Goal: Information Seeking & Learning: Learn about a topic

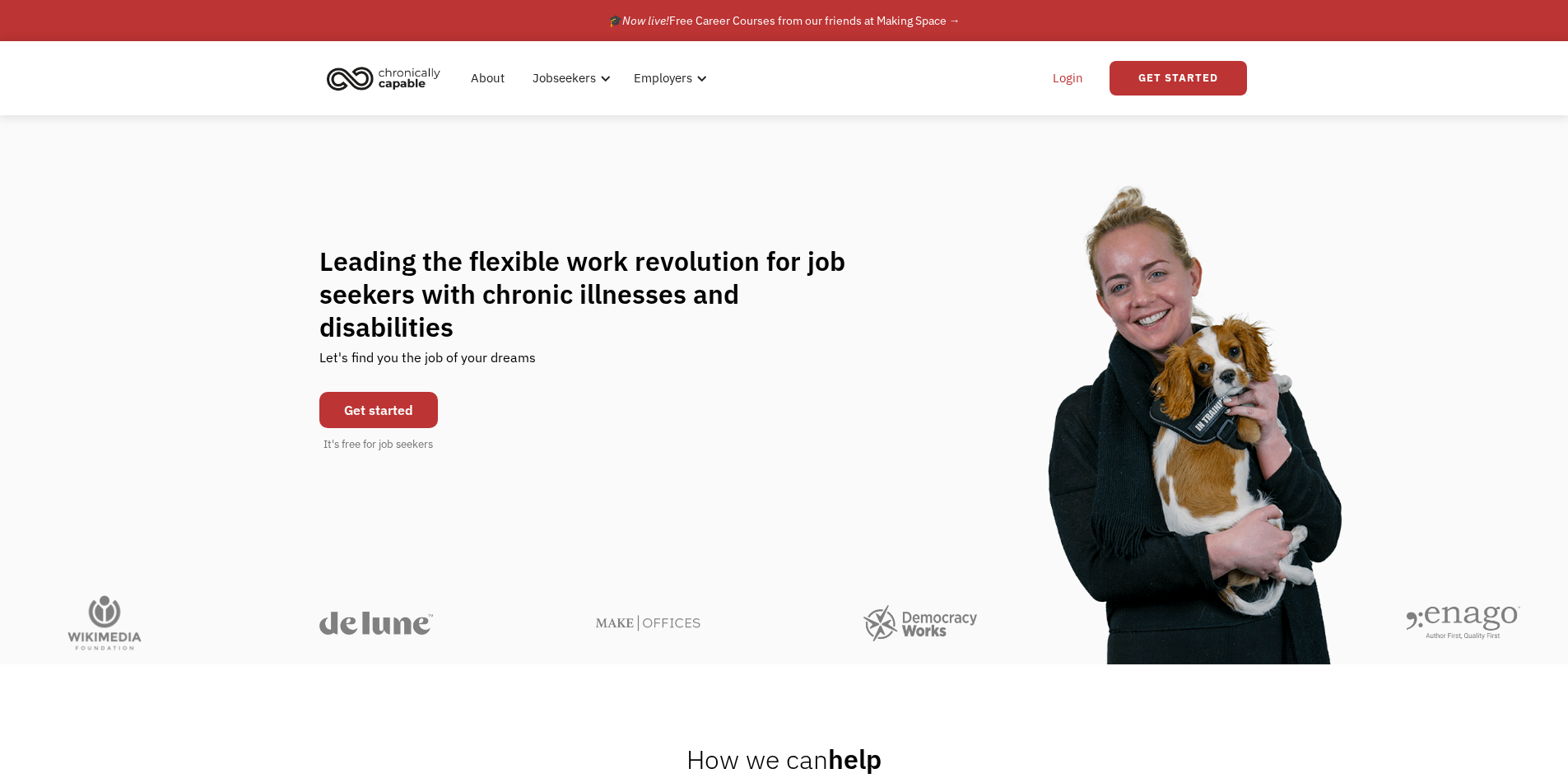
click at [1067, 80] on link "Login" at bounding box center [1068, 78] width 50 height 53
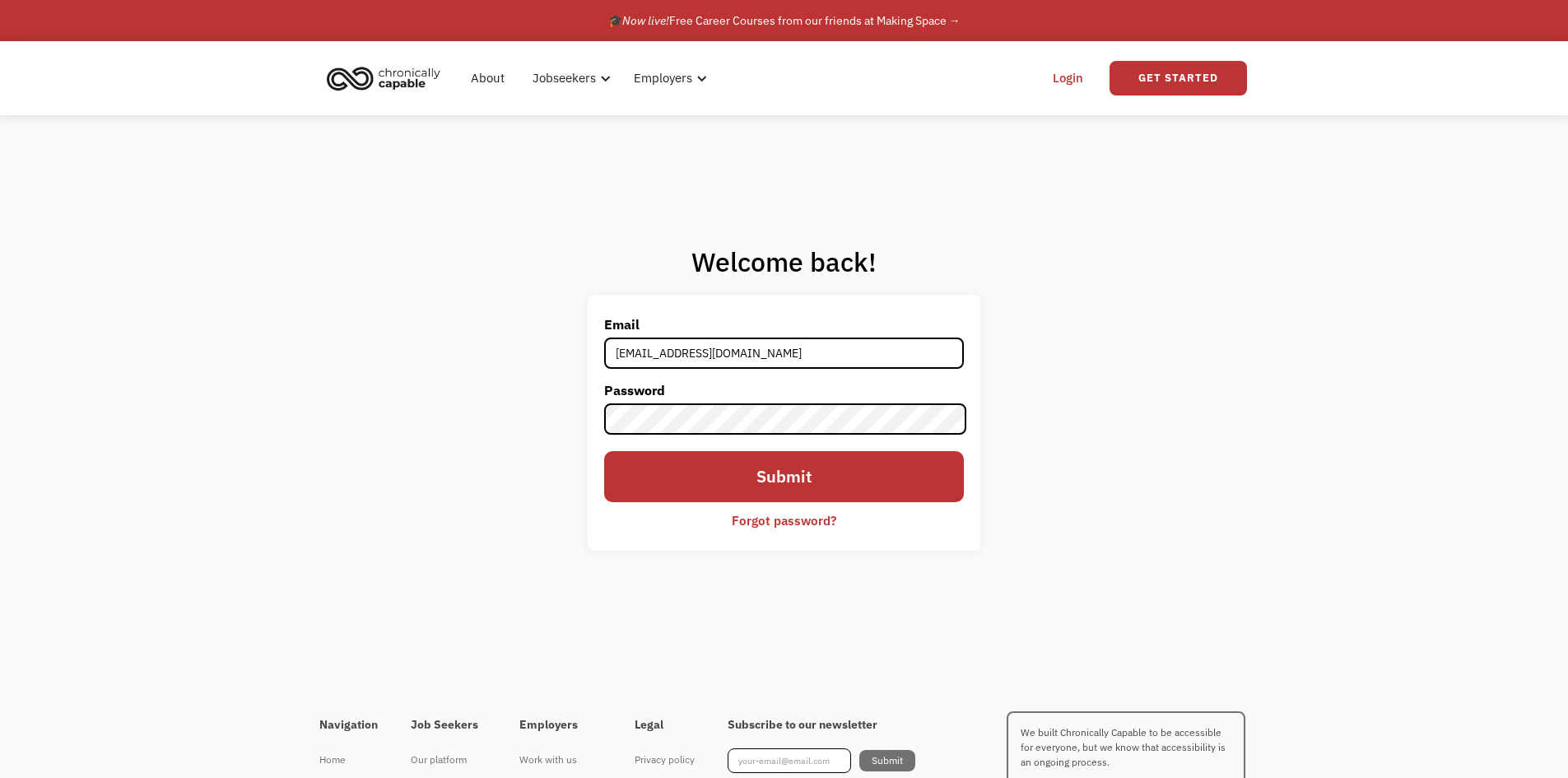
type input "hhart828@gmail.com"
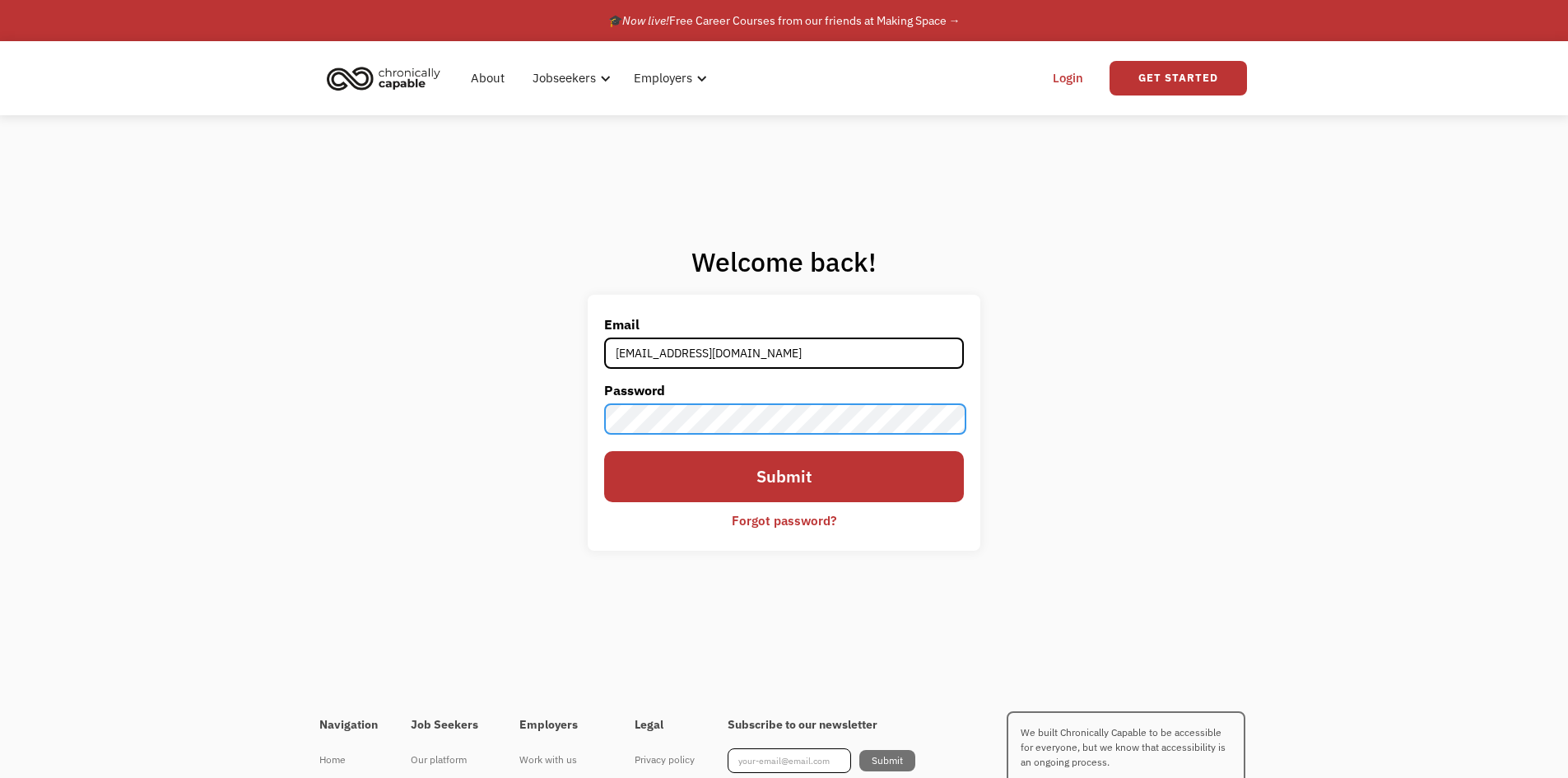
click at [604, 451] on input "Submit" at bounding box center [783, 476] width 359 height 51
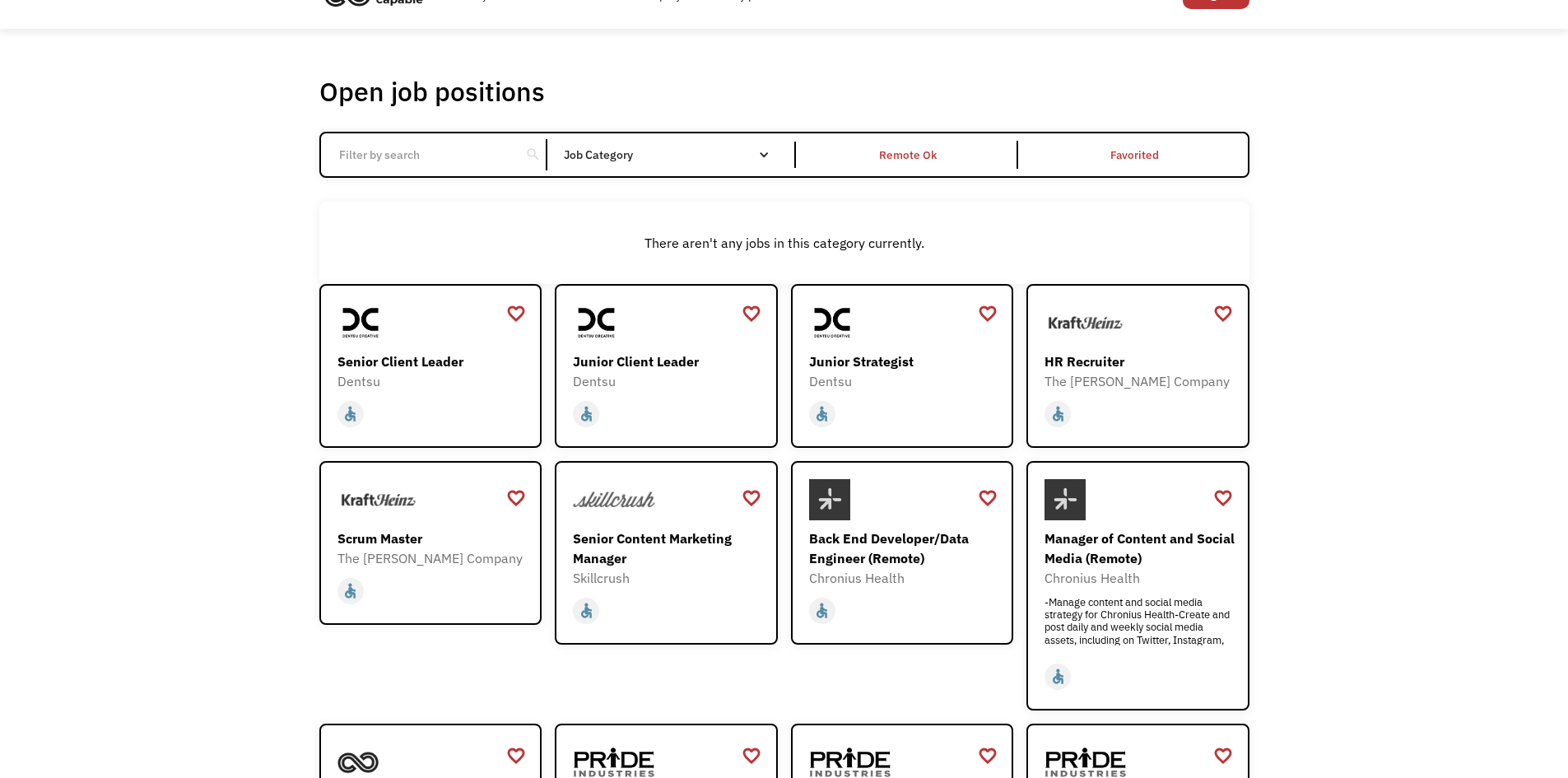
scroll to position [42, 0]
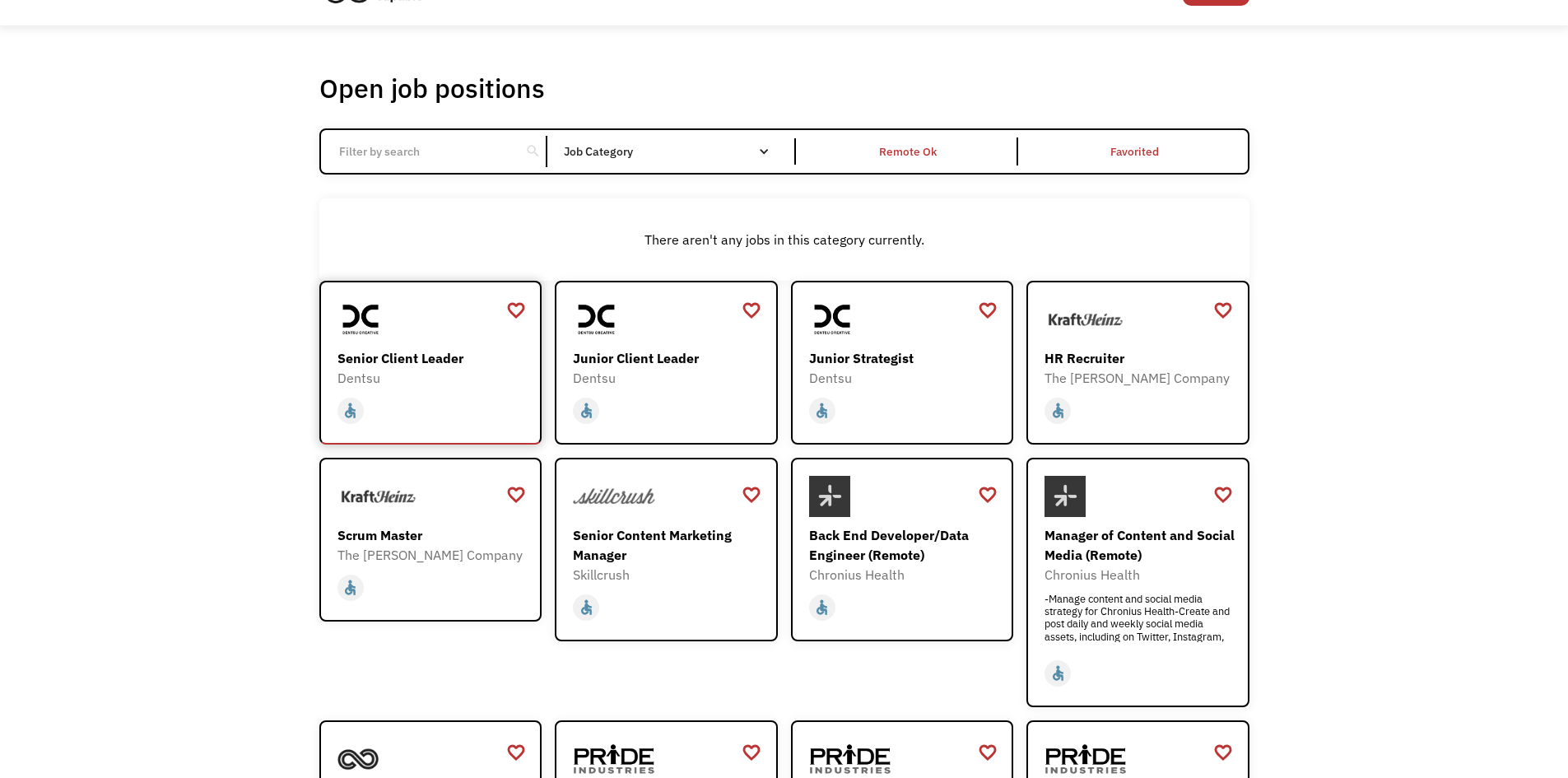
click at [425, 393] on div "home slow_motion_video accessible today not_interested supervisor_account recor…" at bounding box center [433, 407] width 191 height 38
click at [649, 359] on div "Junior Client Leader" at bounding box center [668, 358] width 191 height 20
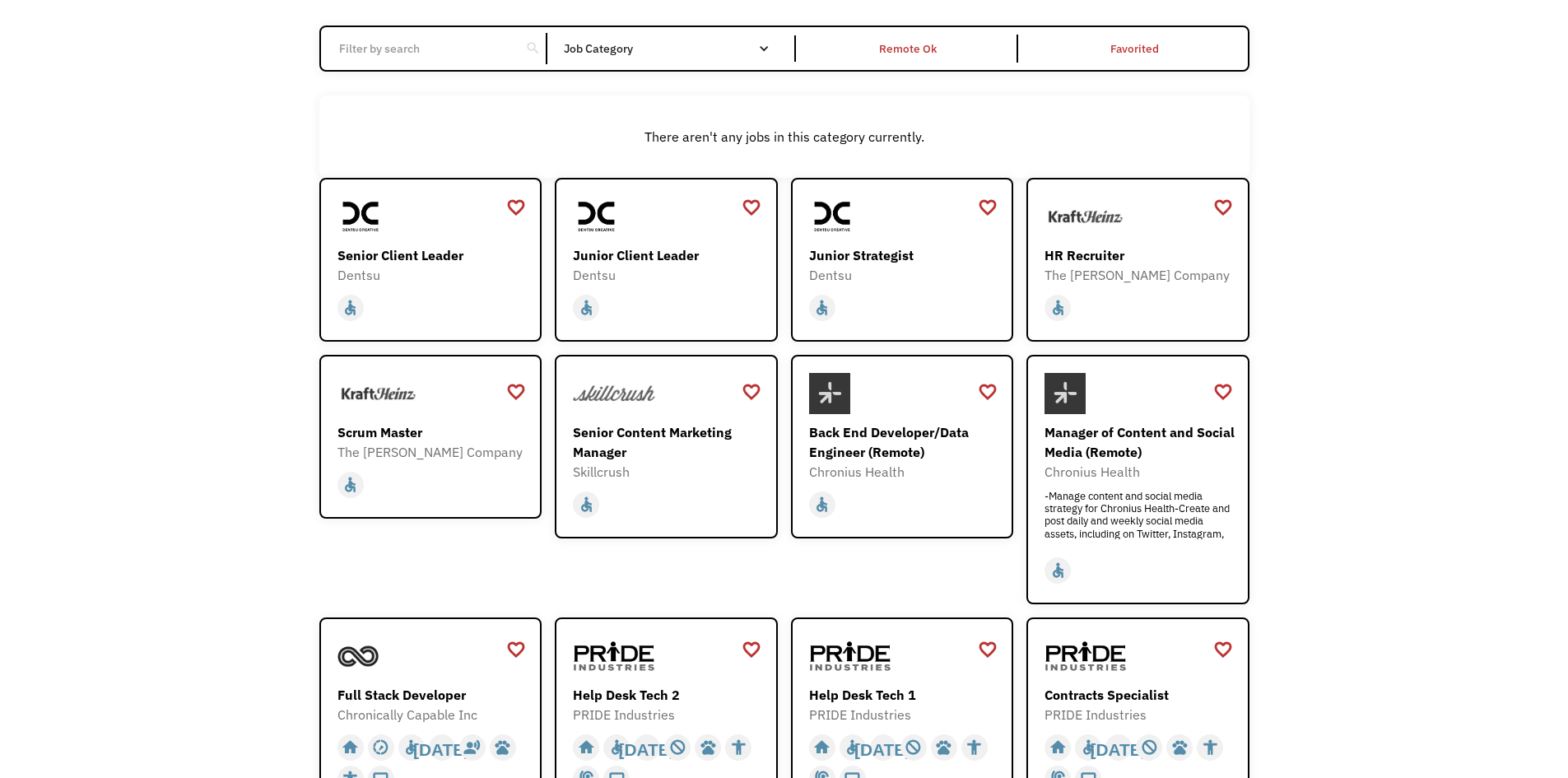
scroll to position [170, 0]
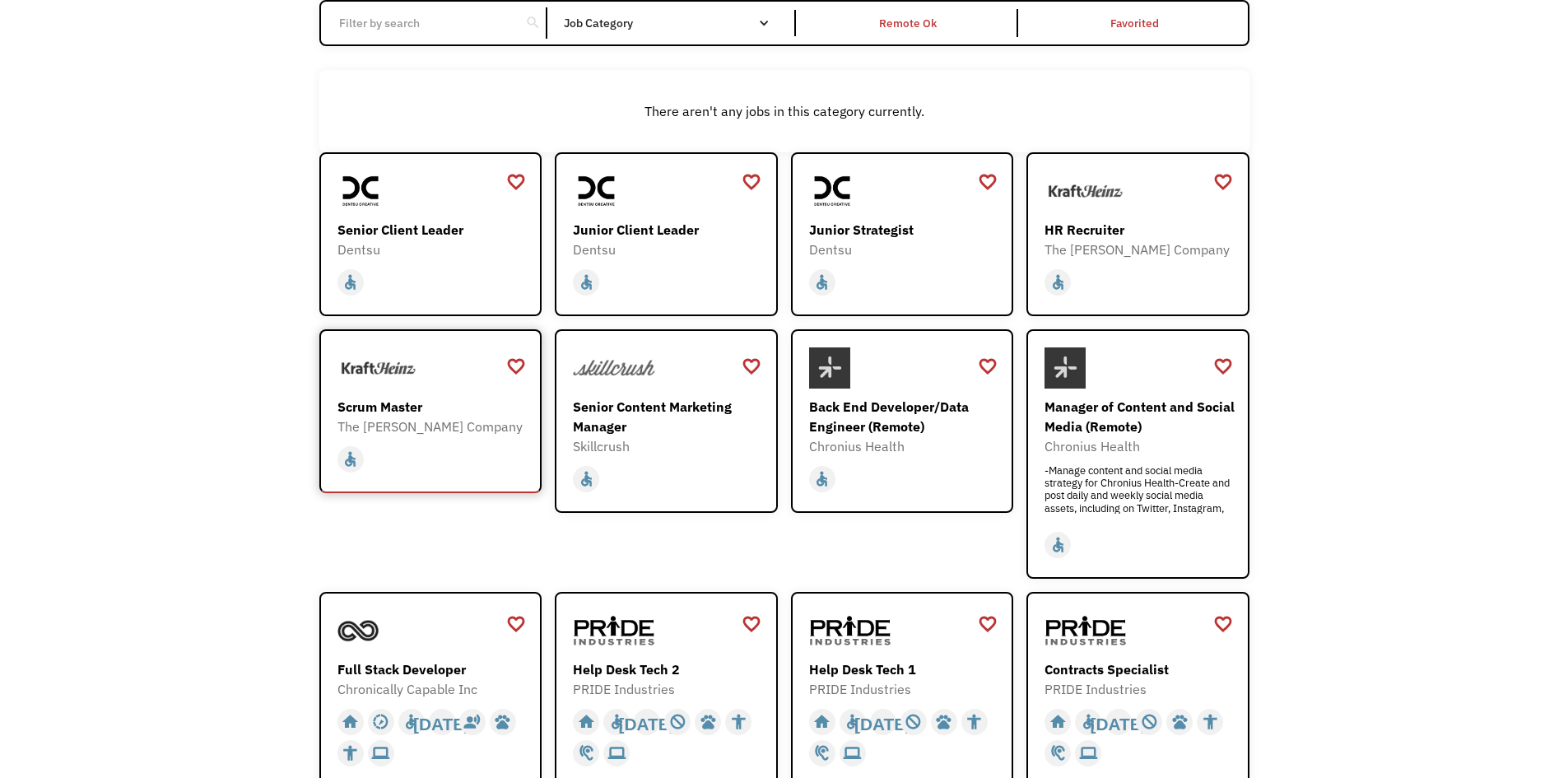
click at [432, 389] on div "Scrum Master The Kraft Heinz Company https://careers.kraftheinz.com/careers/Pip…" at bounding box center [433, 391] width 191 height 88
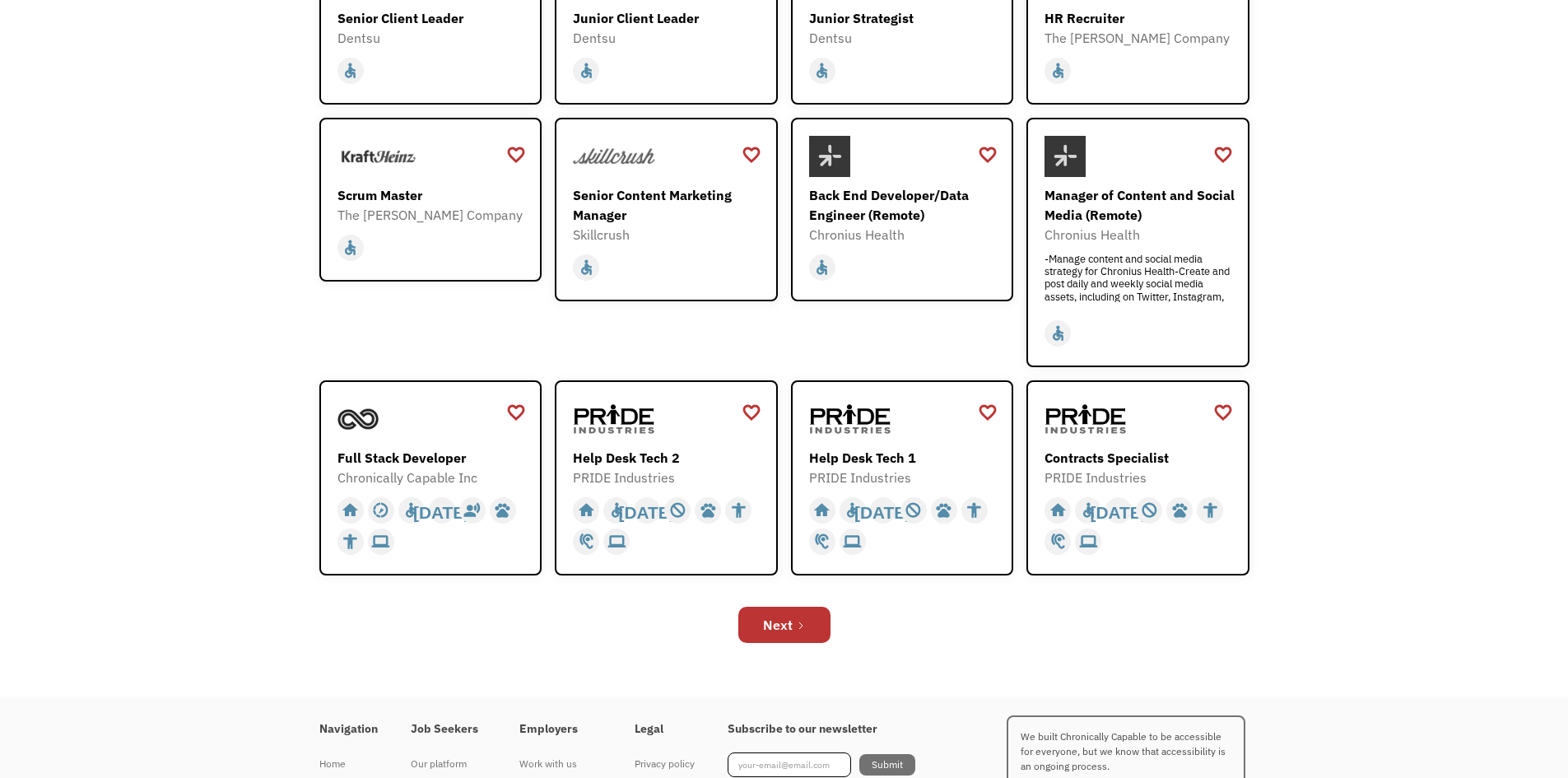
scroll to position [399, 0]
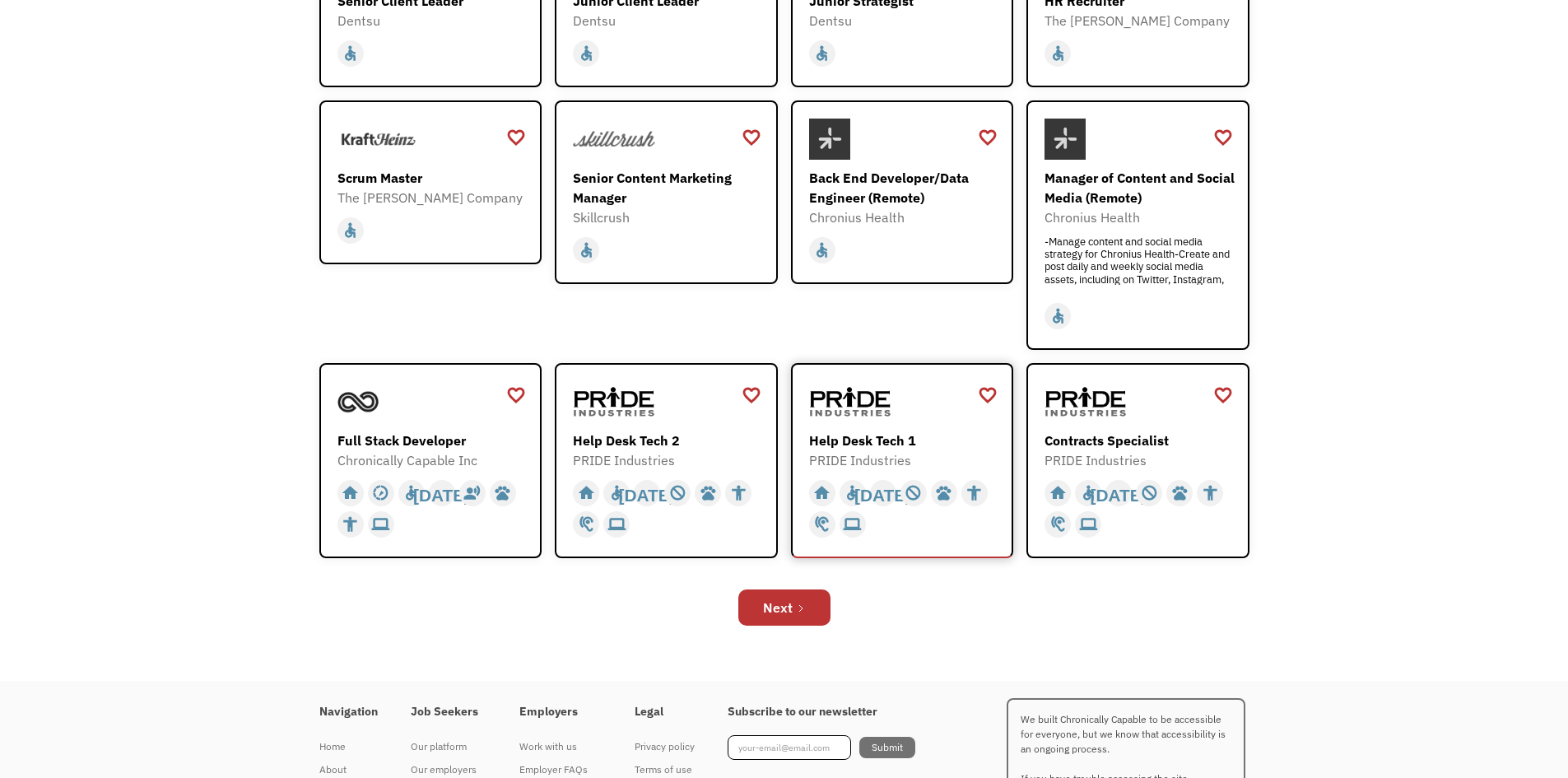
click at [887, 446] on div "Help Desk Tech 1" at bounding box center [904, 440] width 191 height 20
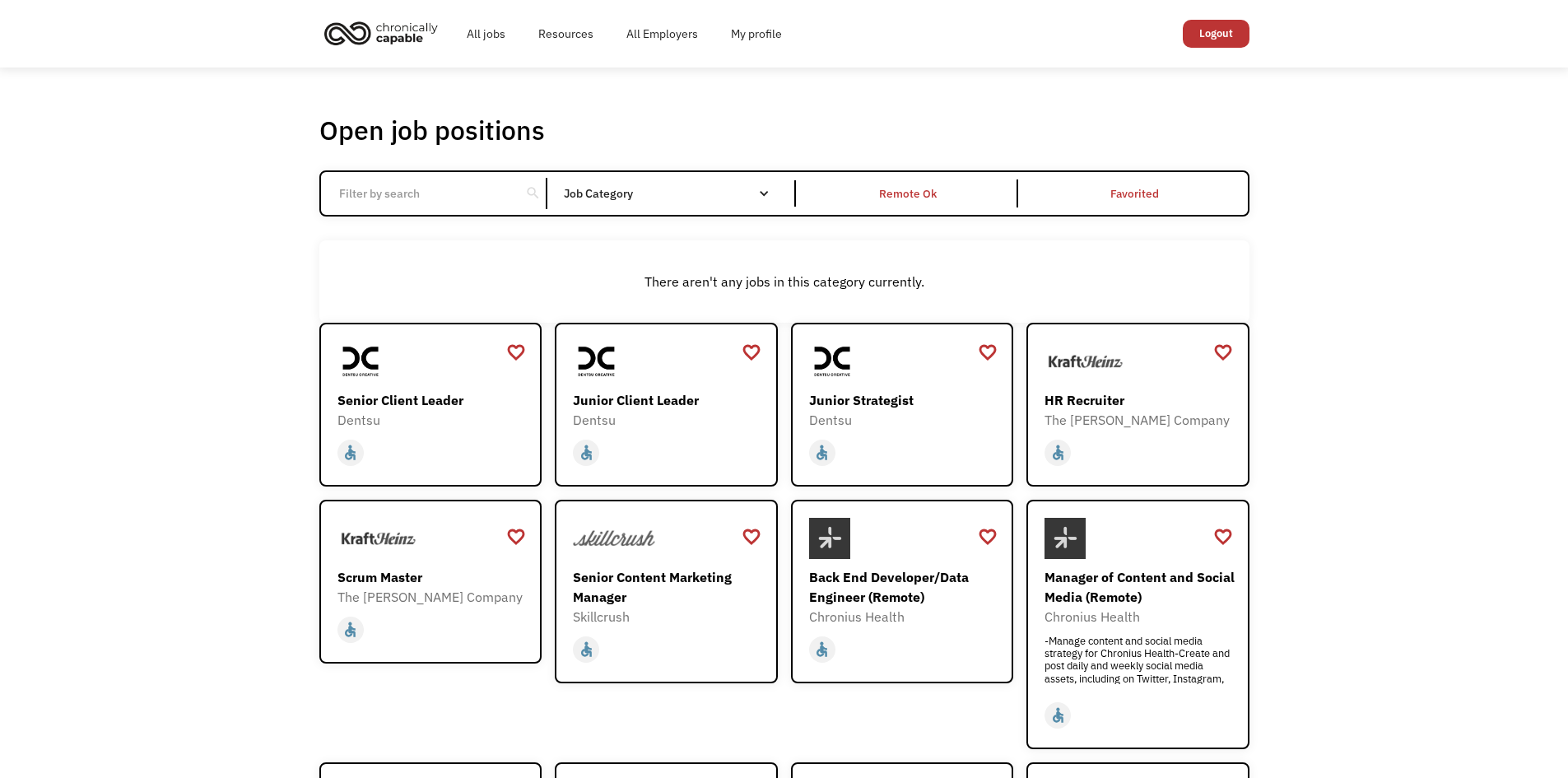
scroll to position [501, 0]
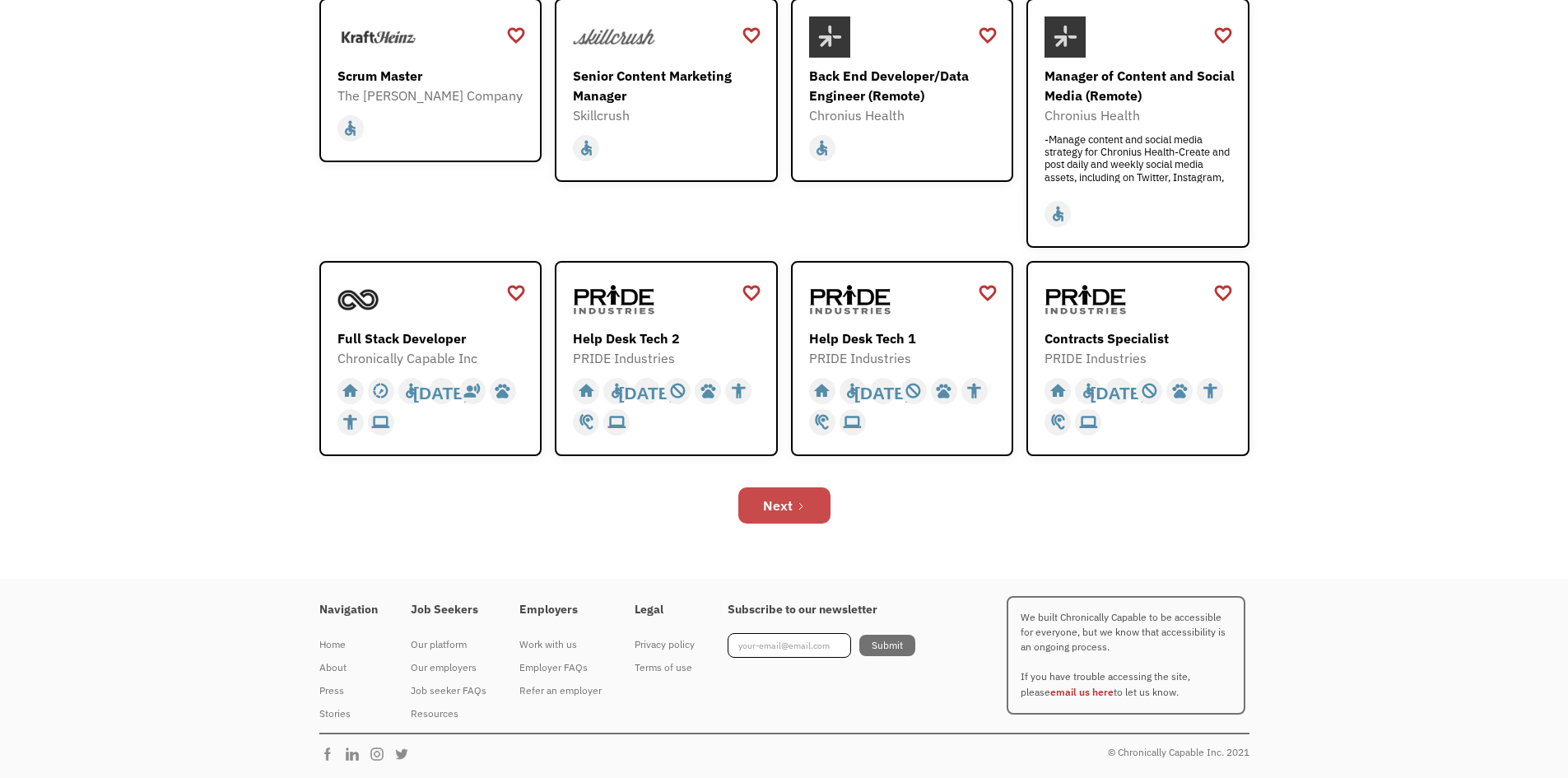
click at [804, 500] on link "Next" at bounding box center [784, 505] width 92 height 36
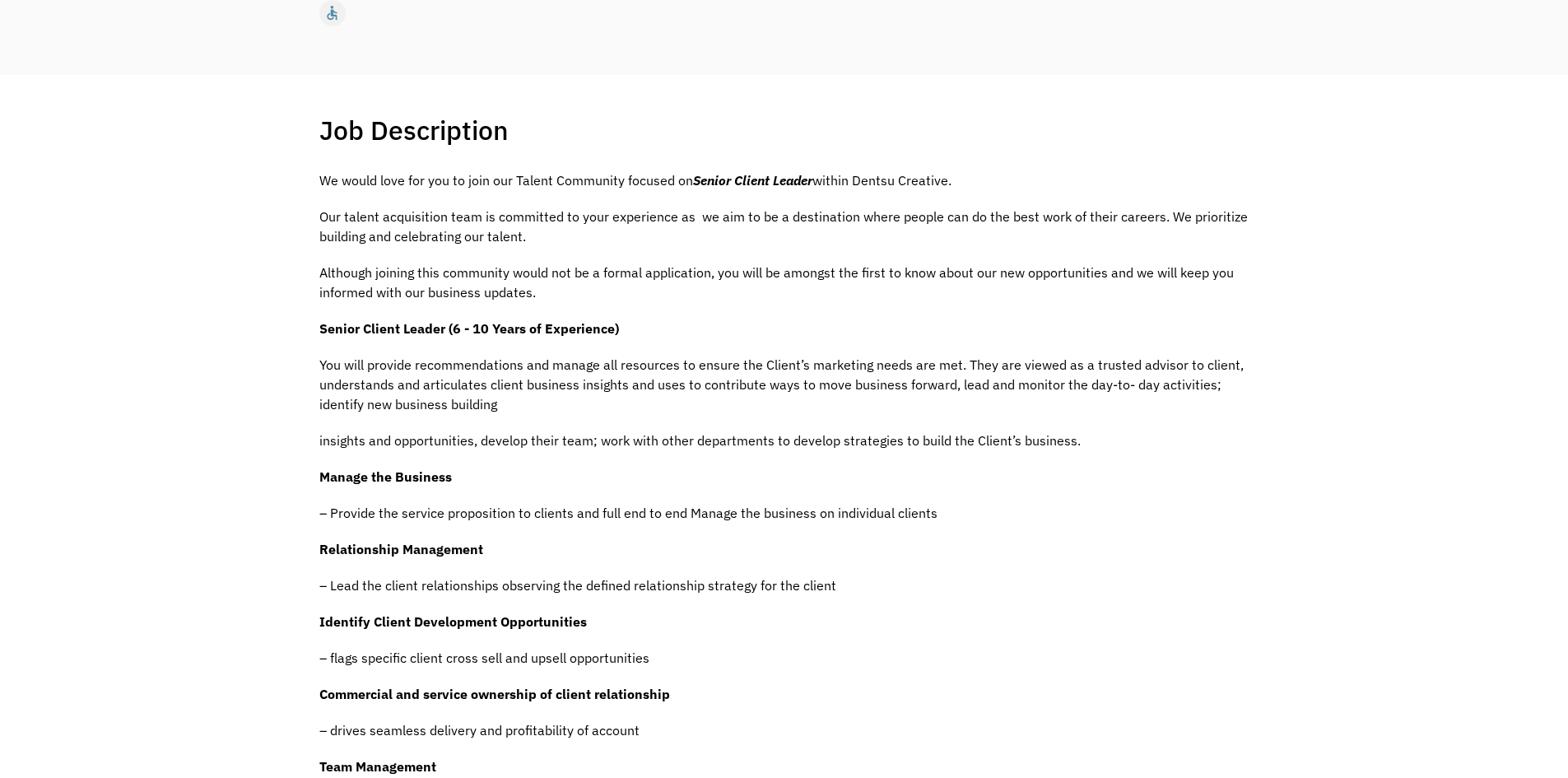
scroll to position [257, 0]
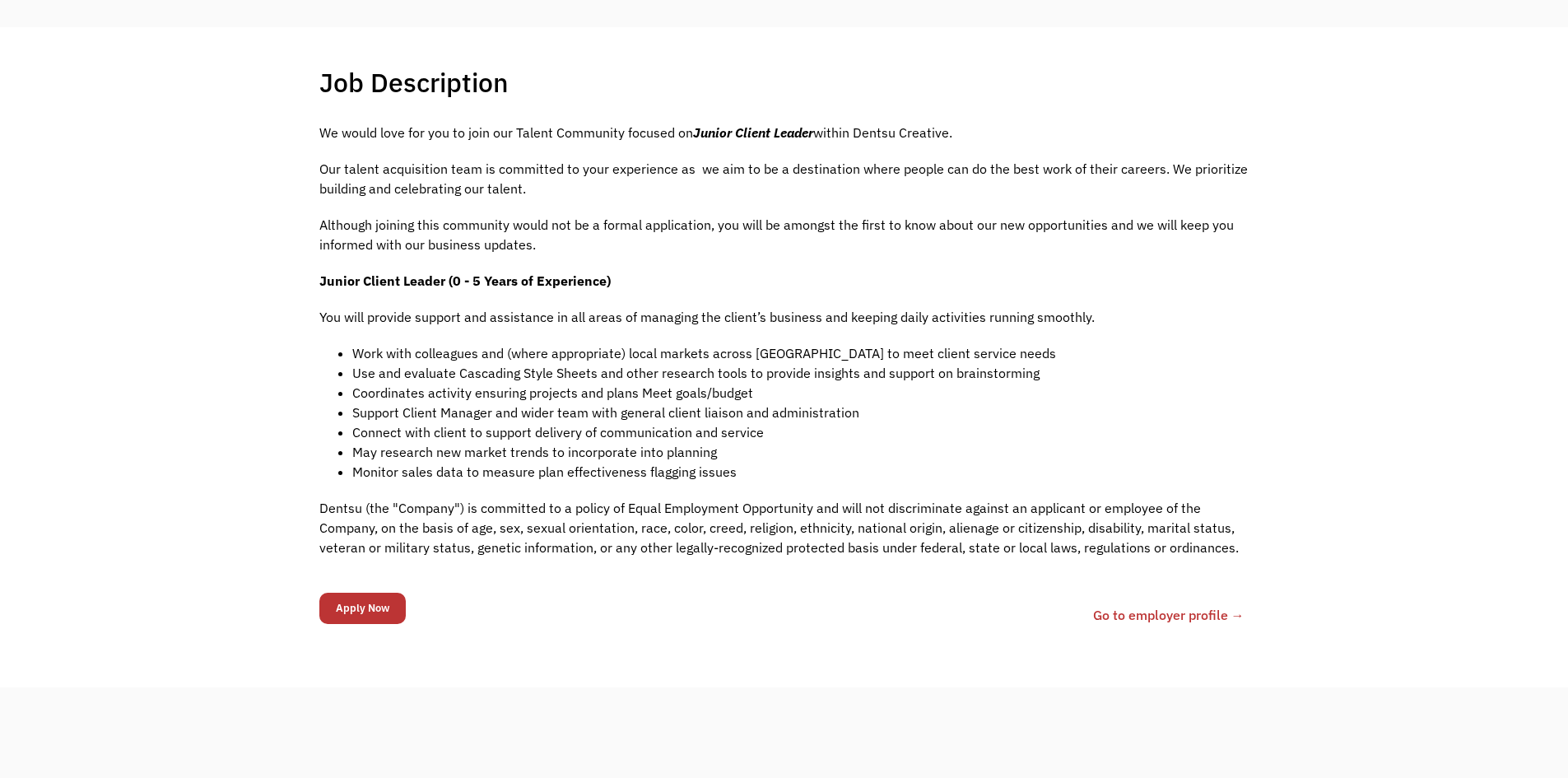
scroll to position [327, 0]
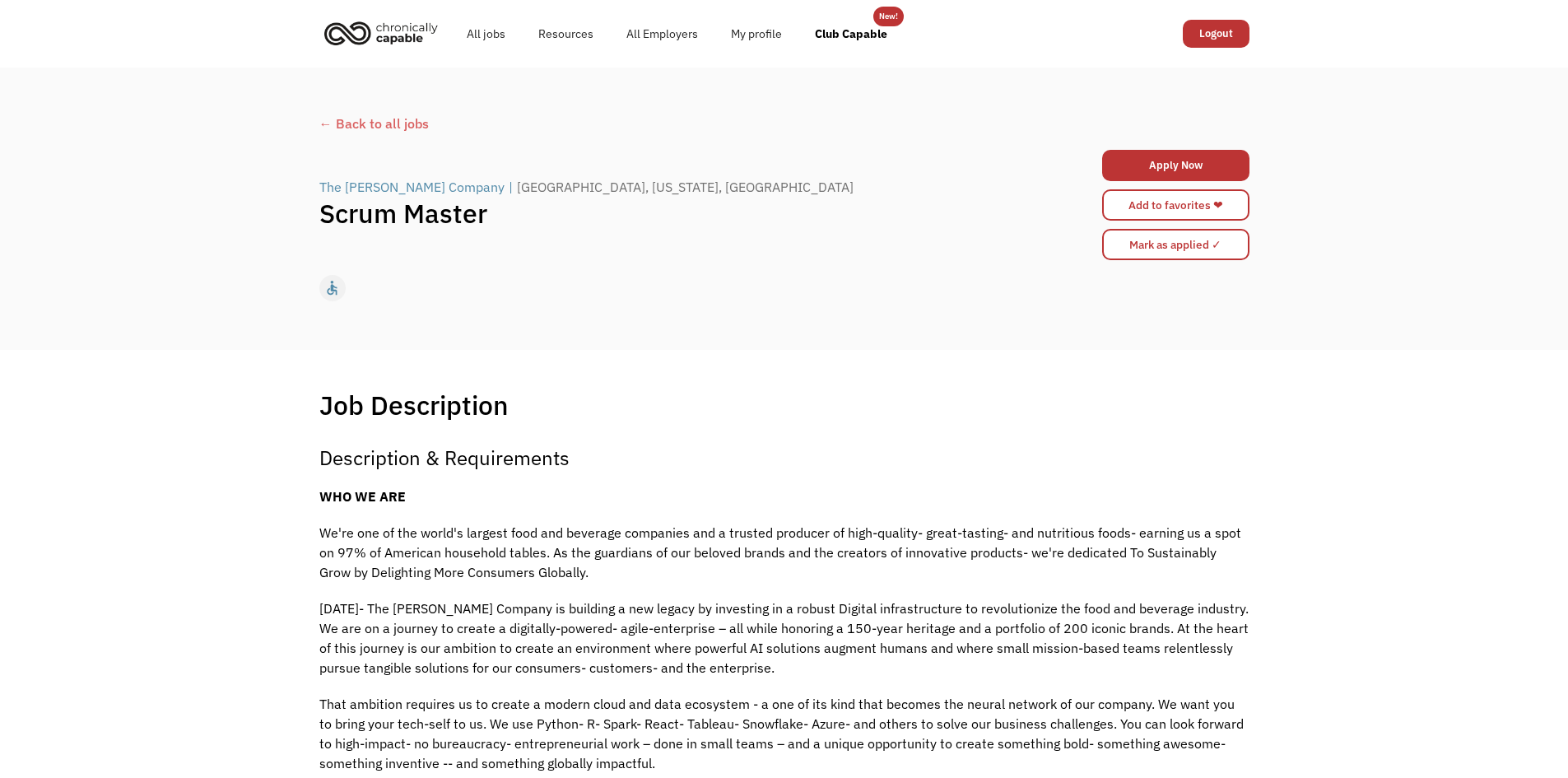
drag, startPoint x: 582, startPoint y: 450, endPoint x: 583, endPoint y: 458, distance: 8.1
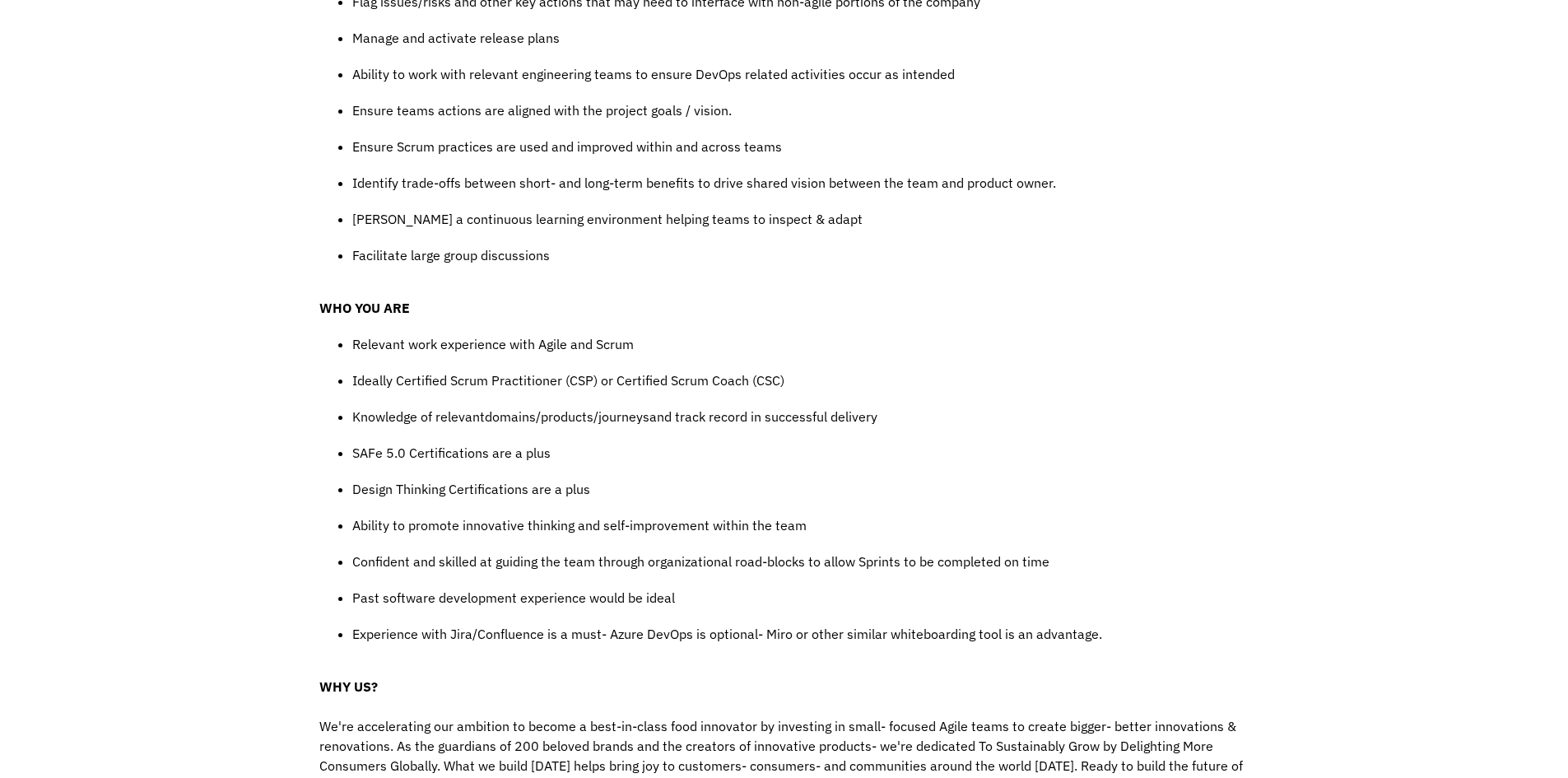
scroll to position [1289, 0]
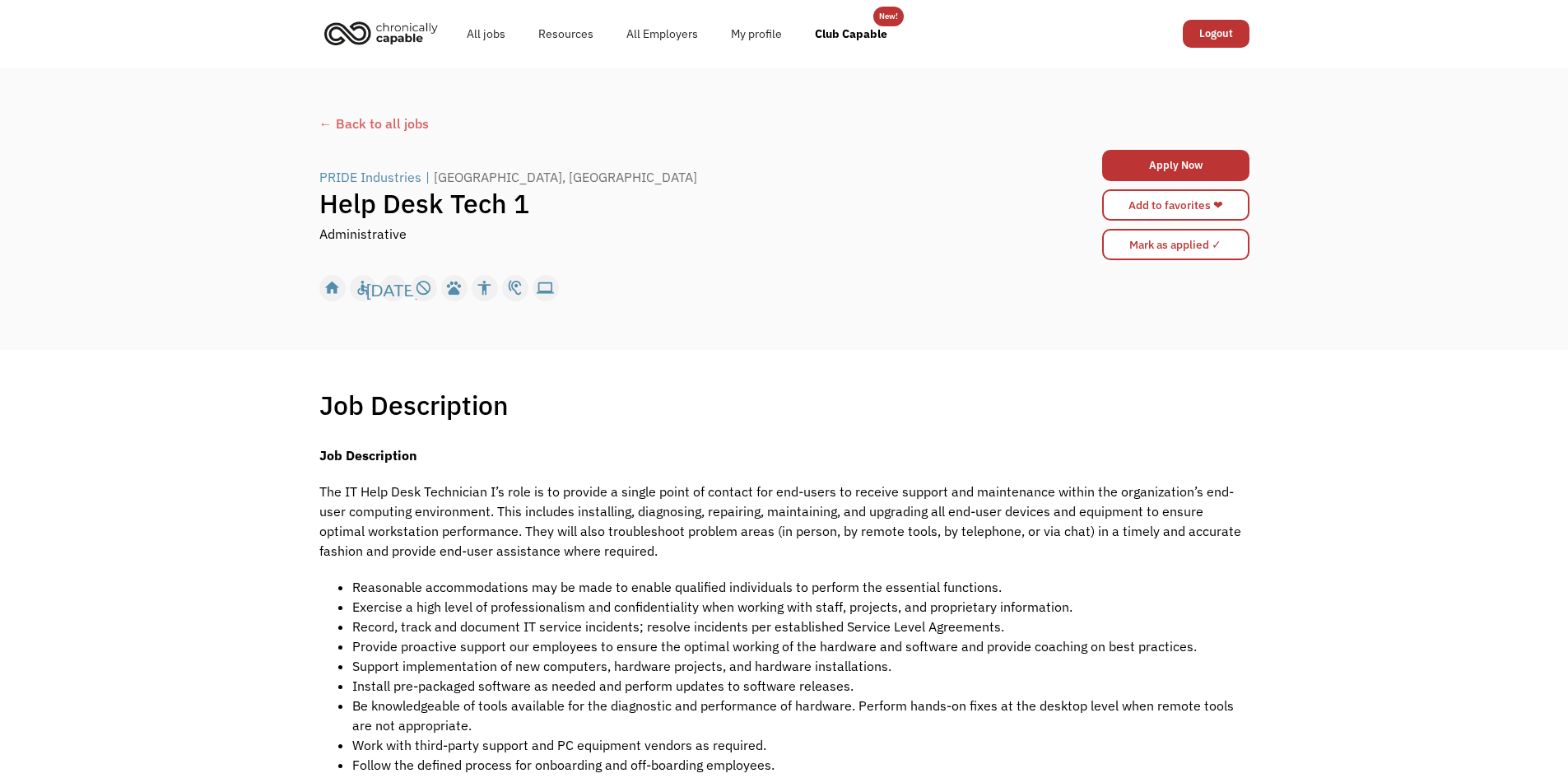
drag, startPoint x: 264, startPoint y: 436, endPoint x: 293, endPoint y: 529, distance: 97.4
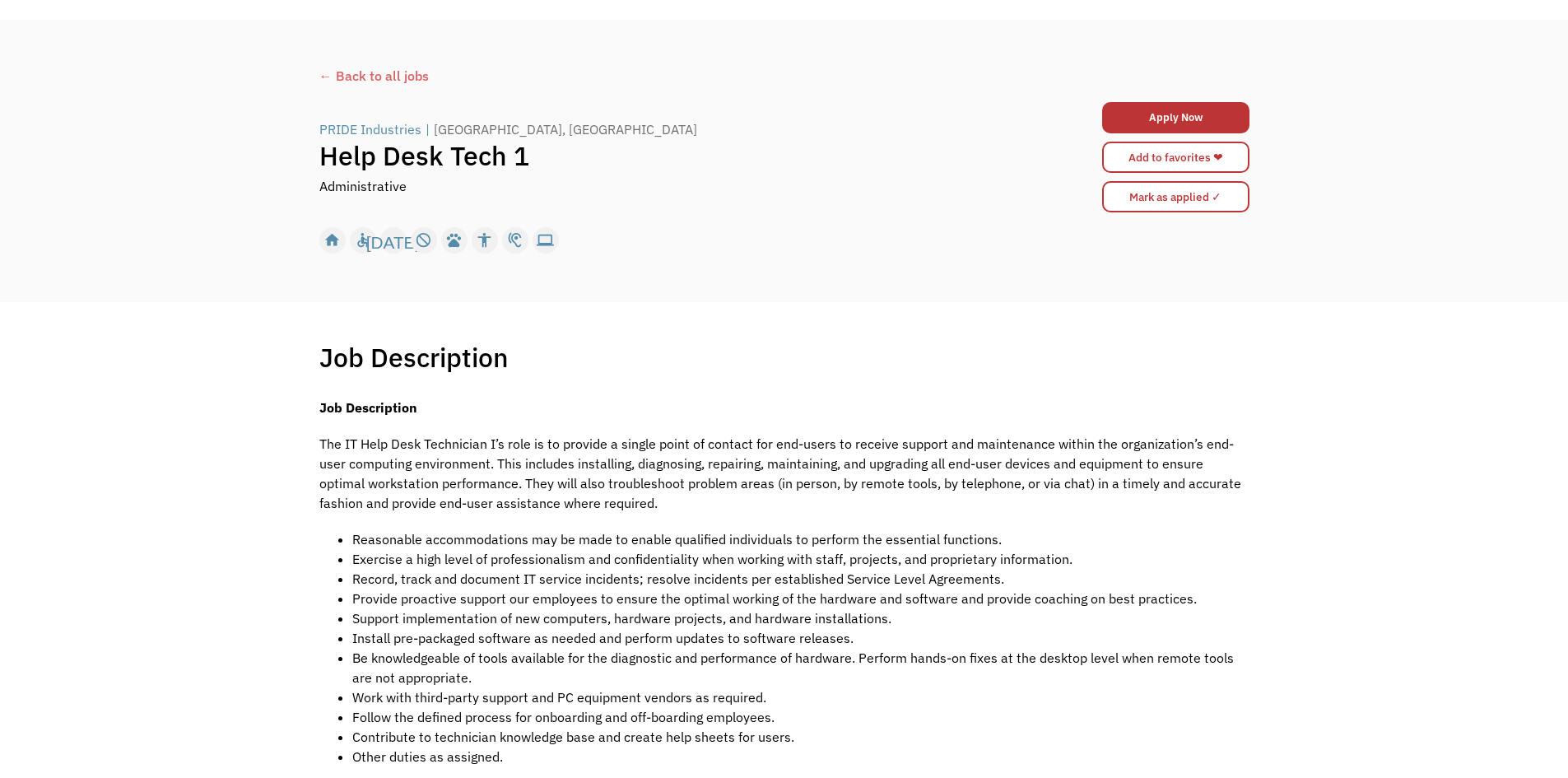
scroll to position [24, 0]
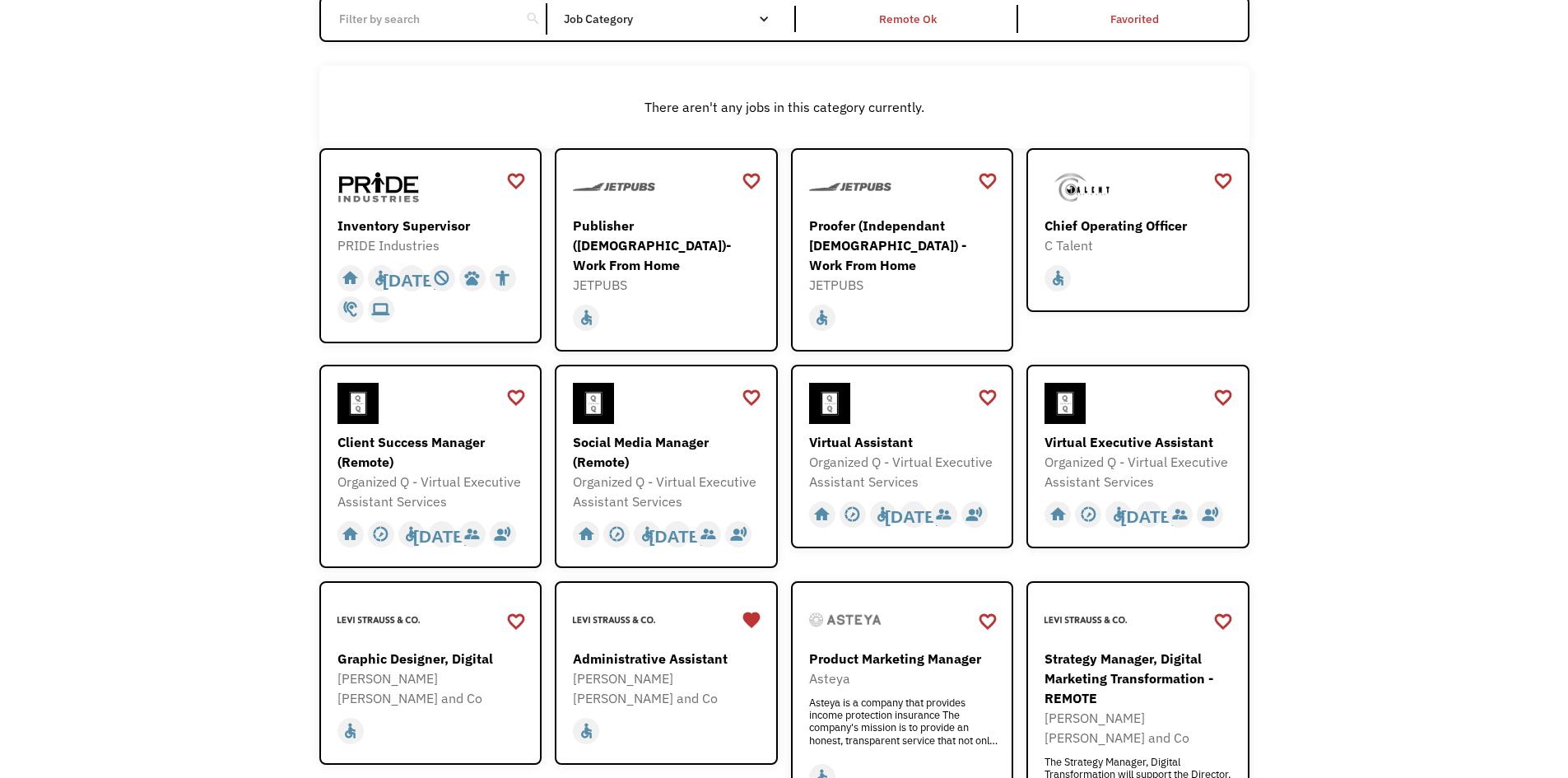
scroll to position [228, 0]
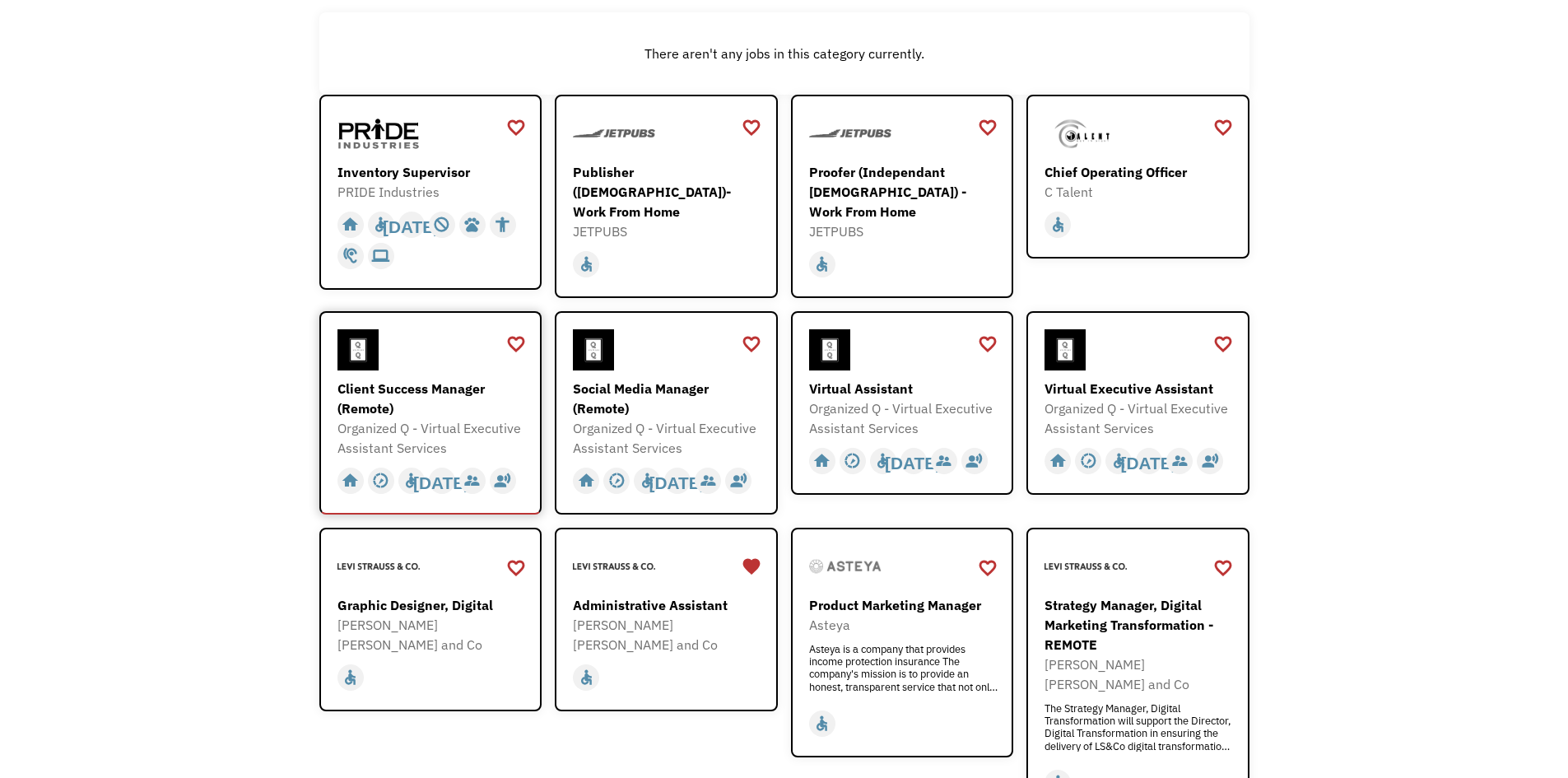
click at [415, 420] on div "Organized Q - Virtual Executive Assistant Services" at bounding box center [433, 437] width 191 height 39
click at [676, 603] on div "Administrative Assistant" at bounding box center [668, 605] width 191 height 20
drag, startPoint x: 1386, startPoint y: 285, endPoint x: 1378, endPoint y: 353, distance: 68.5
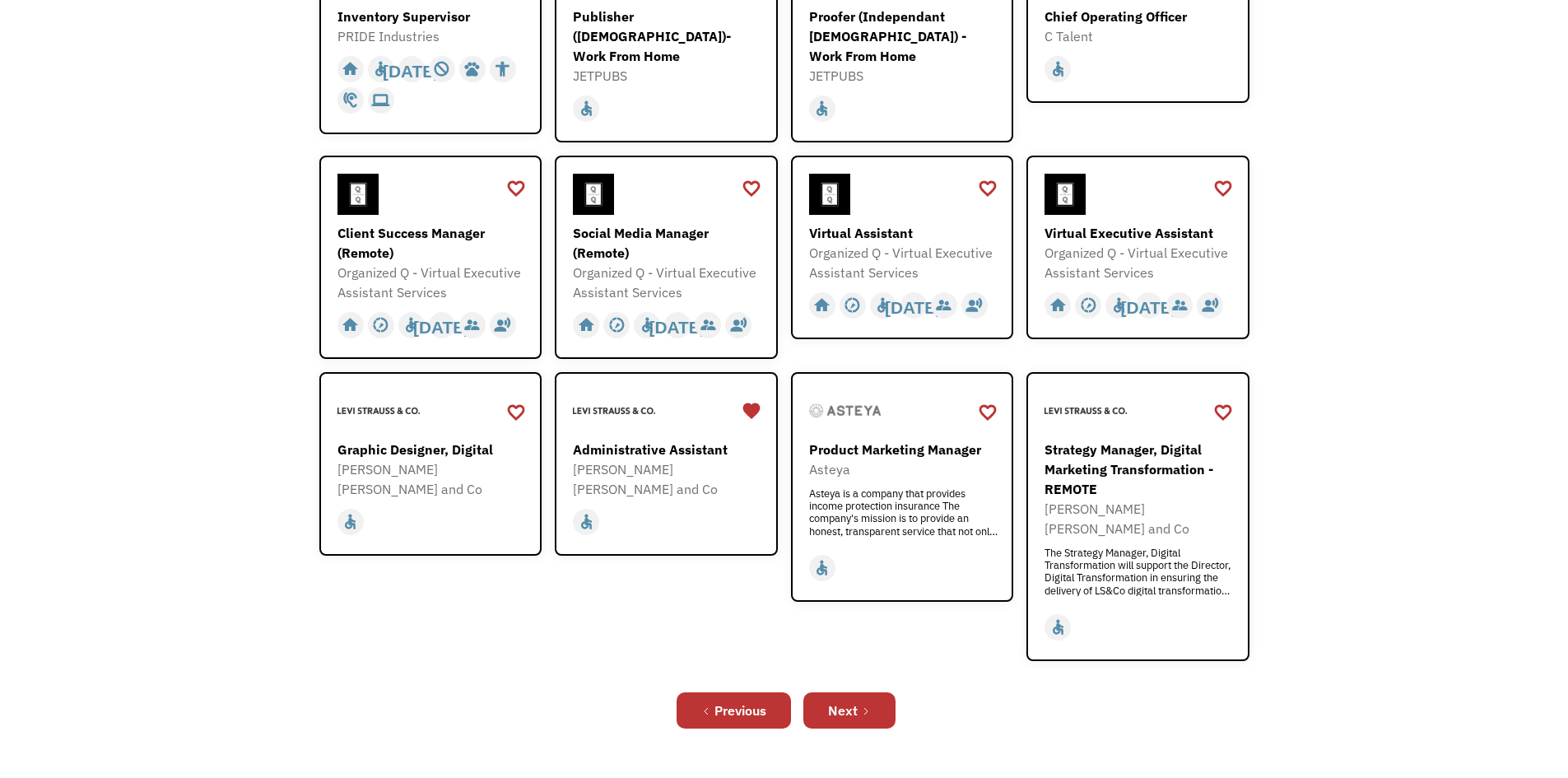
scroll to position [394, 0]
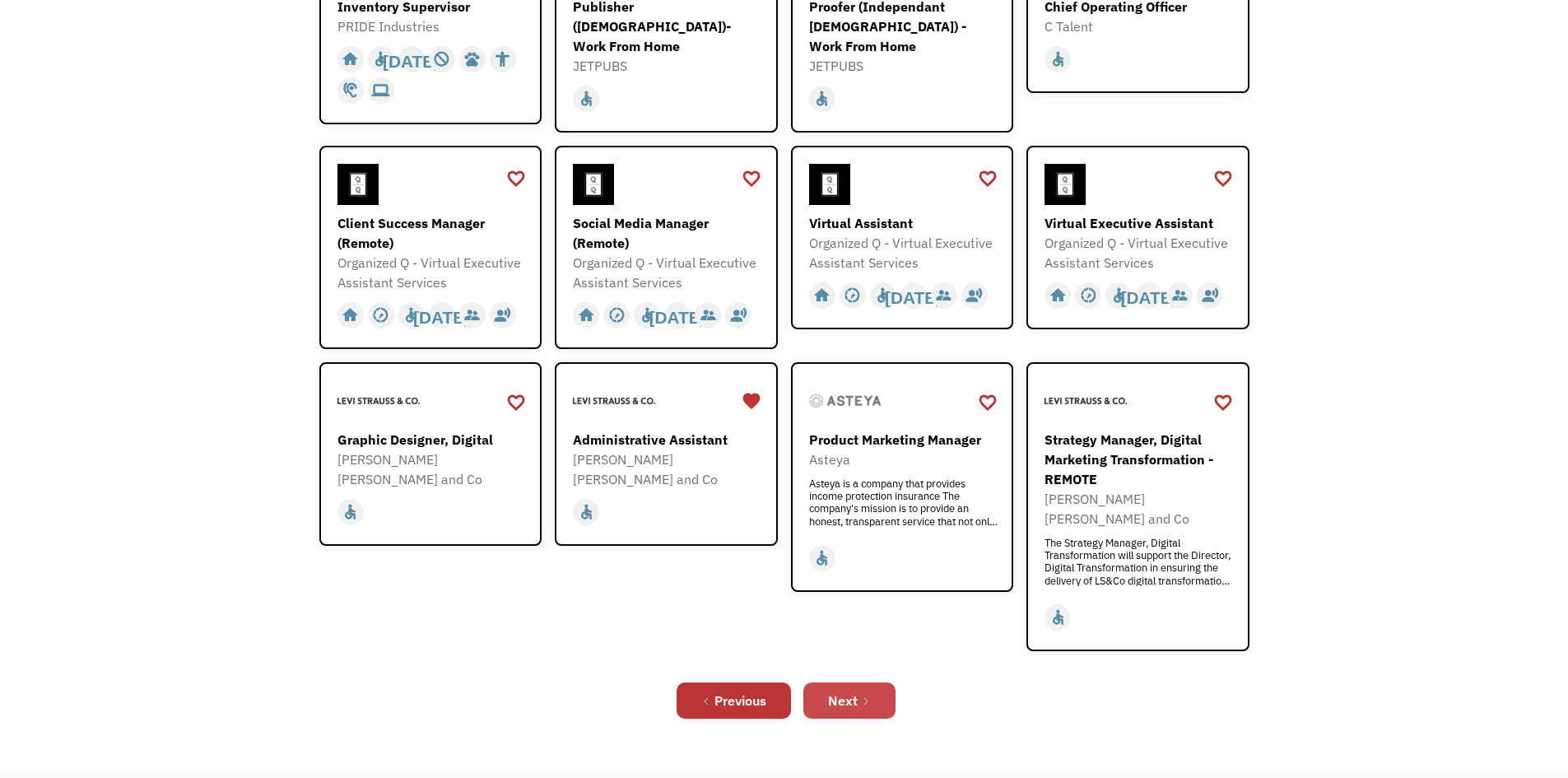
click at [860, 682] on link "Next" at bounding box center [849, 699] width 92 height 36
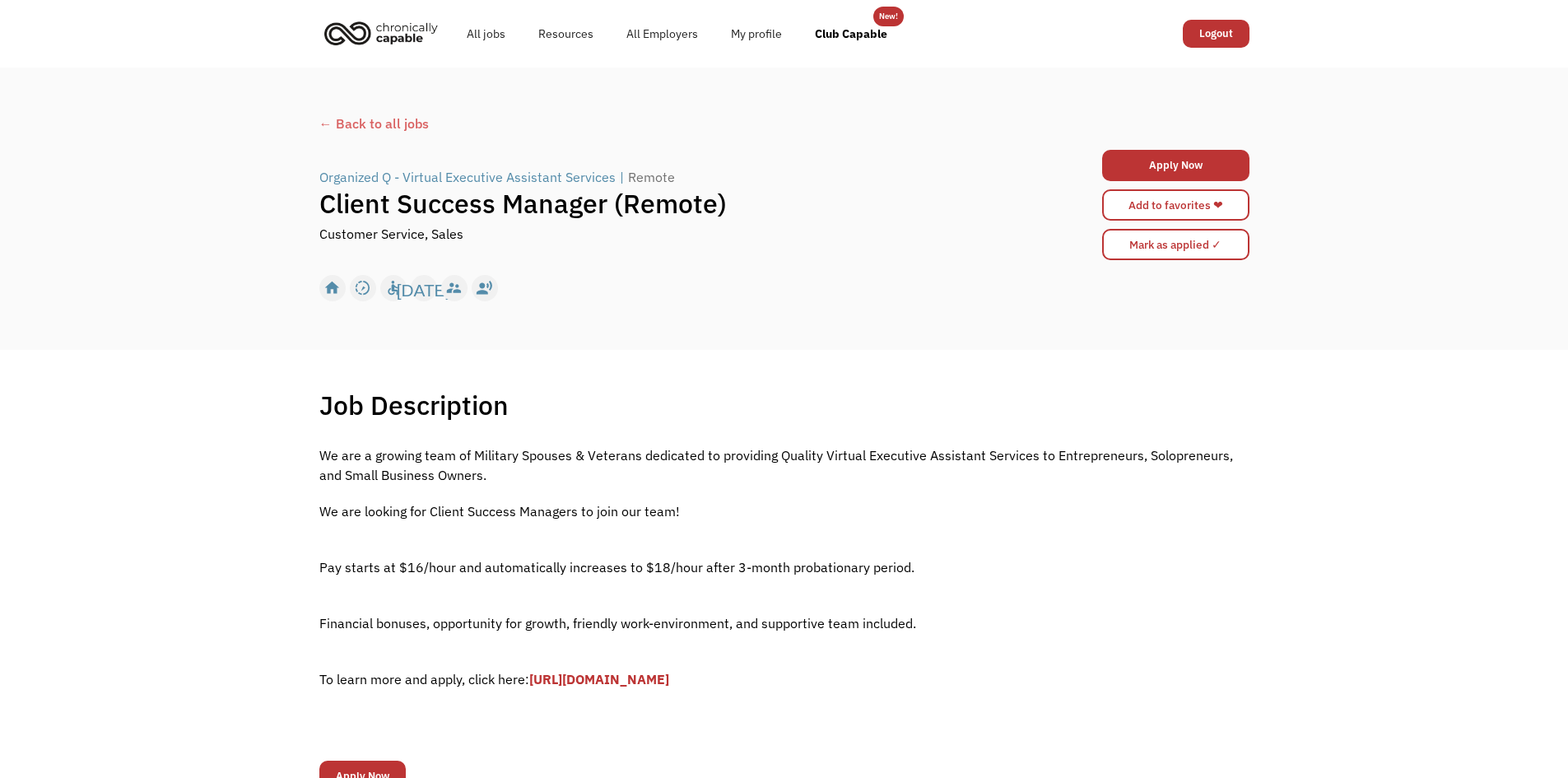
drag, startPoint x: 186, startPoint y: 399, endPoint x: 265, endPoint y: 437, distance: 87.7
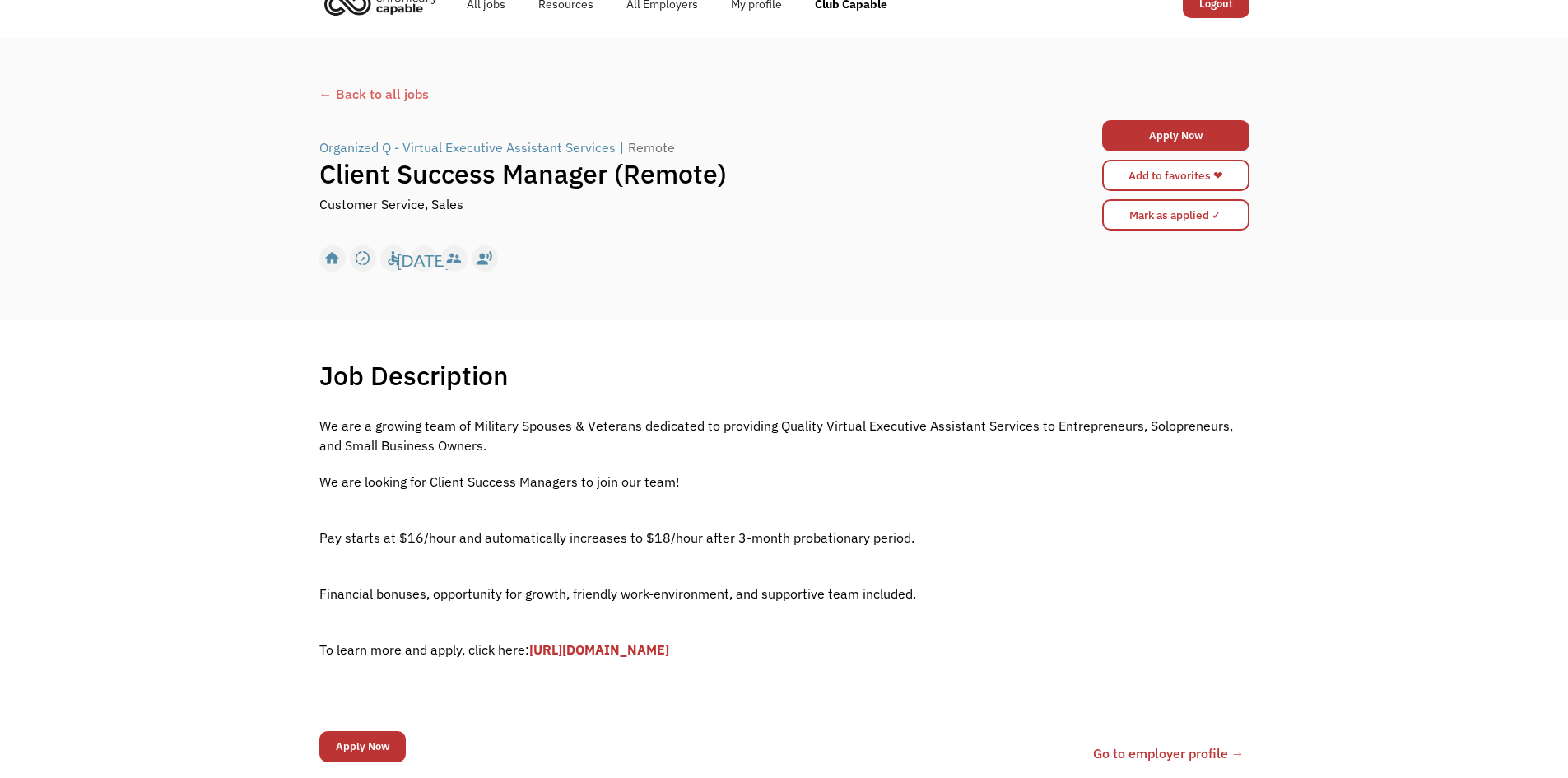
scroll to position [54, 0]
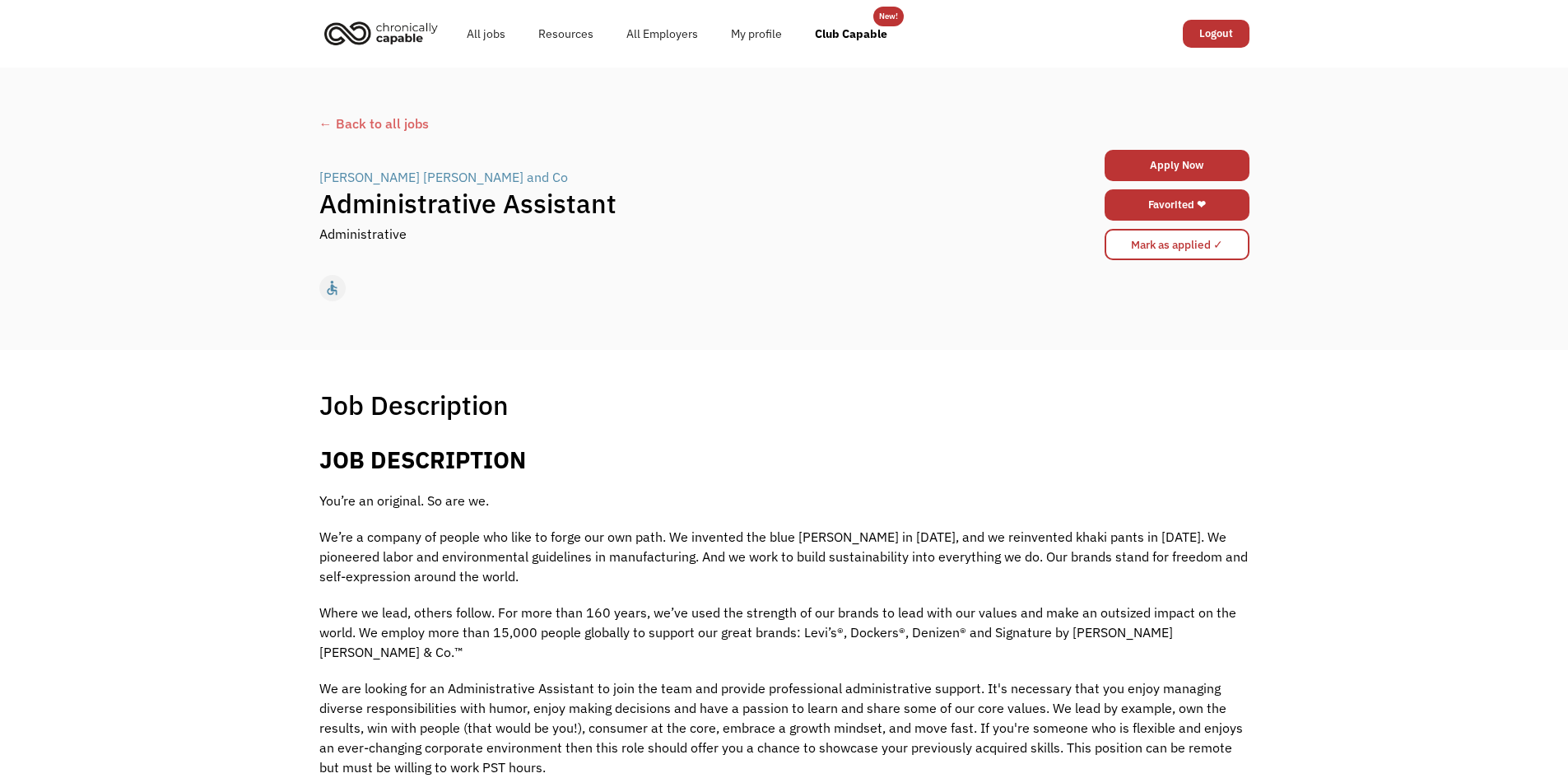
drag, startPoint x: 145, startPoint y: 555, endPoint x: 242, endPoint y: 572, distance: 98.5
drag, startPoint x: 746, startPoint y: 527, endPoint x: 736, endPoint y: 569, distance: 43.2
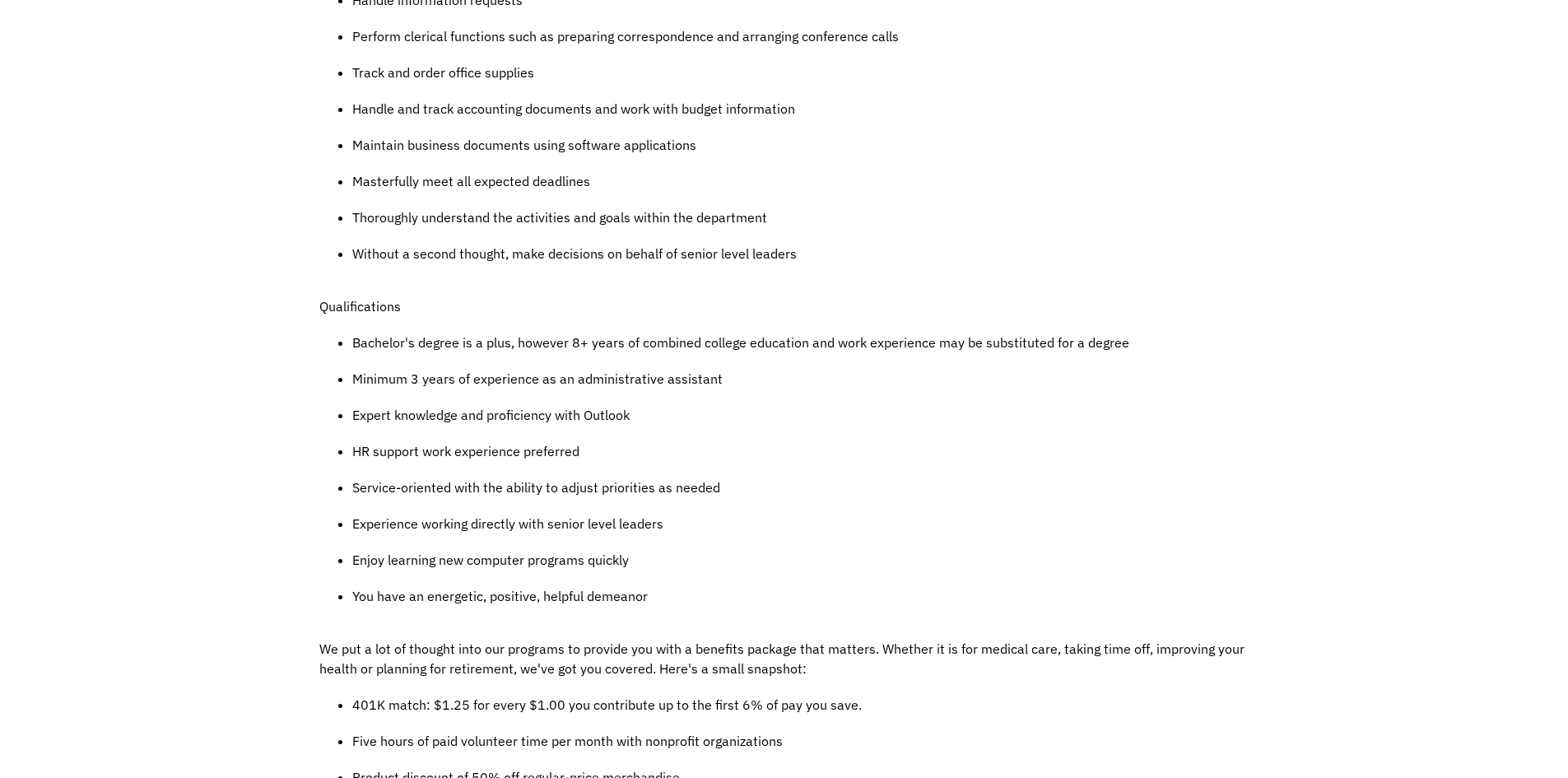
scroll to position [934, 0]
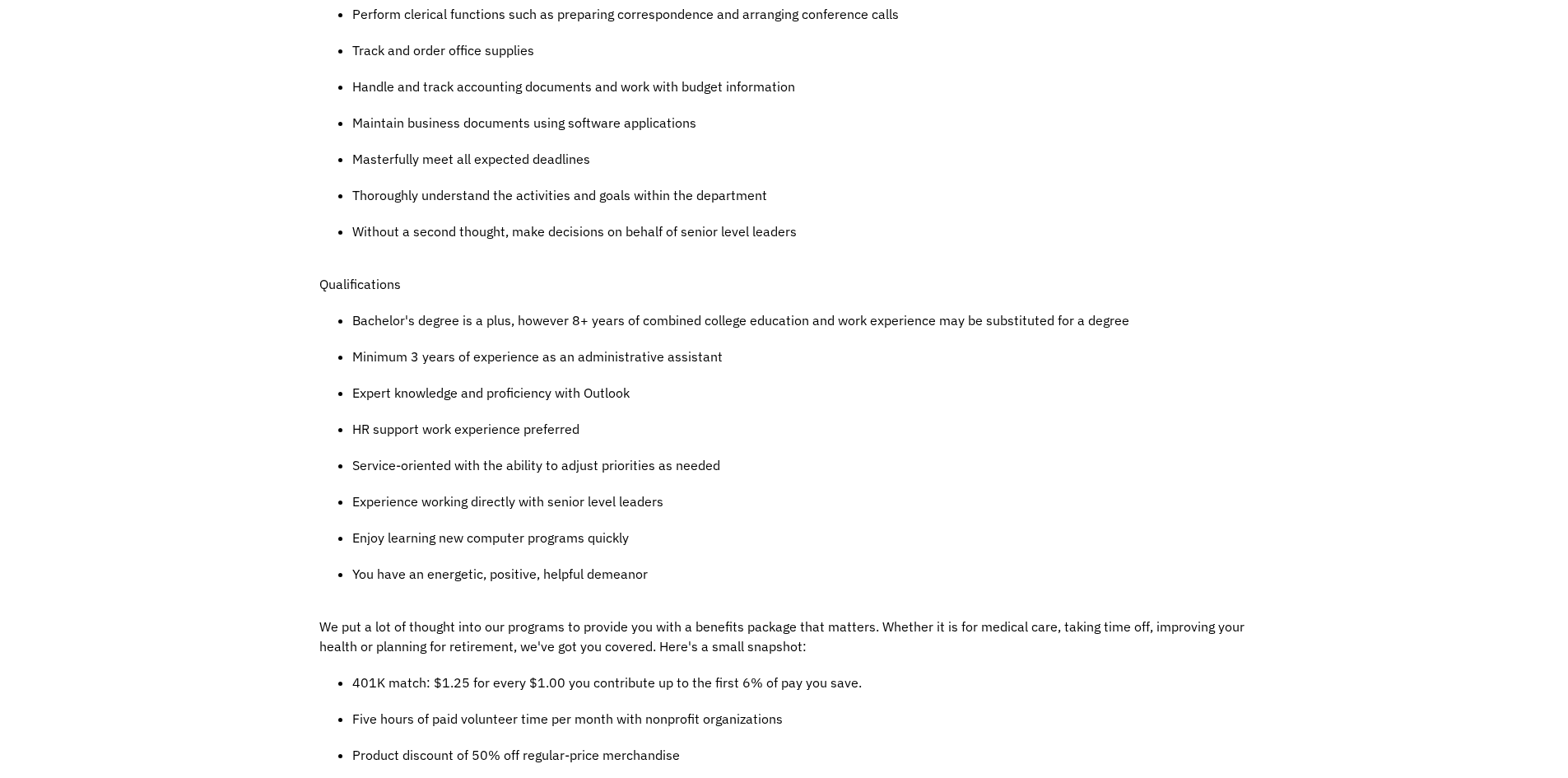
drag, startPoint x: 684, startPoint y: 315, endPoint x: 676, endPoint y: 330, distance: 17.0
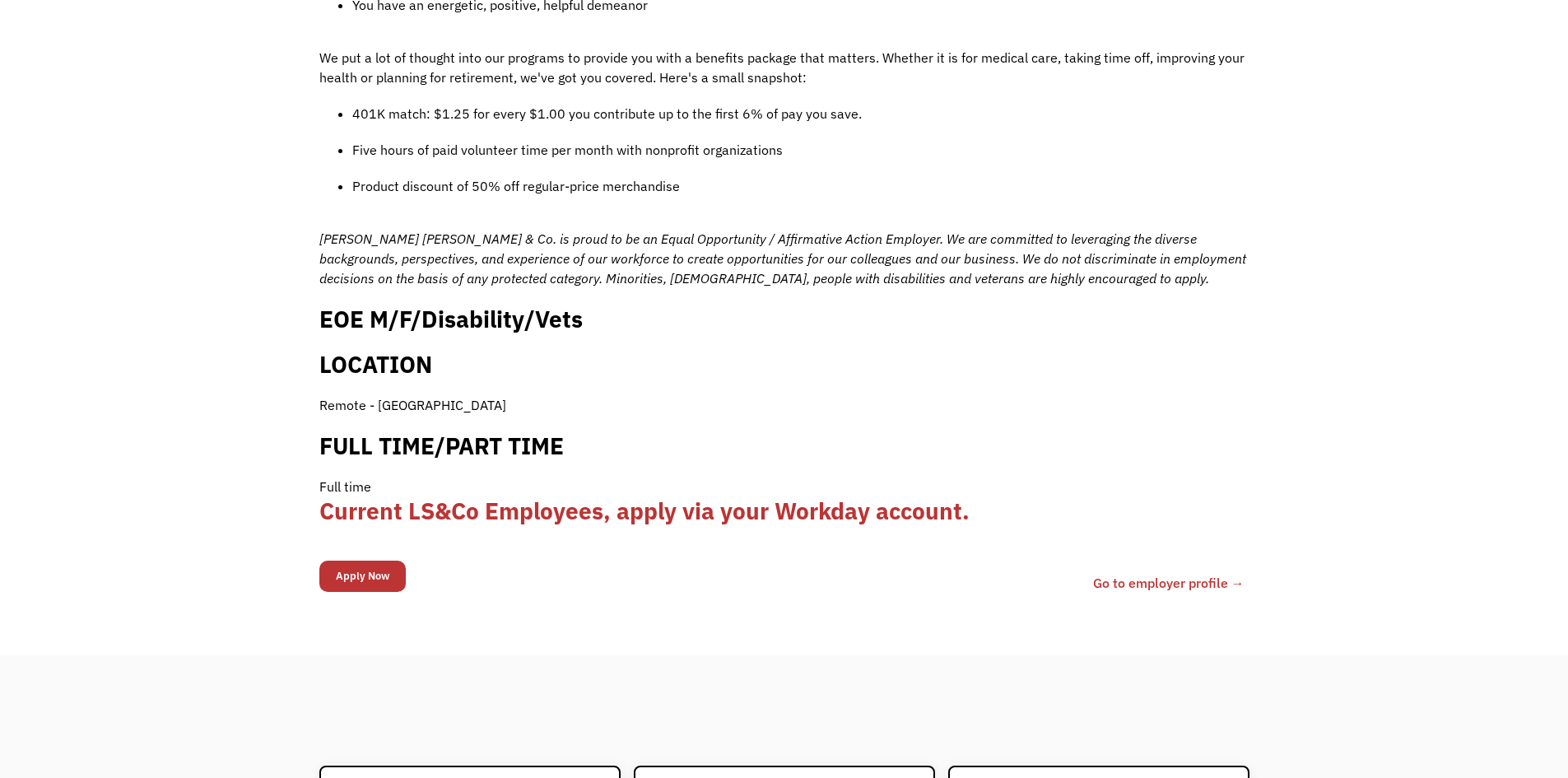
scroll to position [1506, 0]
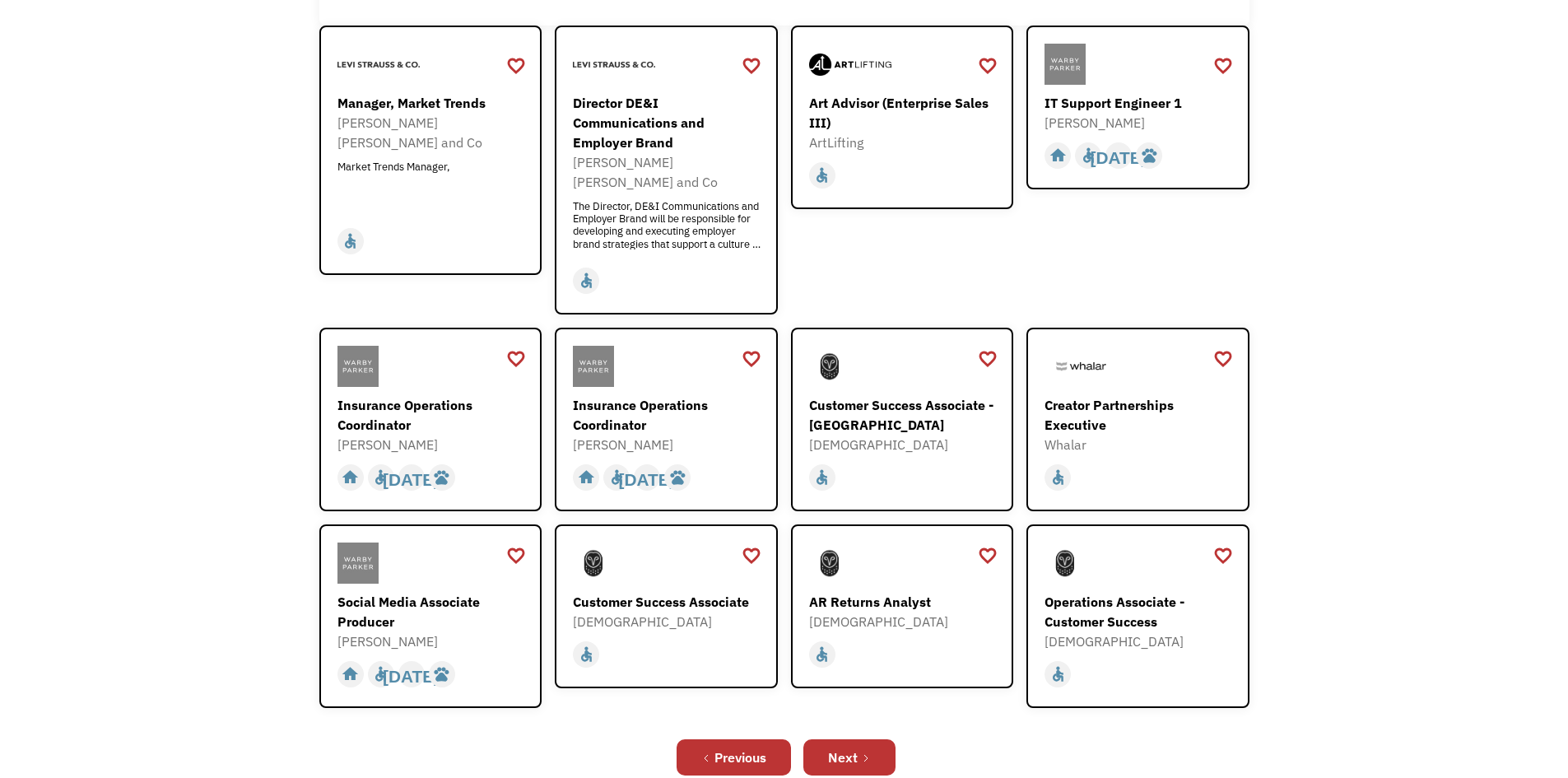
scroll to position [333, 0]
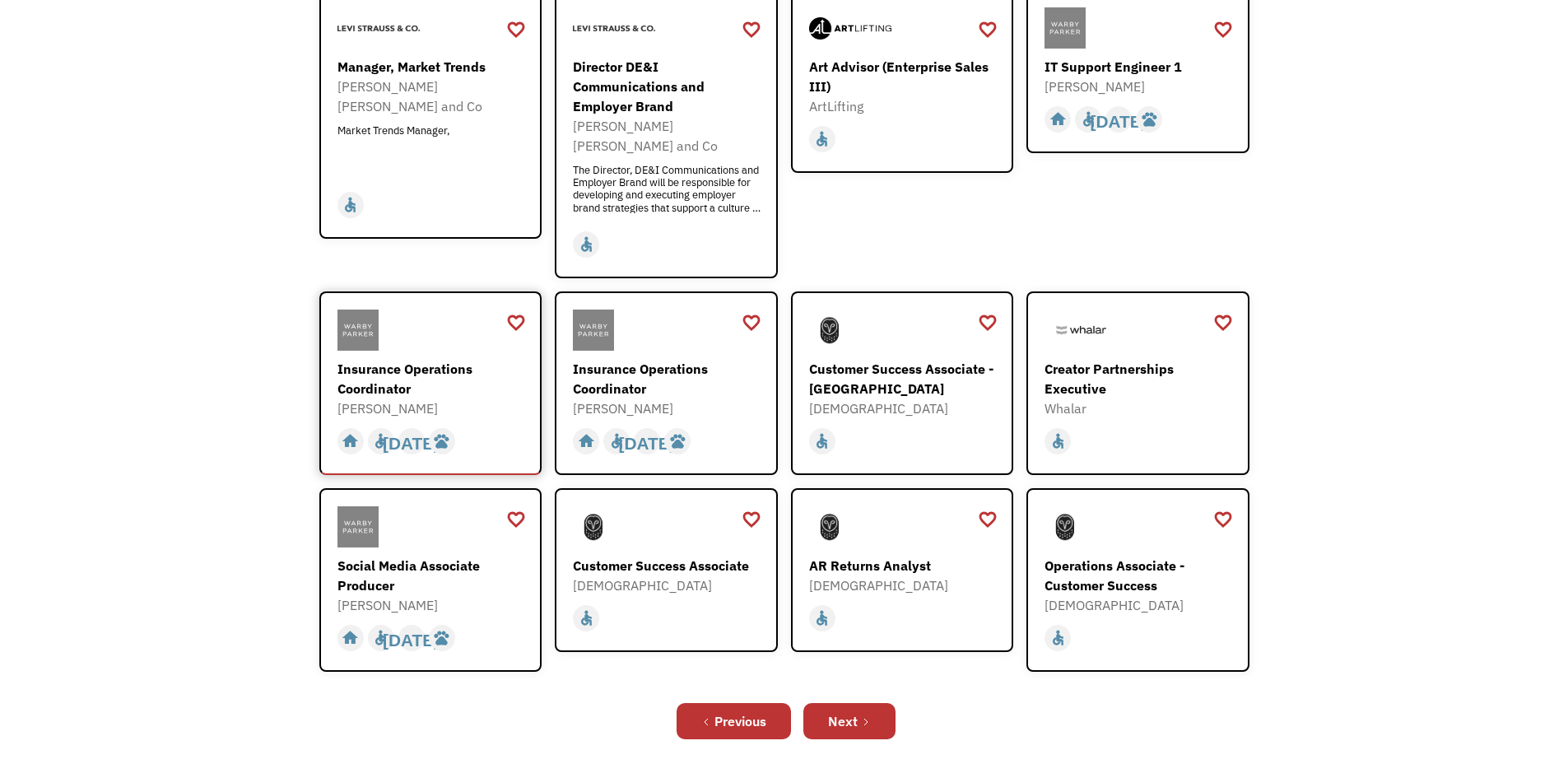
click at [369, 371] on div "Insurance Operations Coordinator" at bounding box center [433, 378] width 191 height 39
click at [699, 509] on div at bounding box center [668, 526] width 191 height 41
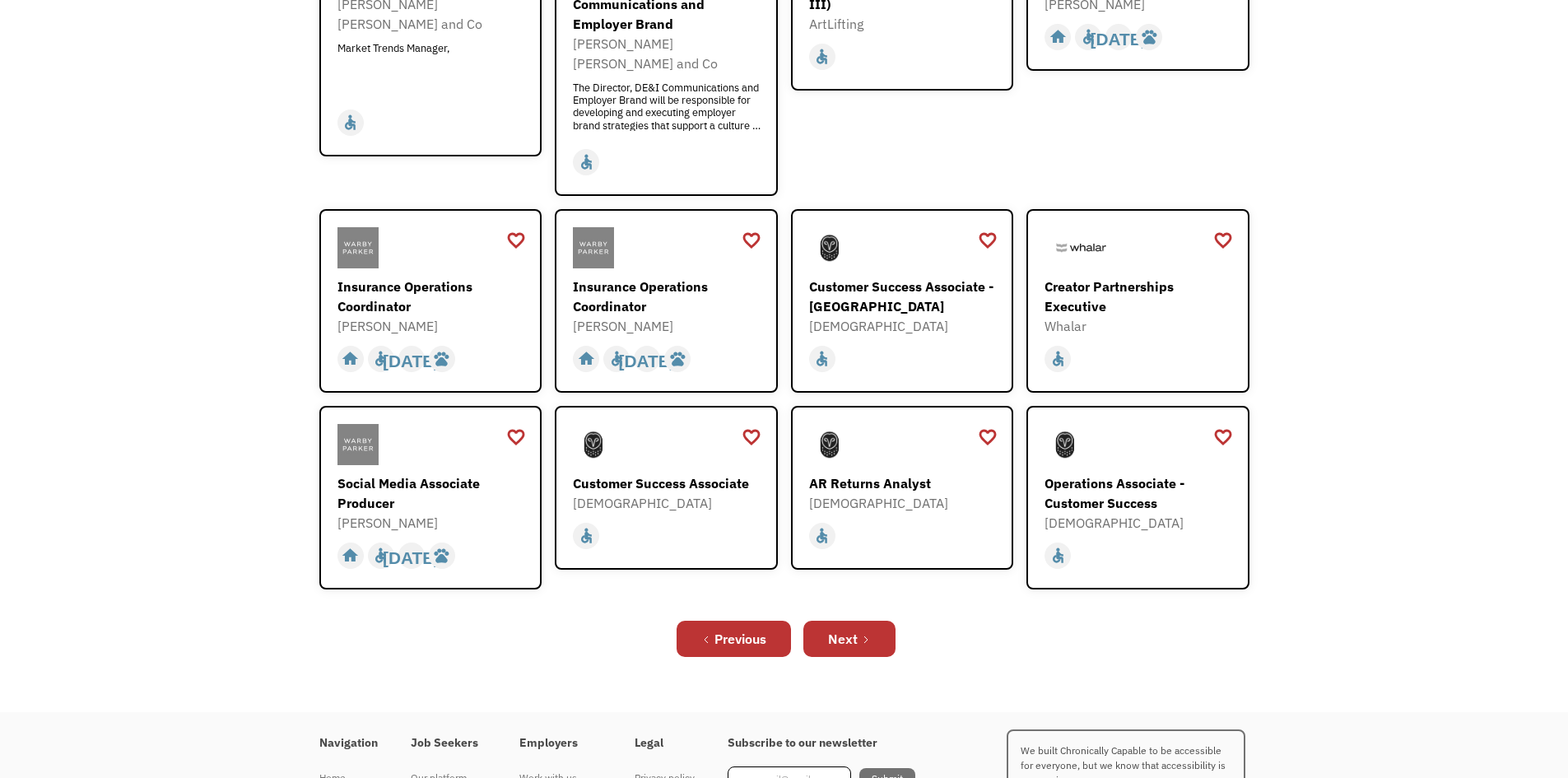
scroll to position [444, 0]
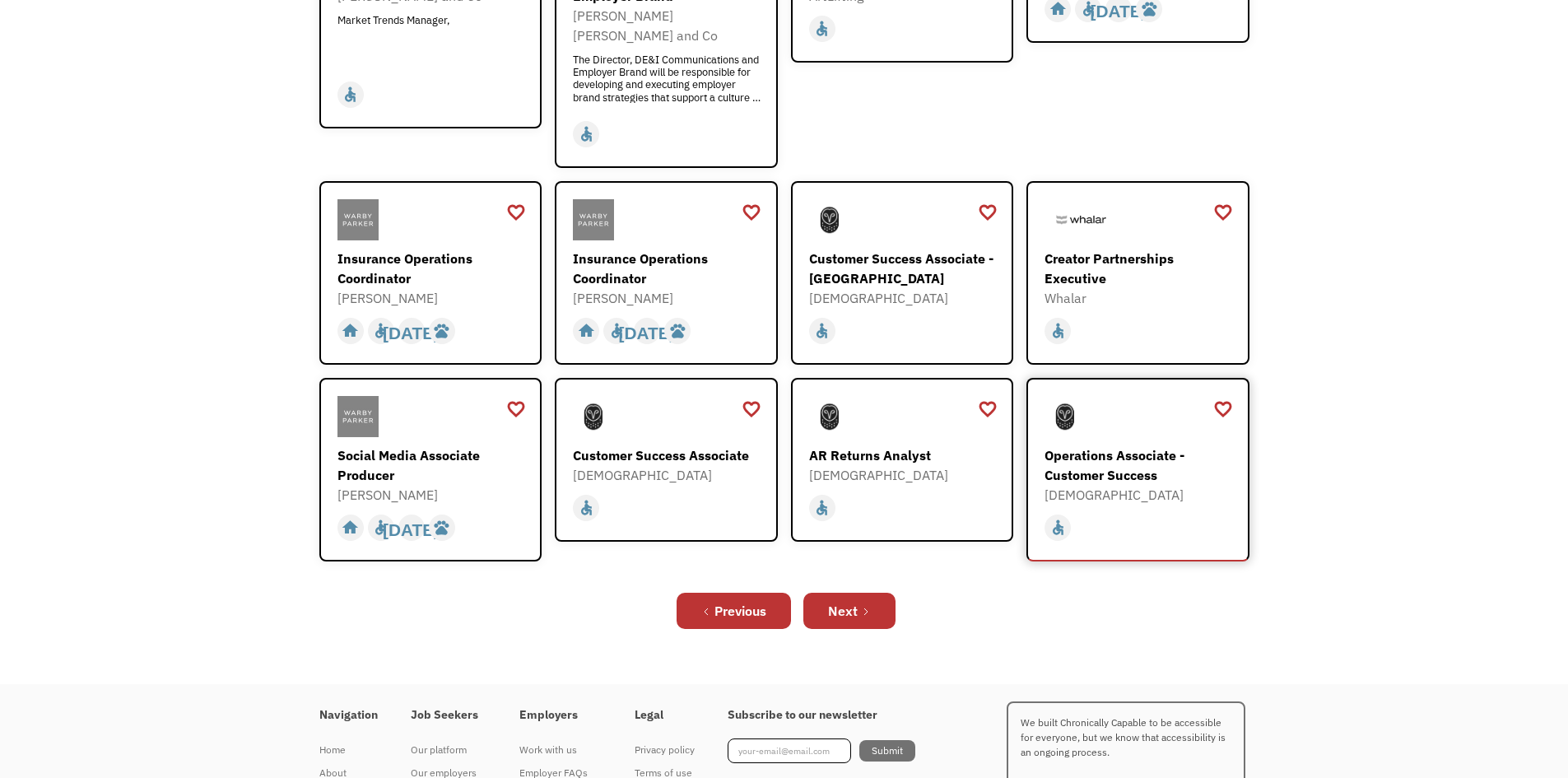
click at [1137, 455] on div "Operations Associate - Customer Success" at bounding box center [1140, 465] width 191 height 39
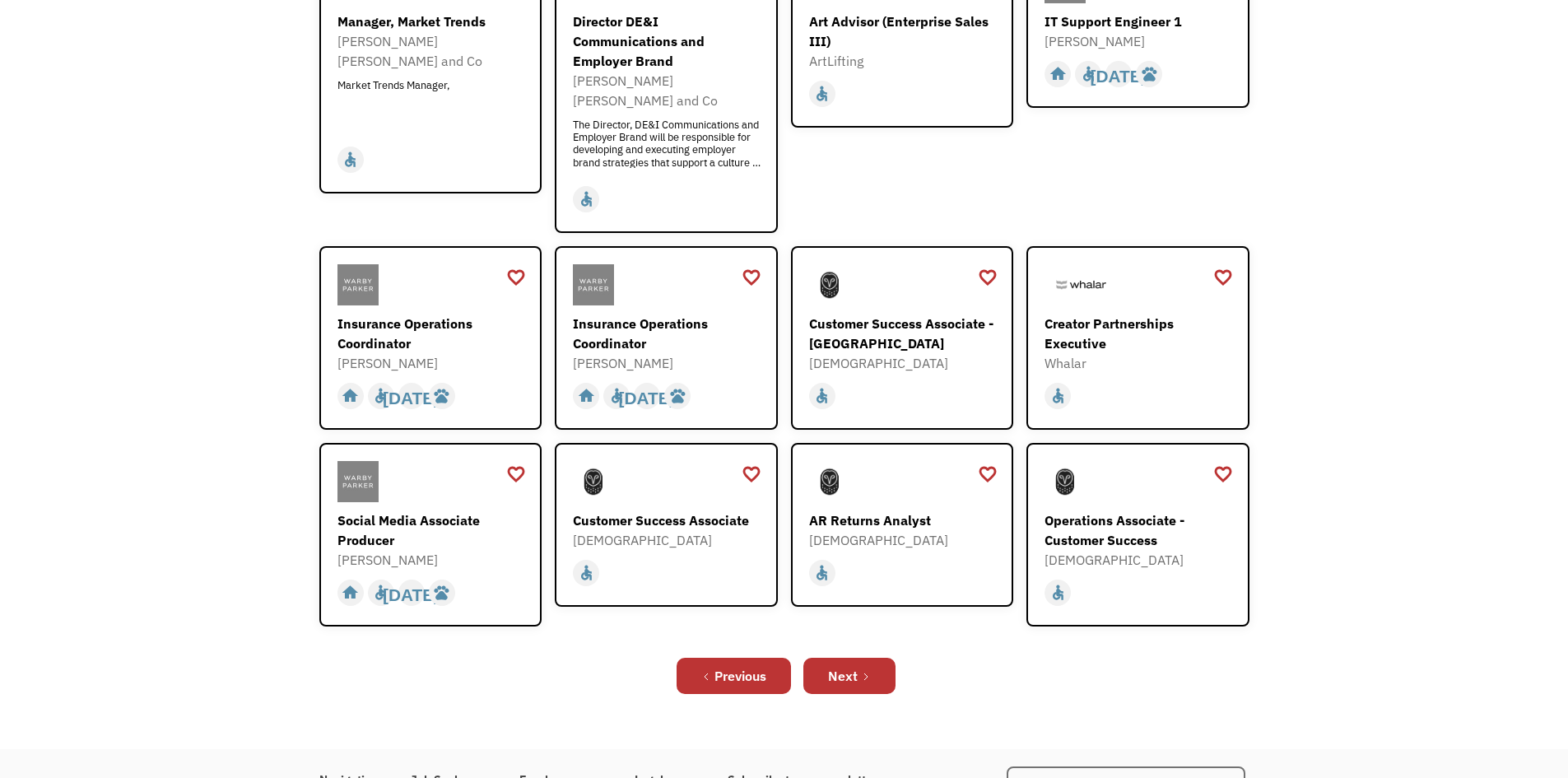
scroll to position [529, 0]
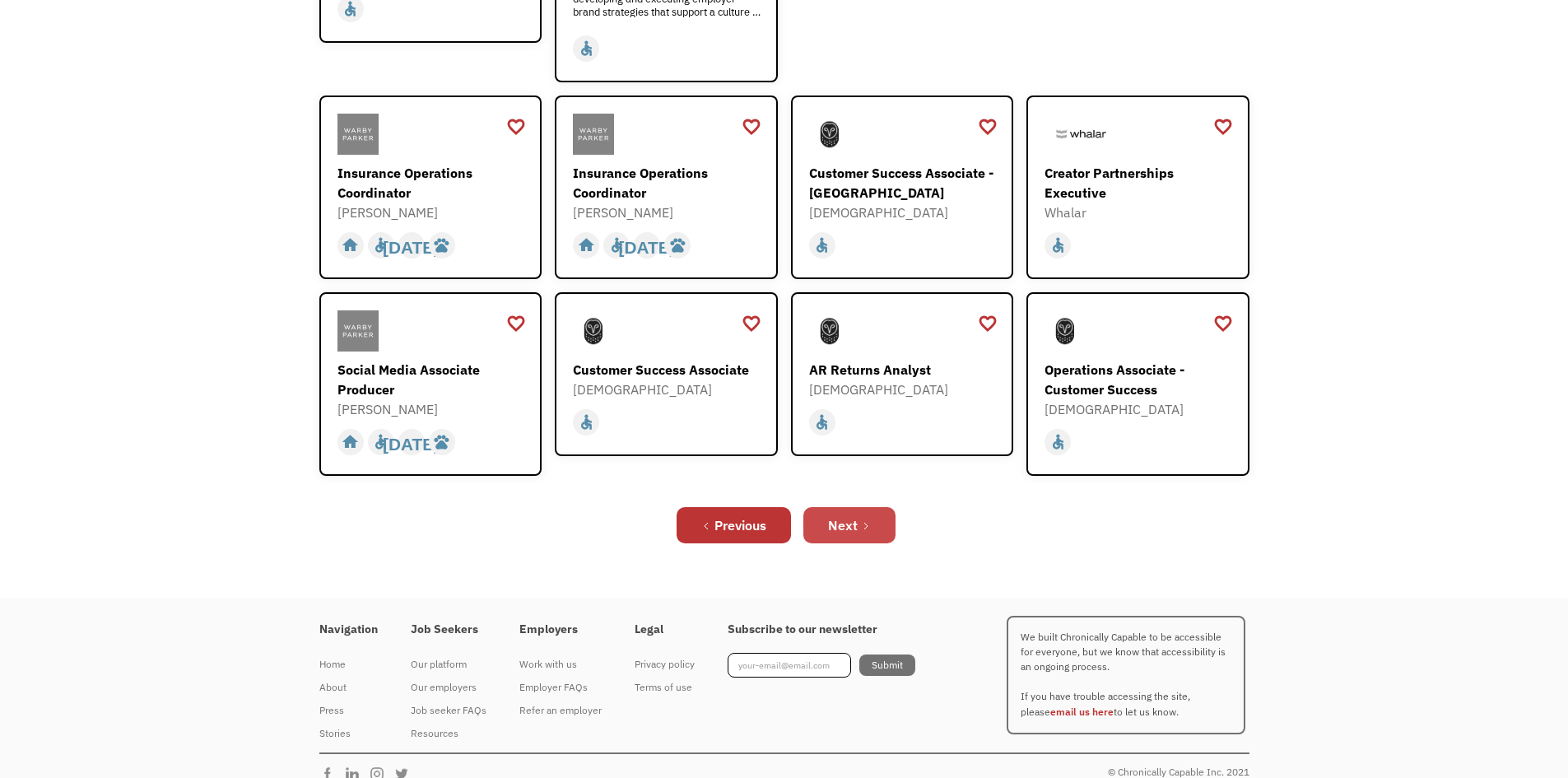
click at [859, 507] on link "Next" at bounding box center [849, 525] width 92 height 36
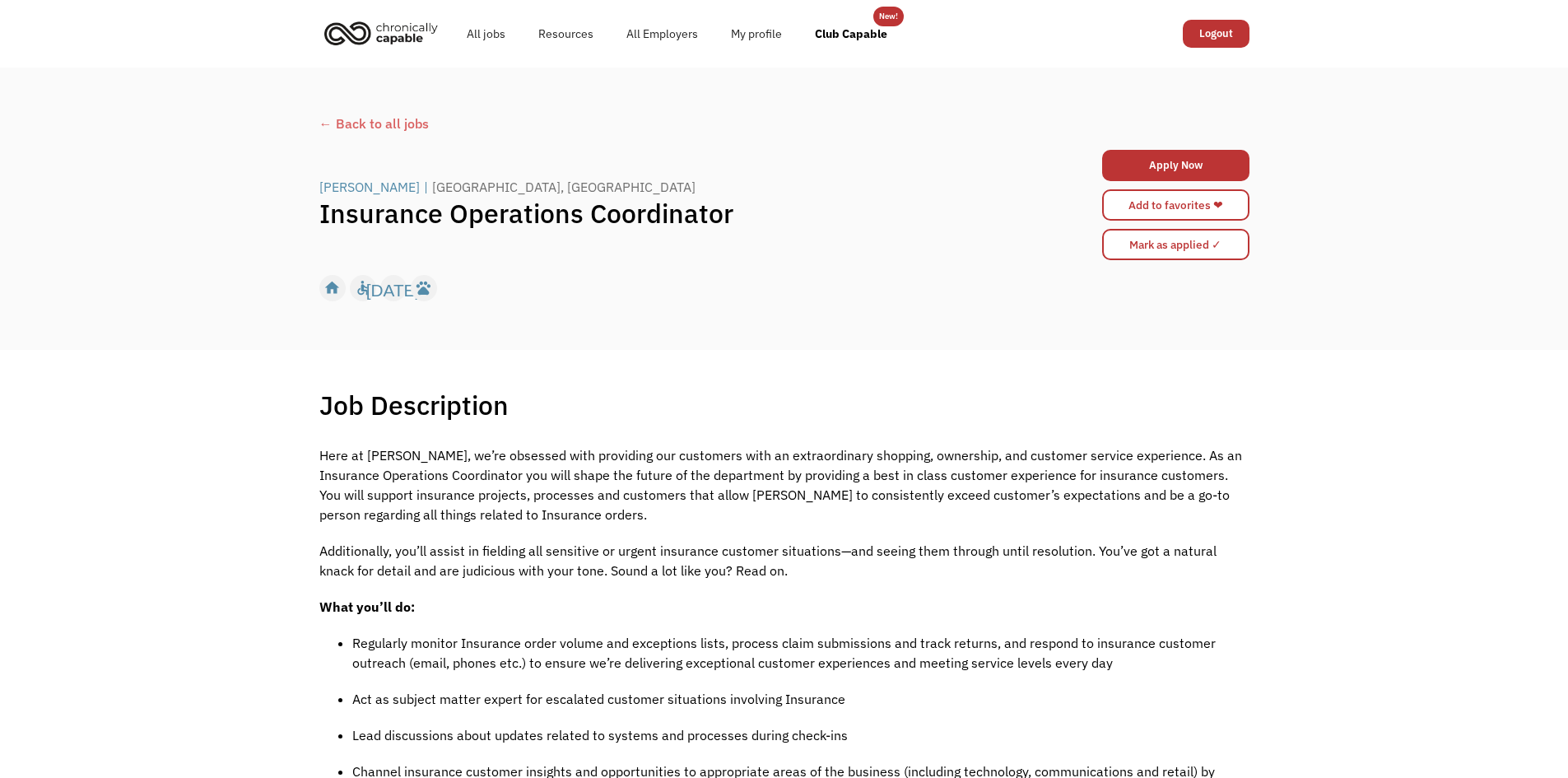
drag, startPoint x: 372, startPoint y: 457, endPoint x: 372, endPoint y: 476, distance: 19.0
drag, startPoint x: 374, startPoint y: 481, endPoint x: 379, endPoint y: 561, distance: 80.2
drag, startPoint x: 272, startPoint y: 529, endPoint x: 333, endPoint y: 607, distance: 99.0
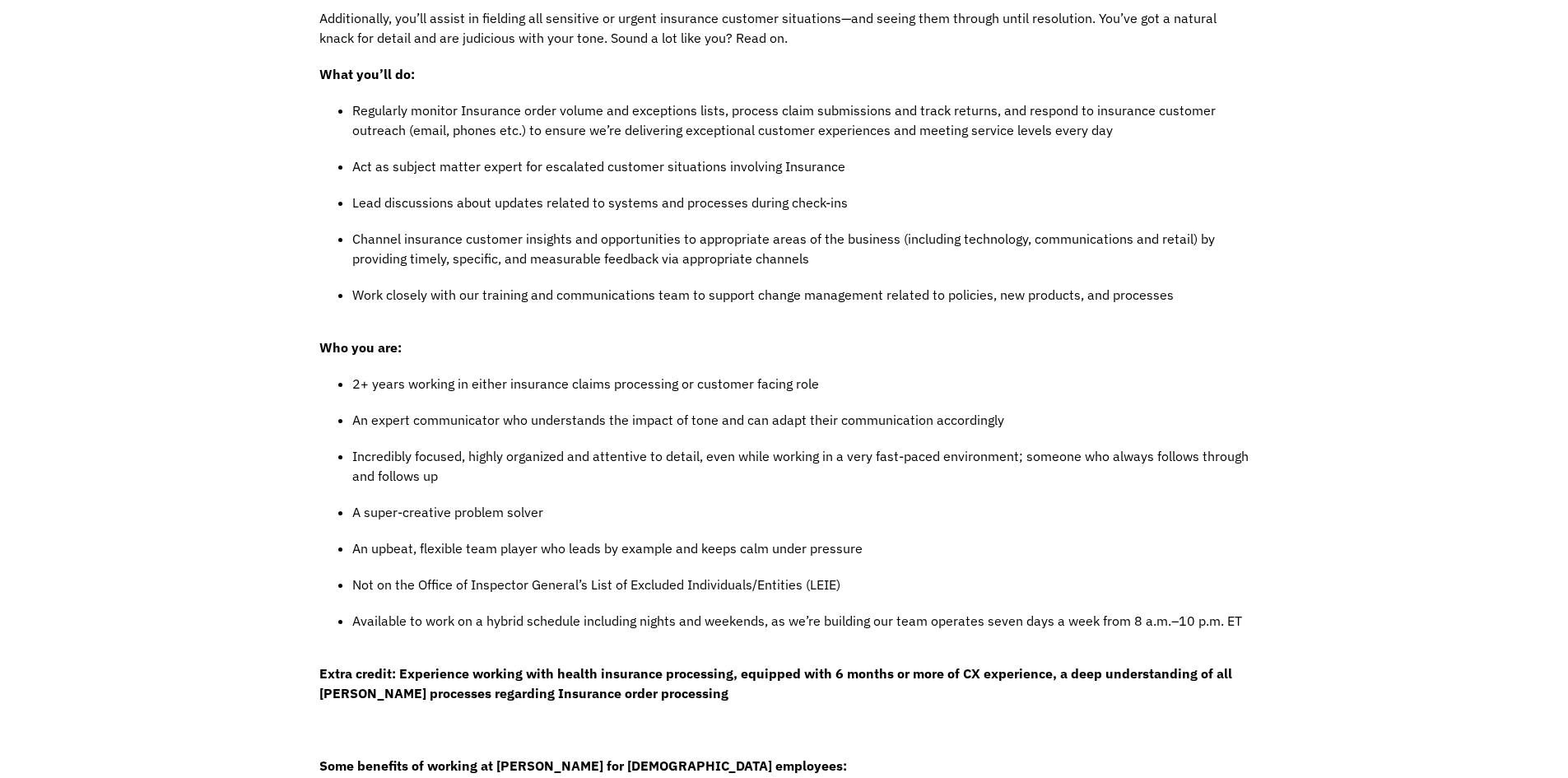
drag, startPoint x: 578, startPoint y: 262, endPoint x: 578, endPoint y: 301, distance: 39.0
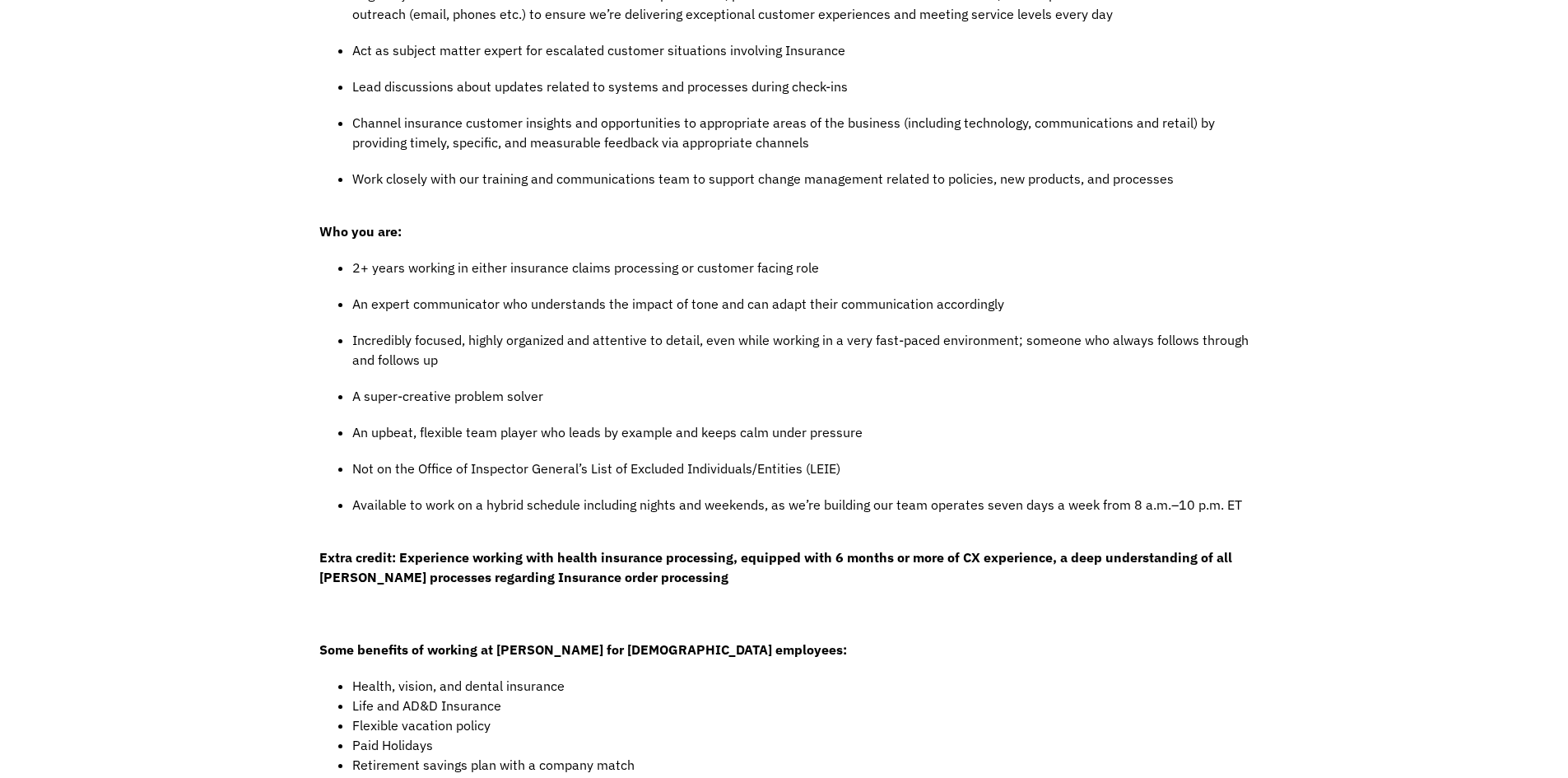
scroll to position [726, 0]
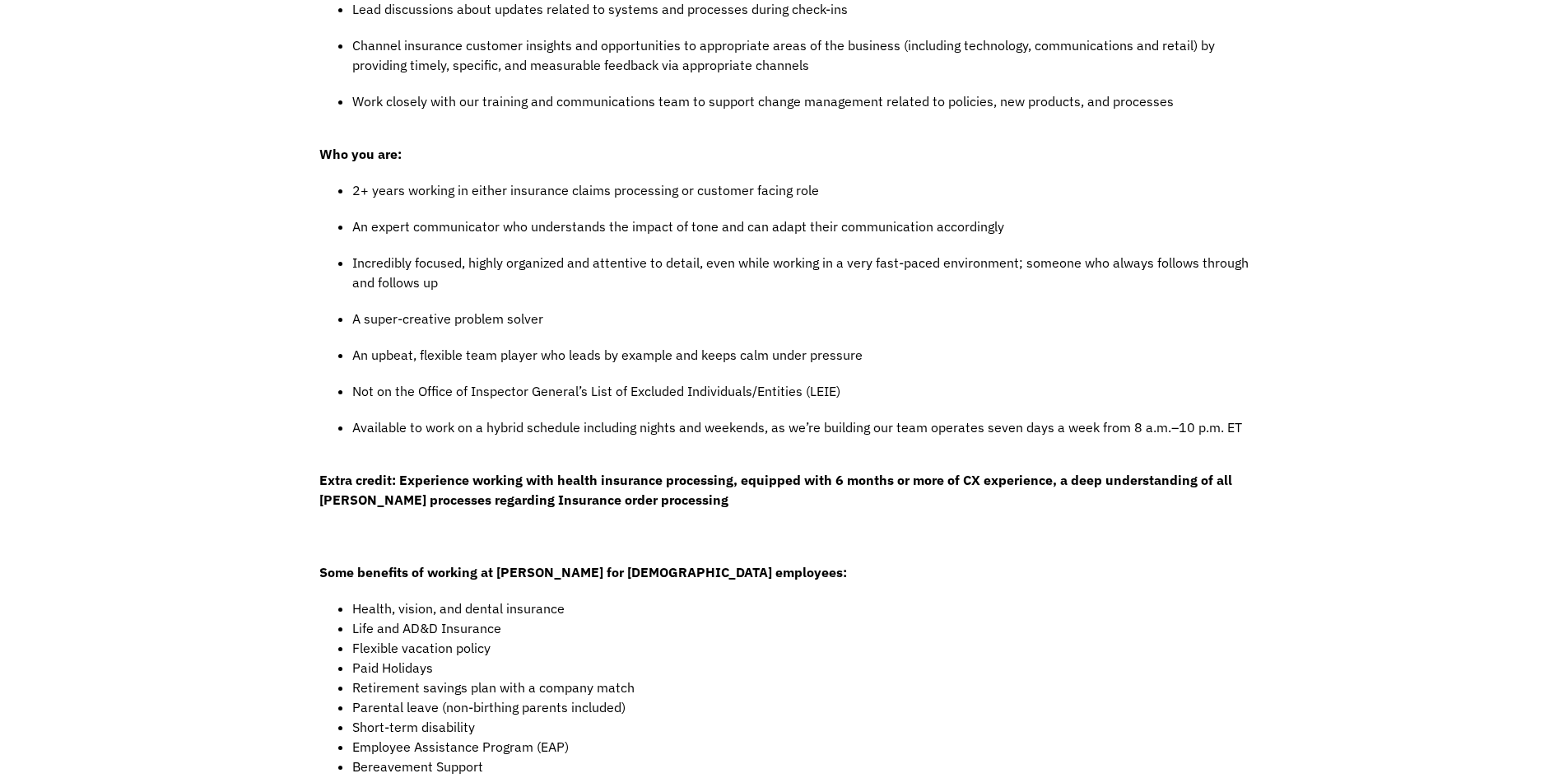
drag, startPoint x: 583, startPoint y: 314, endPoint x: 575, endPoint y: 384, distance: 70.5
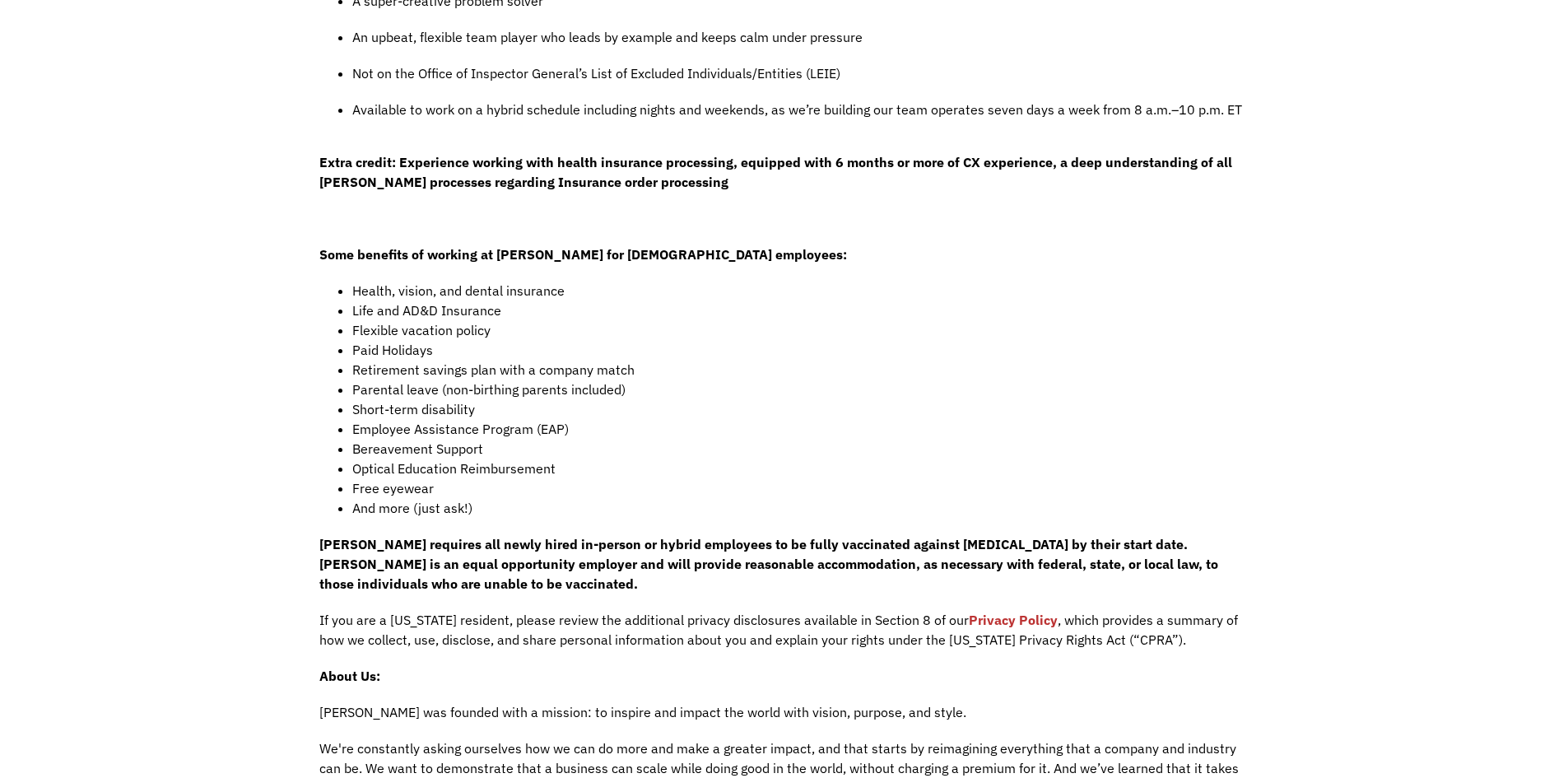
scroll to position [1045, 0]
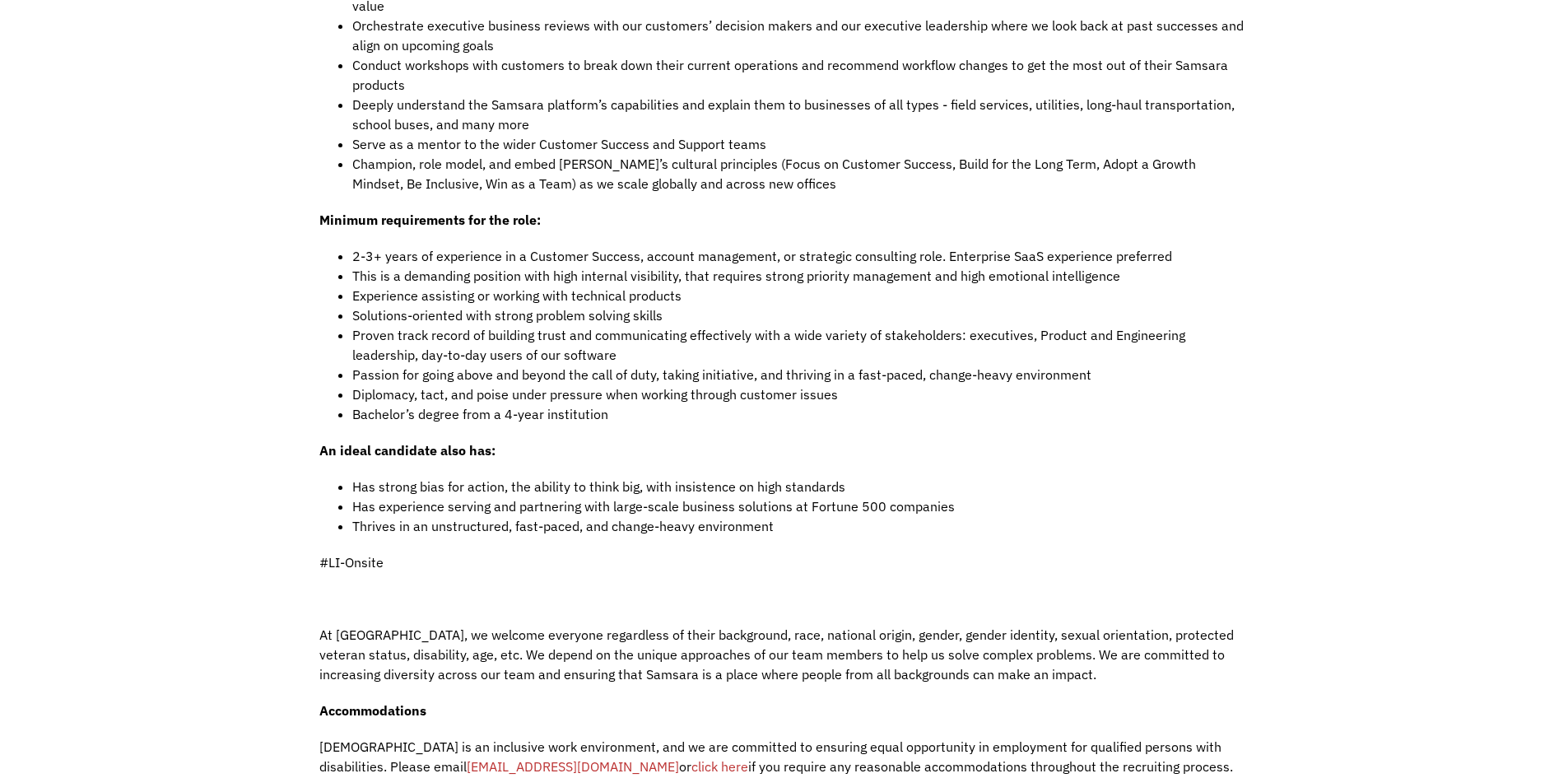
scroll to position [1518, 0]
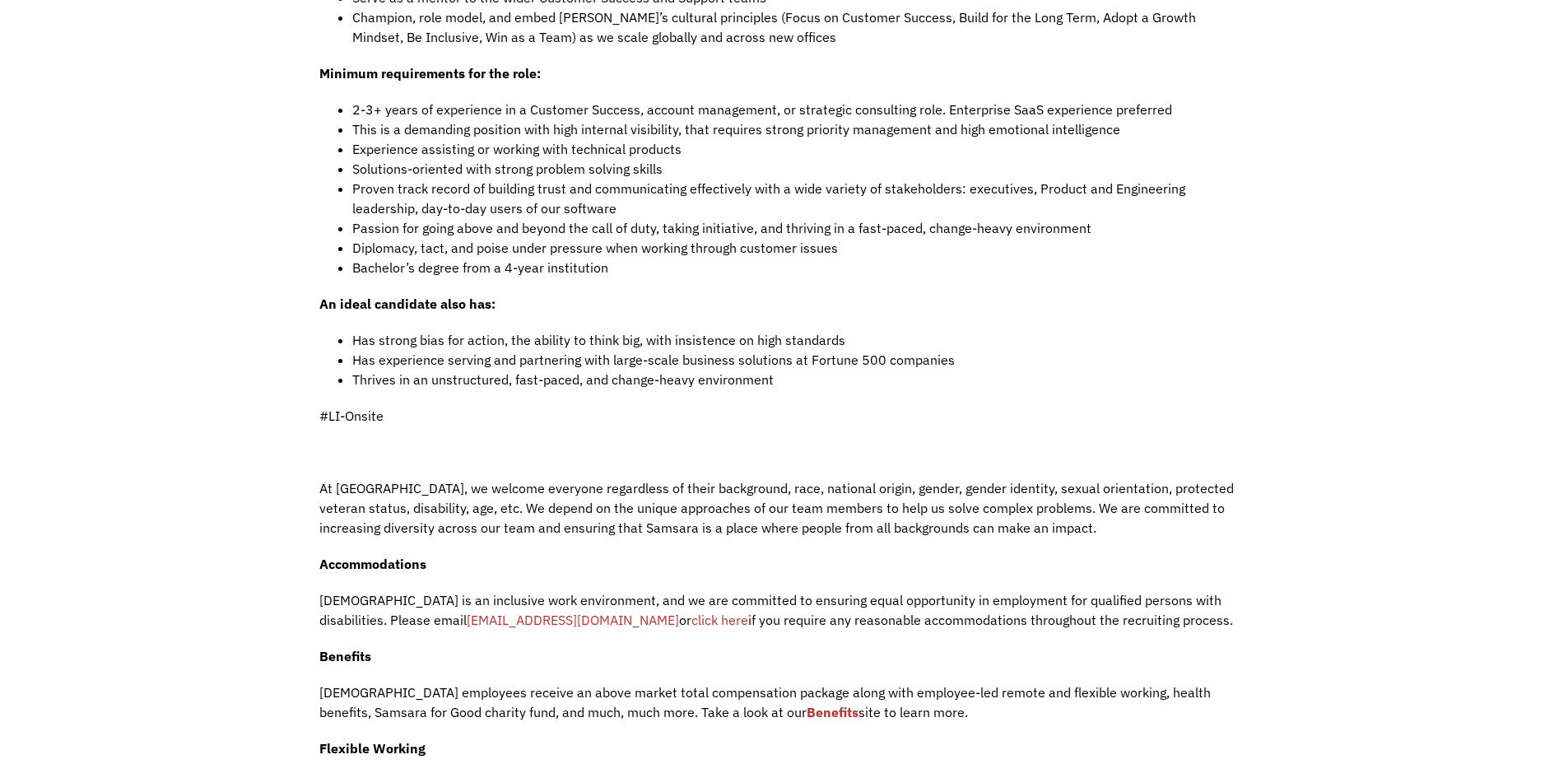
drag, startPoint x: 190, startPoint y: 414, endPoint x: 202, endPoint y: 470, distance: 57.3
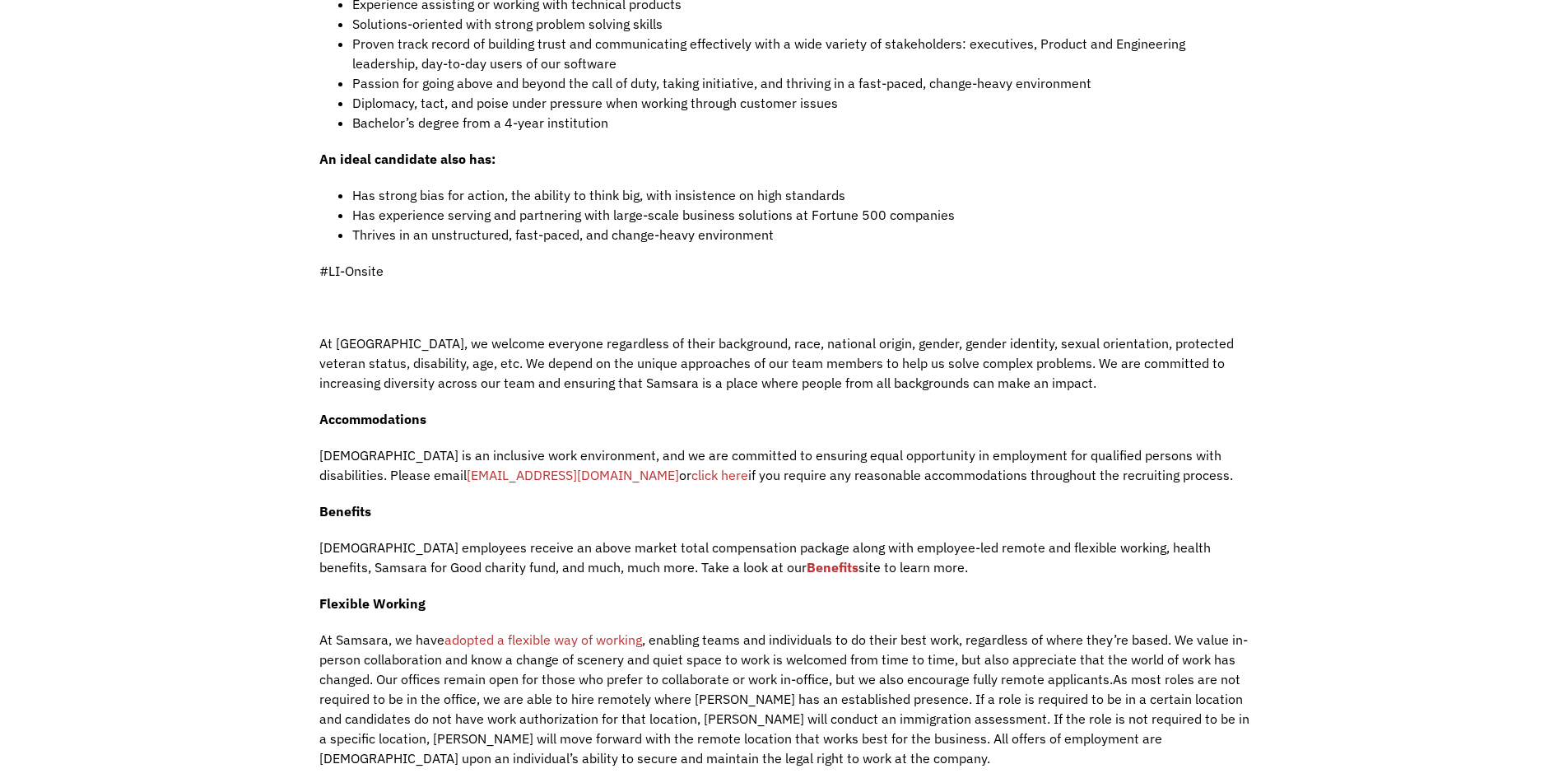
drag, startPoint x: 210, startPoint y: 455, endPoint x: 207, endPoint y: 495, distance: 40.1
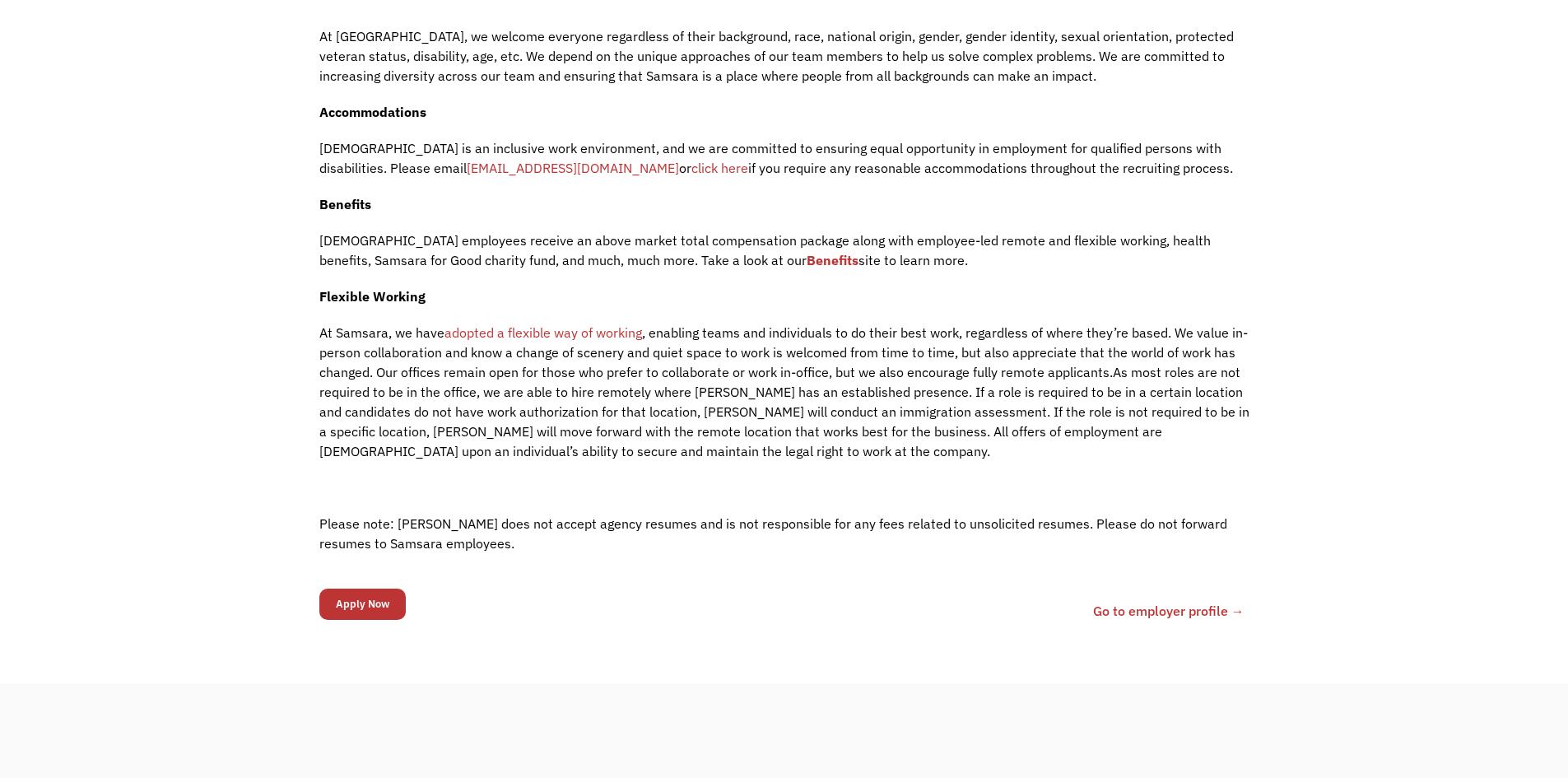
scroll to position [2141, 0]
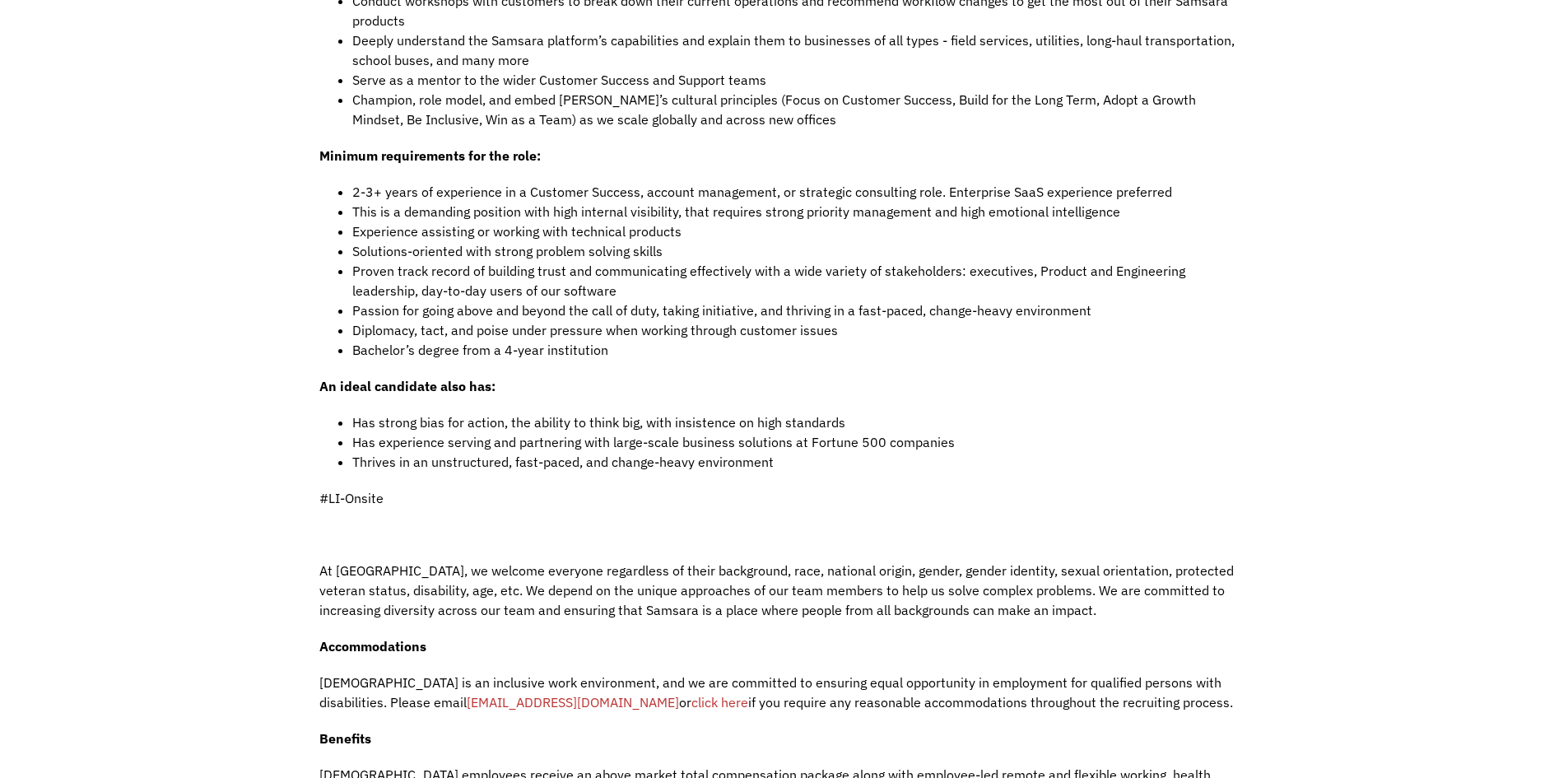
drag, startPoint x: 215, startPoint y: 478, endPoint x: 230, endPoint y: 469, distance: 17.5
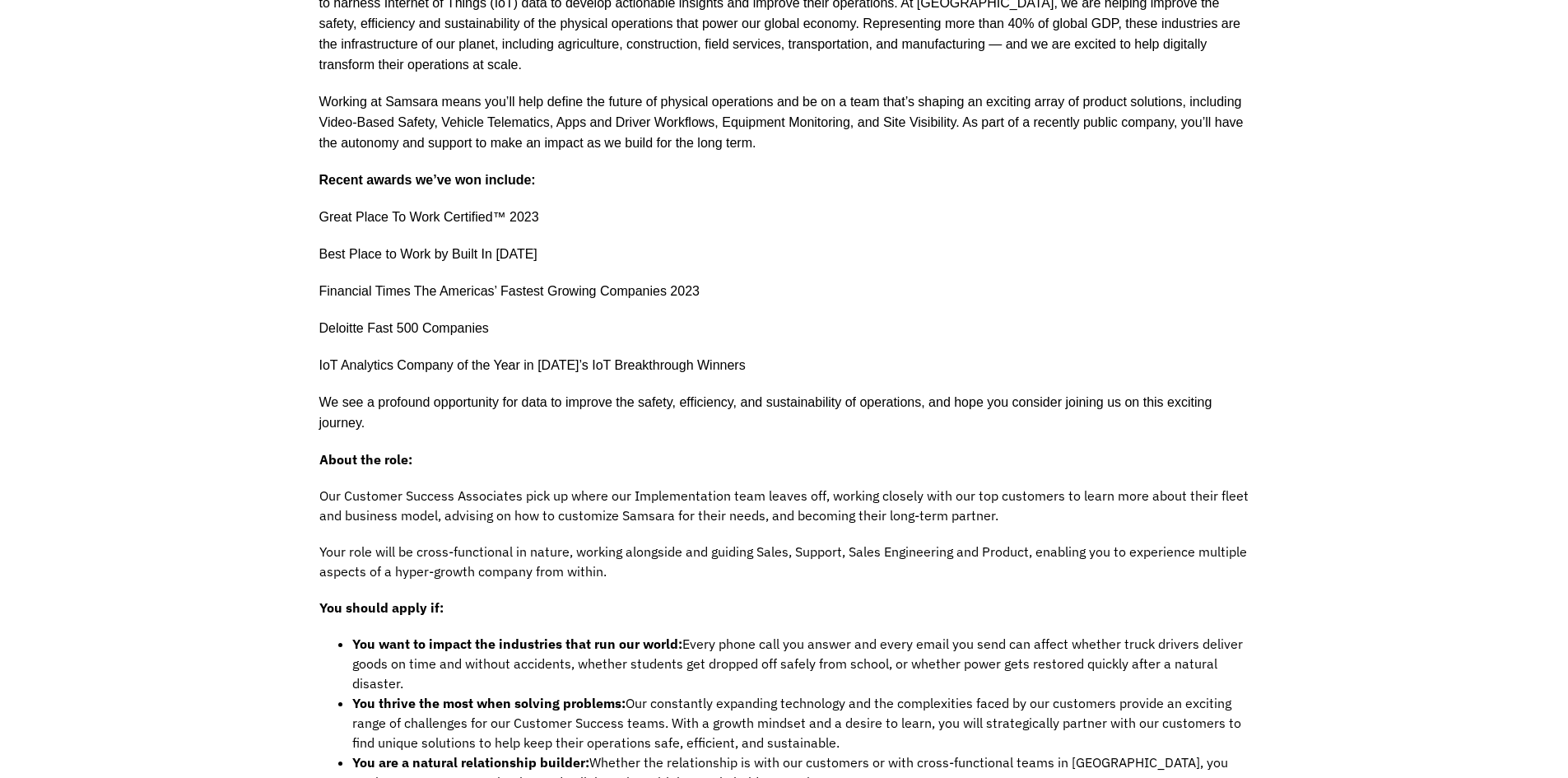
scroll to position [465, 0]
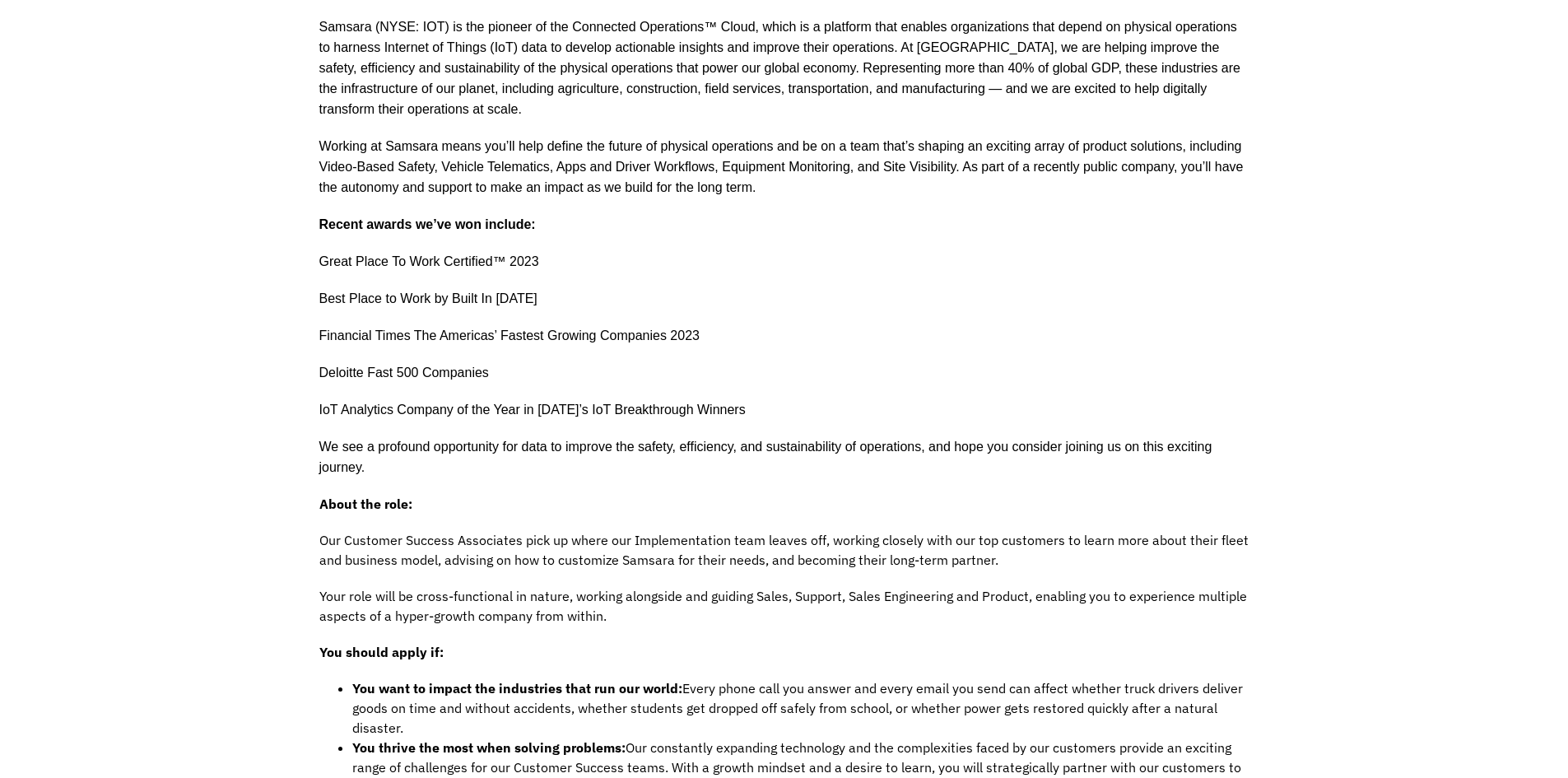
drag, startPoint x: 468, startPoint y: 591, endPoint x: 499, endPoint y: 550, distance: 51.4
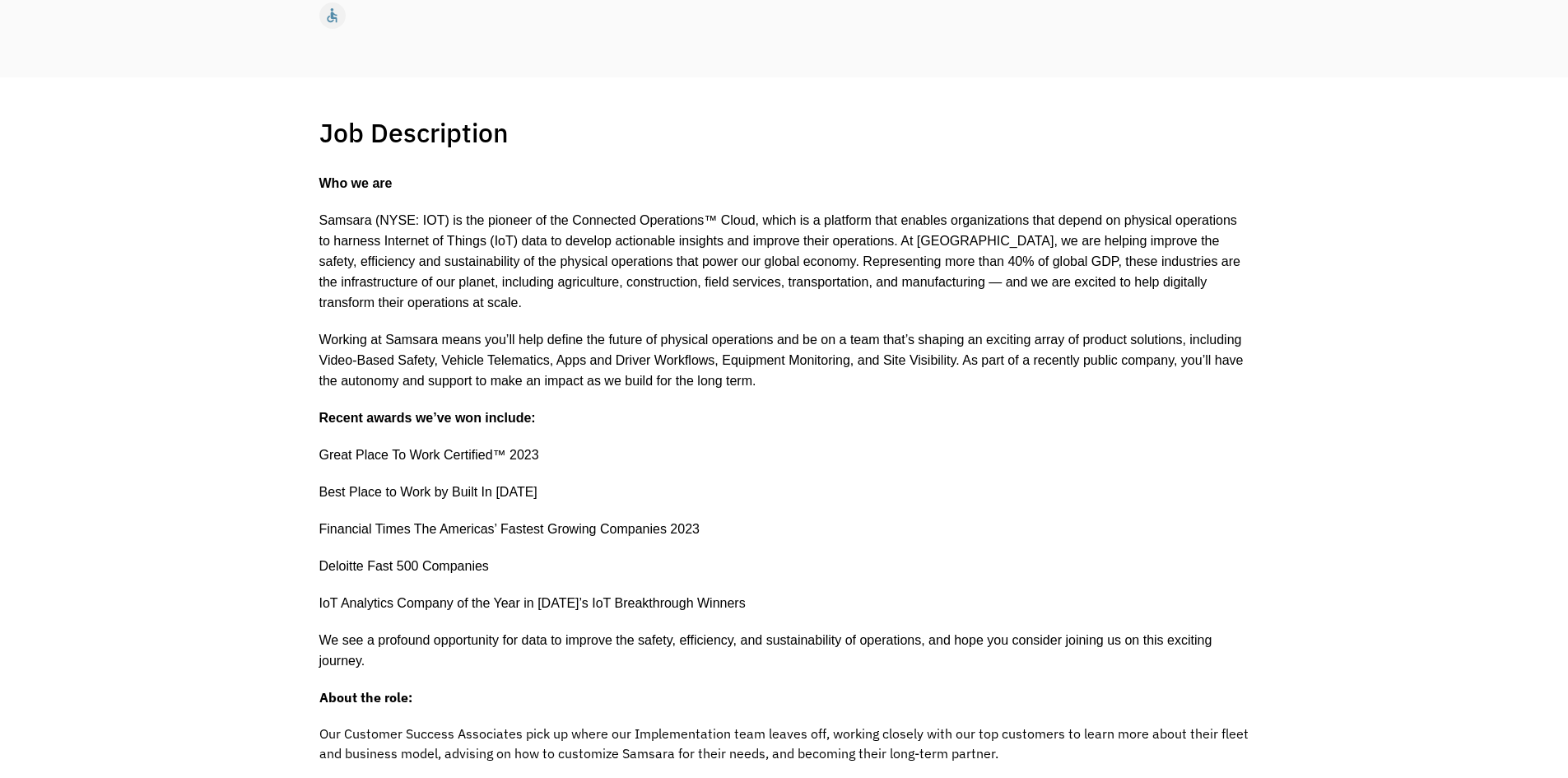
scroll to position [83, 0]
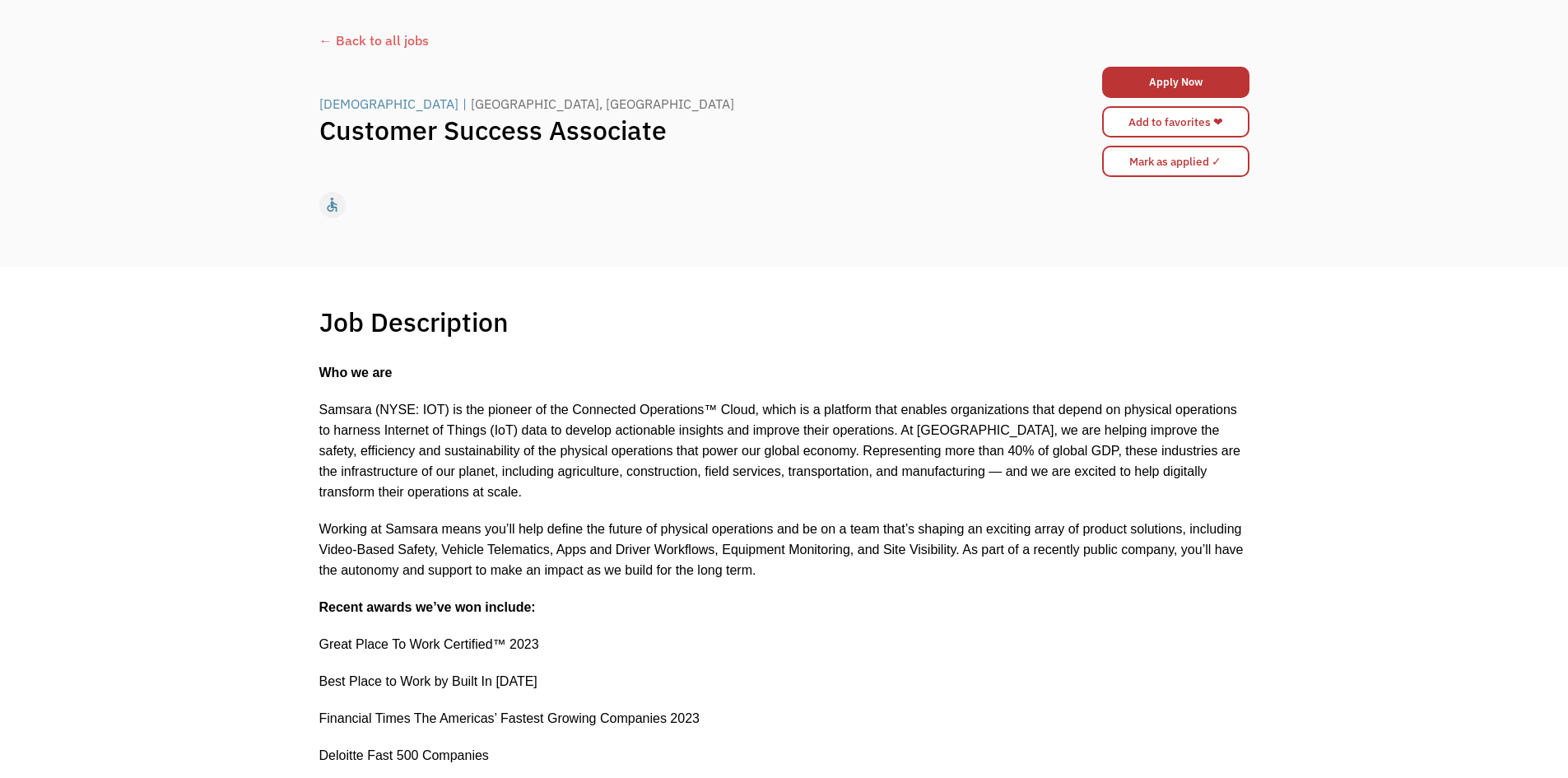
drag, startPoint x: 847, startPoint y: 538, endPoint x: 863, endPoint y: 528, distance: 18.9
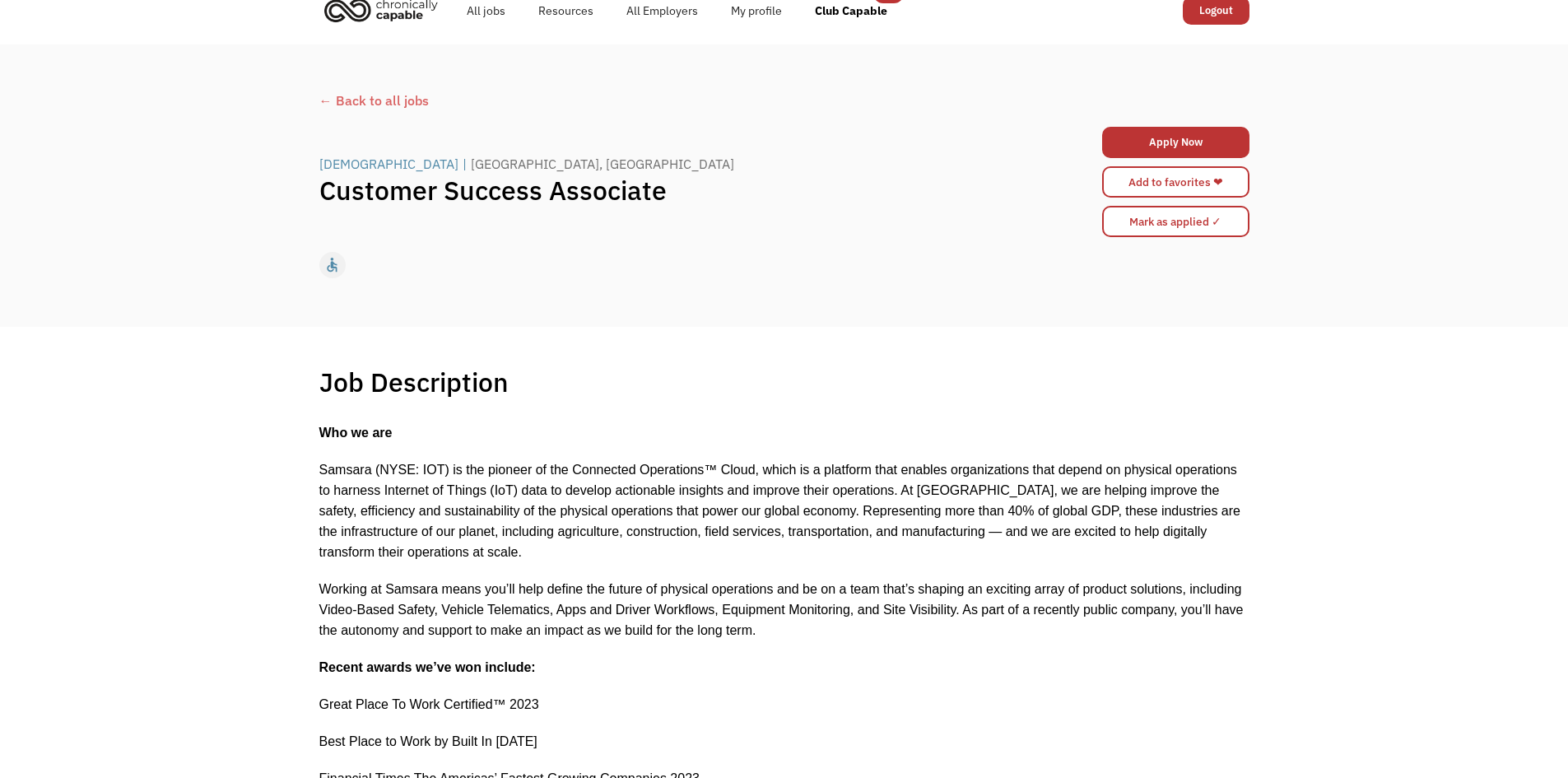
scroll to position [0, 0]
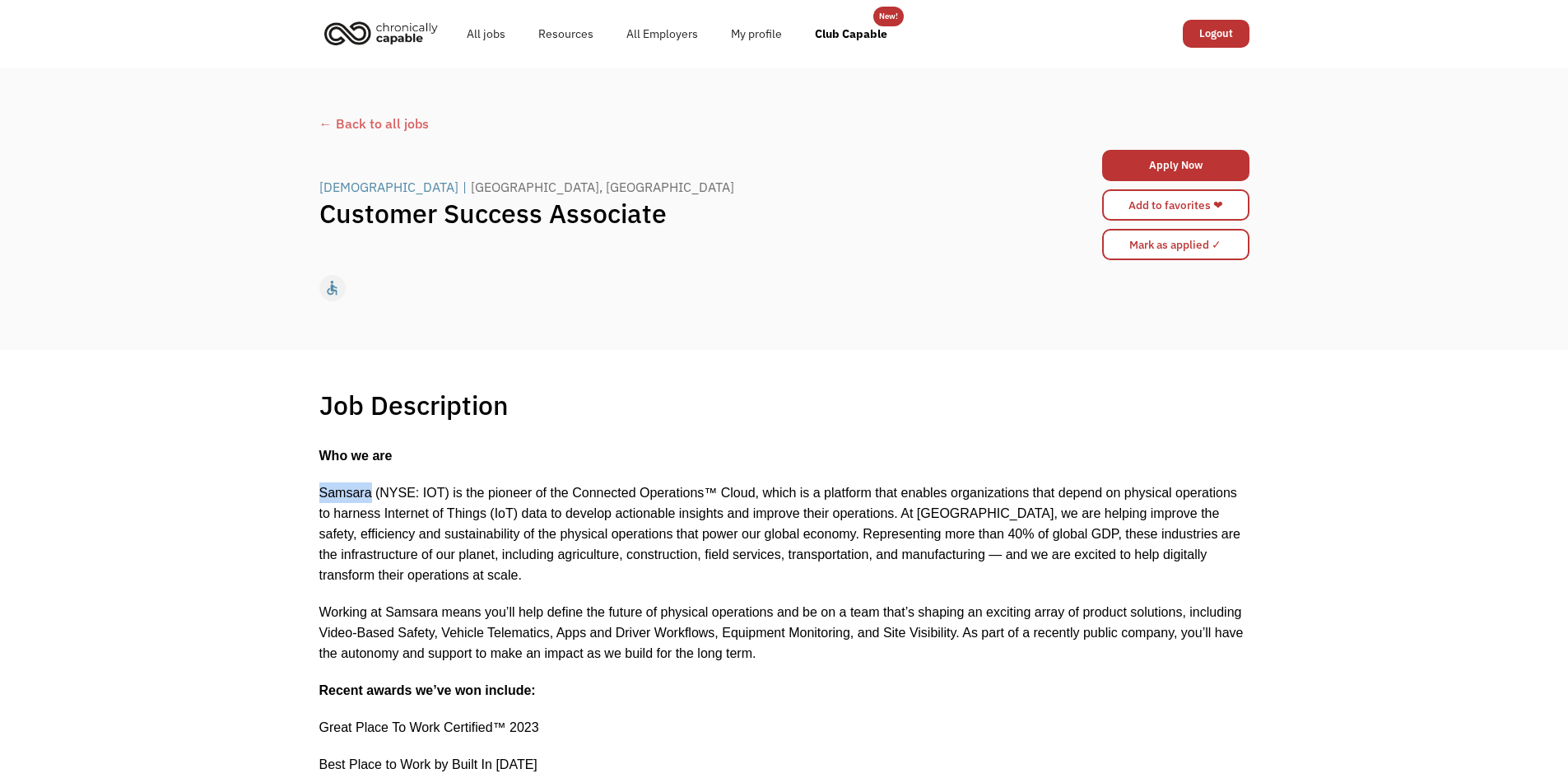
drag, startPoint x: 318, startPoint y: 494, endPoint x: 371, endPoint y: 501, distance: 53.5
click at [371, 501] on p "Samsara (NYSE: IOT) is the pioneer of the Connected Operations™ Cloud, which is…" at bounding box center [784, 533] width 930 height 103
copy span "[DEMOGRAPHIC_DATA]"
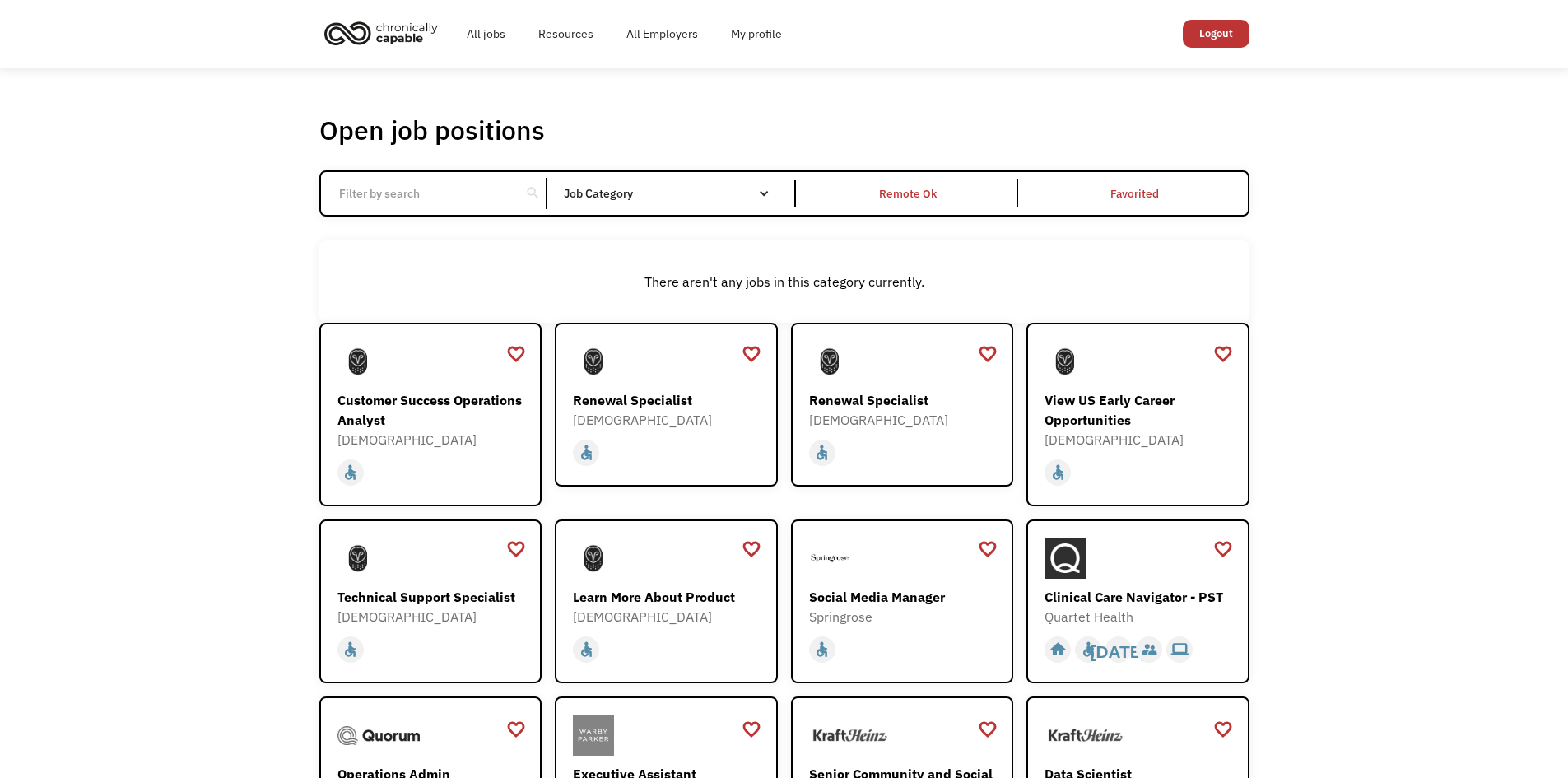
drag, startPoint x: 1469, startPoint y: 325, endPoint x: 1471, endPoint y: 341, distance: 16.1
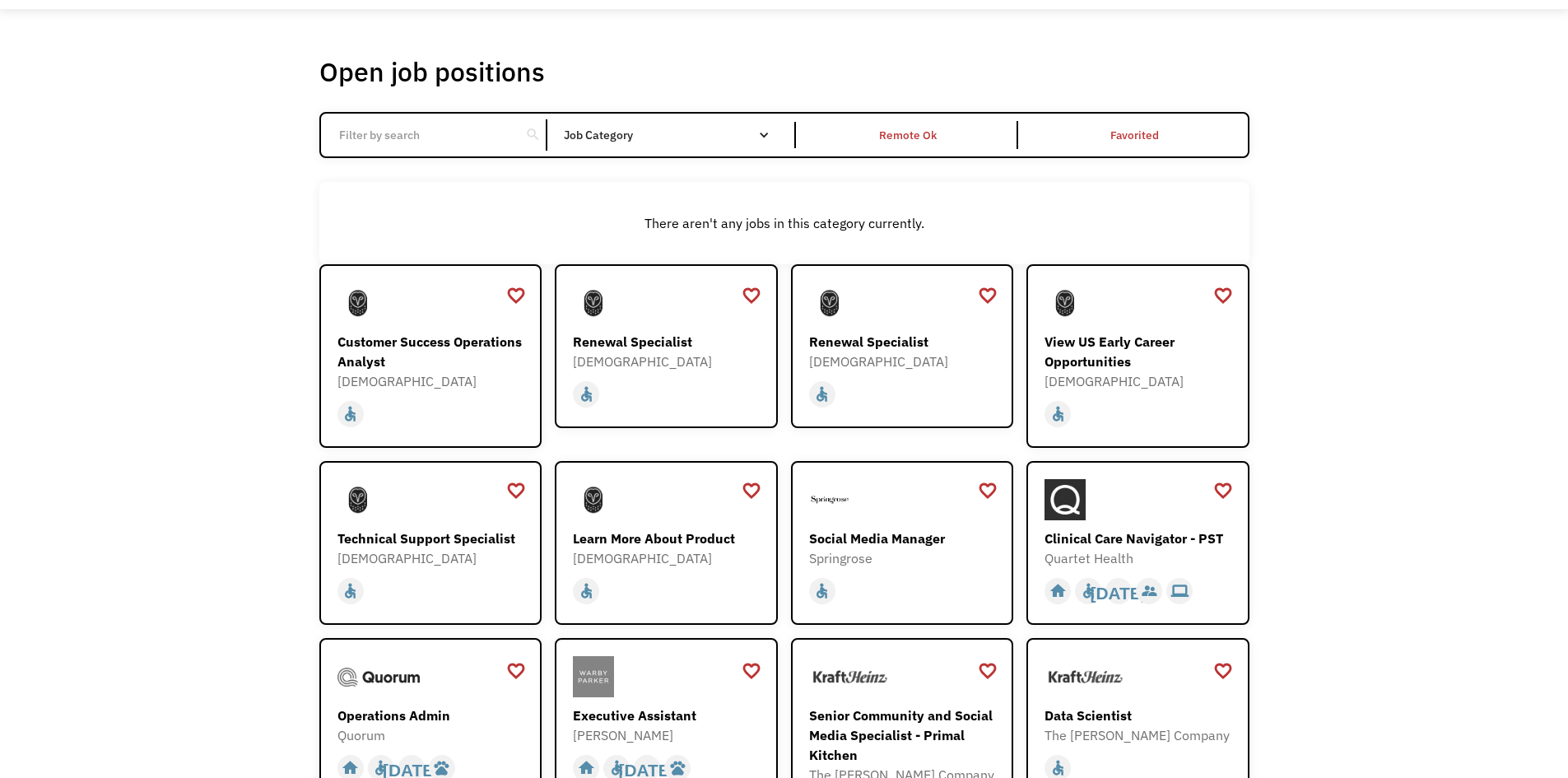
scroll to position [74, 0]
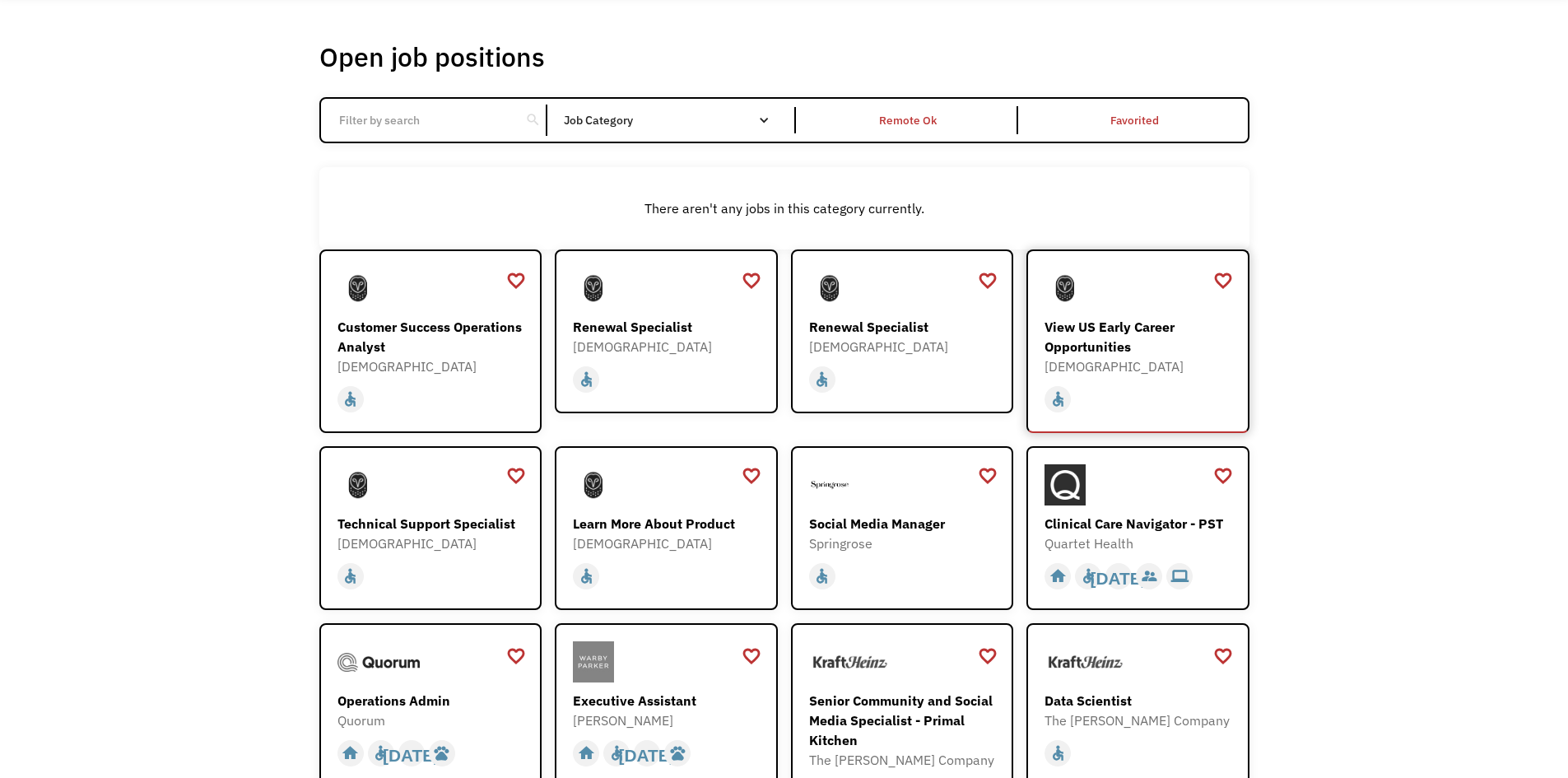
click at [1097, 317] on div "View US Early Career Opportunities" at bounding box center [1140, 336] width 191 height 39
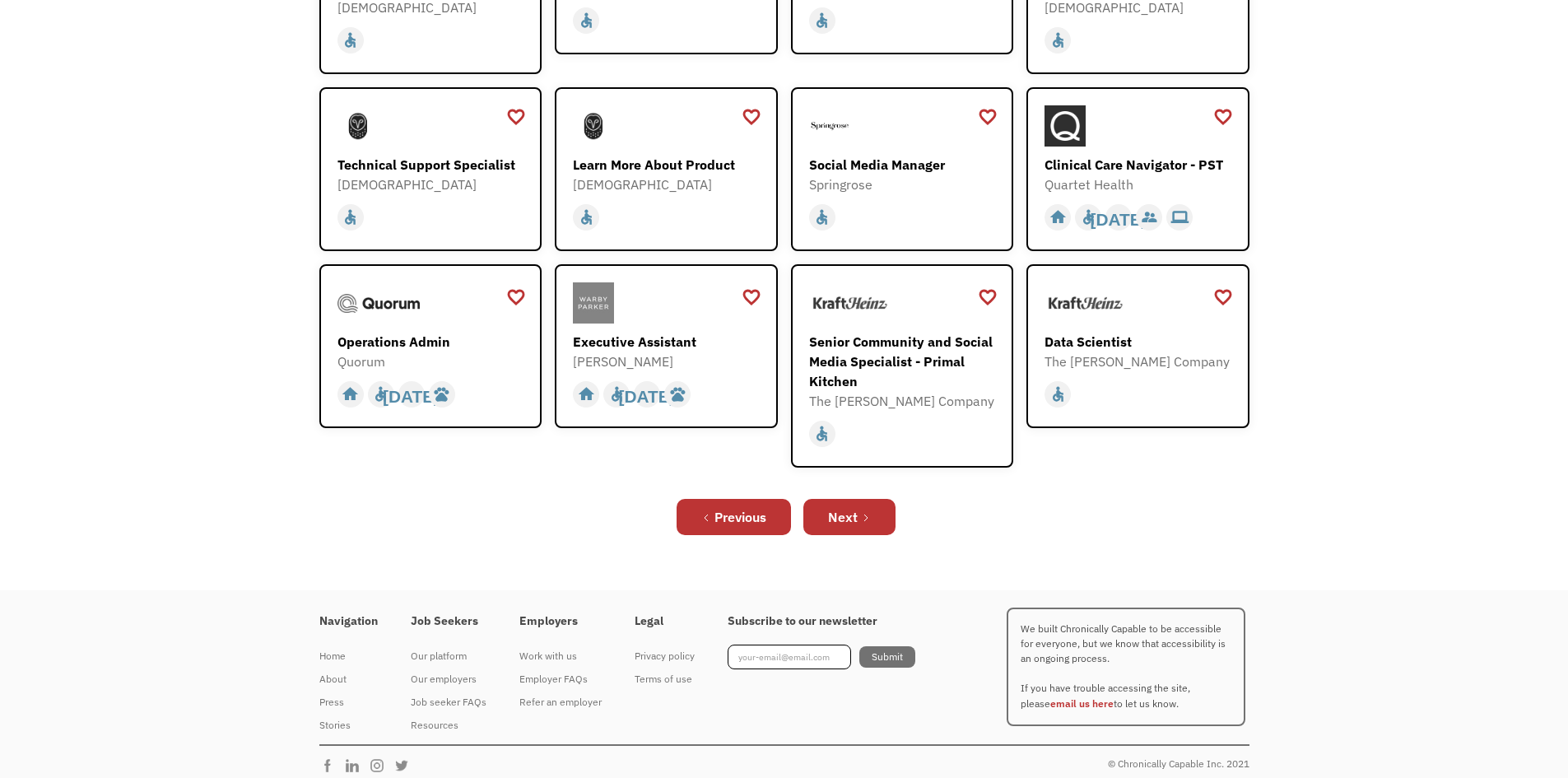
scroll to position [444, 0]
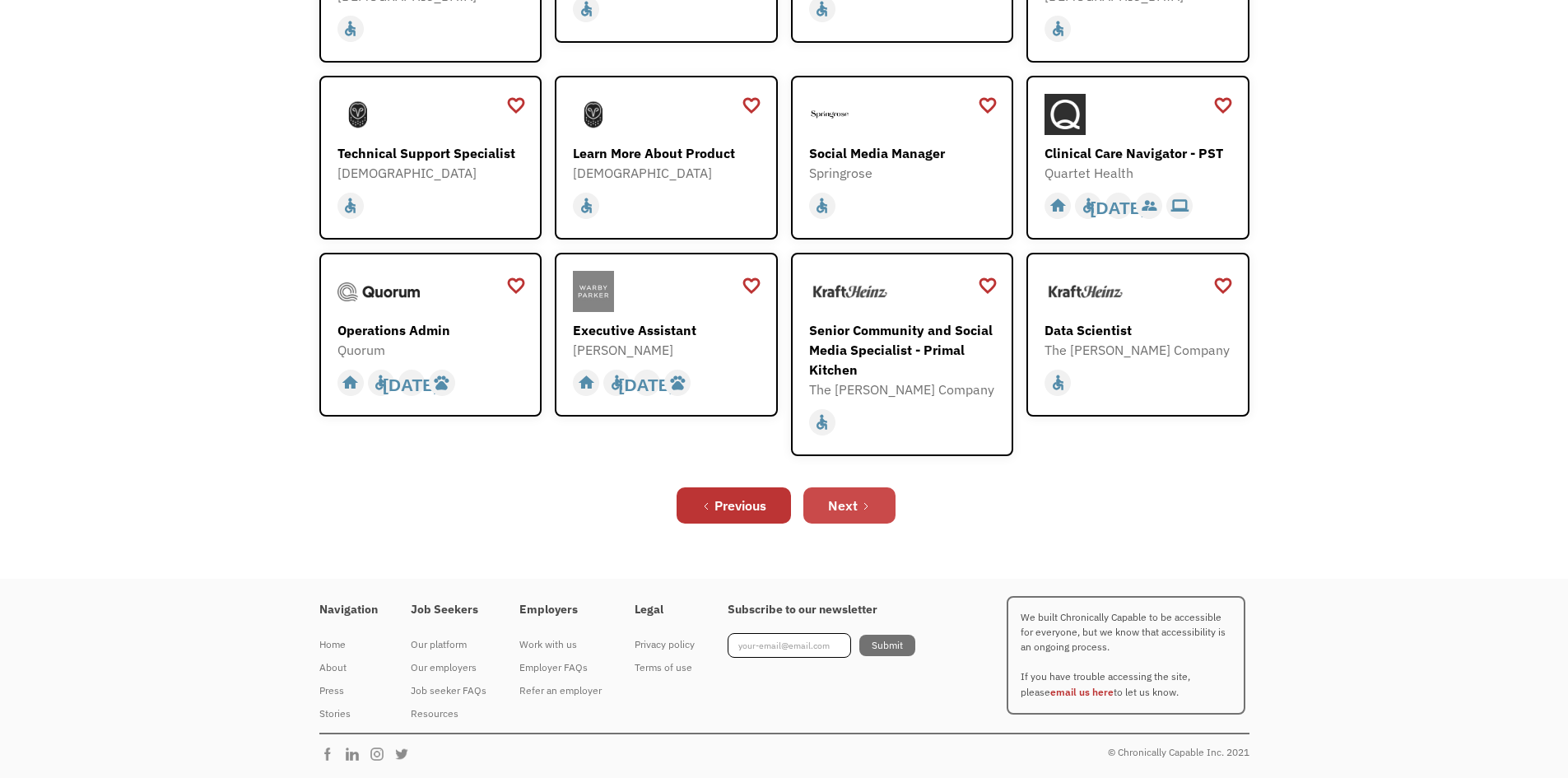
click at [860, 507] on link "Next" at bounding box center [849, 505] width 92 height 36
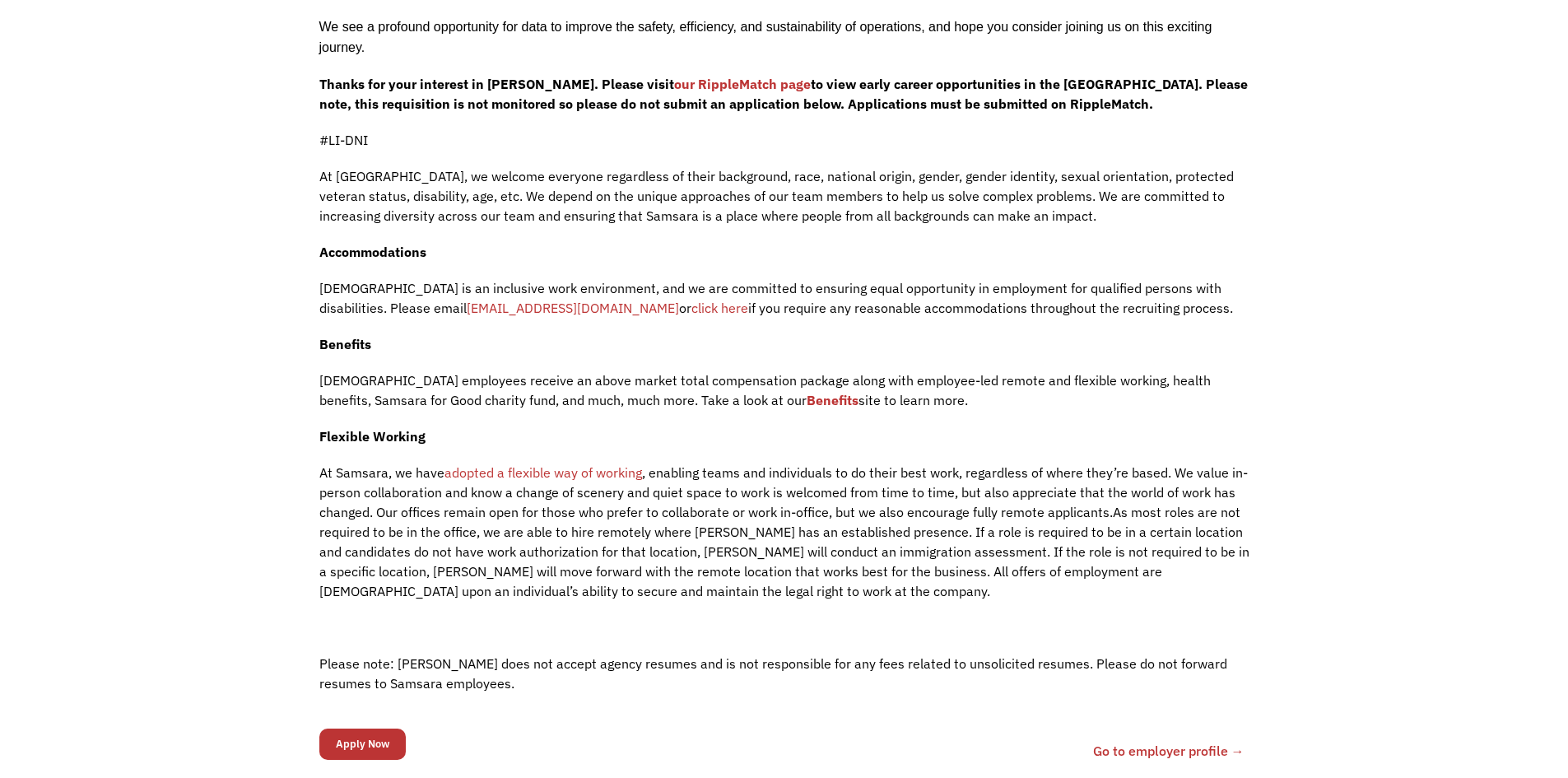
scroll to position [953, 0]
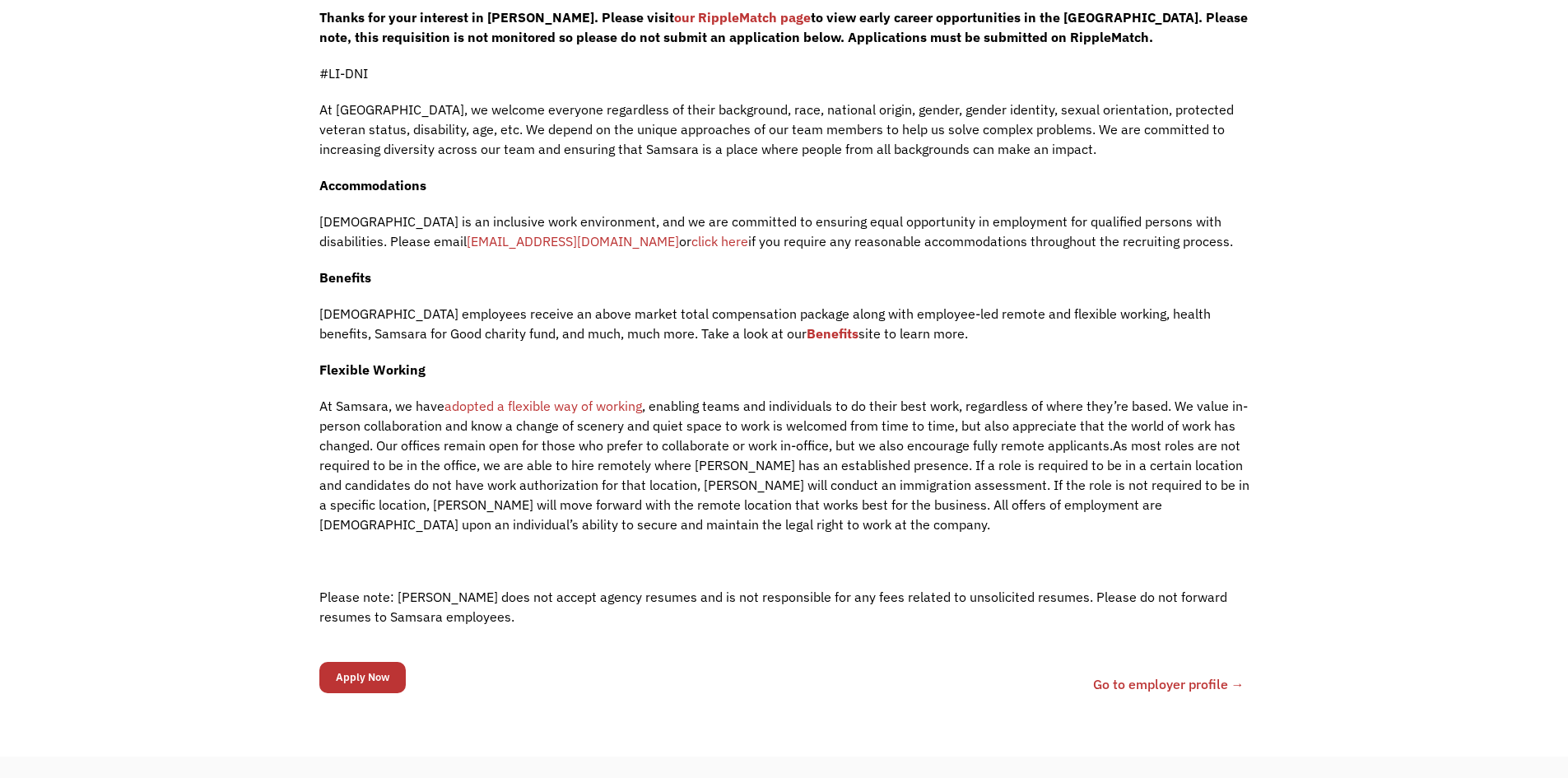
drag, startPoint x: 985, startPoint y: 284, endPoint x: 1000, endPoint y: 276, distance: 17.0
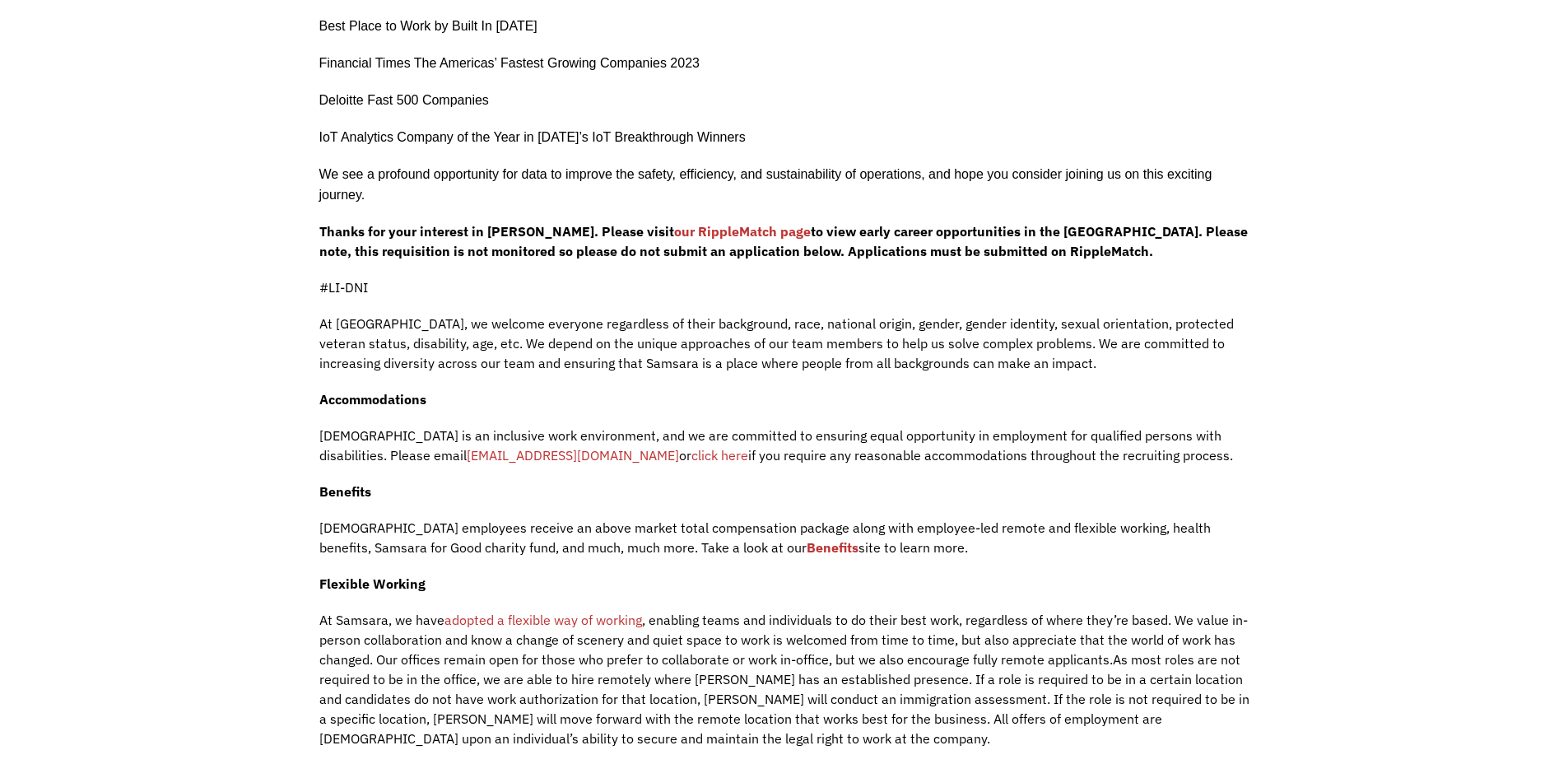
scroll to position [733, 0]
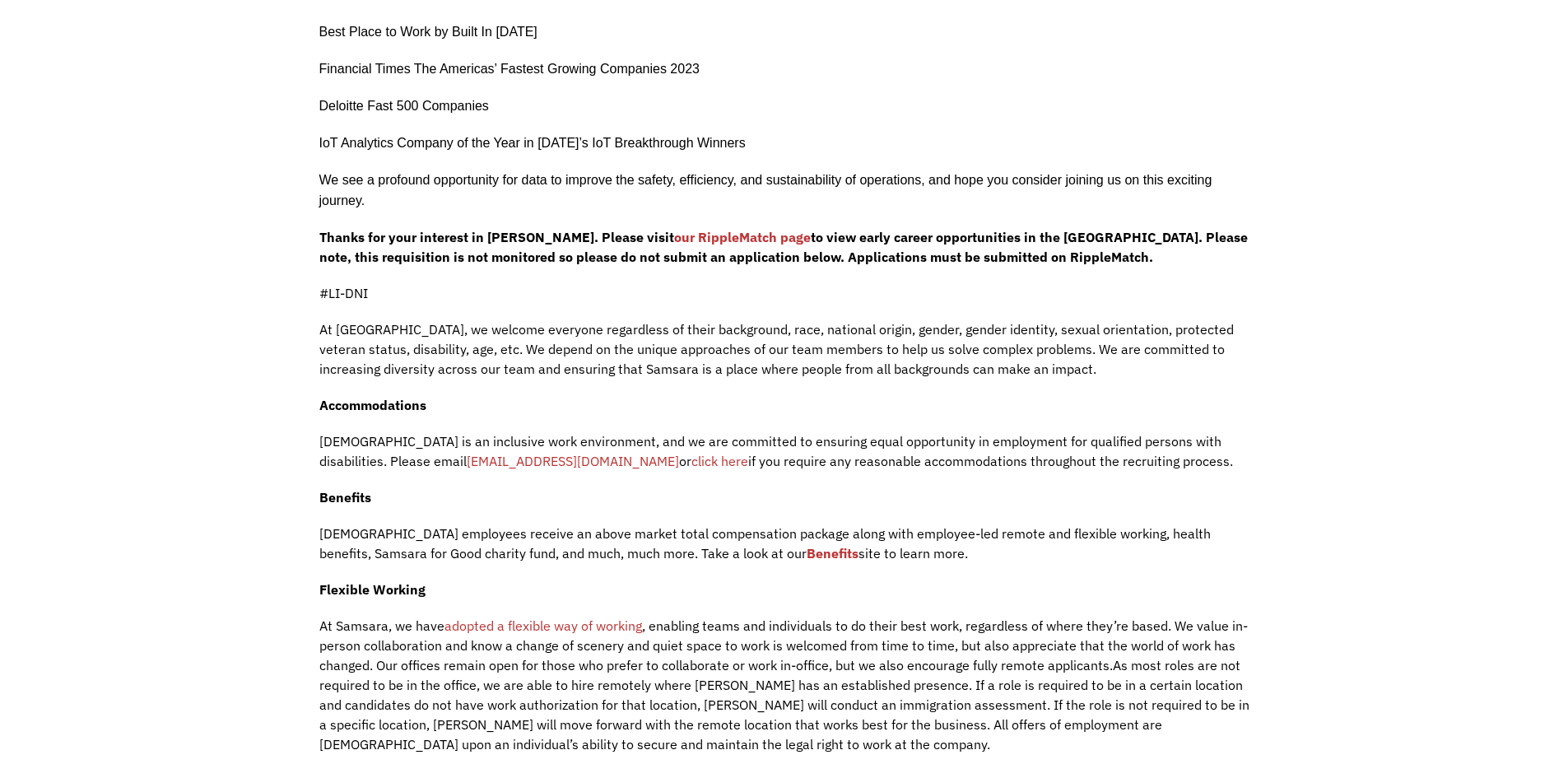
click at [680, 236] on link "our RippleMatch page" at bounding box center [742, 237] width 136 height 17
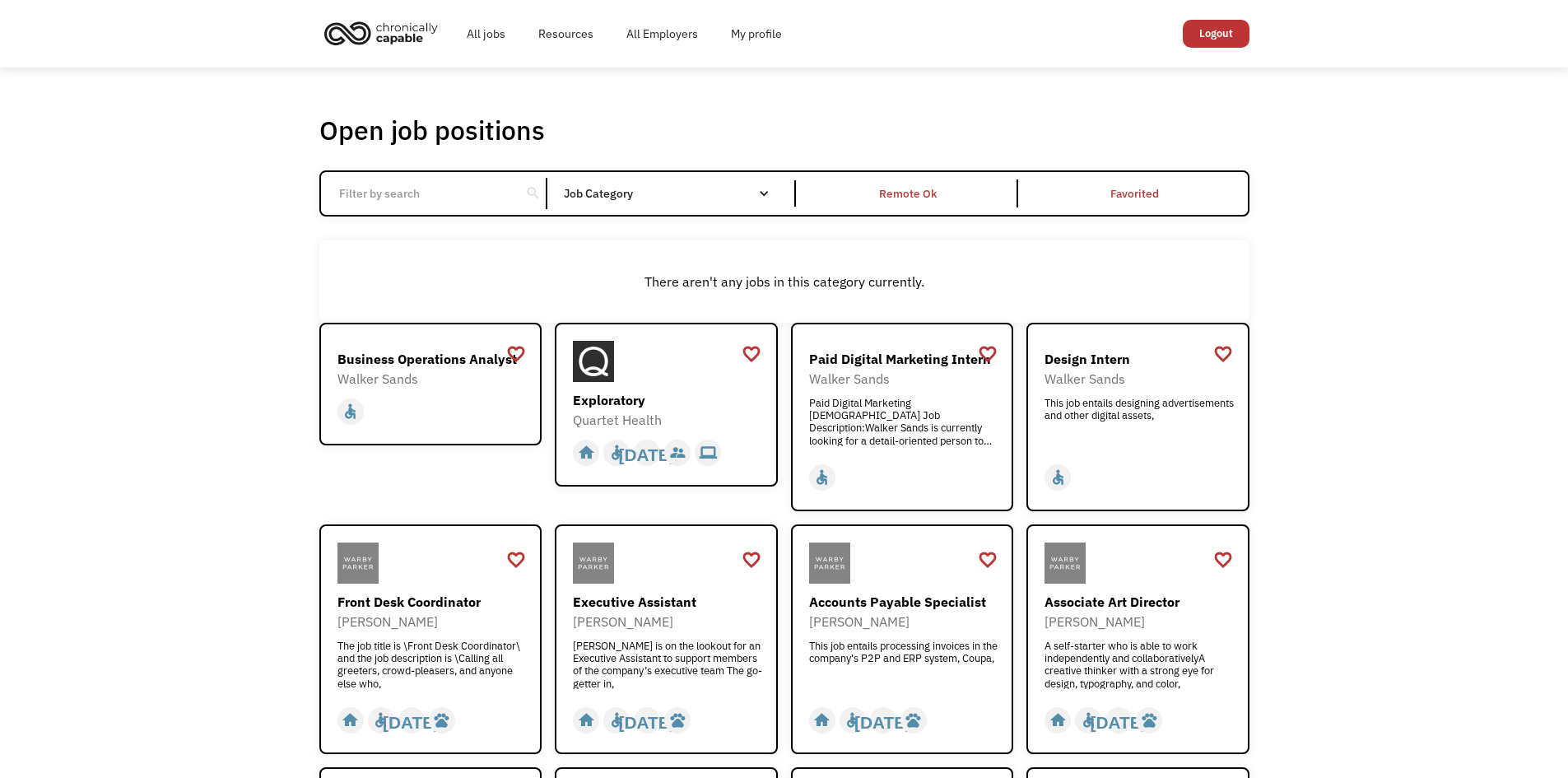
click at [415, 216] on div "search Filter by category Administration Communications & Public Relations Cust…" at bounding box center [784, 194] width 930 height 47
click at [422, 187] on input "Email Form" at bounding box center [421, 193] width 184 height 31
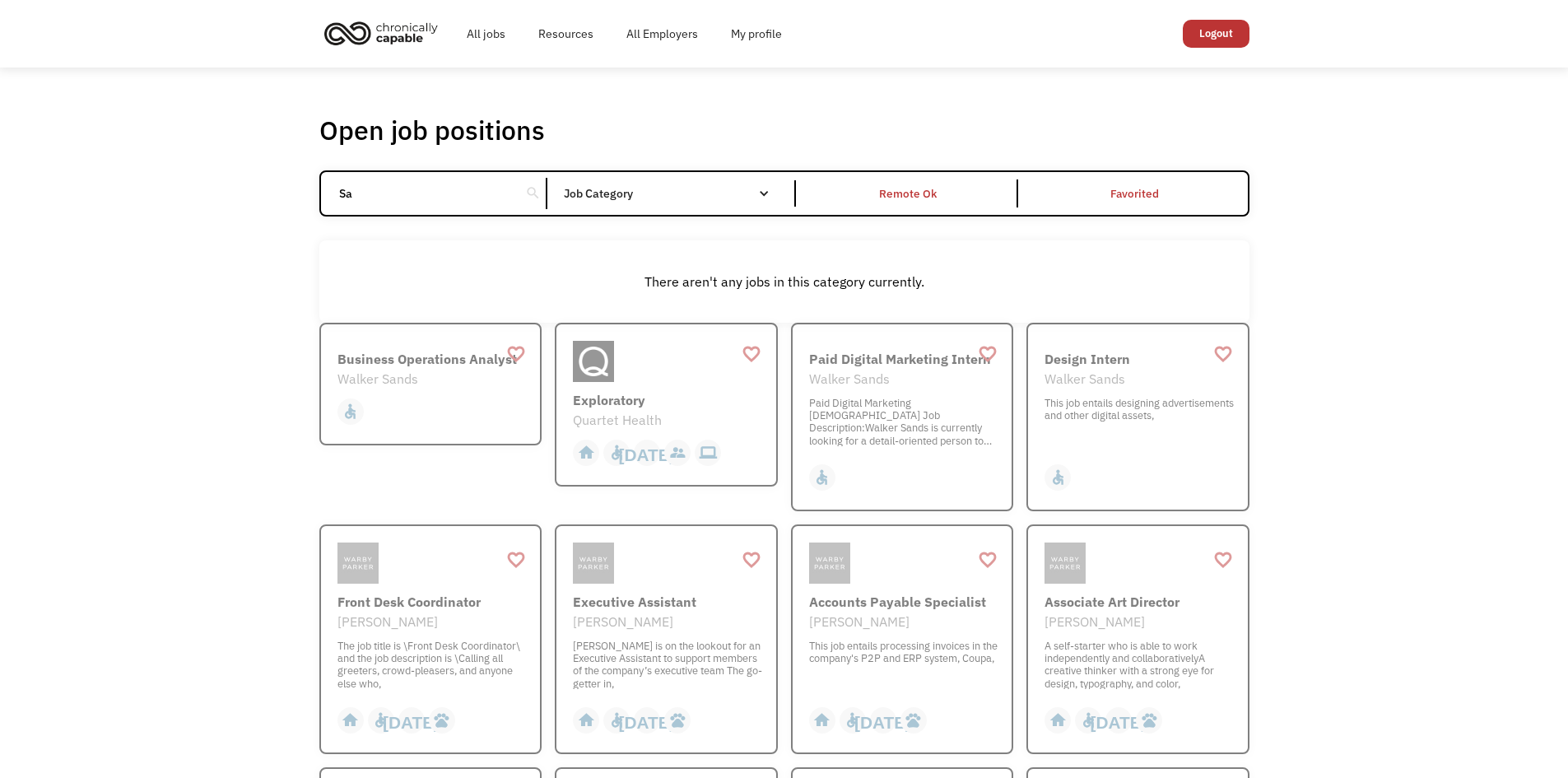
type input "S"
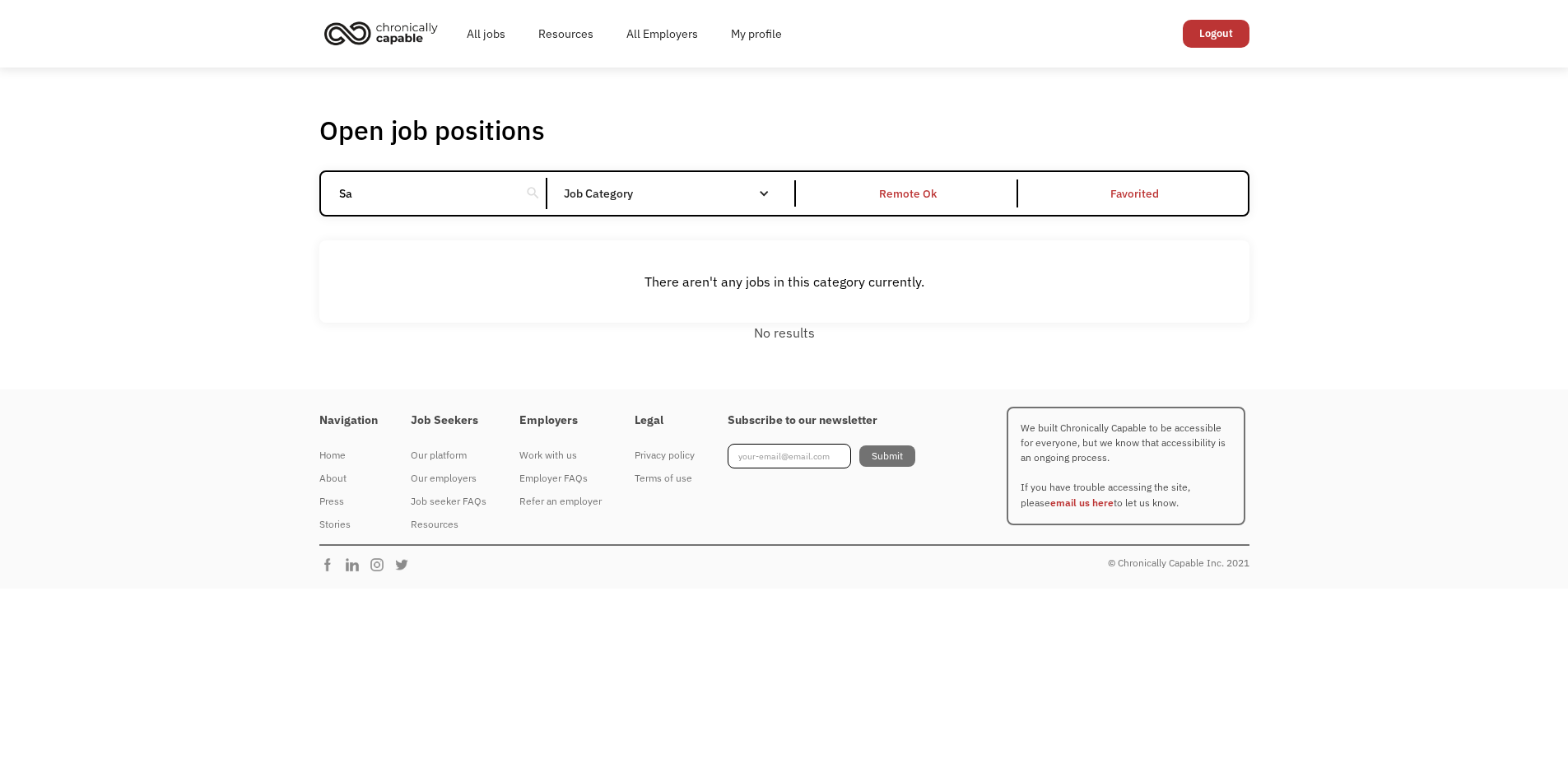
type input "S"
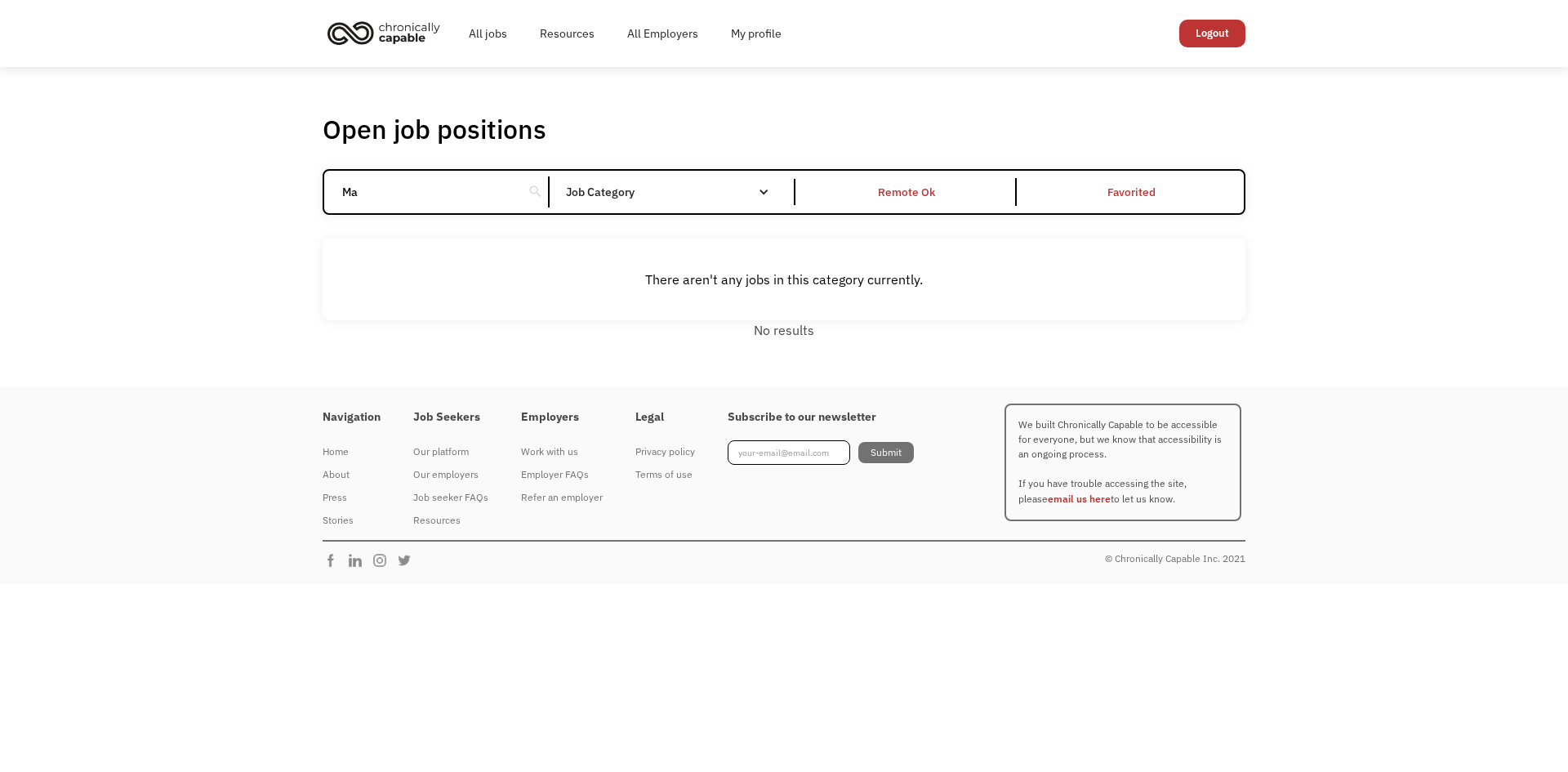
type input "M"
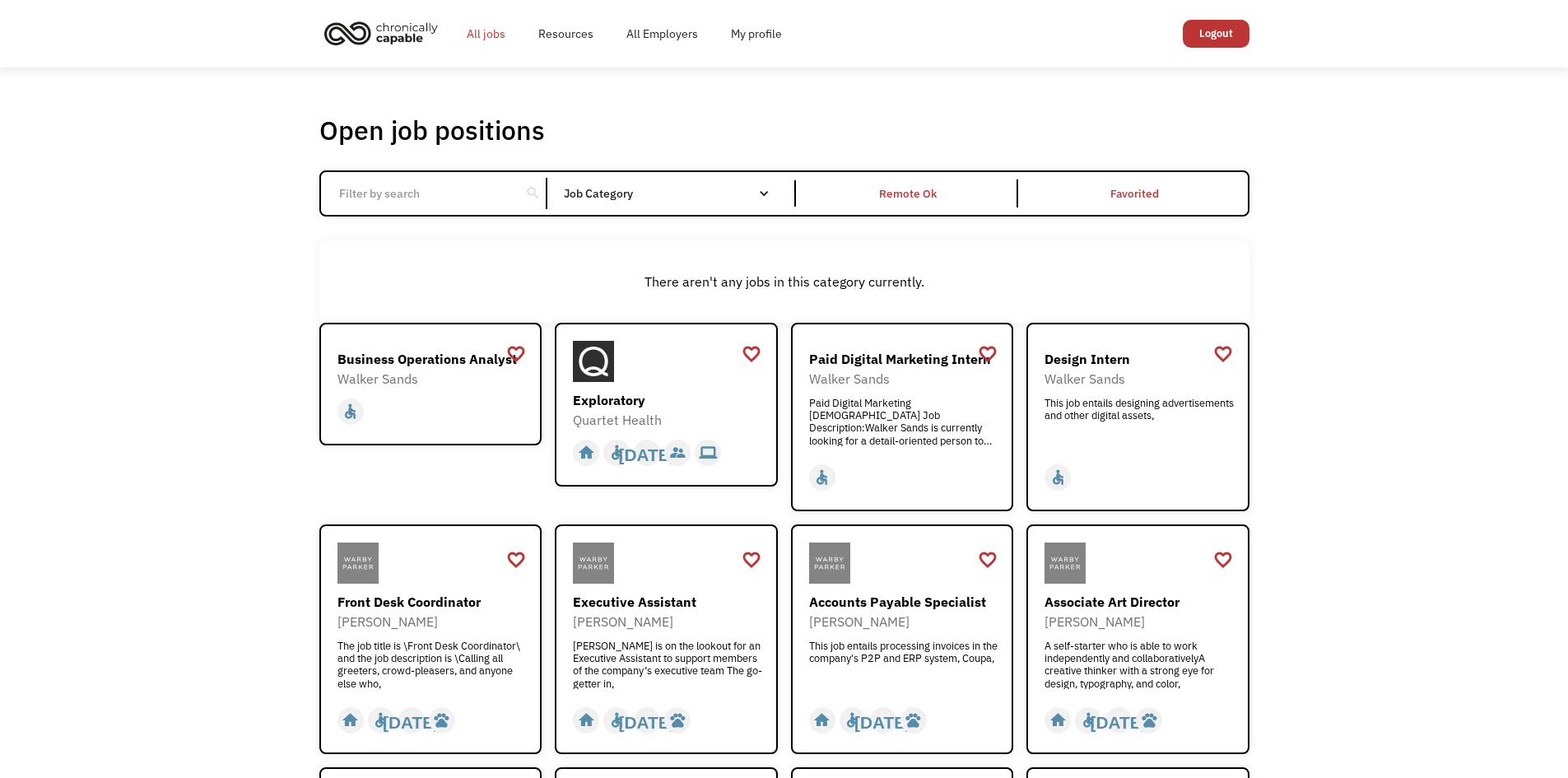
click at [456, 43] on link "All jobs" at bounding box center [486, 33] width 72 height 53
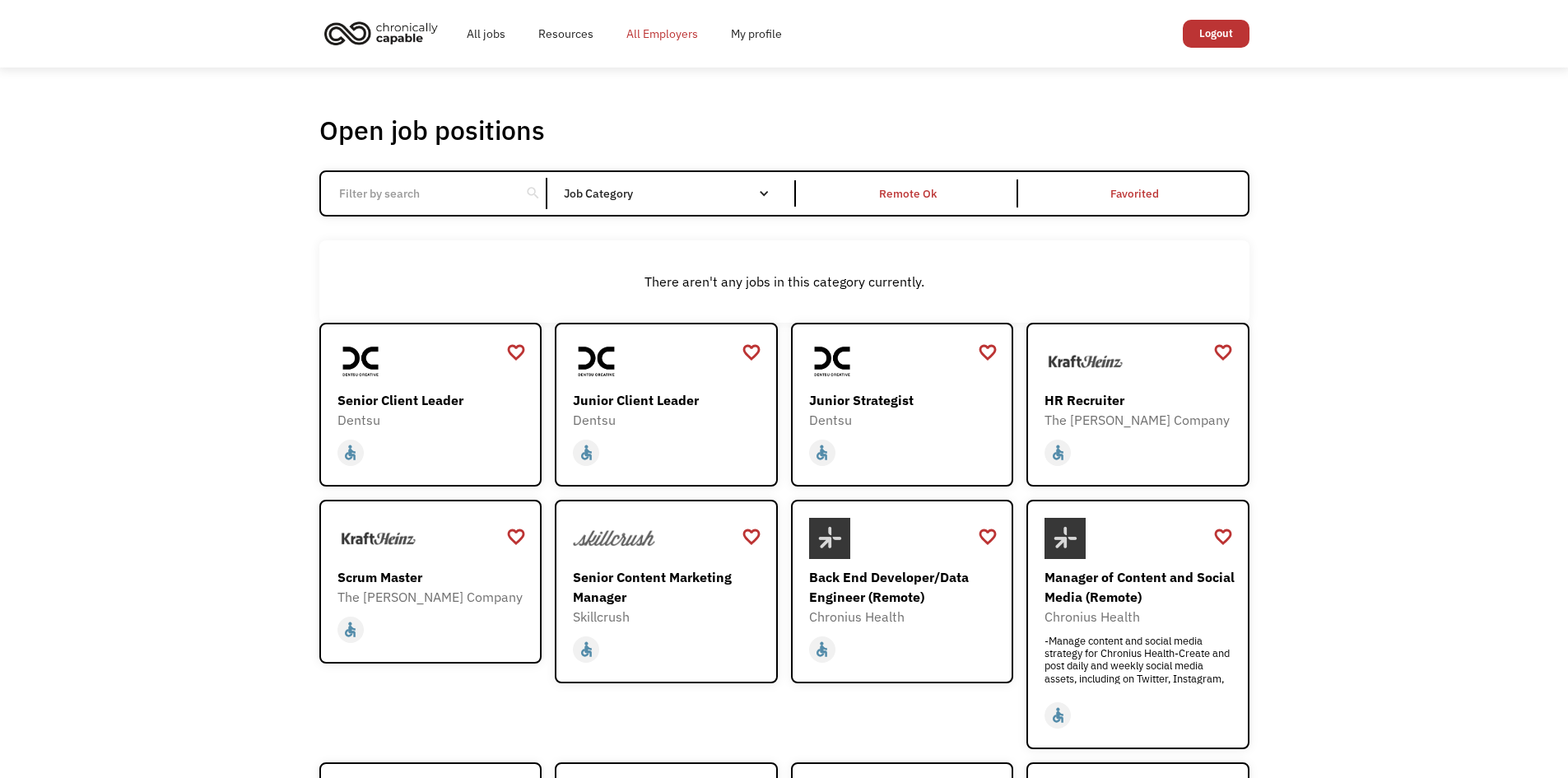
click at [649, 31] on link "All Employers" at bounding box center [662, 33] width 104 height 53
click at [693, 30] on link "All Employers" at bounding box center [662, 33] width 104 height 53
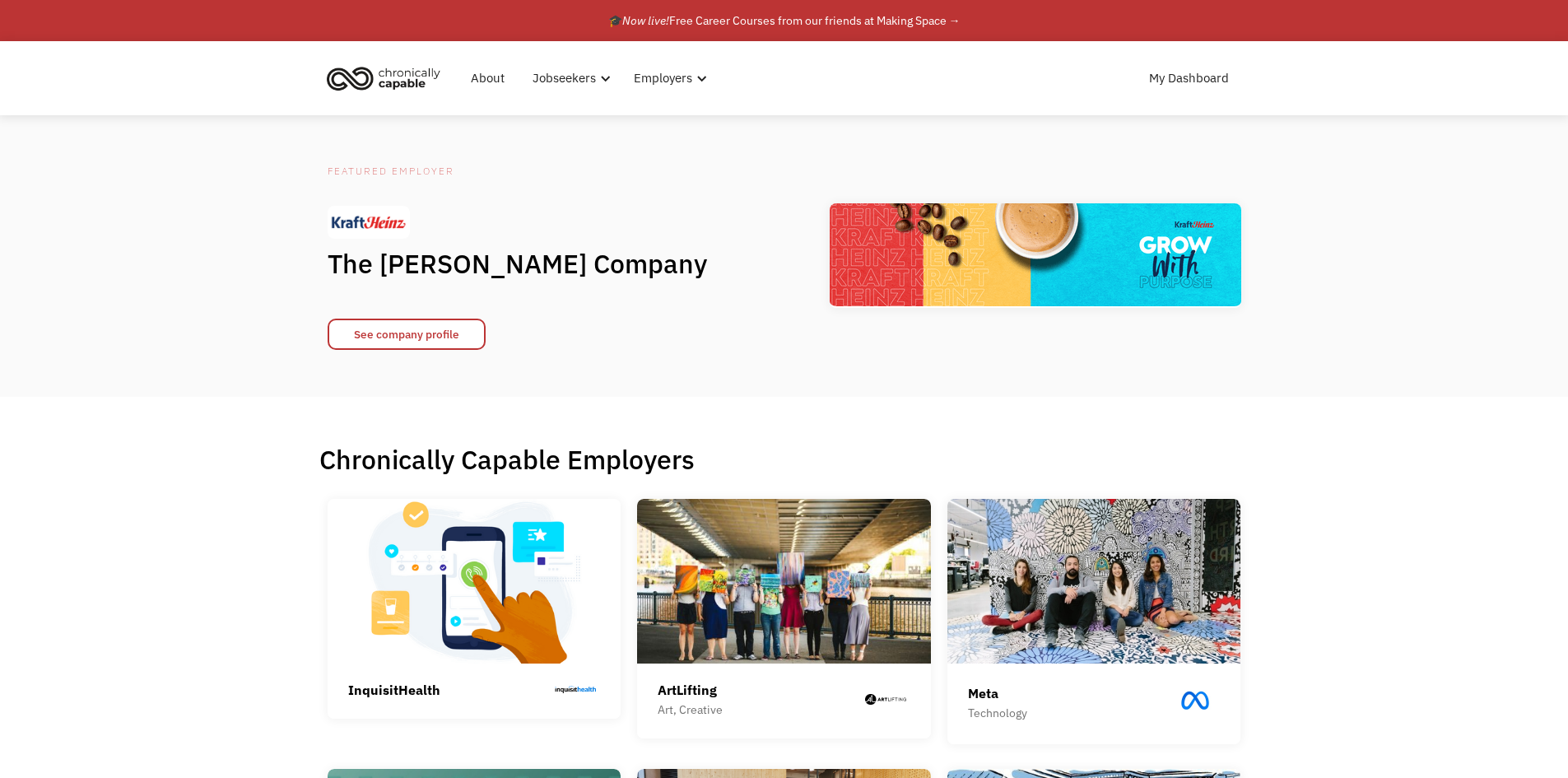
drag, startPoint x: 133, startPoint y: 462, endPoint x: 140, endPoint y: 472, distance: 12.2
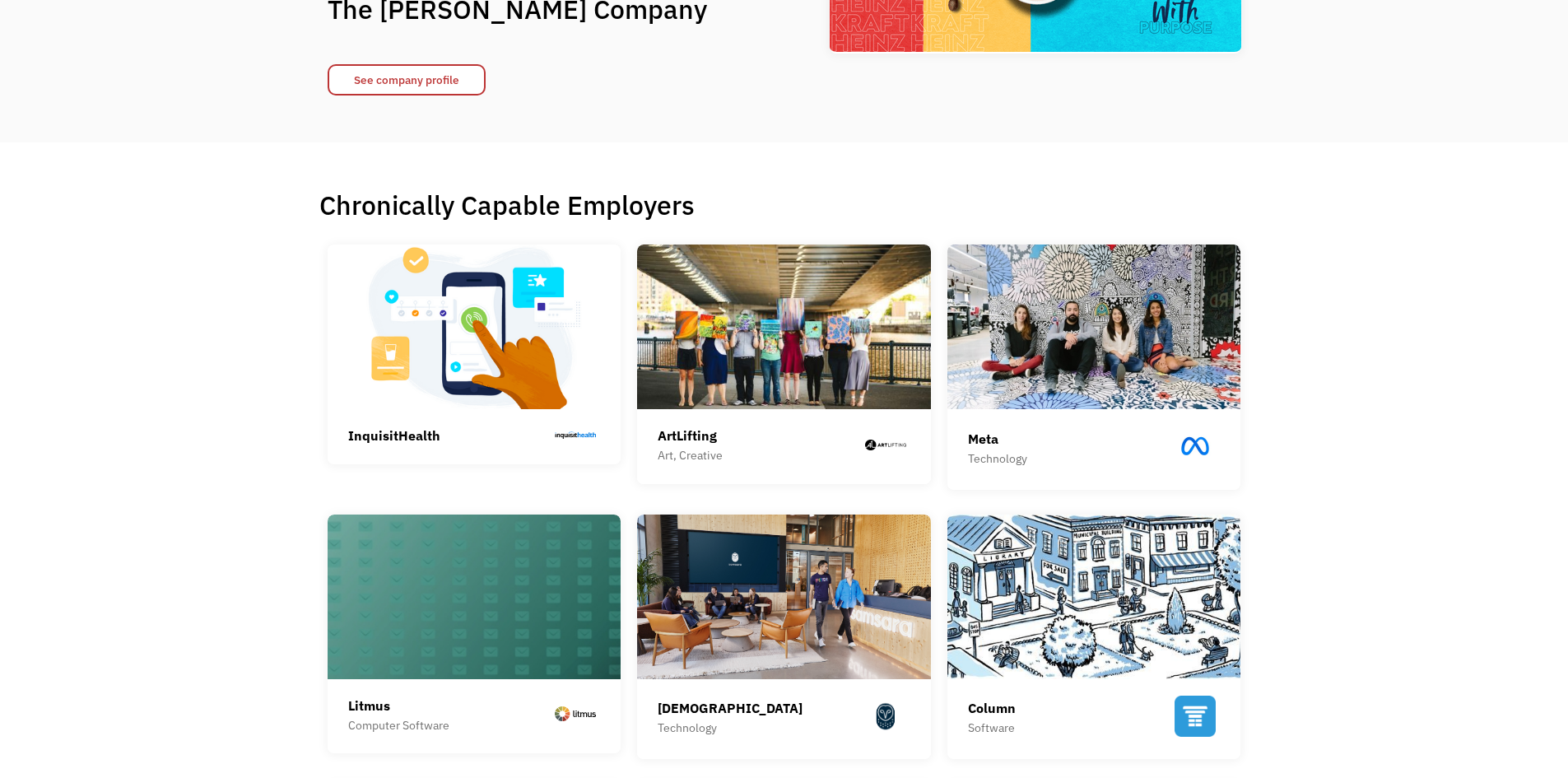
scroll to position [264, 0]
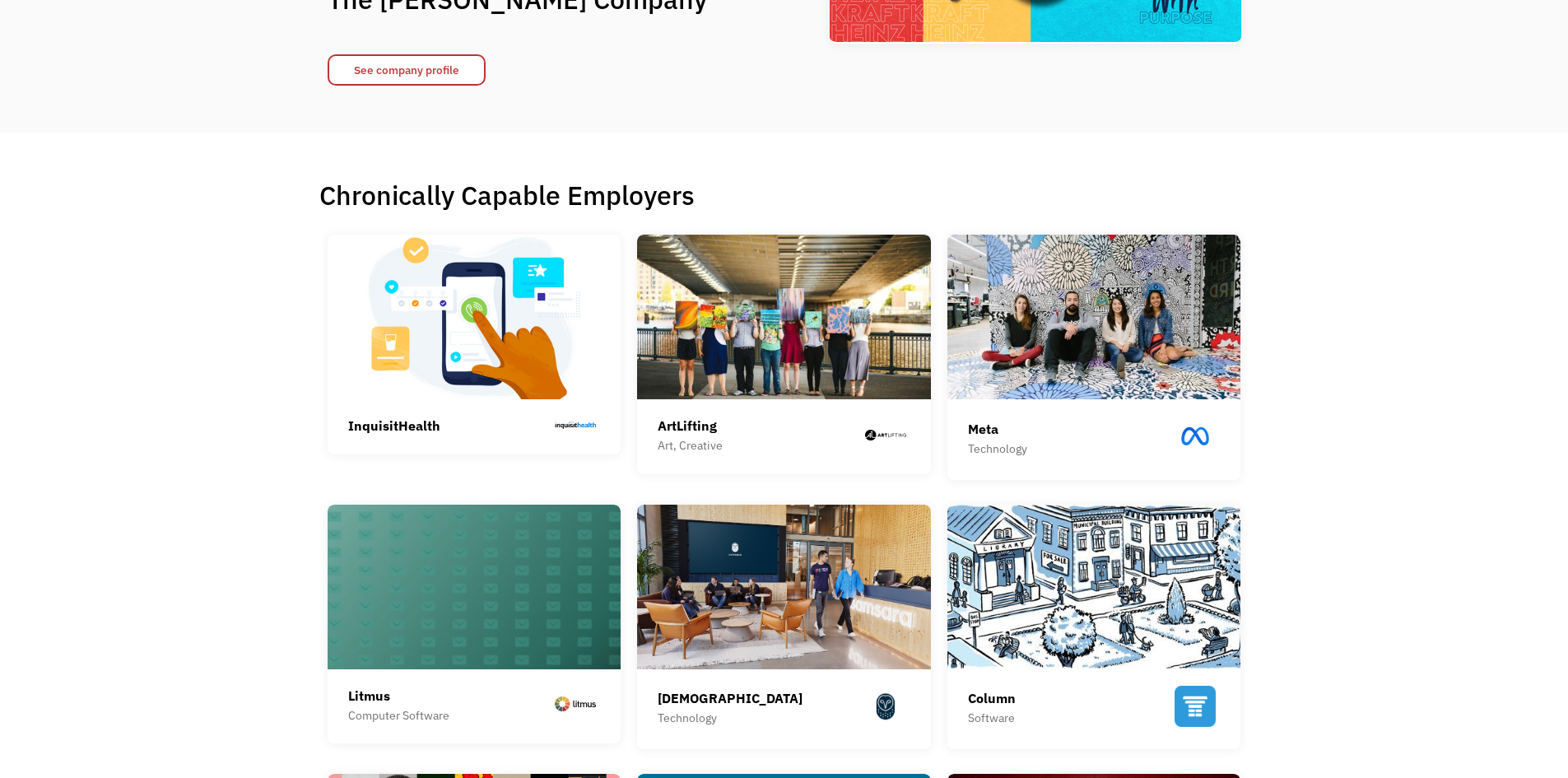
drag, startPoint x: 284, startPoint y: 313, endPoint x: 273, endPoint y: 368, distance: 56.1
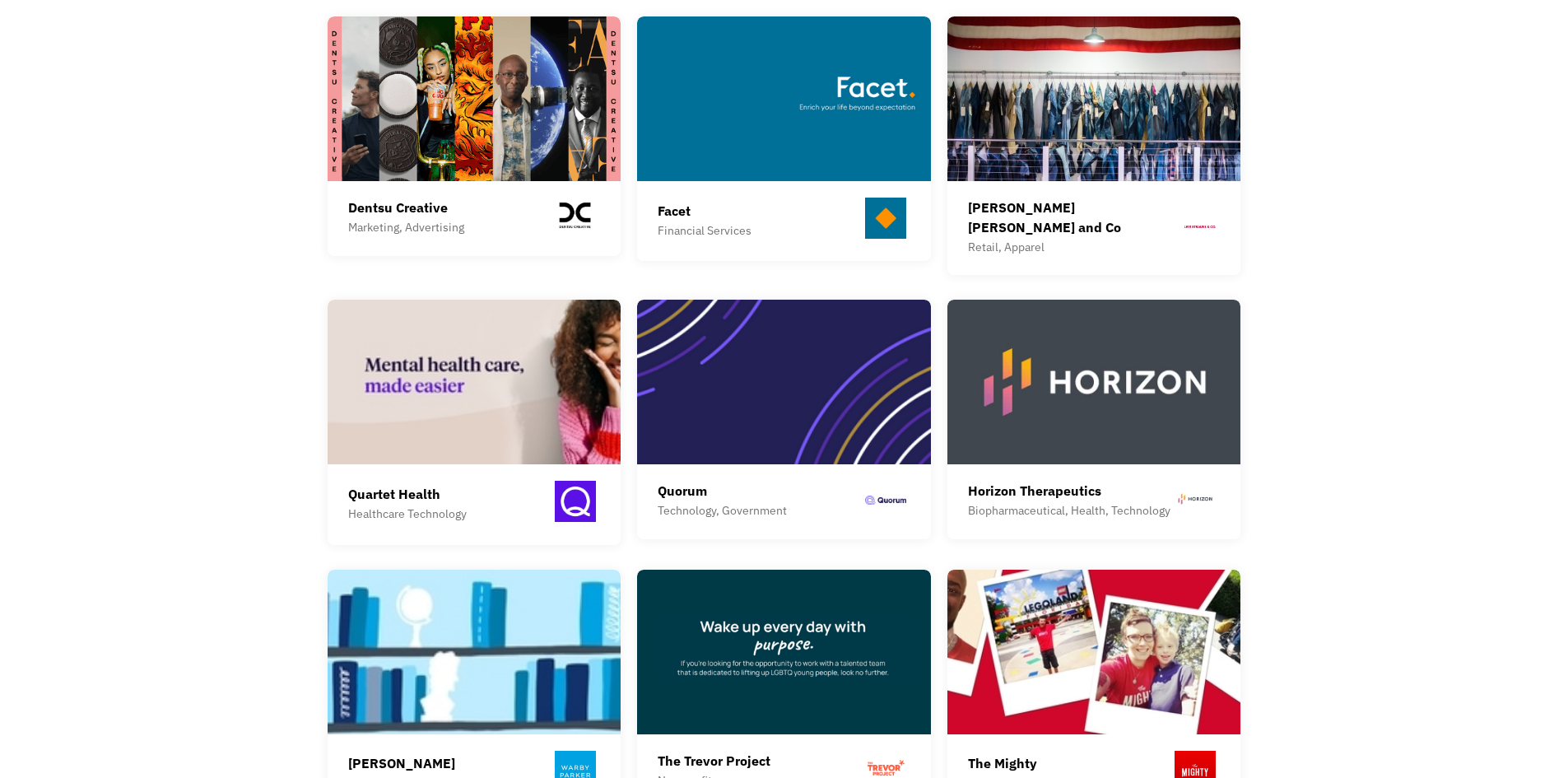
scroll to position [1147, 0]
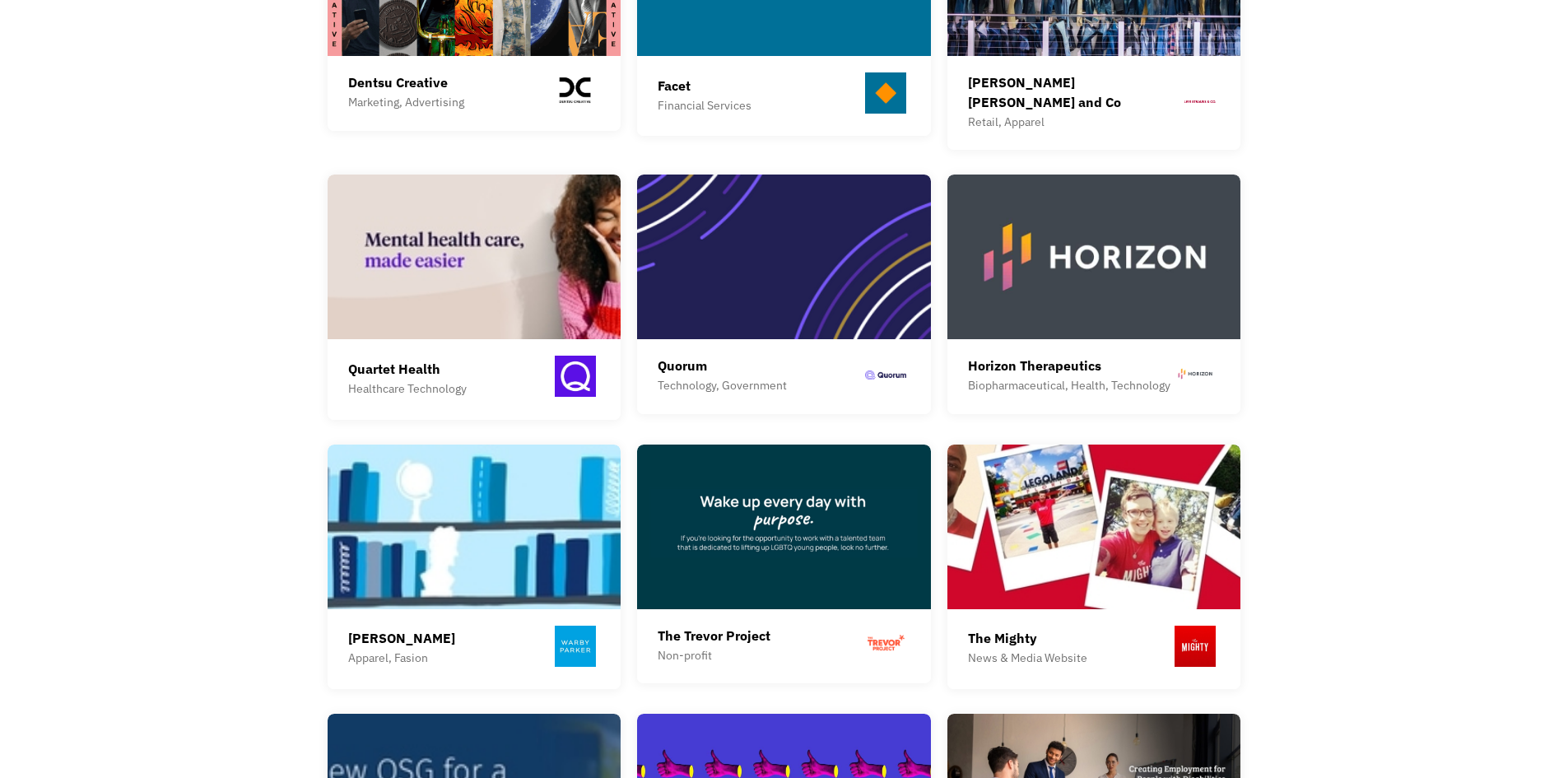
drag, startPoint x: 1443, startPoint y: 393, endPoint x: 1436, endPoint y: 416, distance: 24.0
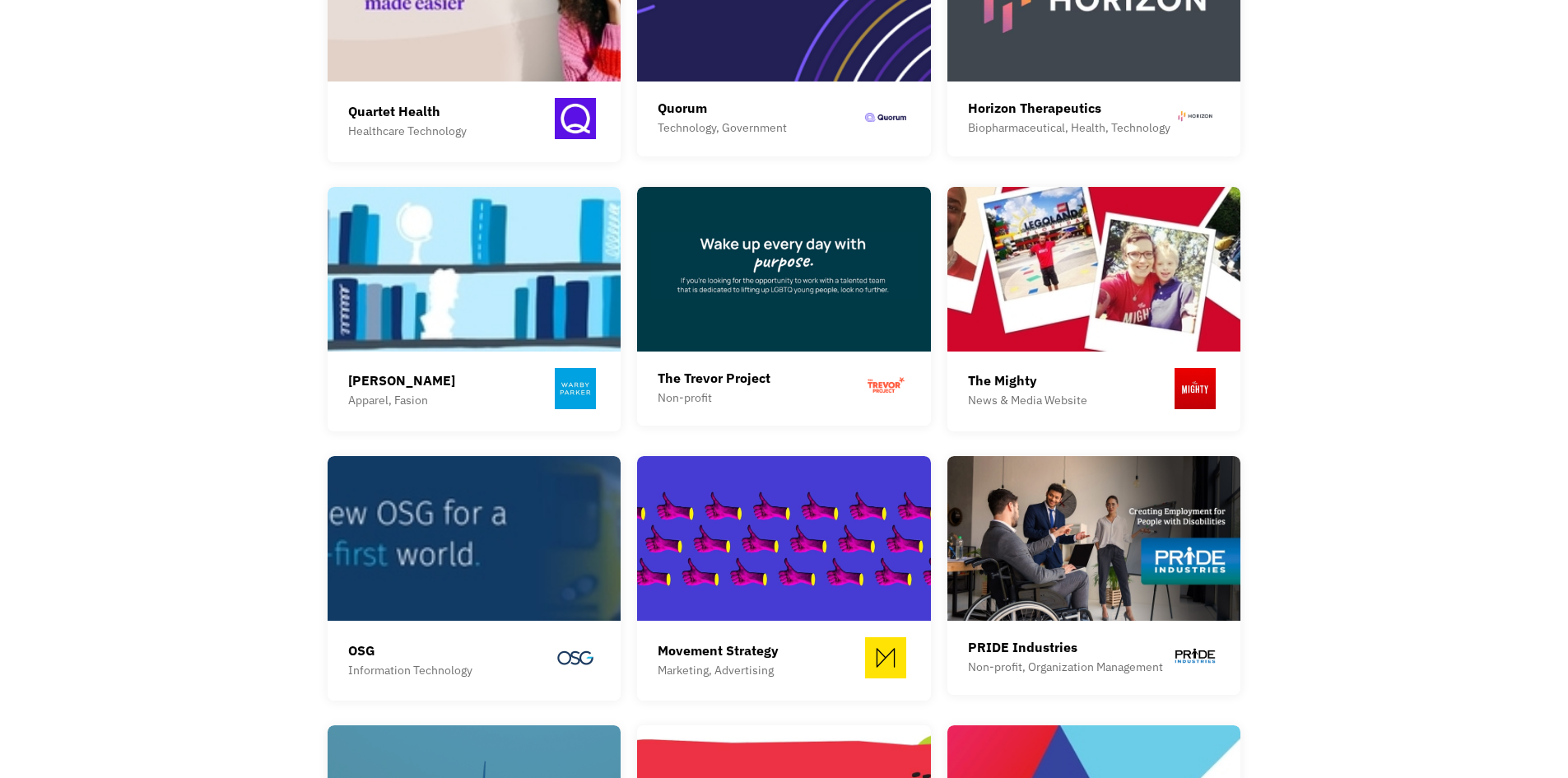
scroll to position [1516, 0]
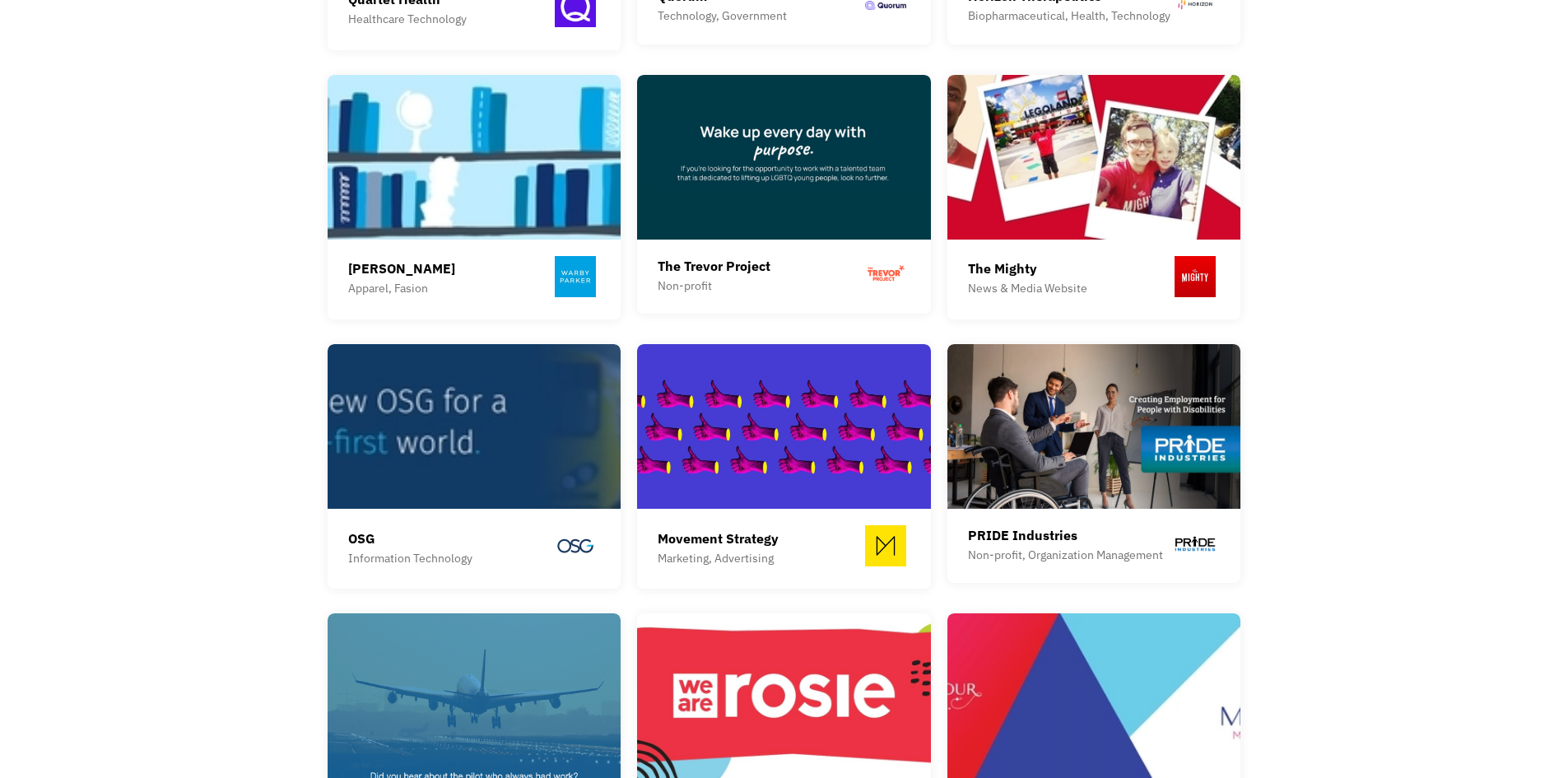
drag, startPoint x: 1407, startPoint y: 423, endPoint x: 1407, endPoint y: 432, distance: 9.0
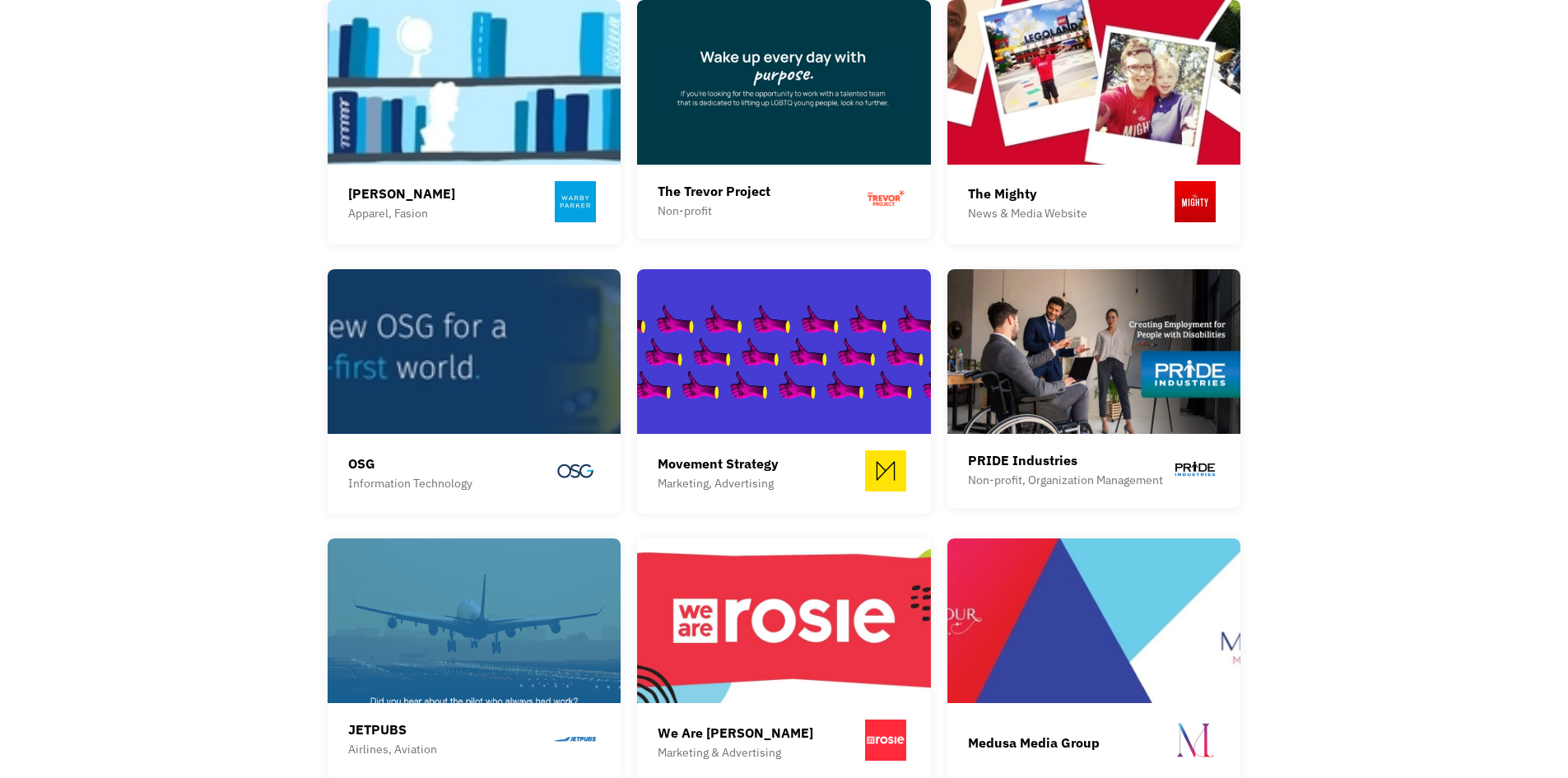
scroll to position [1616, 0]
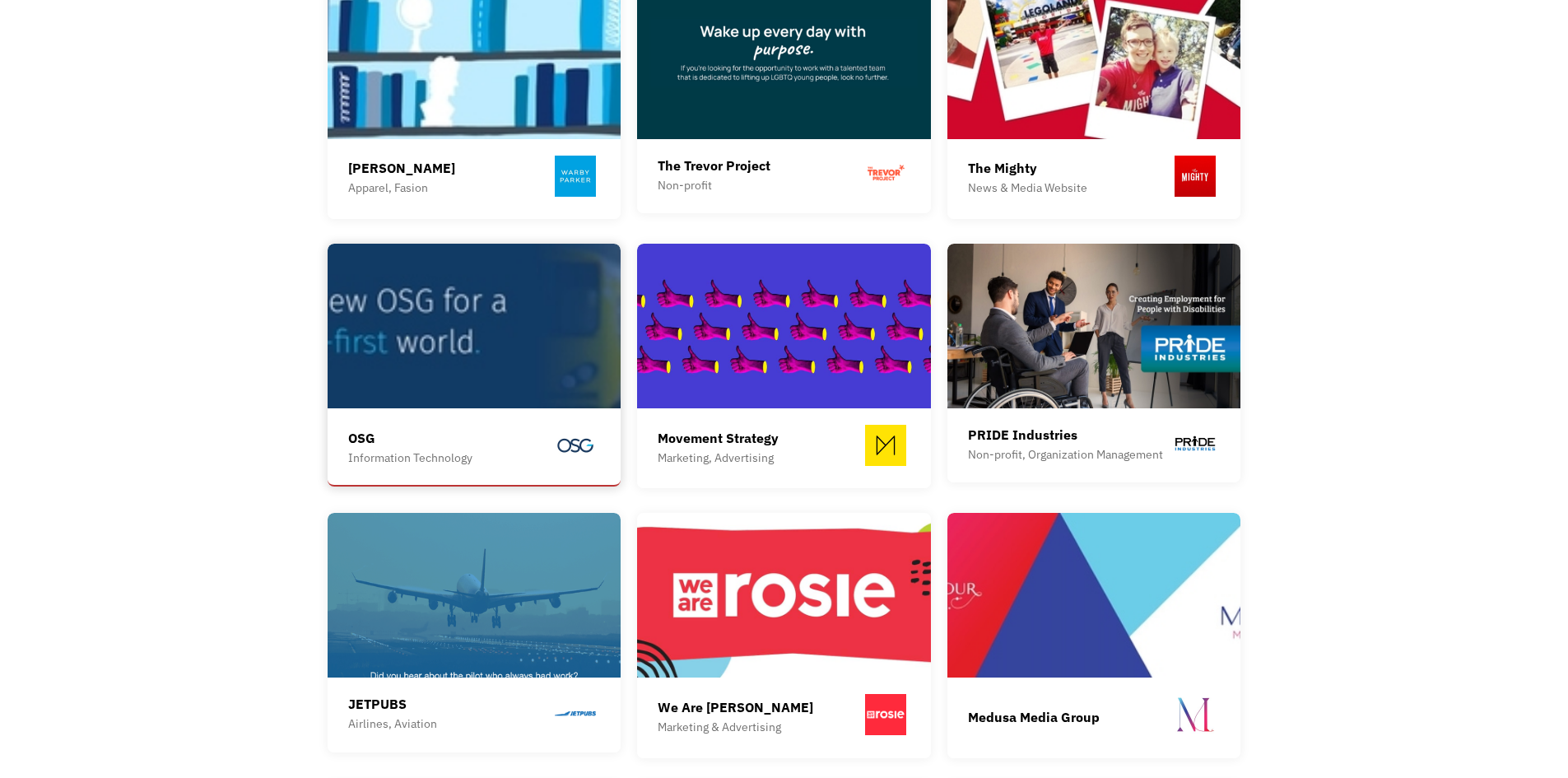
click at [447, 377] on img at bounding box center [475, 326] width 294 height 165
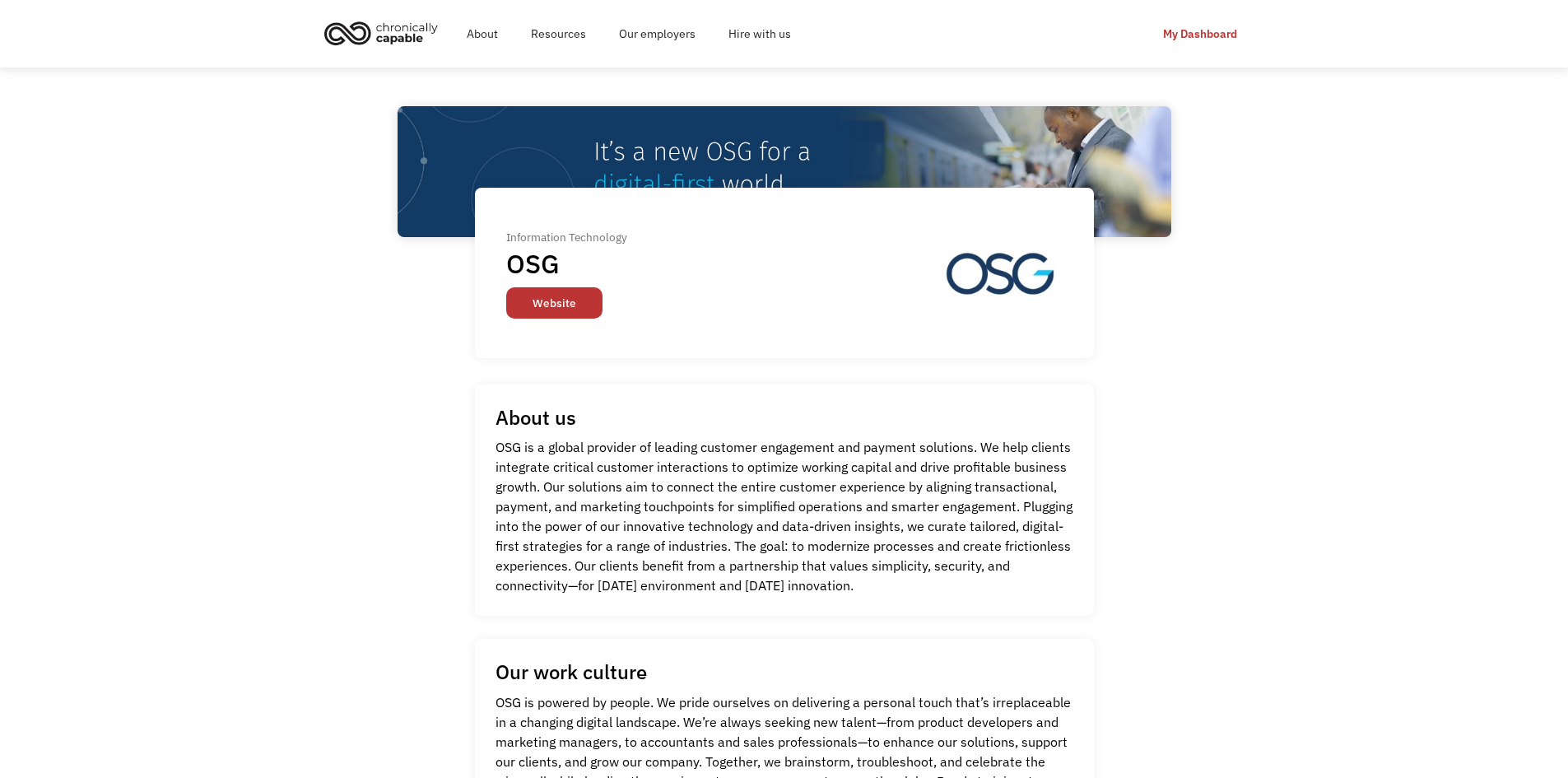
click at [578, 293] on link "Website" at bounding box center [554, 303] width 96 height 31
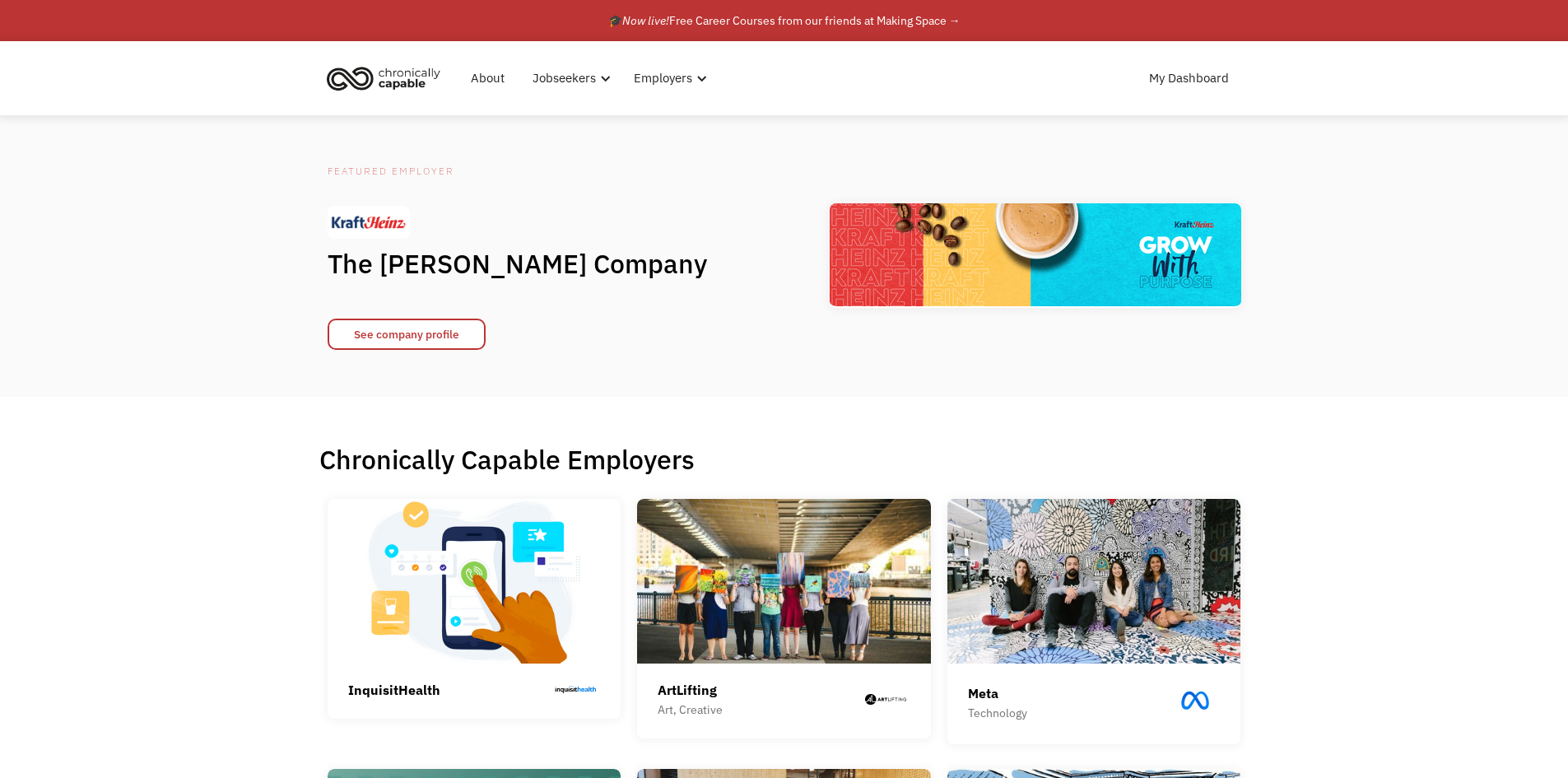
drag, startPoint x: 240, startPoint y: 430, endPoint x: 234, endPoint y: 466, distance: 36.5
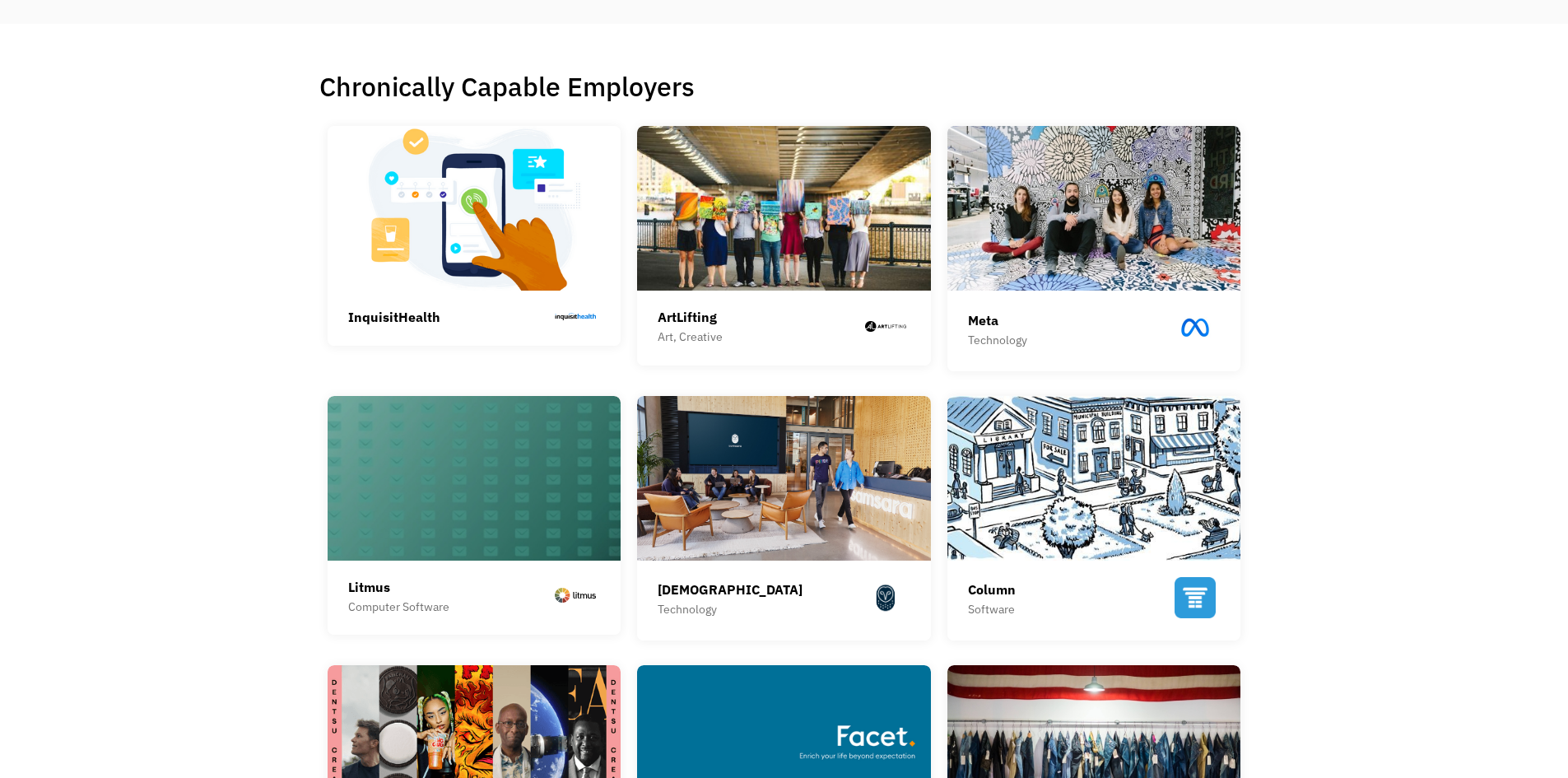
scroll to position [434, 0]
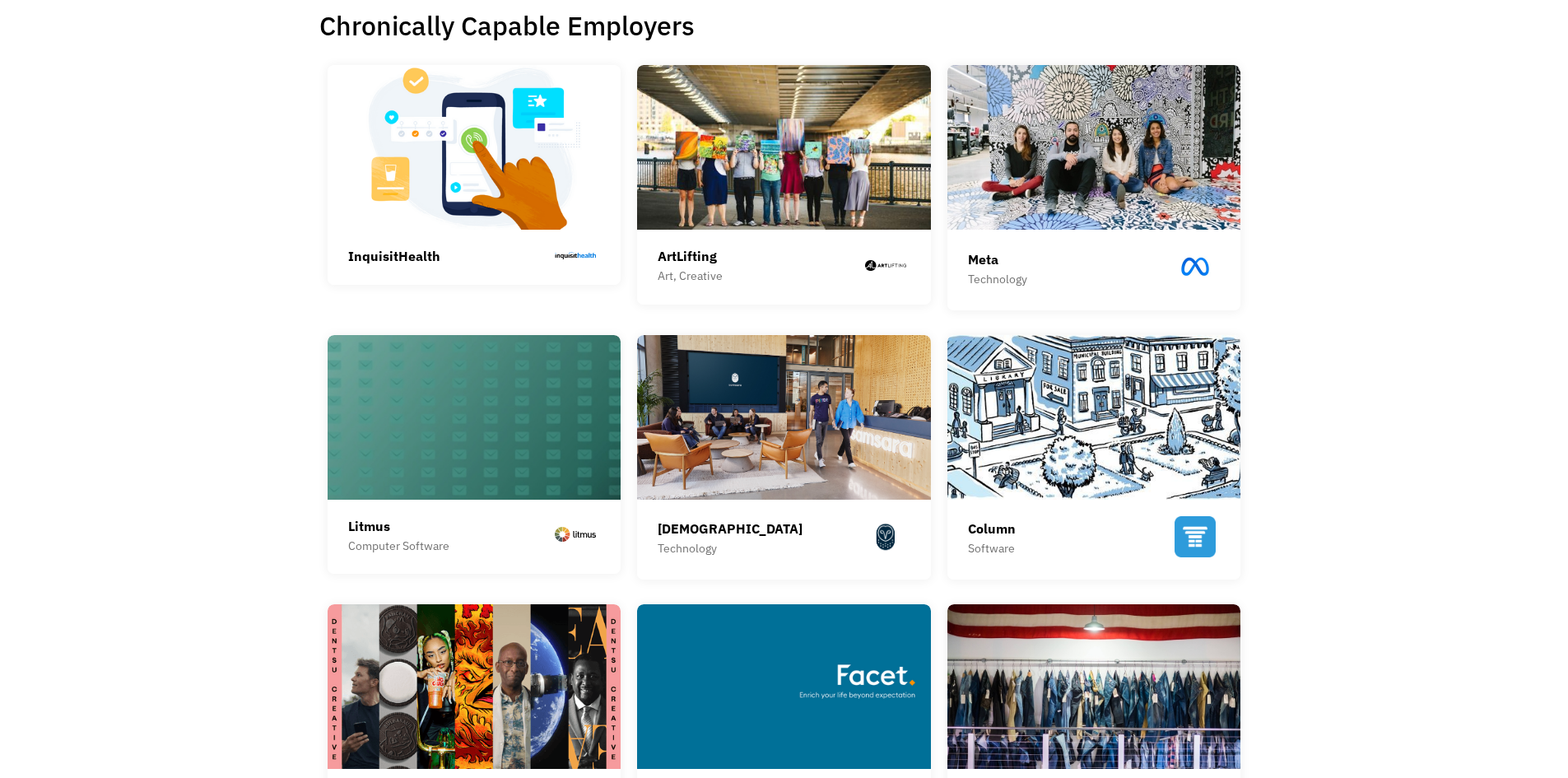
drag, startPoint x: 112, startPoint y: 277, endPoint x: 190, endPoint y: 334, distance: 96.6
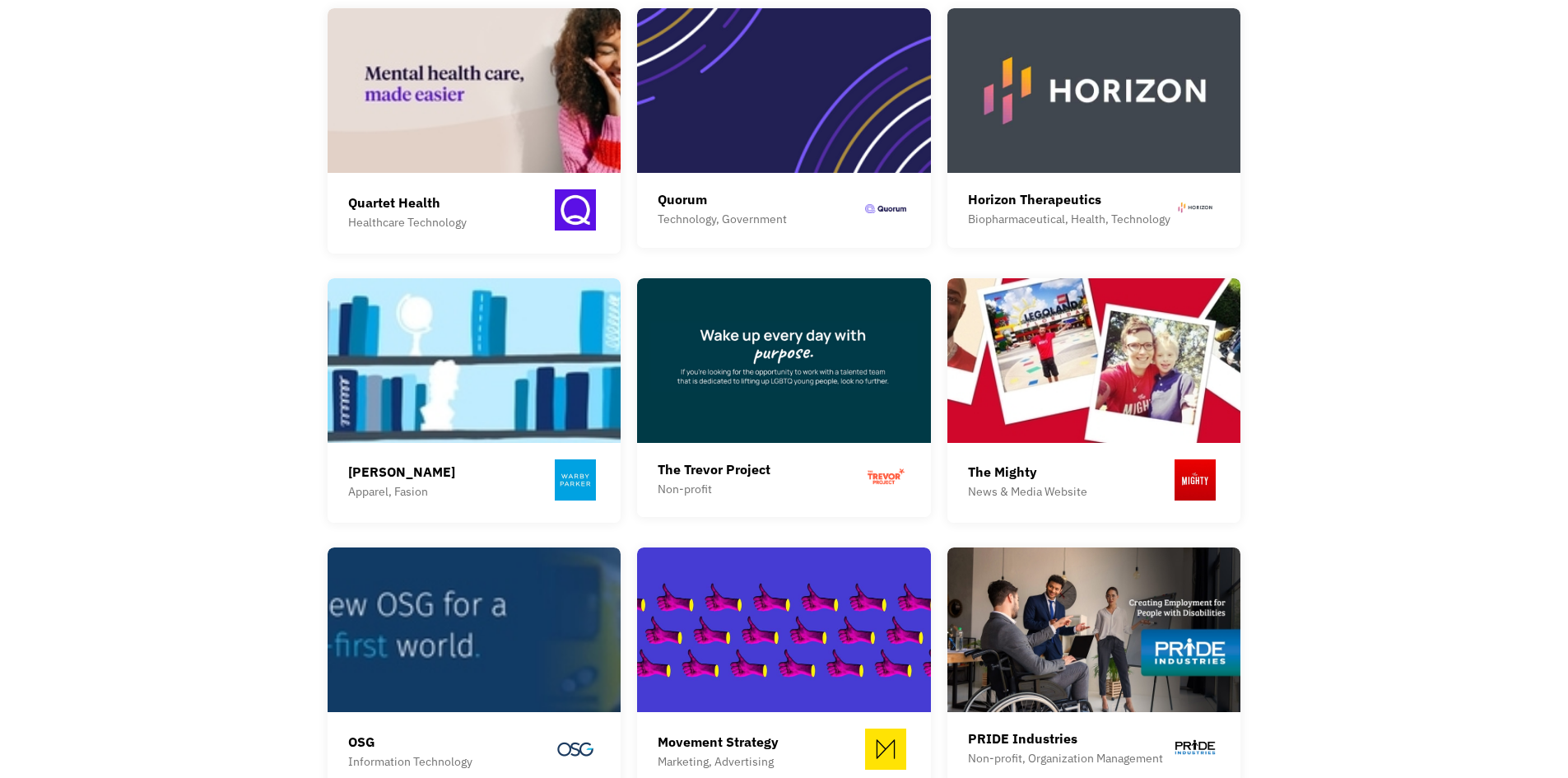
scroll to position [1368, 0]
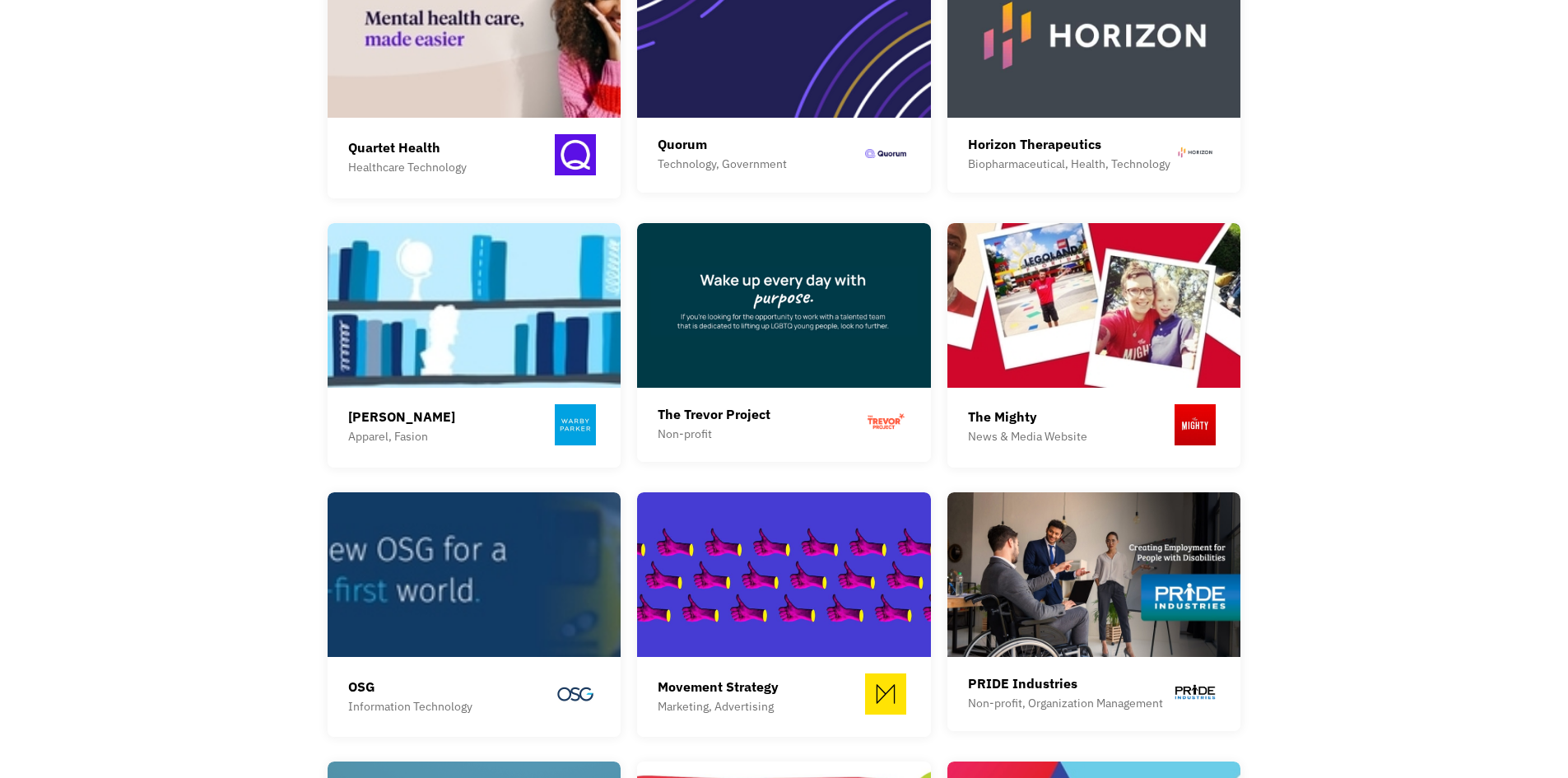
drag, startPoint x: 102, startPoint y: 452, endPoint x: 120, endPoint y: 496, distance: 47.5
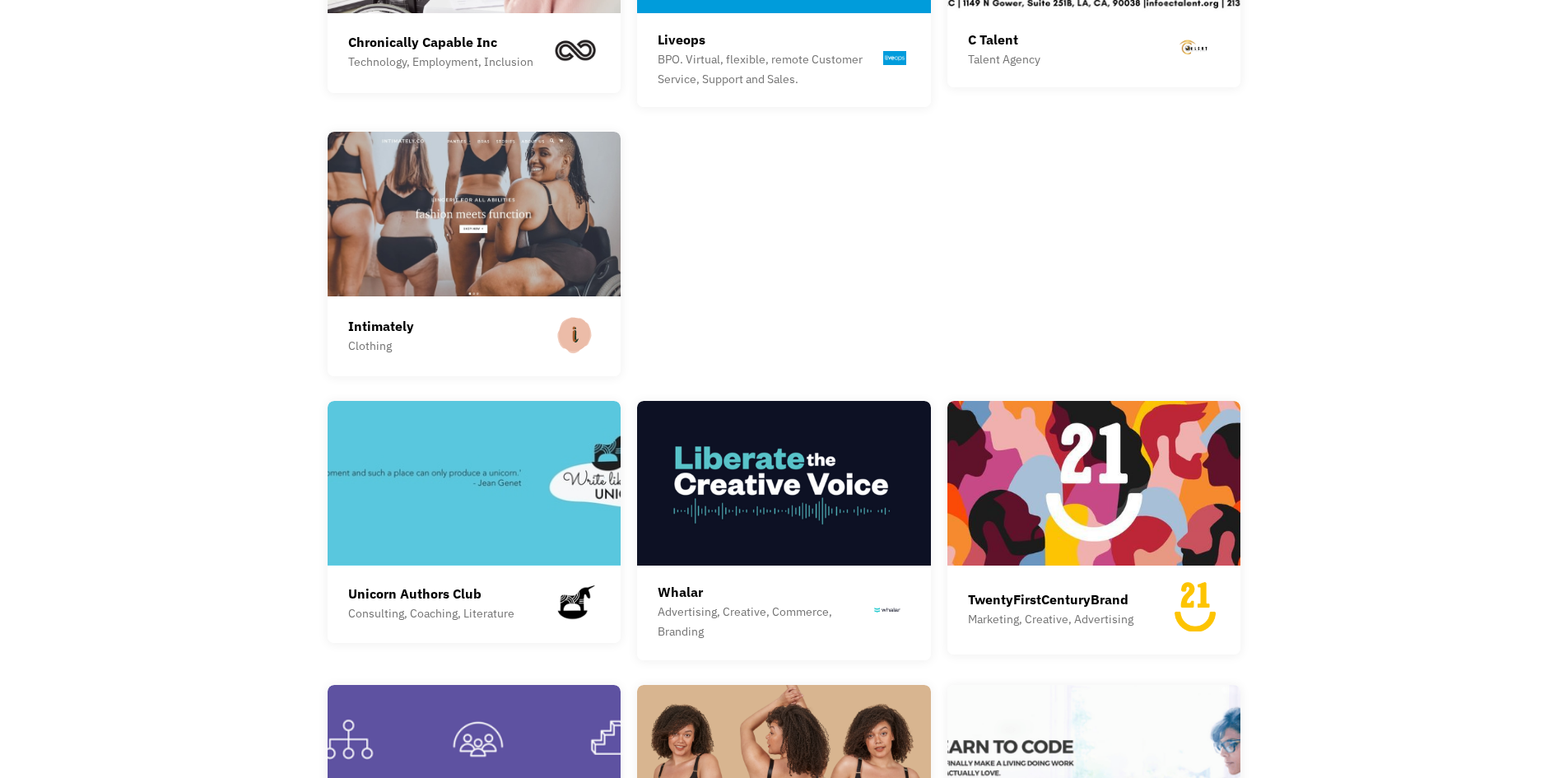
scroll to position [2581, 0]
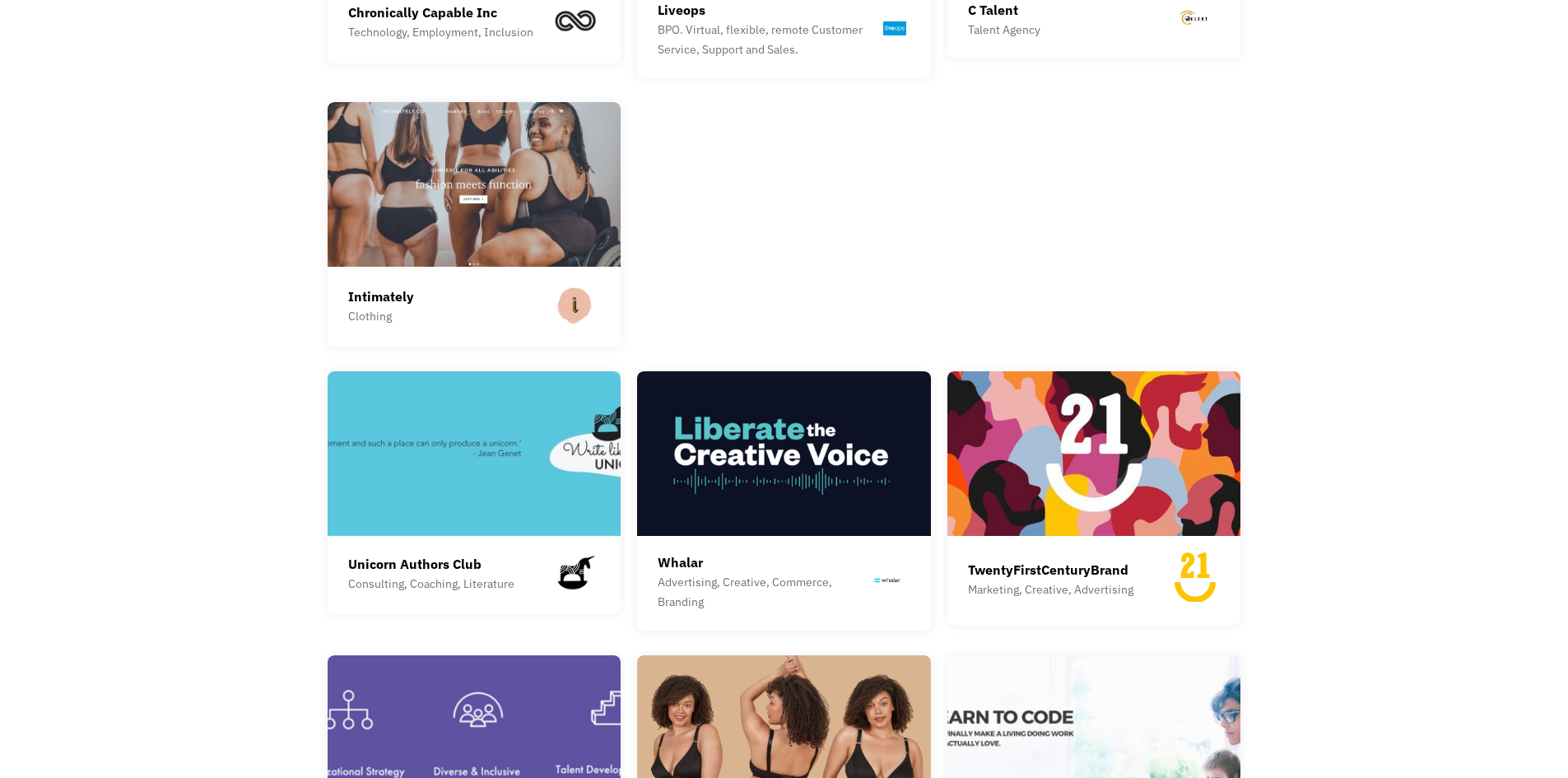
drag, startPoint x: 148, startPoint y: 303, endPoint x: 152, endPoint y: 331, distance: 28.3
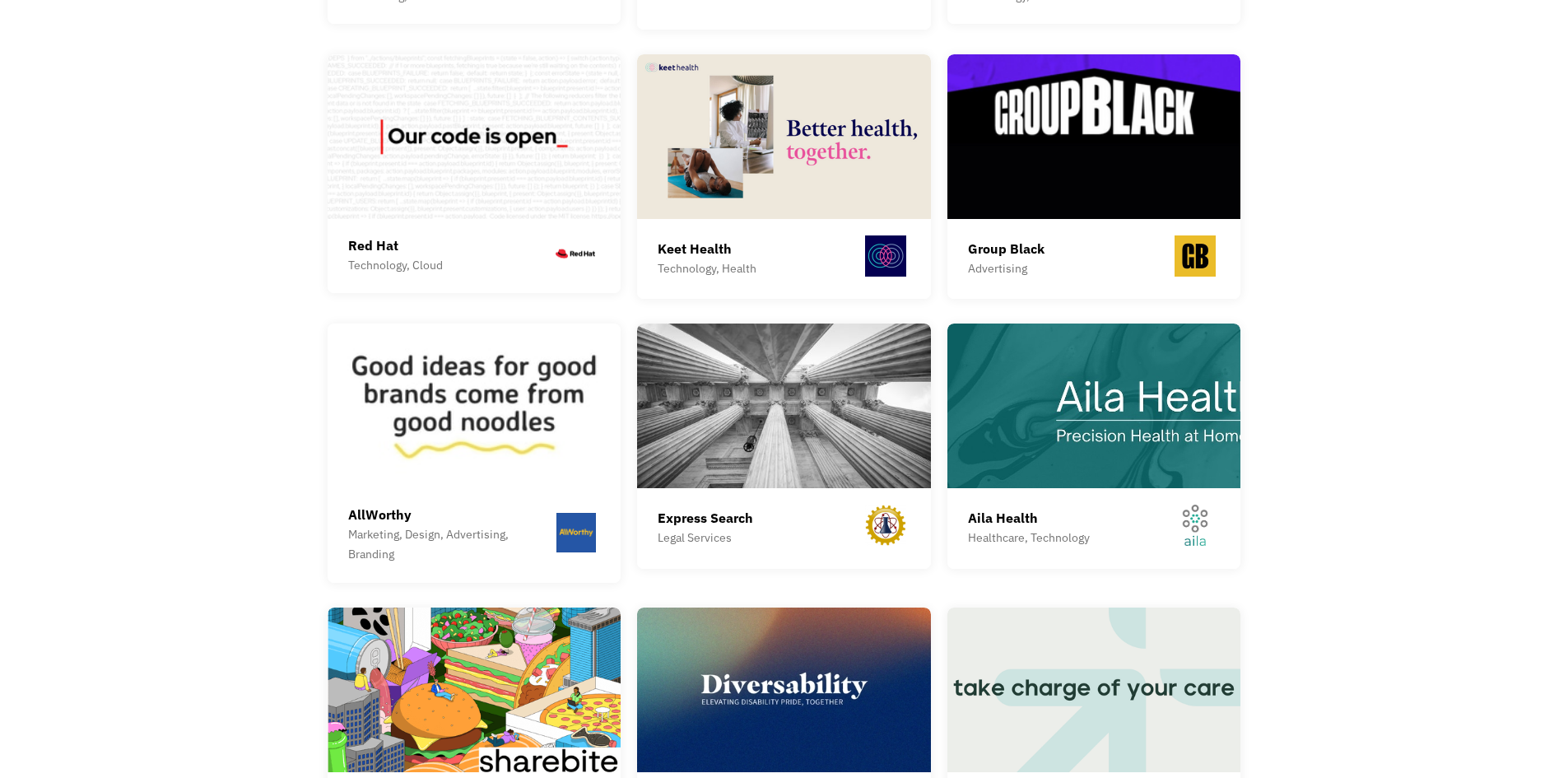
scroll to position [3439, 0]
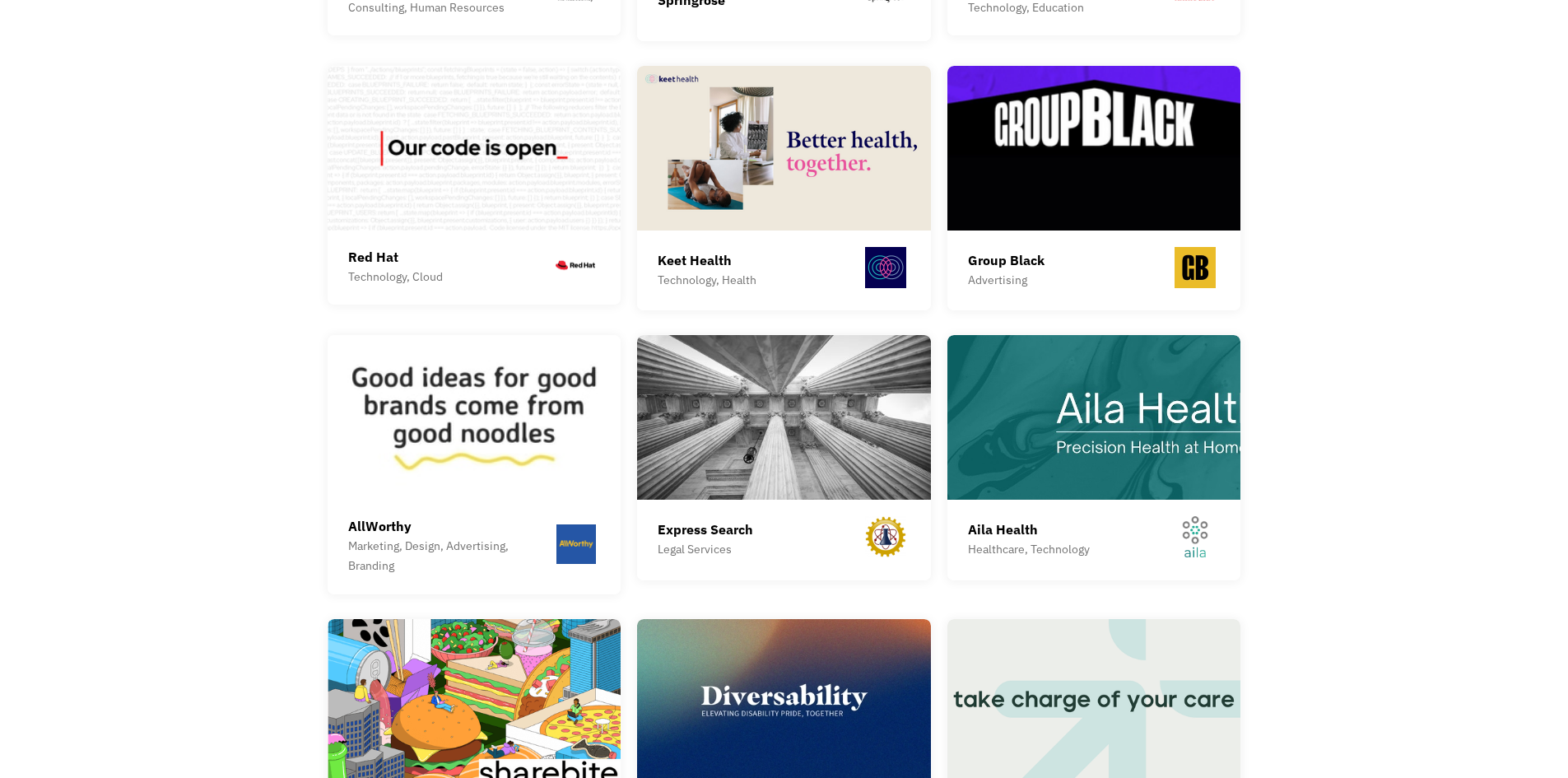
drag, startPoint x: 150, startPoint y: 291, endPoint x: 161, endPoint y: 337, distance: 47.3
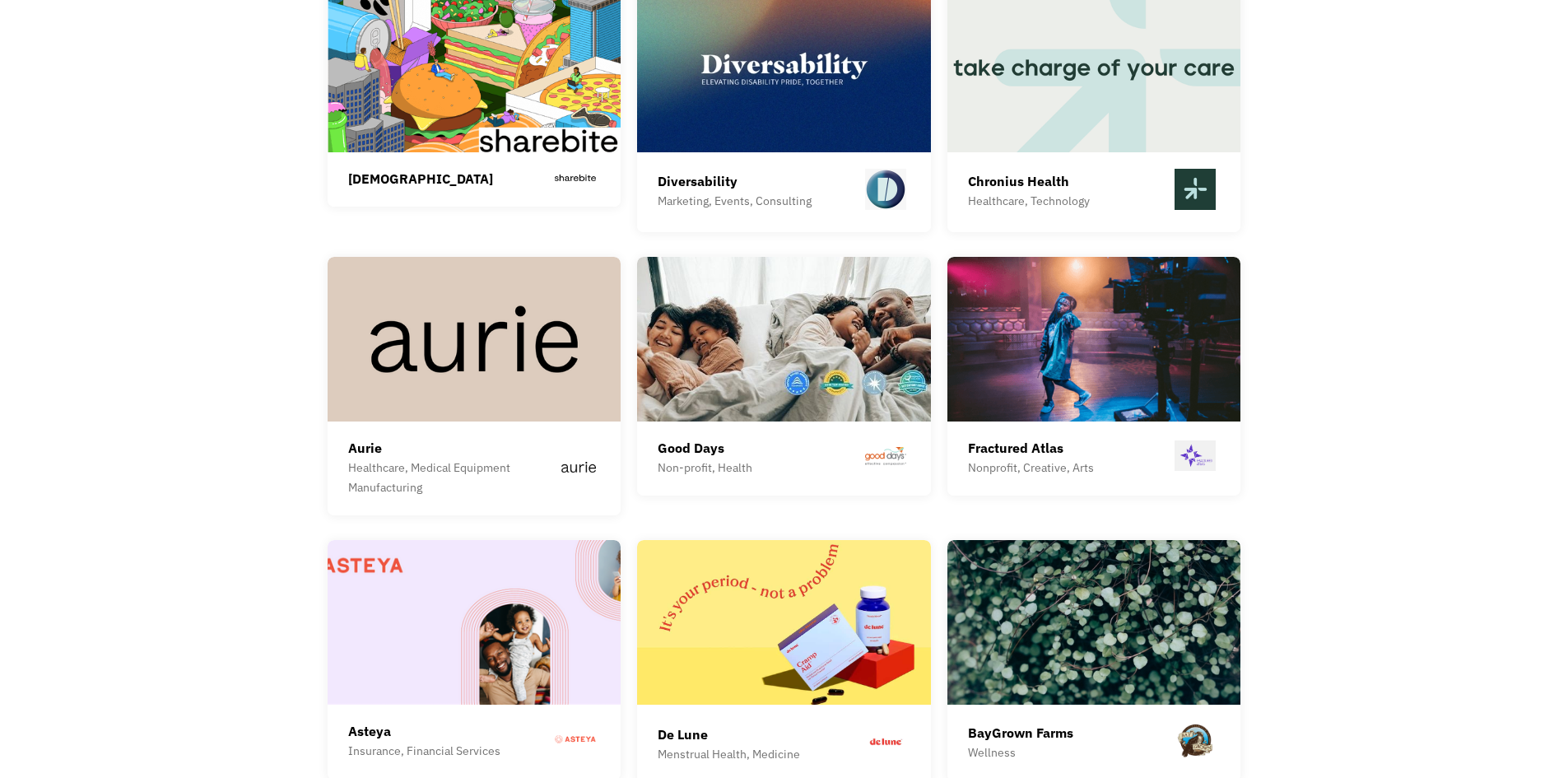
scroll to position [4091, 0]
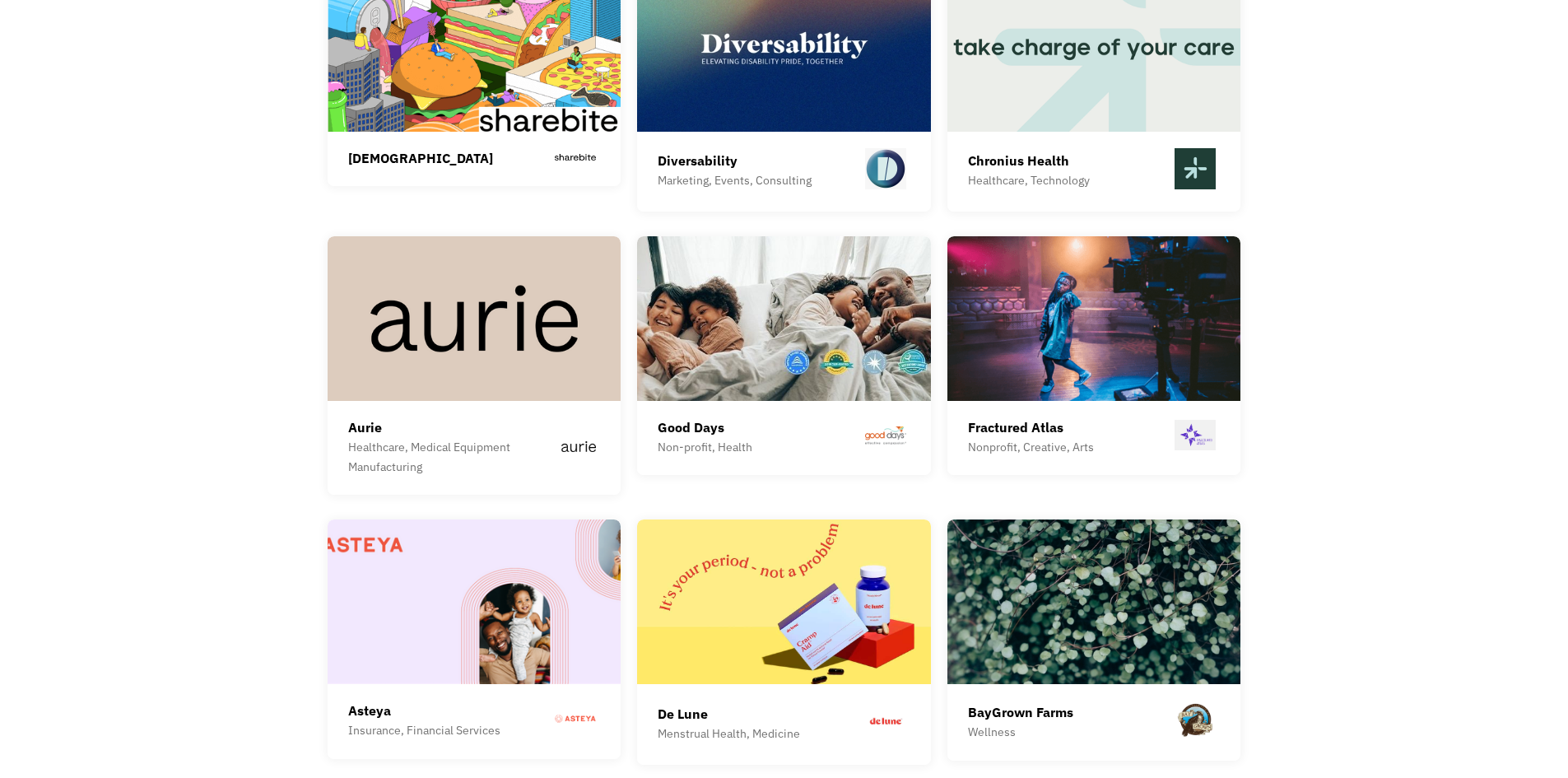
drag, startPoint x: 1429, startPoint y: 311, endPoint x: 1433, endPoint y: 346, distance: 35.2
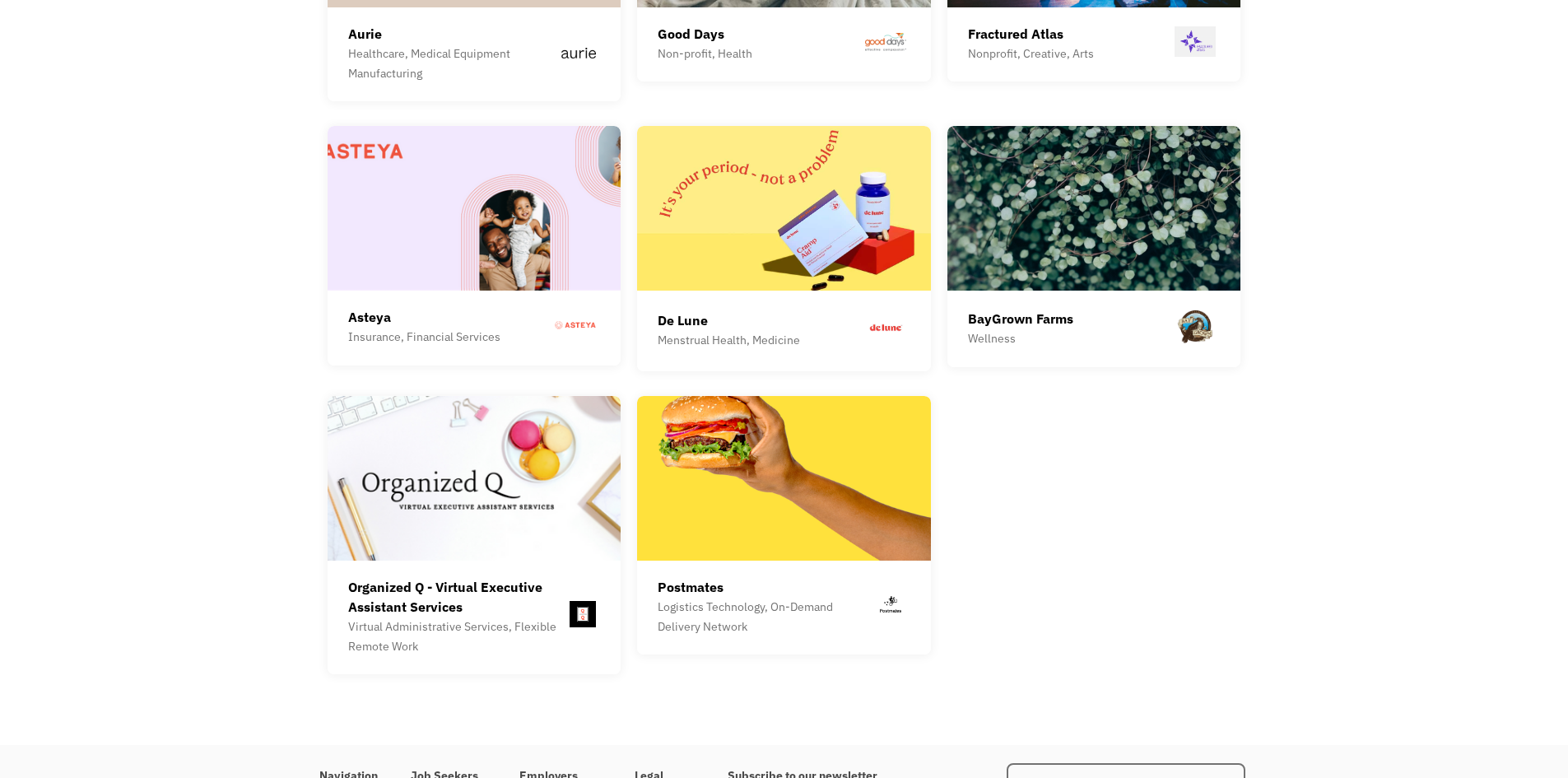
scroll to position [4492, 0]
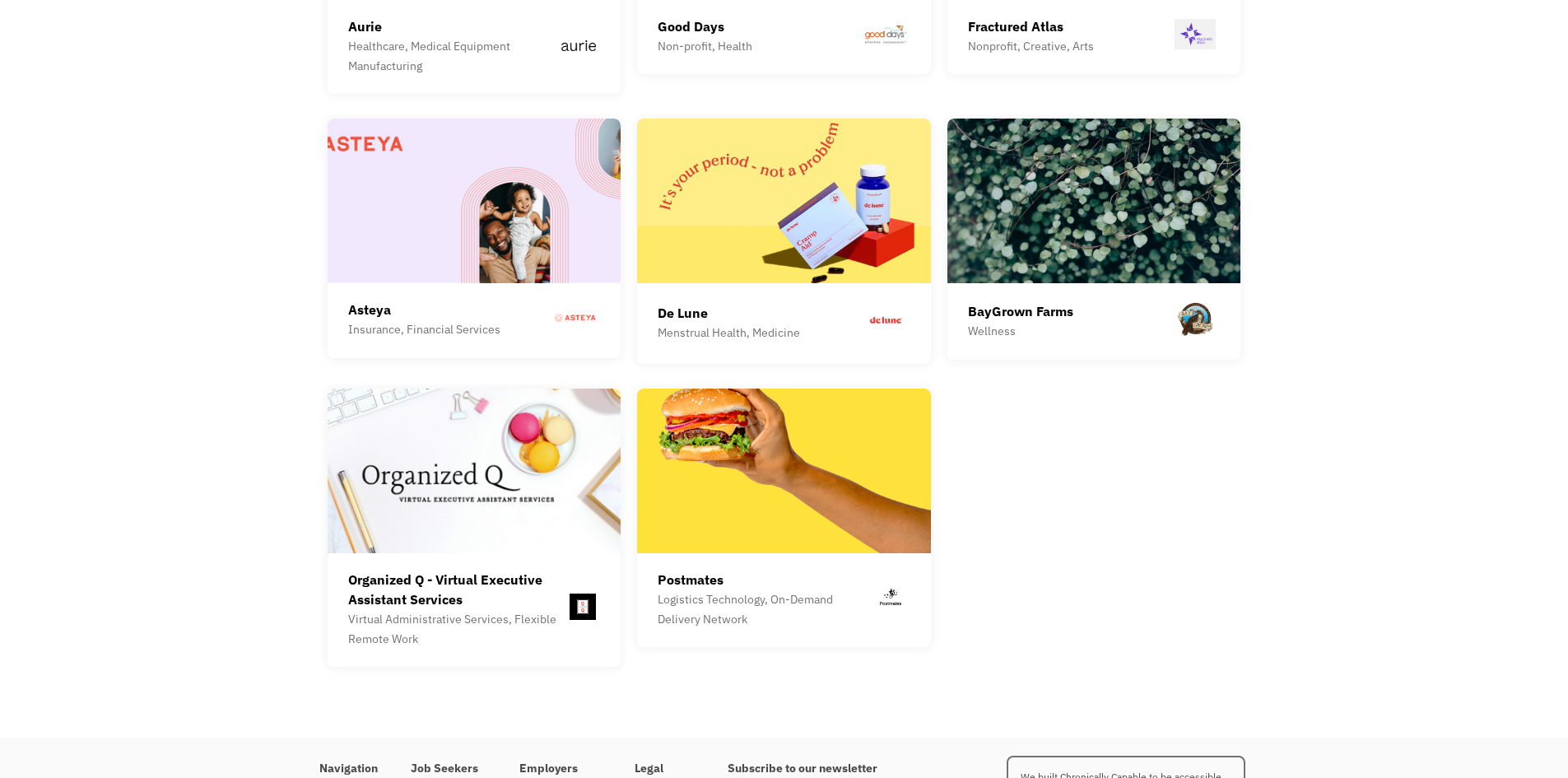
drag, startPoint x: 181, startPoint y: 455, endPoint x: 190, endPoint y: 493, distance: 39.1
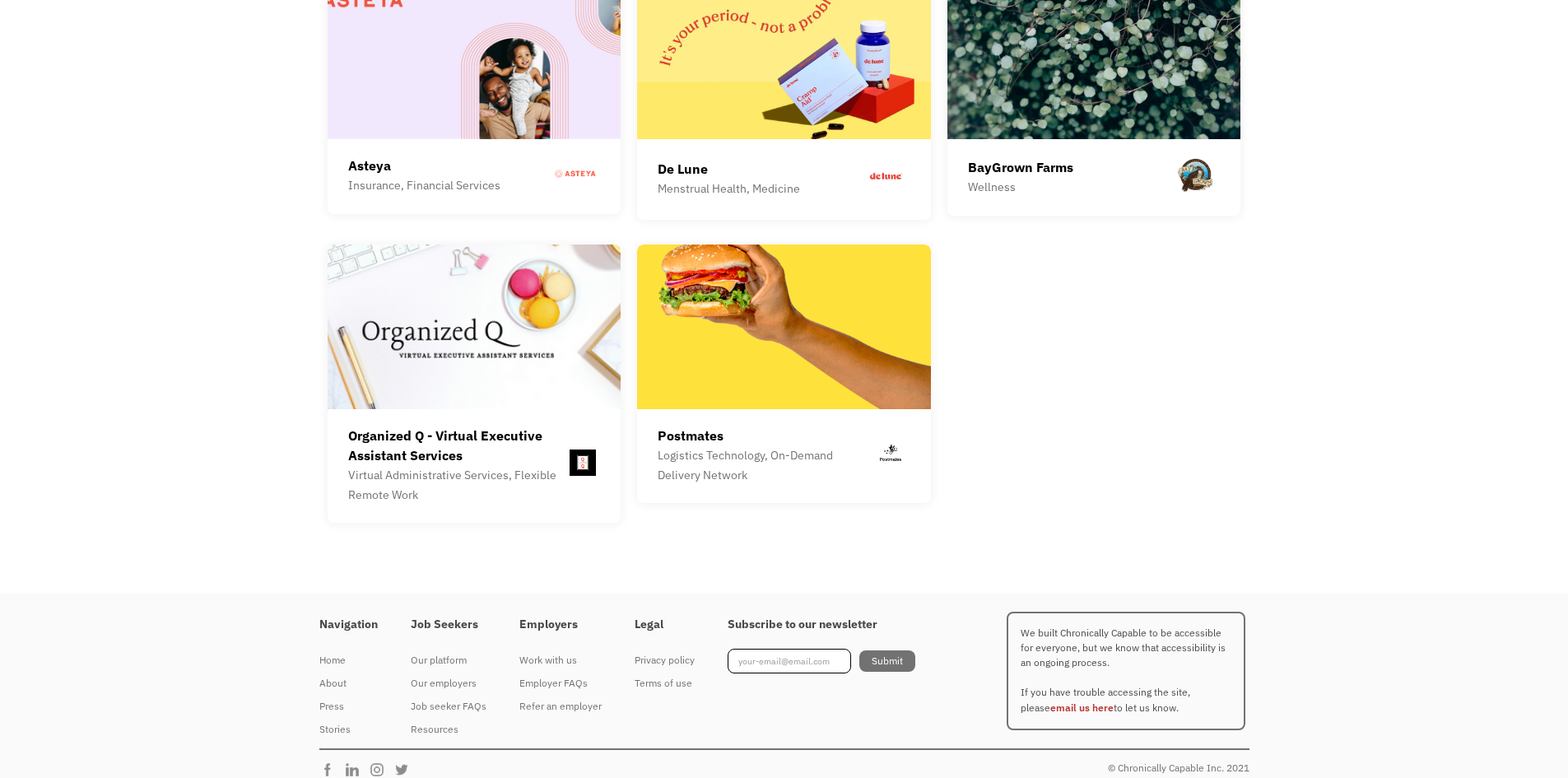
scroll to position [4637, 0]
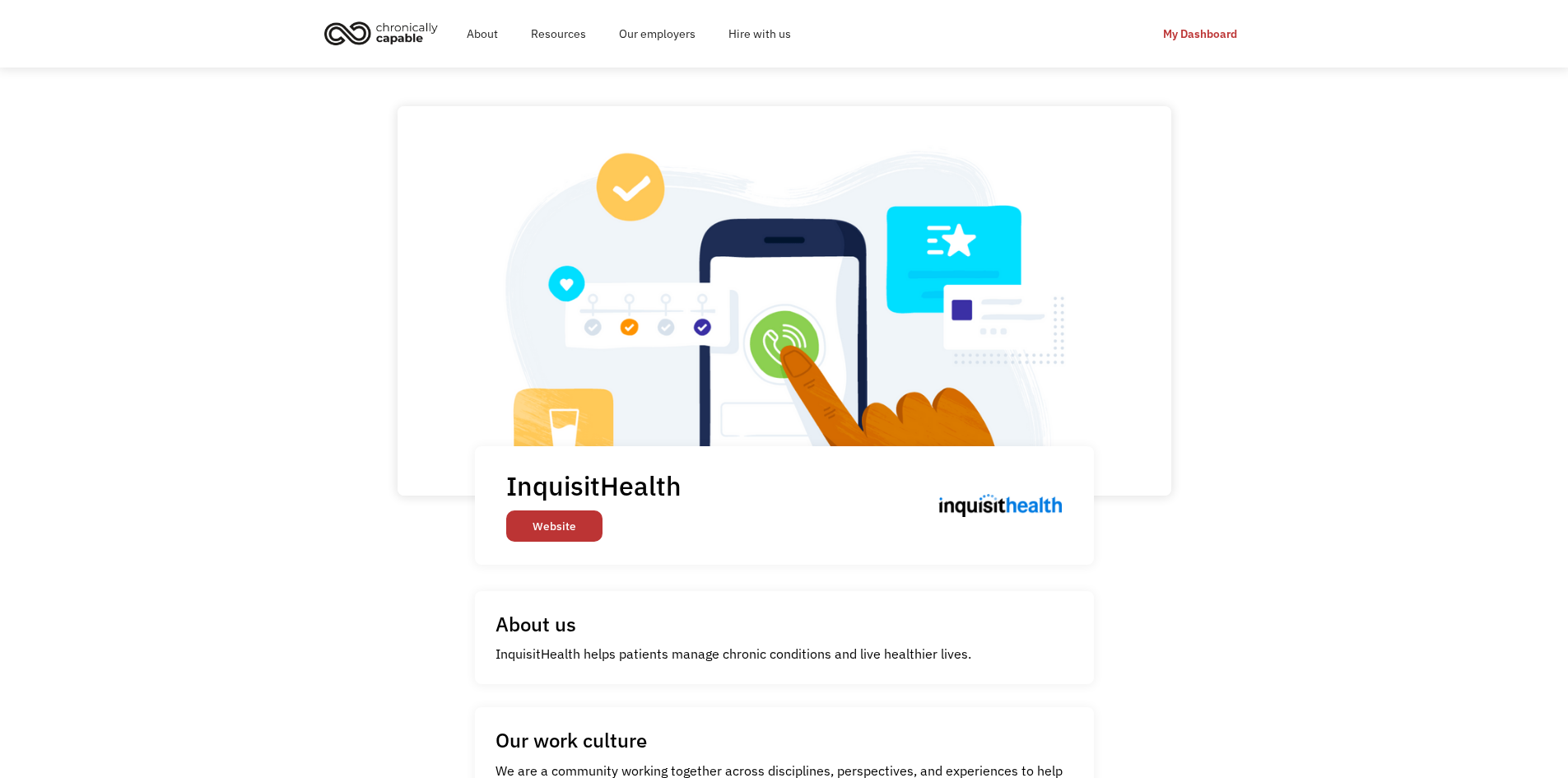
click at [551, 533] on link "Website" at bounding box center [554, 526] width 96 height 31
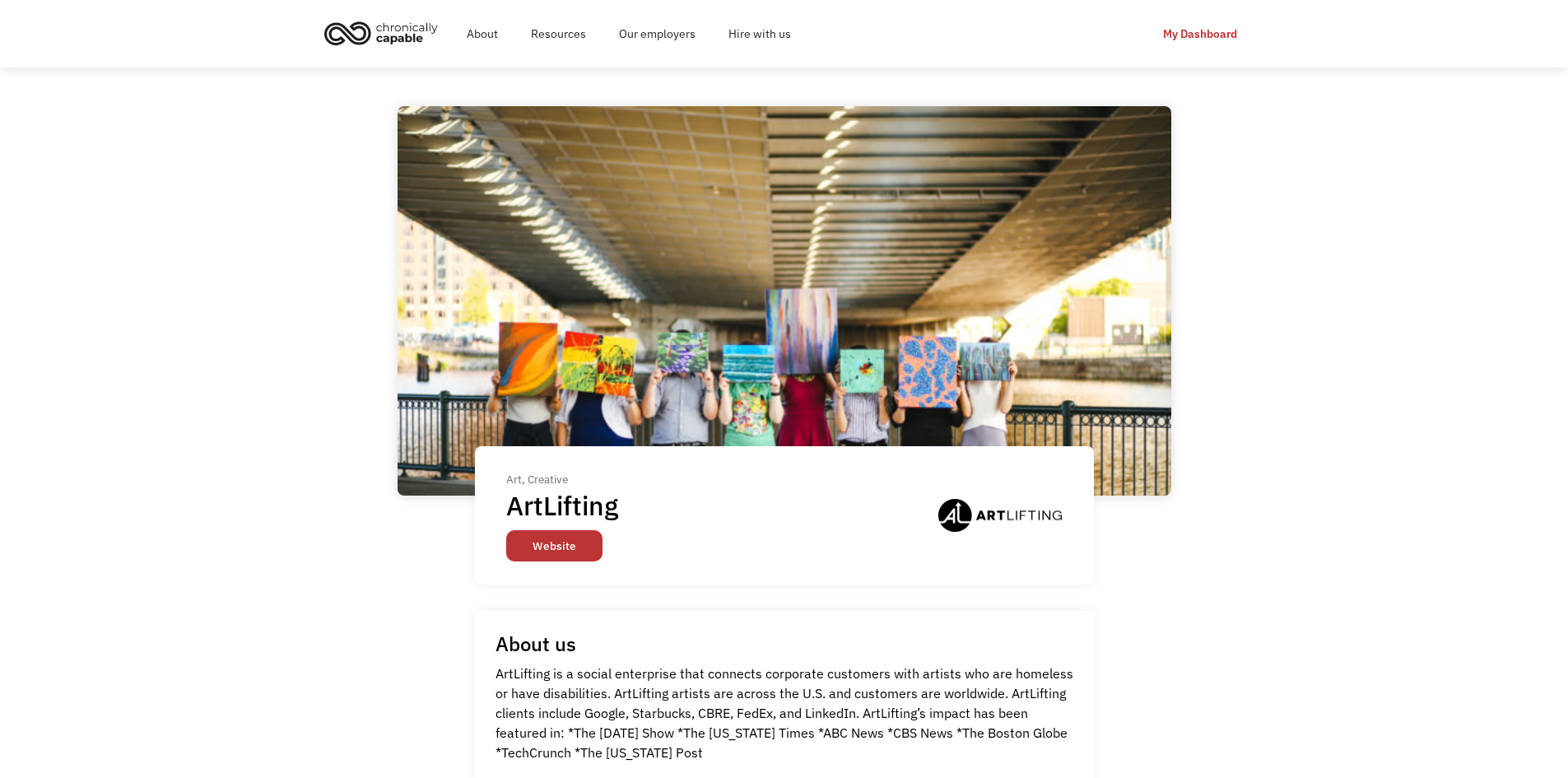
click at [575, 531] on link "Website" at bounding box center [554, 545] width 96 height 31
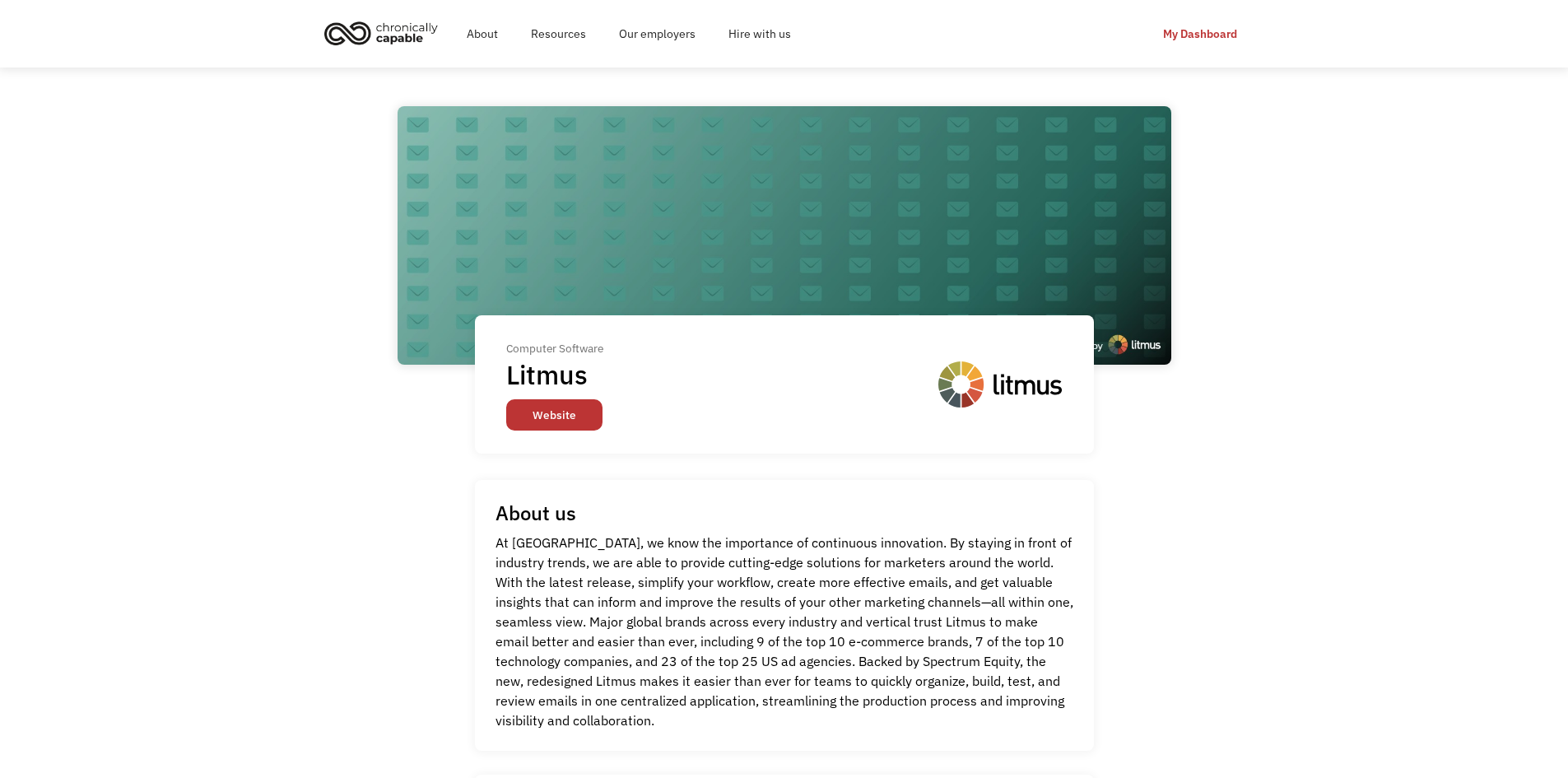
click at [567, 405] on link "Website" at bounding box center [554, 414] width 96 height 31
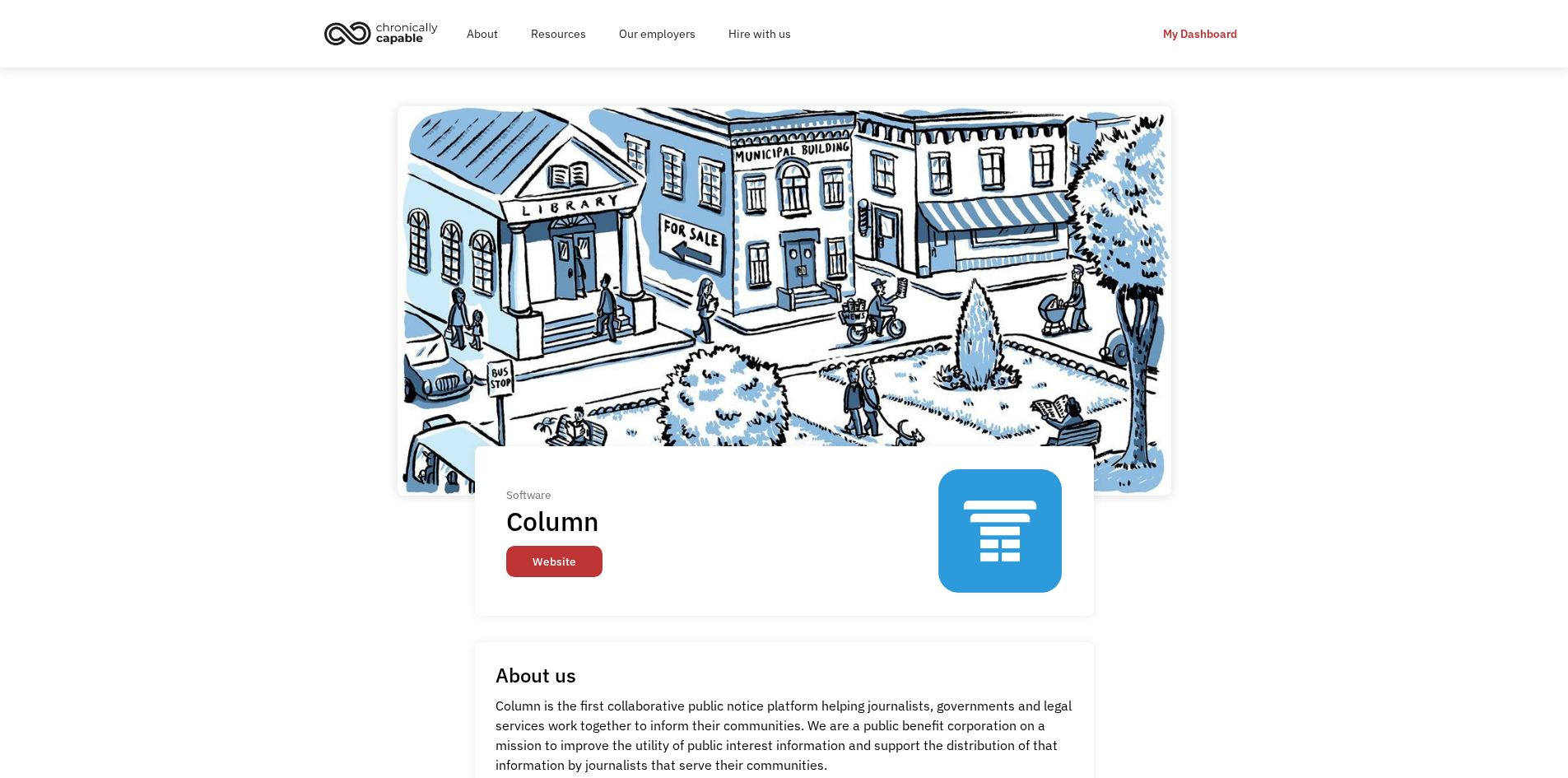
click at [581, 552] on link "Website" at bounding box center [554, 561] width 96 height 31
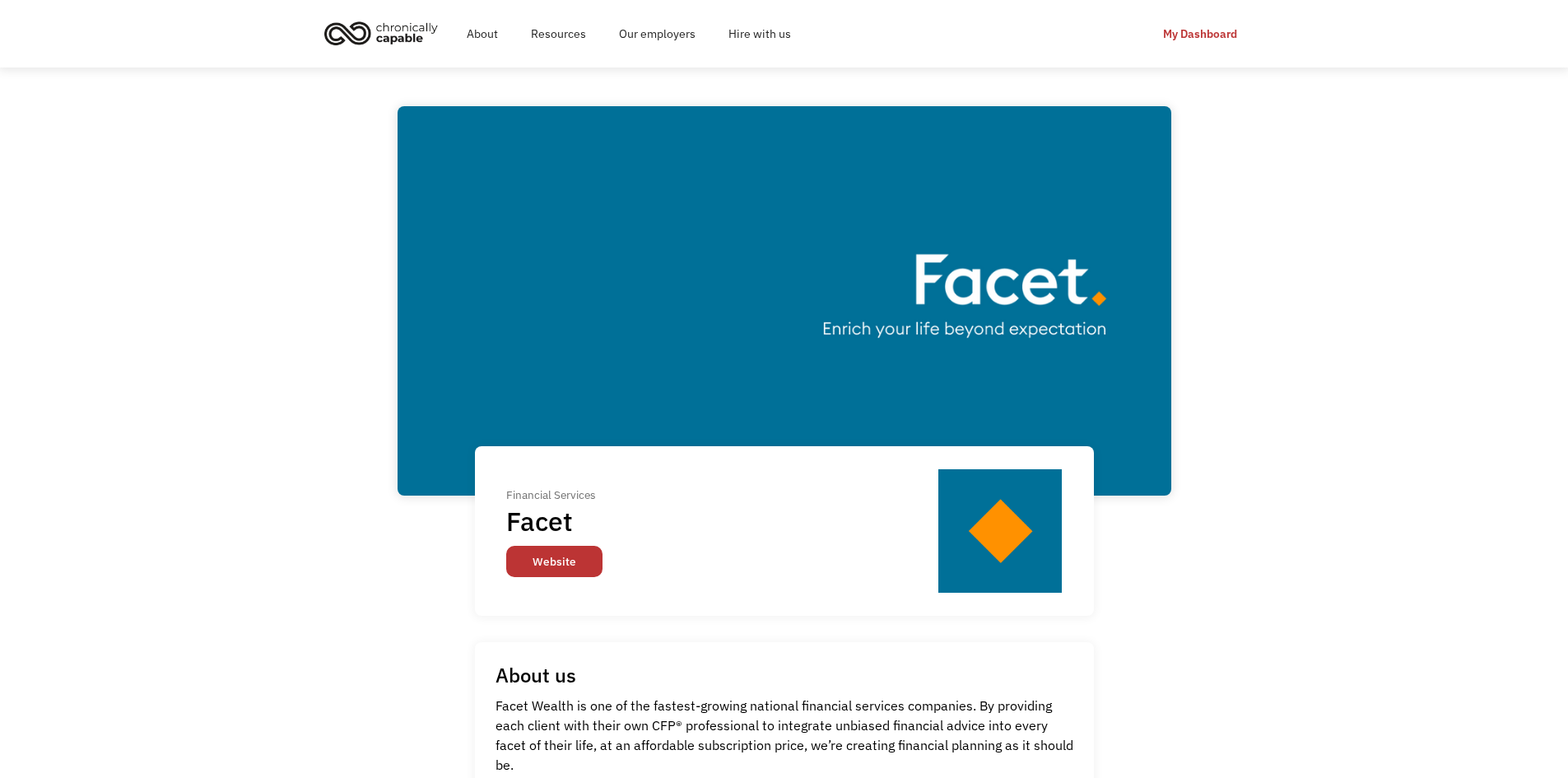
click at [522, 570] on link "Website" at bounding box center [554, 561] width 96 height 31
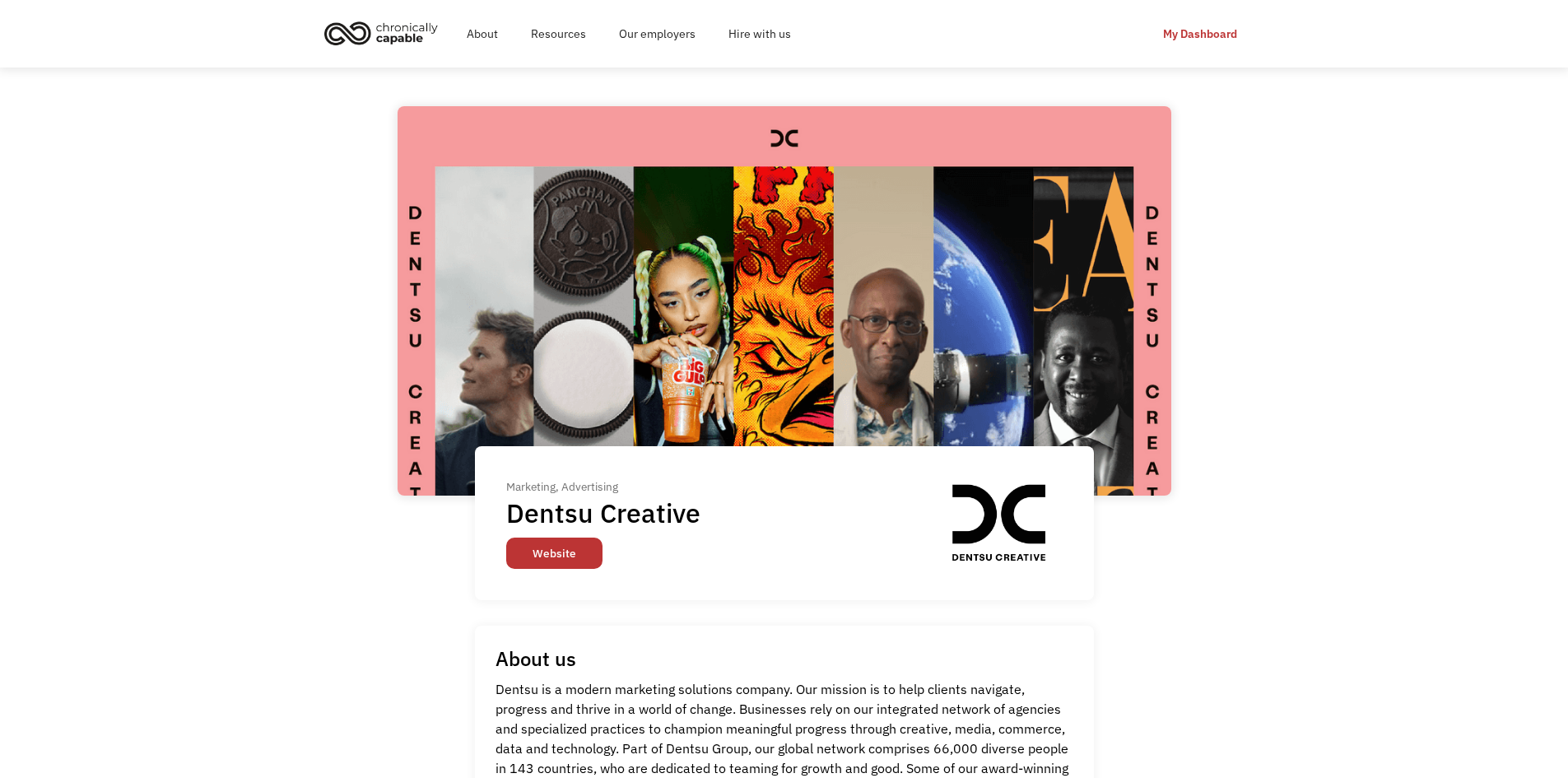
click at [546, 556] on link "Website" at bounding box center [554, 552] width 96 height 31
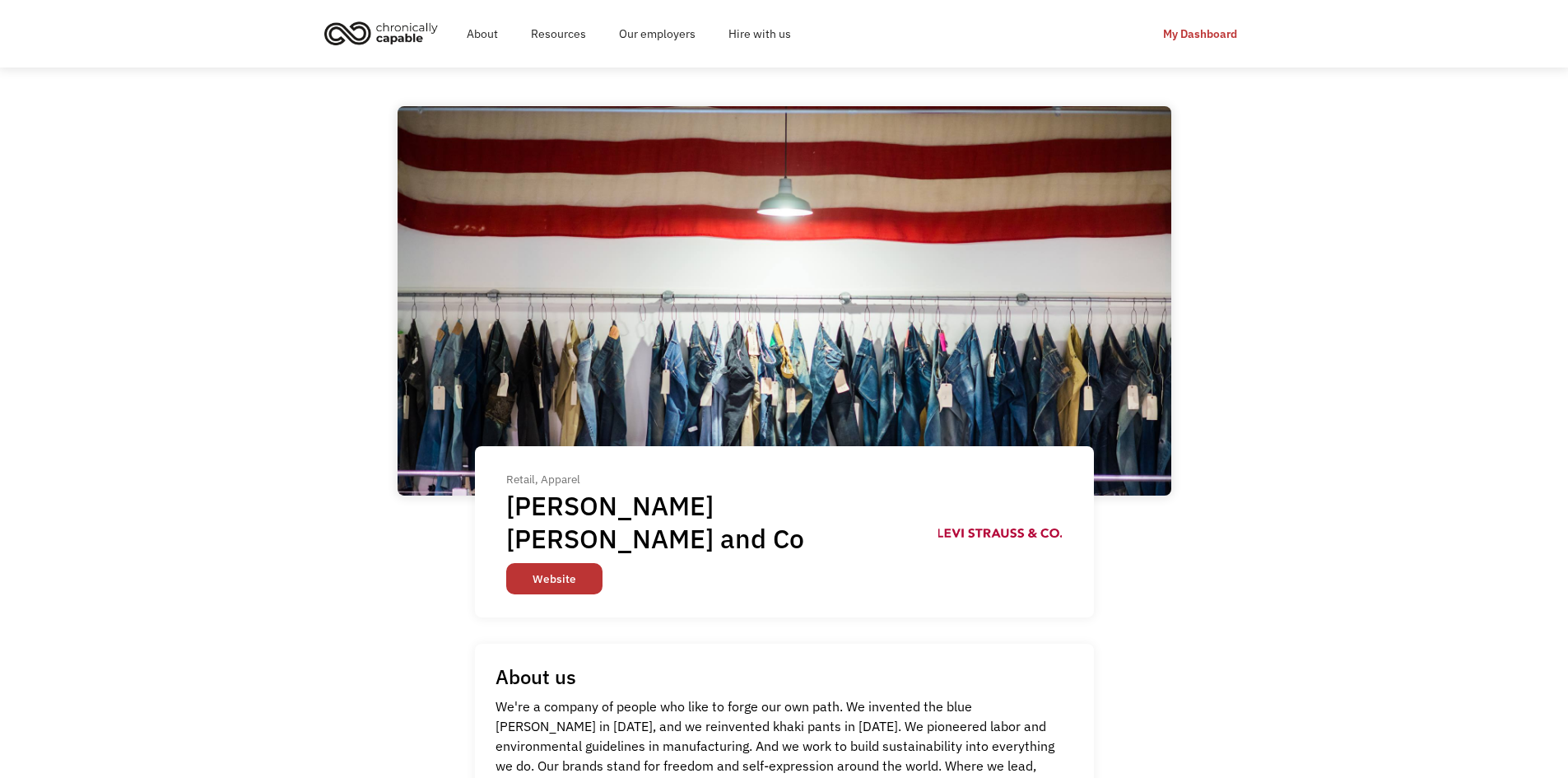
click at [566, 563] on link "Website" at bounding box center [554, 578] width 96 height 31
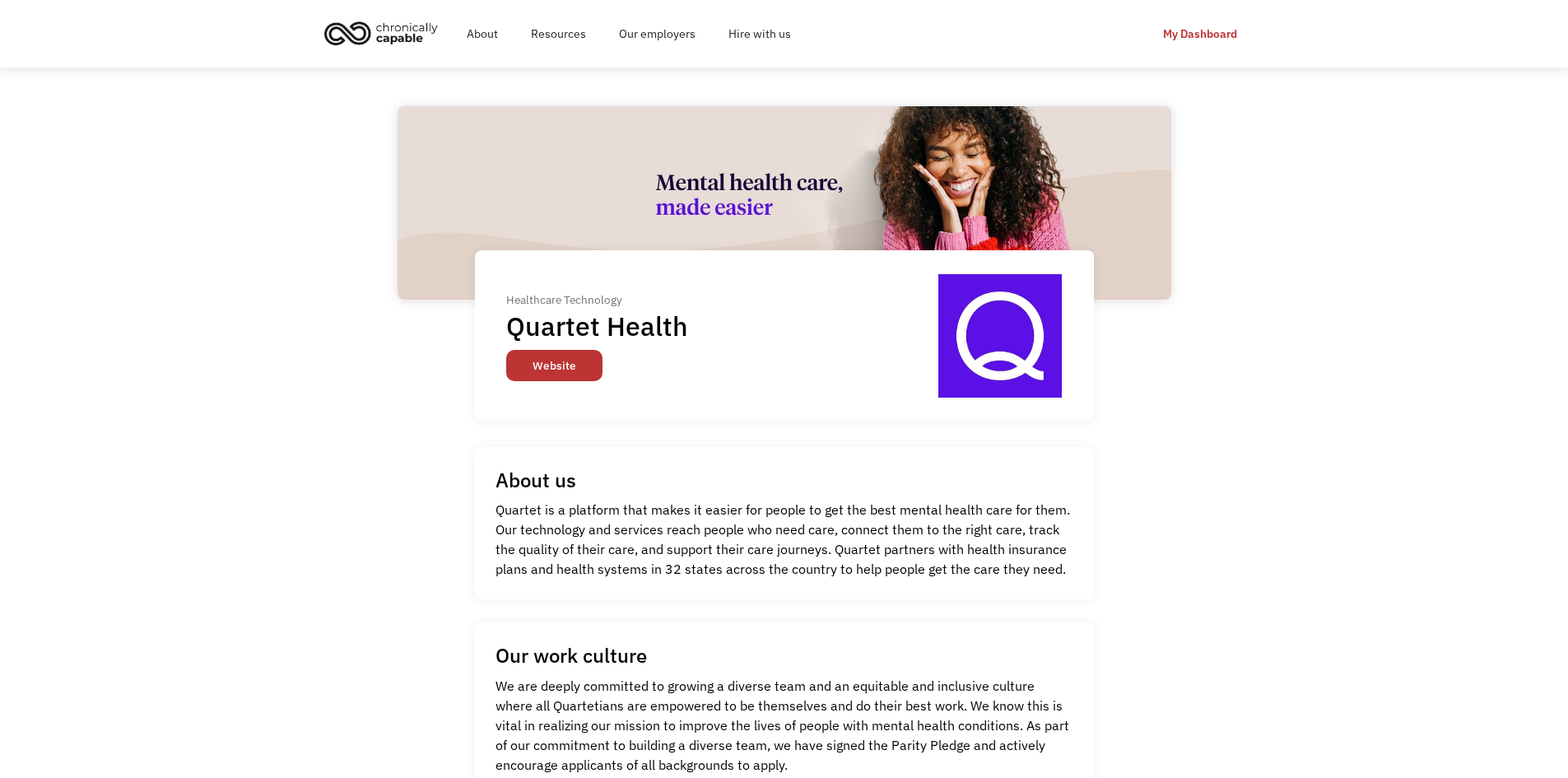
click at [542, 353] on link "Website" at bounding box center [554, 365] width 96 height 31
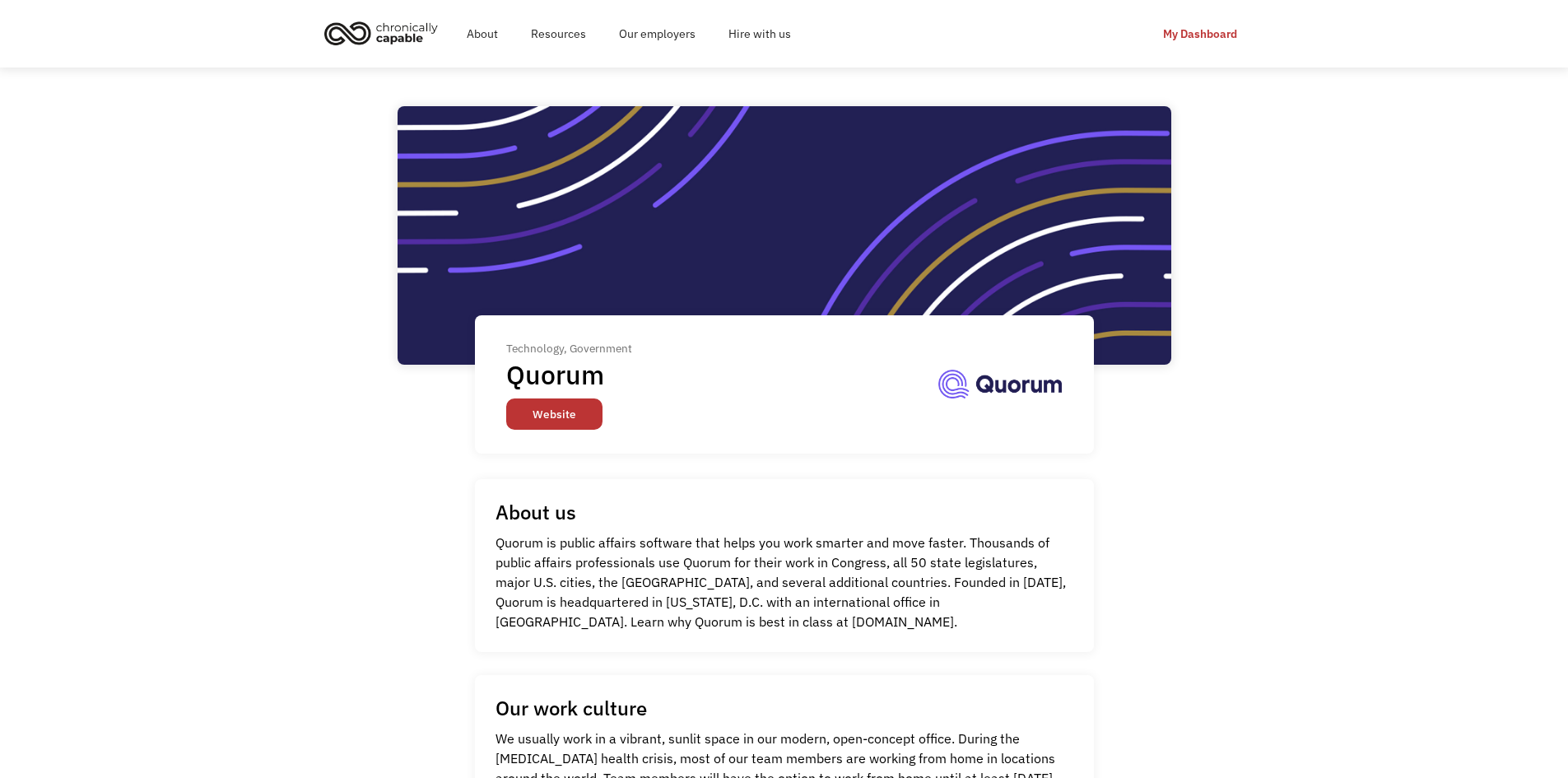
click at [532, 418] on link "Website" at bounding box center [554, 414] width 96 height 31
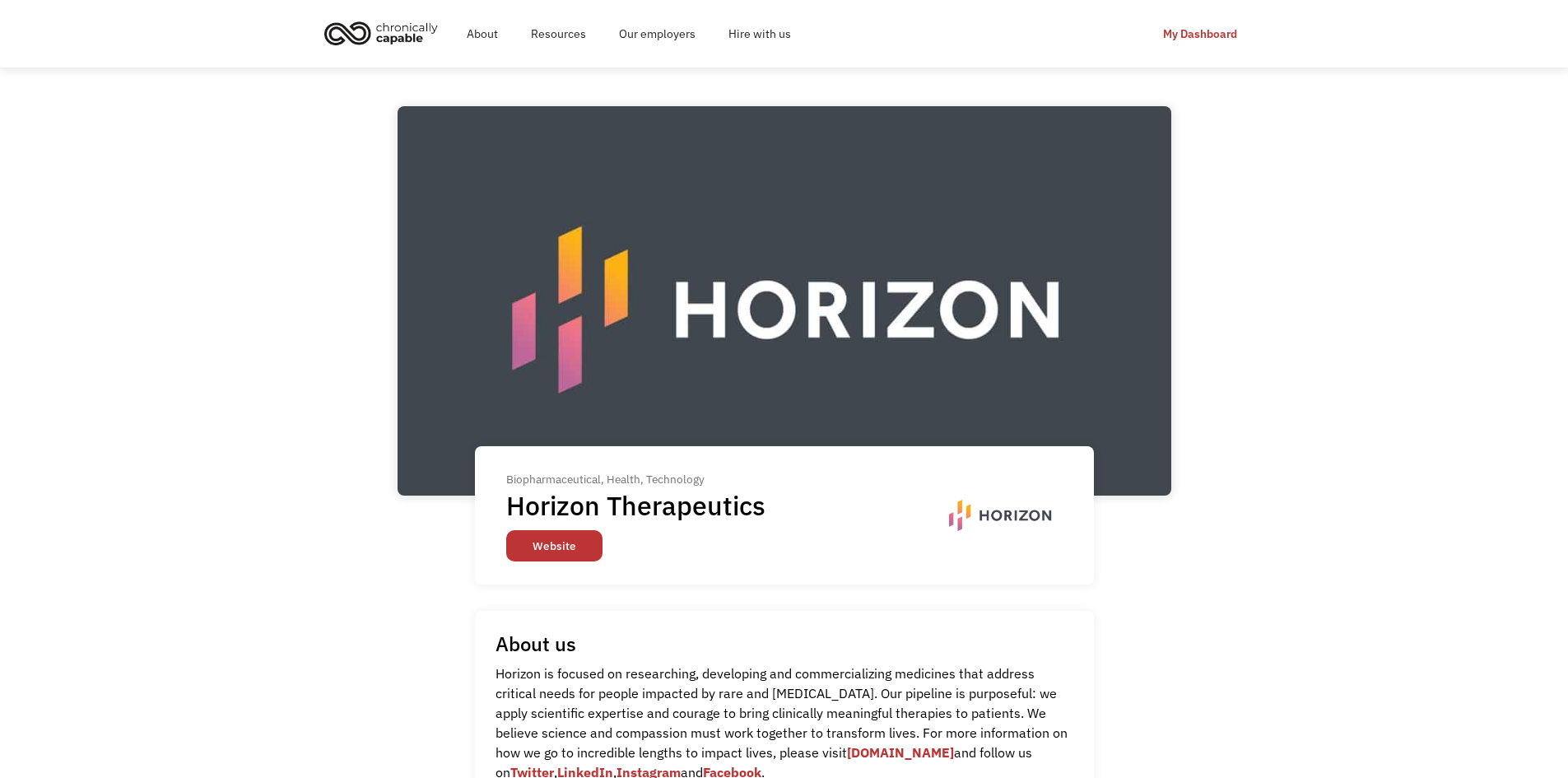
click at [555, 539] on link "Website" at bounding box center [554, 545] width 96 height 31
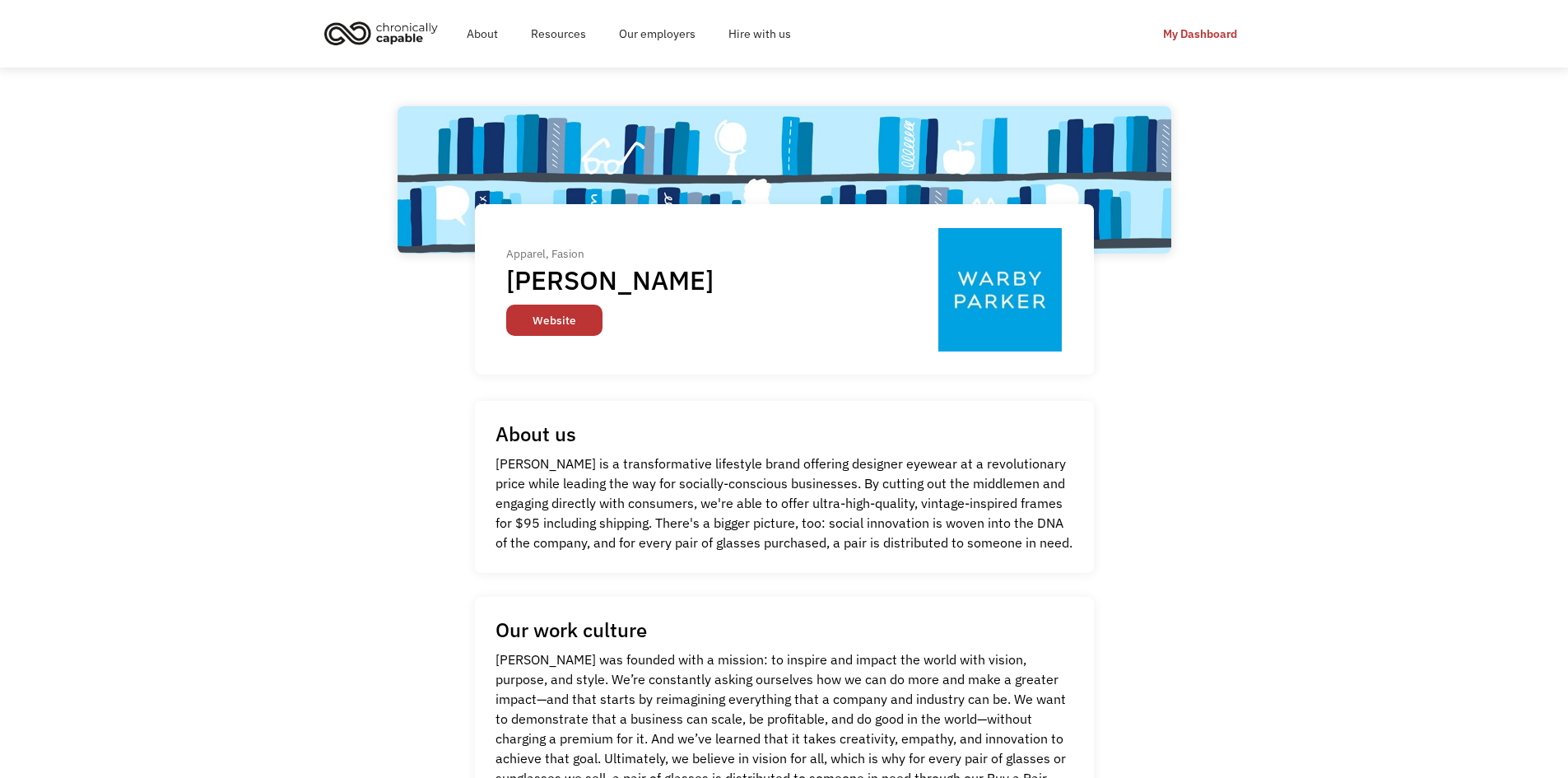
click at [573, 320] on link "Website" at bounding box center [554, 319] width 96 height 31
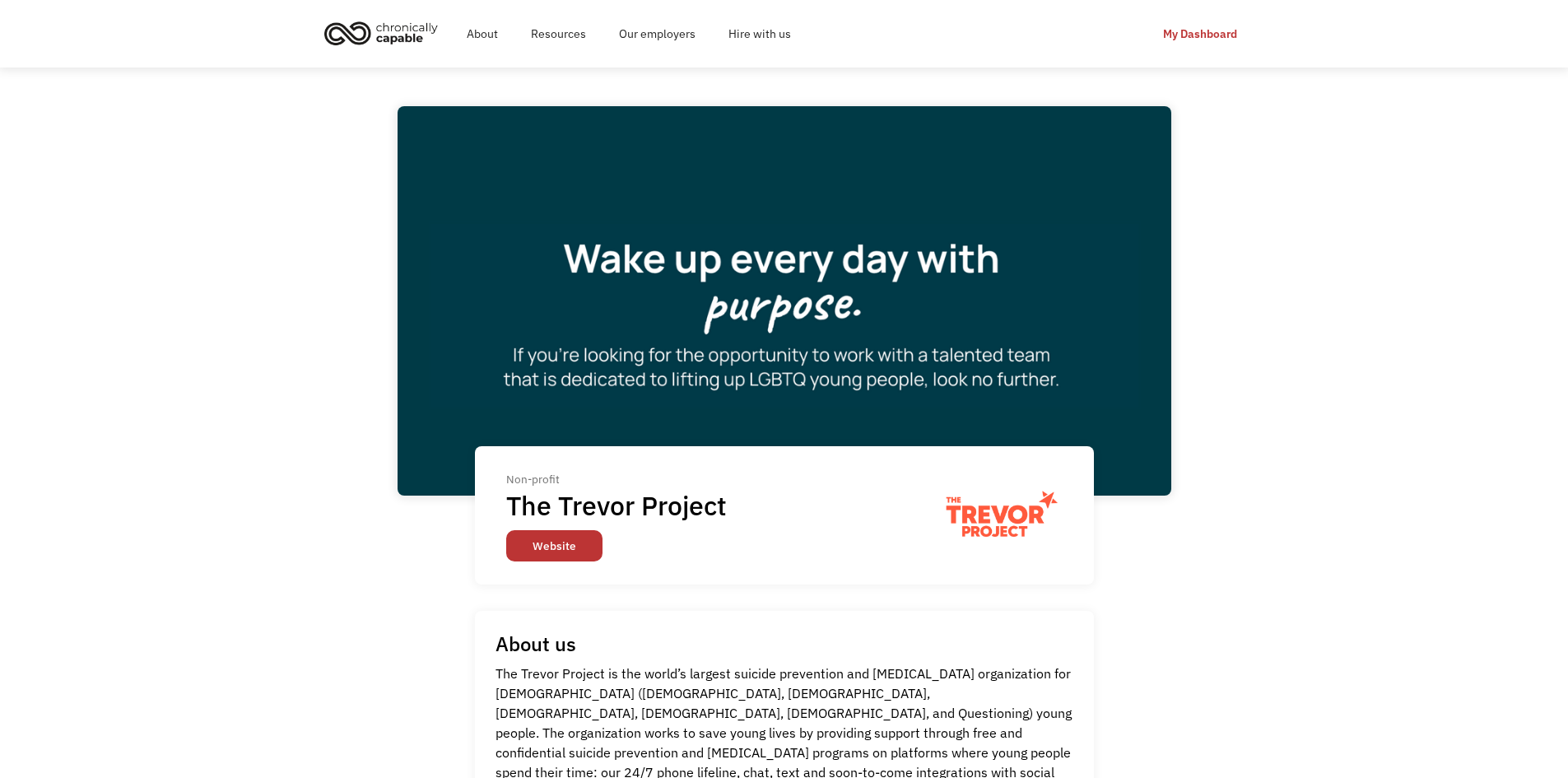
click at [542, 533] on link "Website" at bounding box center [554, 545] width 96 height 31
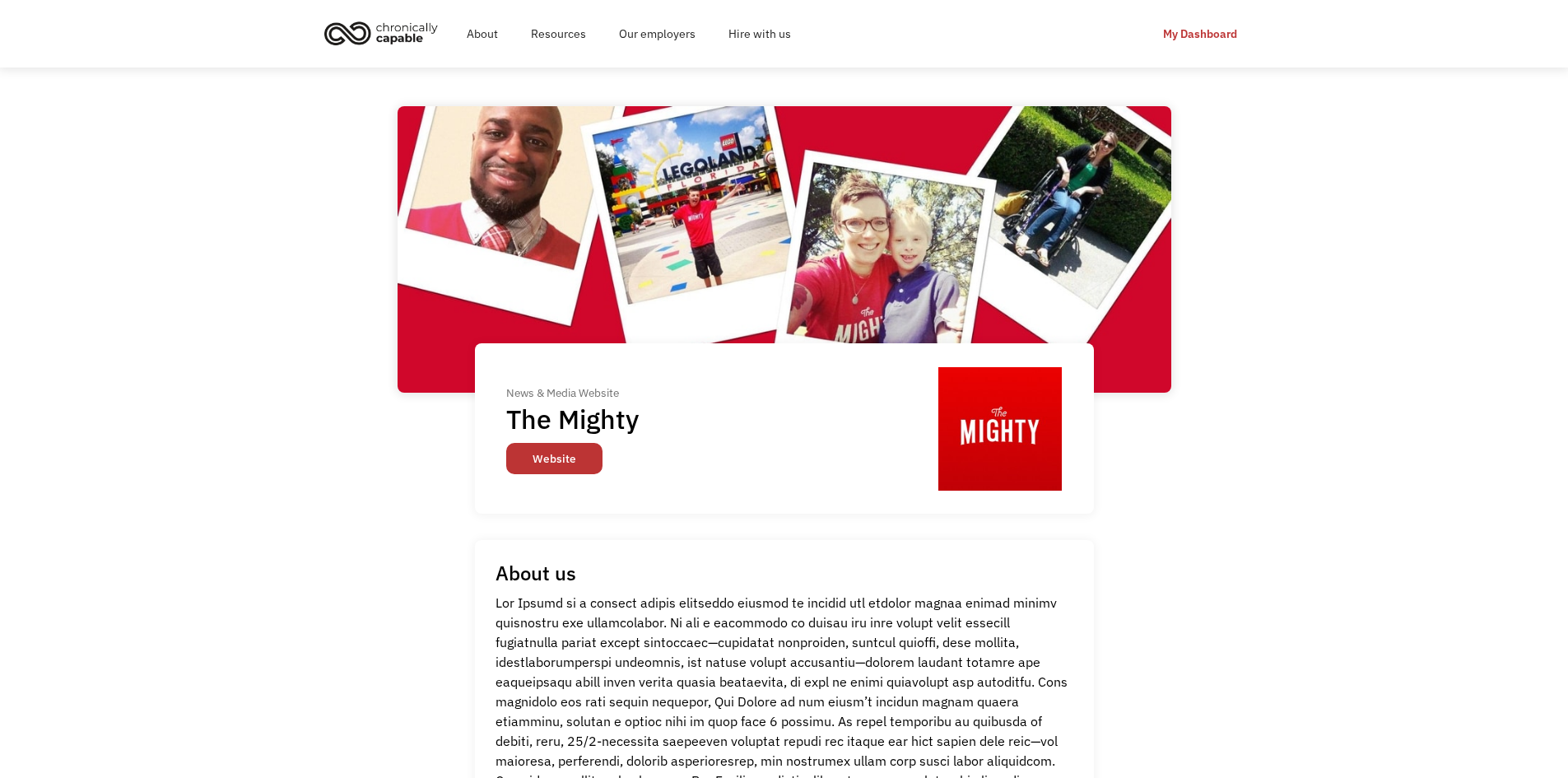
click at [517, 455] on link "Website" at bounding box center [554, 458] width 96 height 31
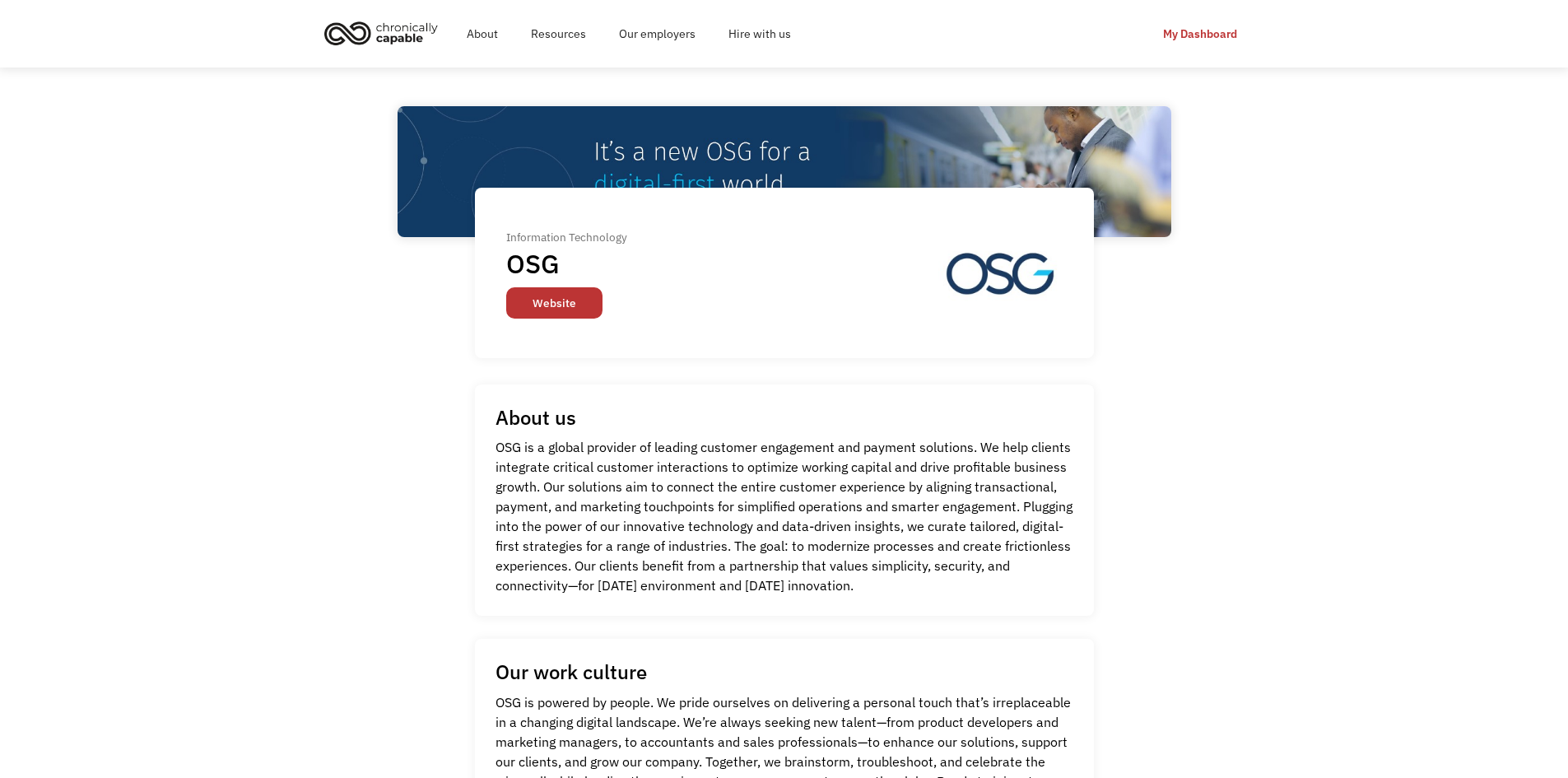
click at [563, 292] on link "Website" at bounding box center [554, 303] width 96 height 31
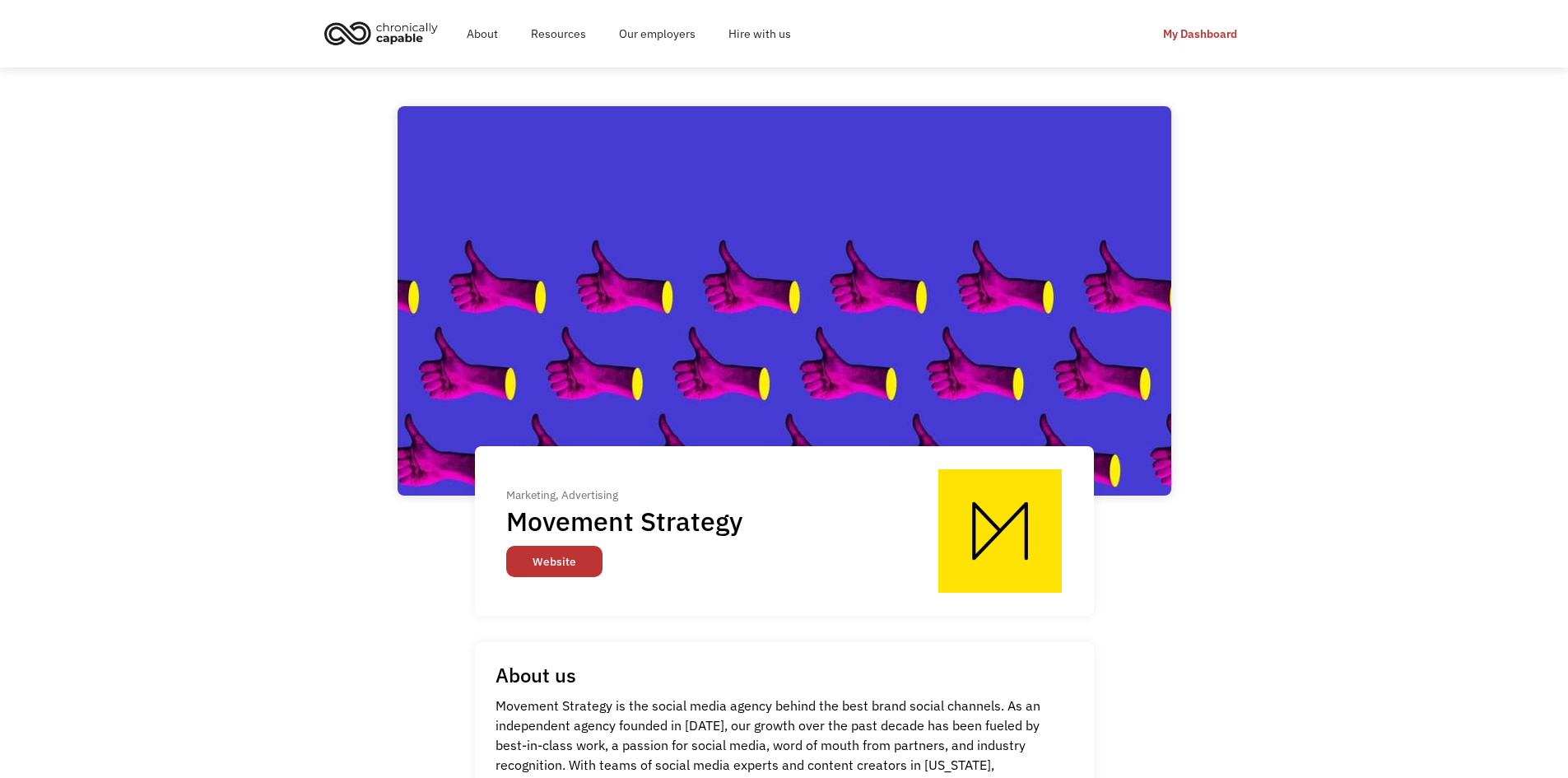
click at [537, 576] on link "Website" at bounding box center [554, 561] width 96 height 31
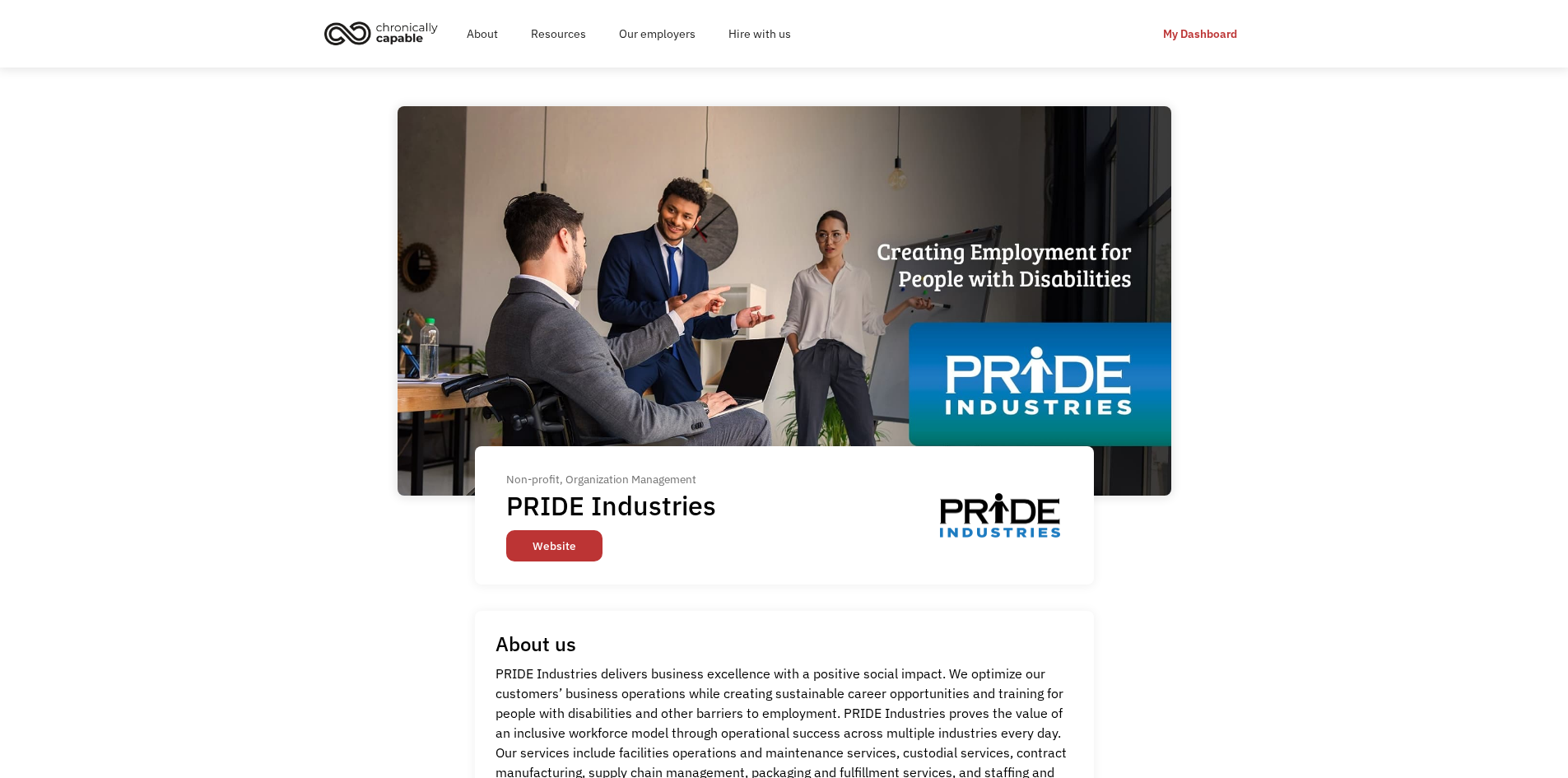
click at [531, 547] on link "Website" at bounding box center [554, 545] width 96 height 31
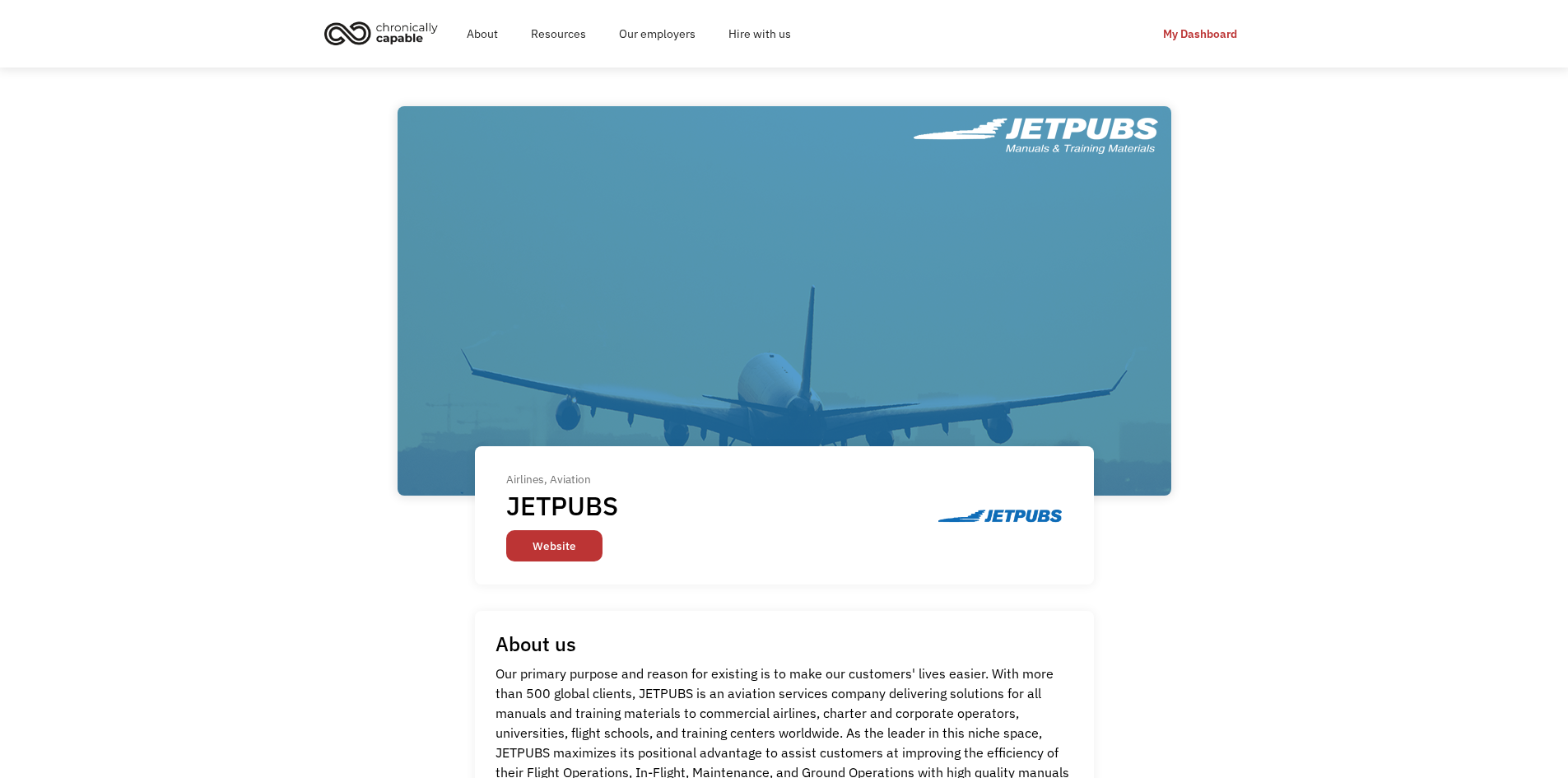
drag, startPoint x: 599, startPoint y: 528, endPoint x: 586, endPoint y: 546, distance: 22.2
click at [598, 536] on div "Airlines, Aviation JETPUBS Website" at bounding box center [570, 514] width 128 height 91
click at [586, 546] on link "Website" at bounding box center [554, 545] width 96 height 31
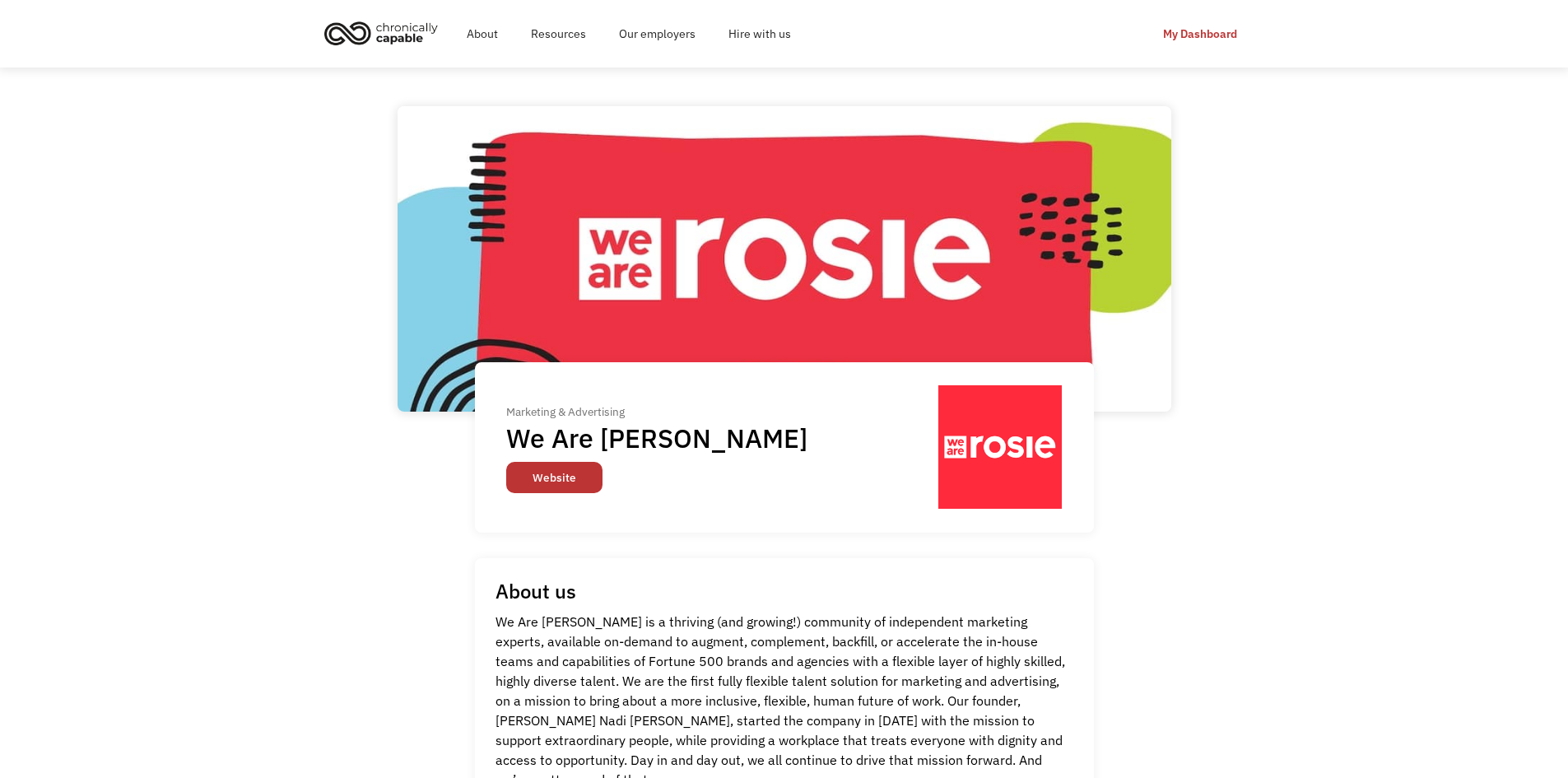
click at [575, 471] on link "Website" at bounding box center [554, 477] width 96 height 31
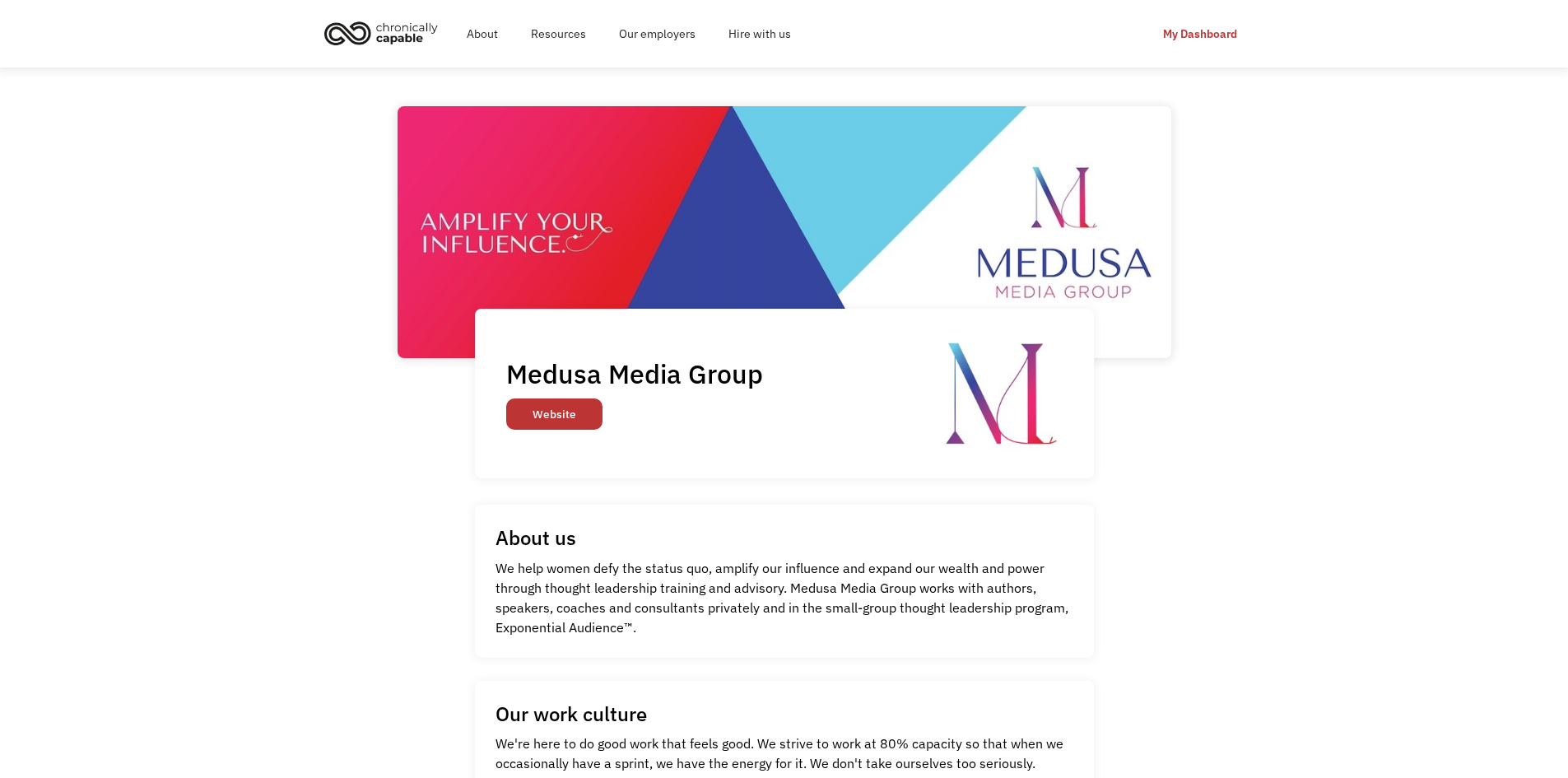
click at [547, 423] on link "Website" at bounding box center [554, 414] width 96 height 31
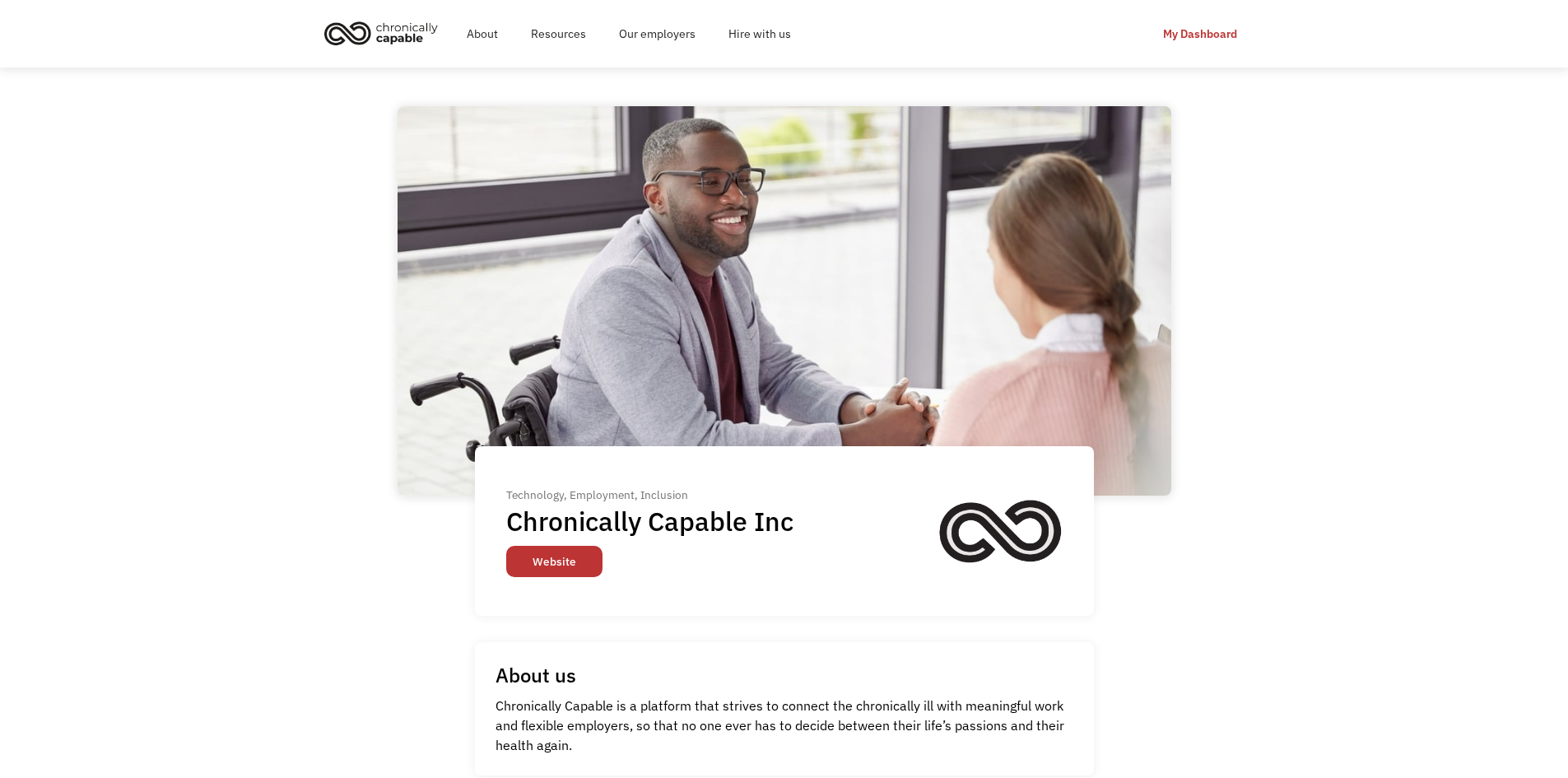
click at [581, 559] on link "Website" at bounding box center [554, 561] width 96 height 31
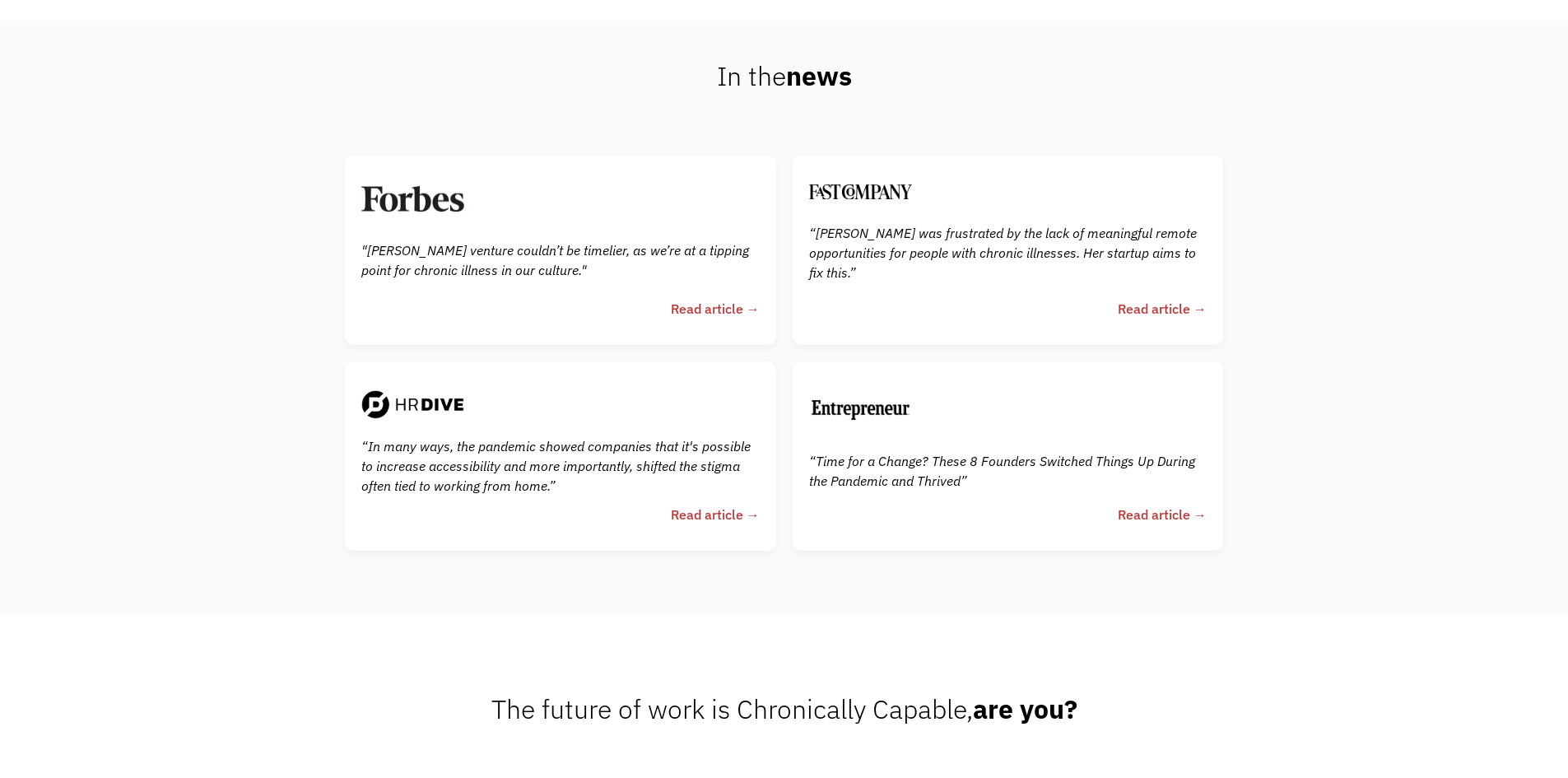
scroll to position [4168, 0]
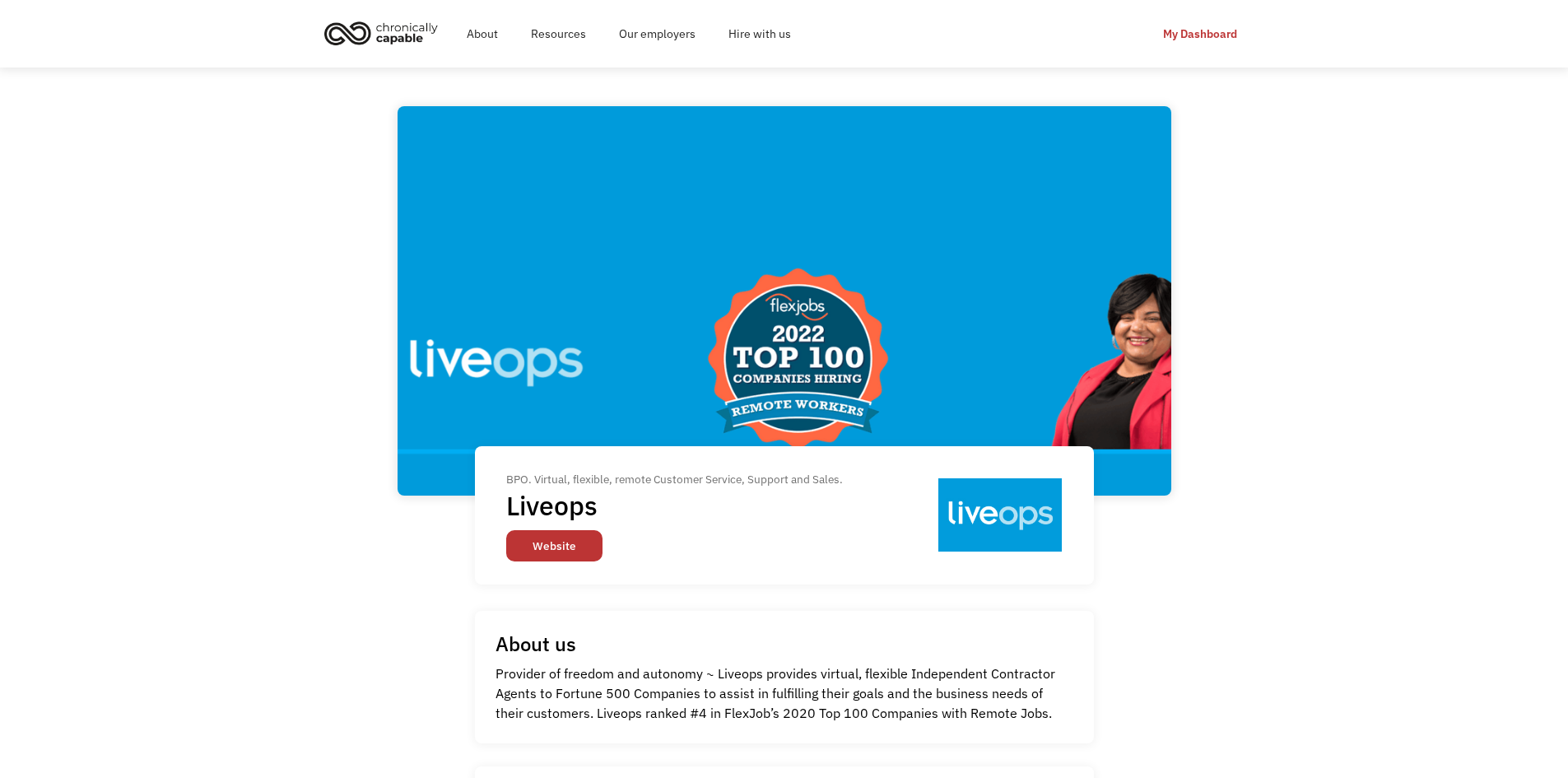
click at [550, 546] on link "Website" at bounding box center [554, 545] width 96 height 31
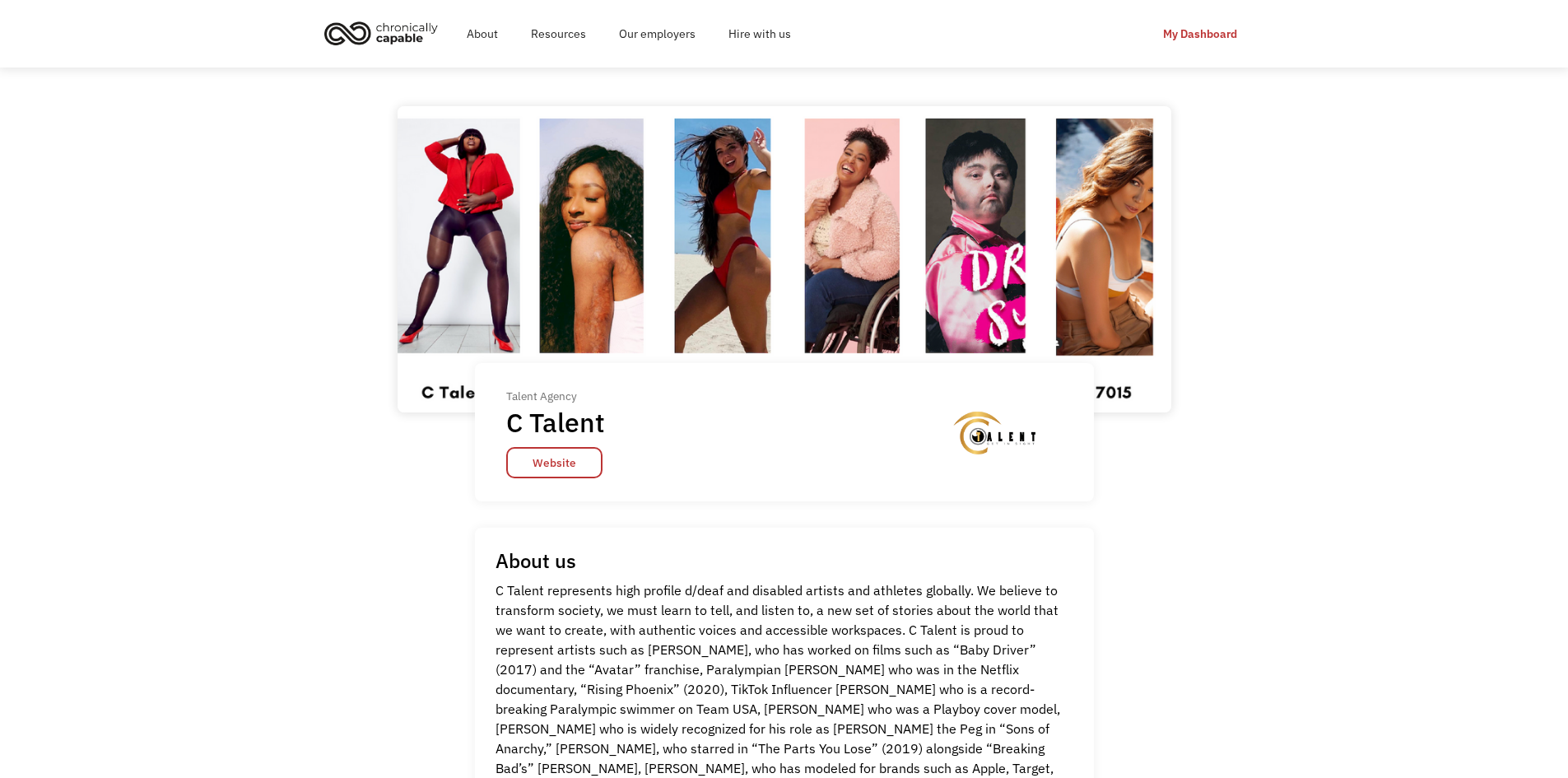
click at [559, 488] on div "Talent Agency C Talent Website" at bounding box center [784, 431] width 619 height 138
click at [560, 471] on link "Website" at bounding box center [554, 462] width 96 height 31
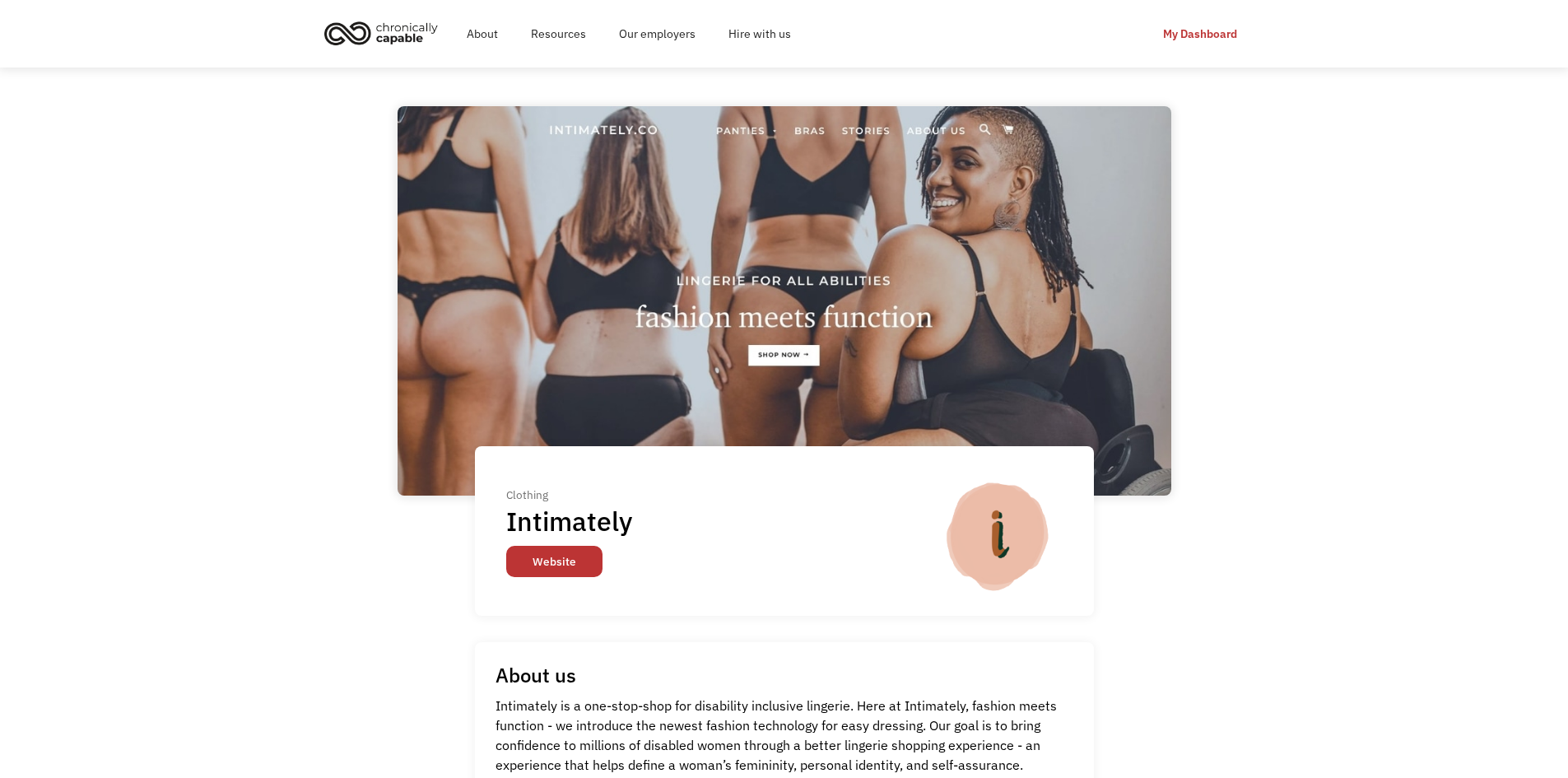
click at [547, 562] on link "Website" at bounding box center [554, 561] width 96 height 31
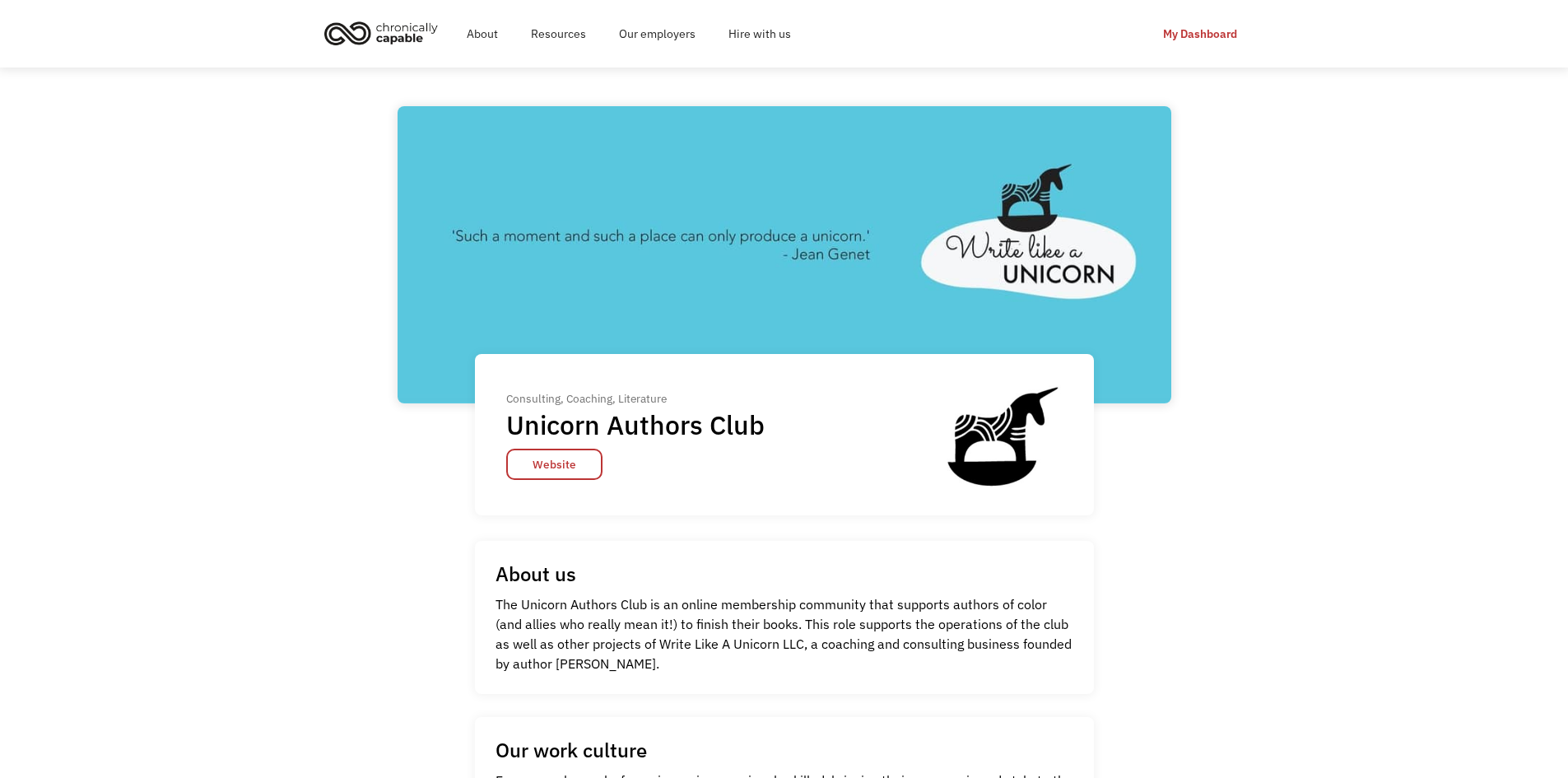
click at [537, 448] on div "Consulting, Coaching, Literature Unicorn Authors Club Website" at bounding box center [644, 434] width 274 height 91
click at [532, 460] on link "Website" at bounding box center [554, 464] width 96 height 31
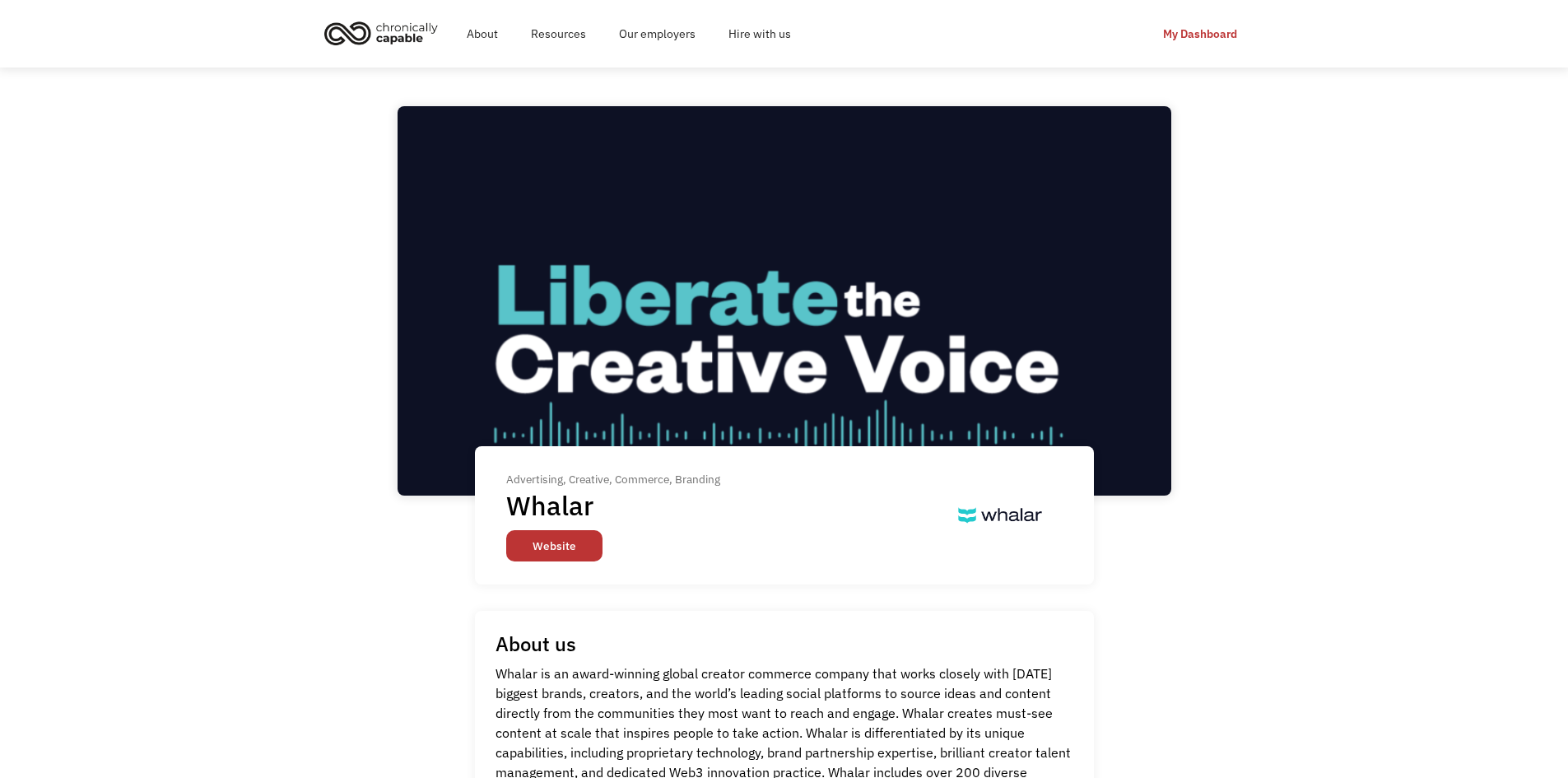
click at [554, 555] on link "Website" at bounding box center [554, 545] width 96 height 31
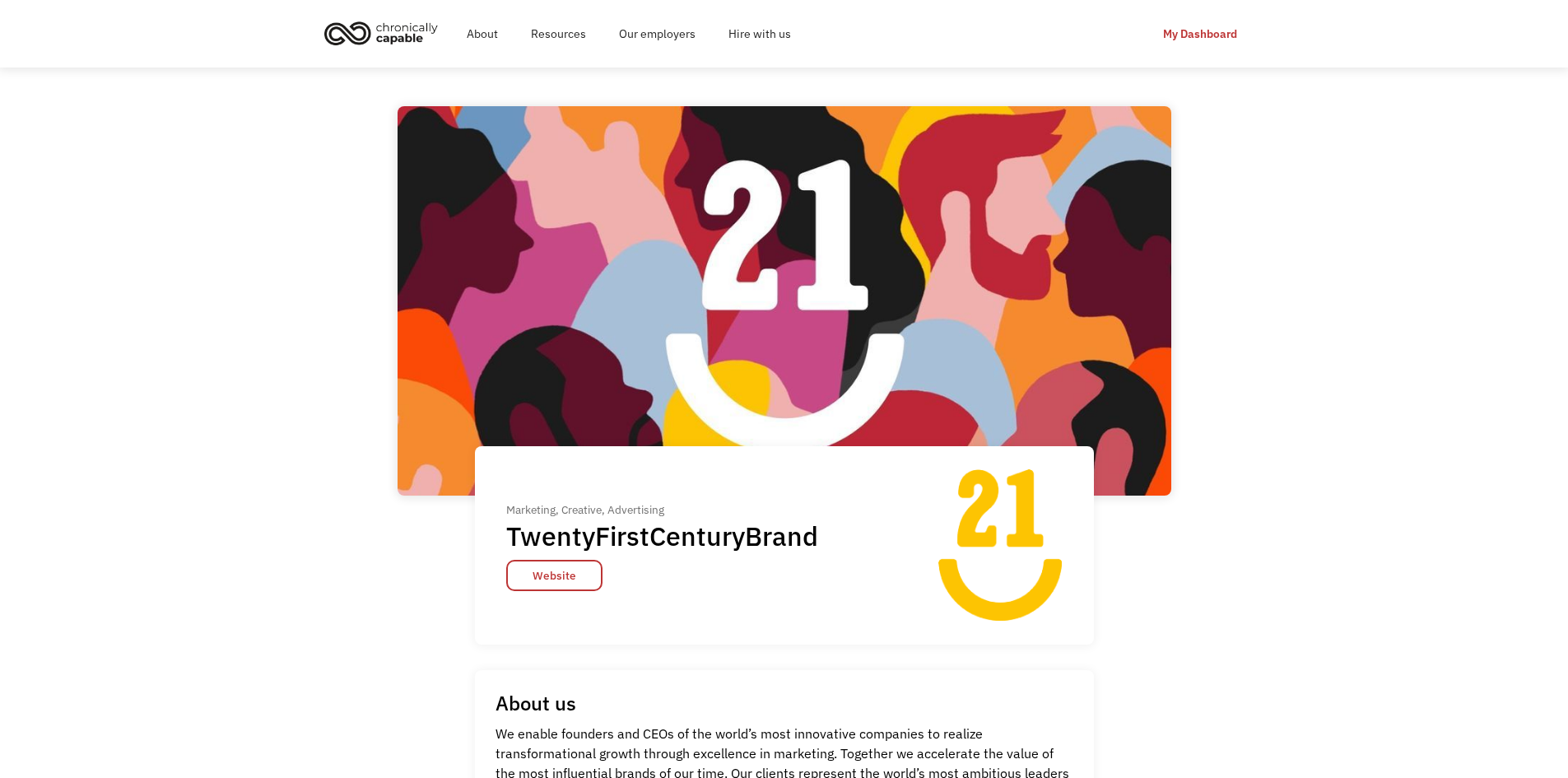
click at [639, 575] on div "Marketing, Creative, Advertising TwentyFirstCenturyBrand Website" at bounding box center [670, 545] width 328 height 91
click at [548, 568] on link "Website" at bounding box center [554, 575] width 96 height 31
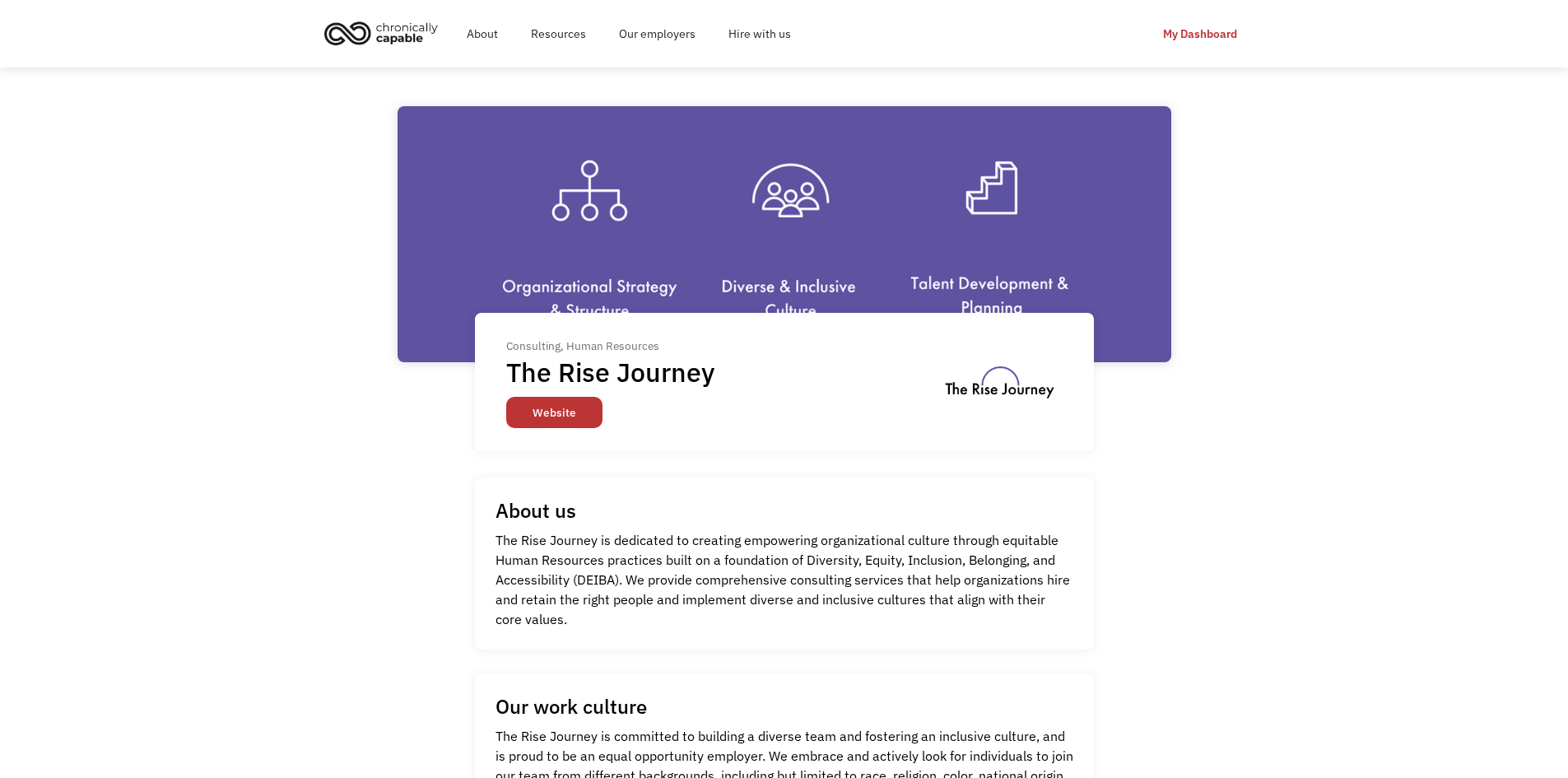
click at [551, 414] on link "Website" at bounding box center [554, 412] width 96 height 31
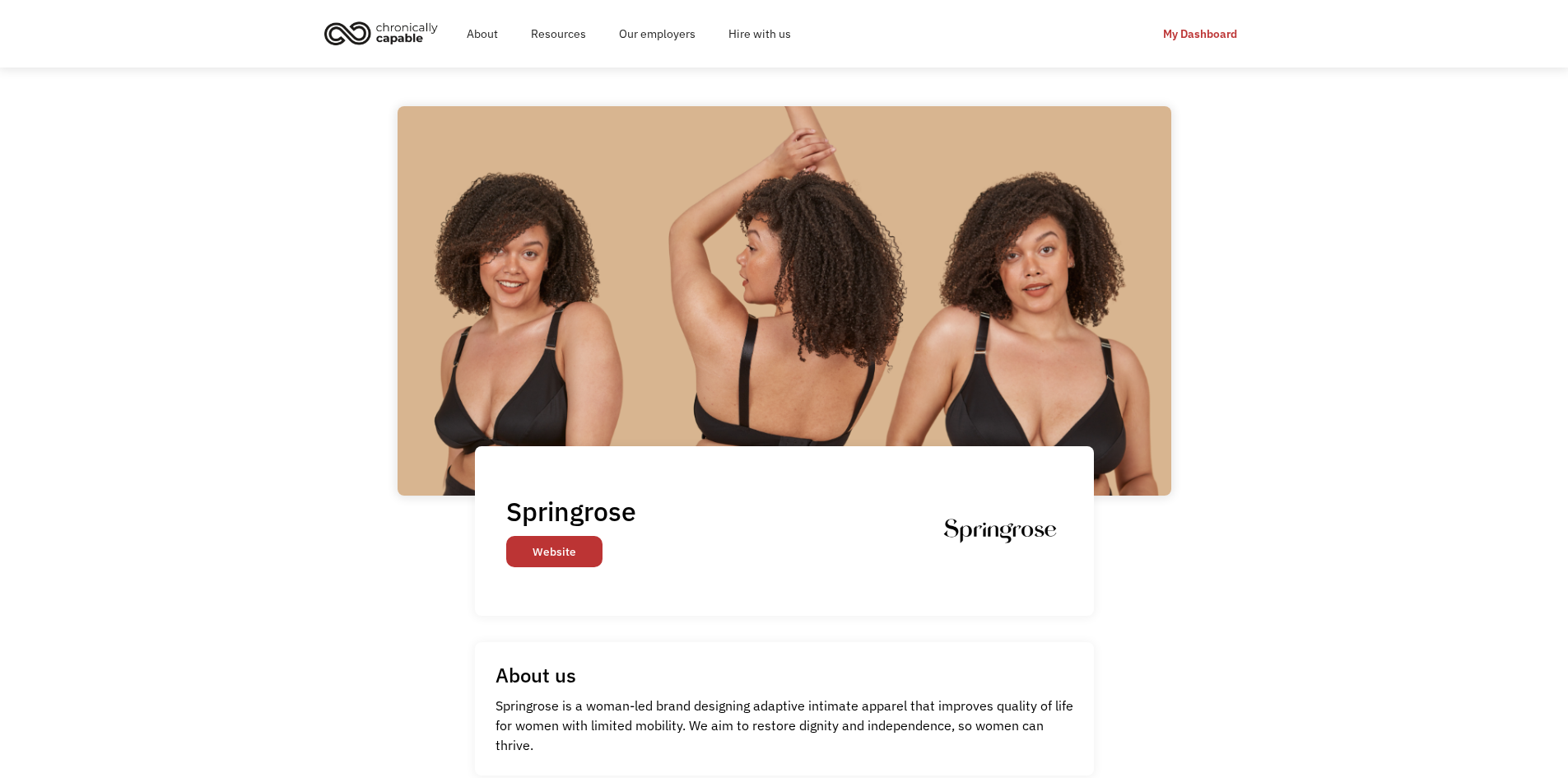
click at [573, 542] on link "Website" at bounding box center [554, 551] width 96 height 31
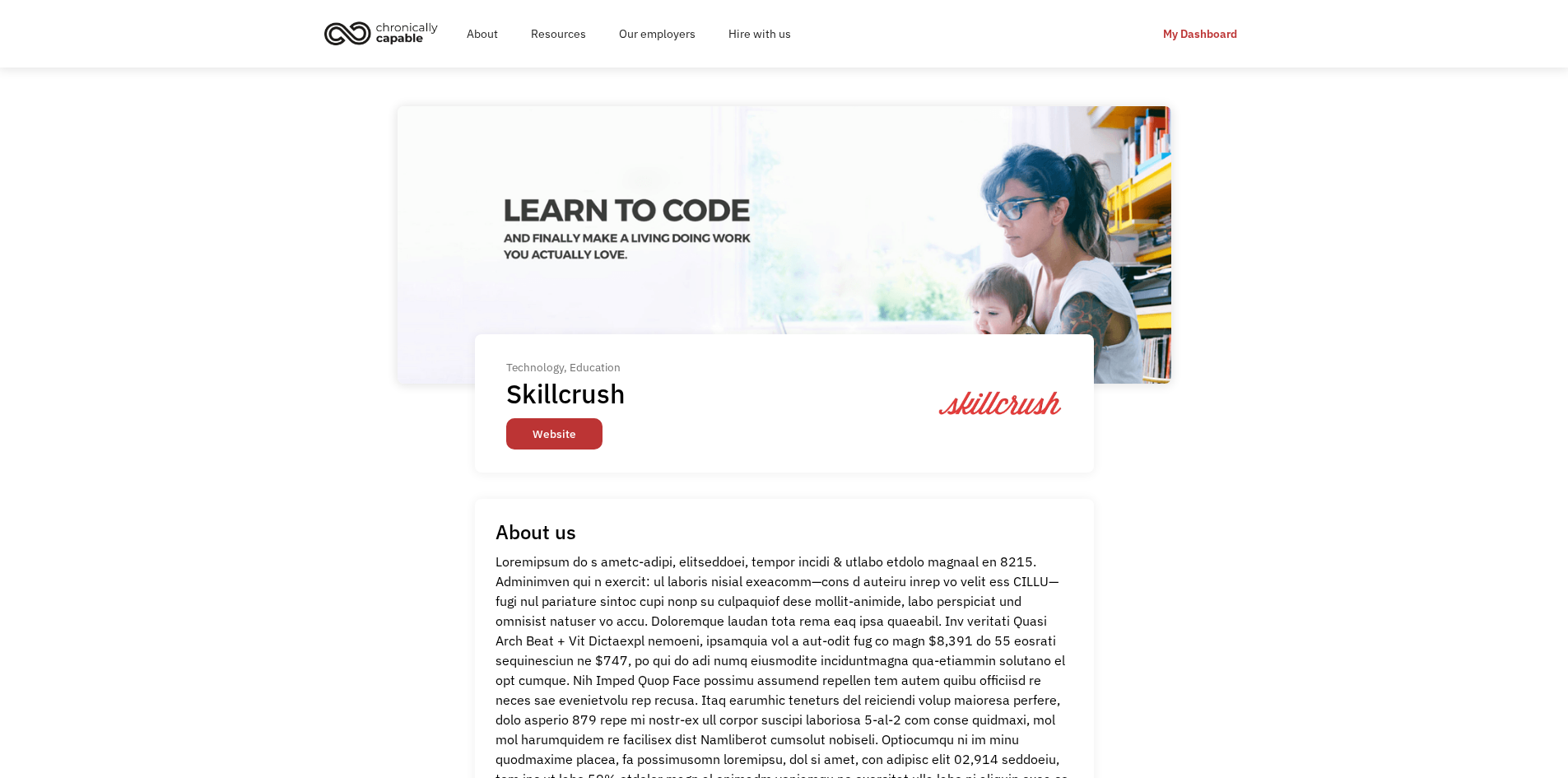
click at [536, 435] on link "Website" at bounding box center [554, 433] width 96 height 31
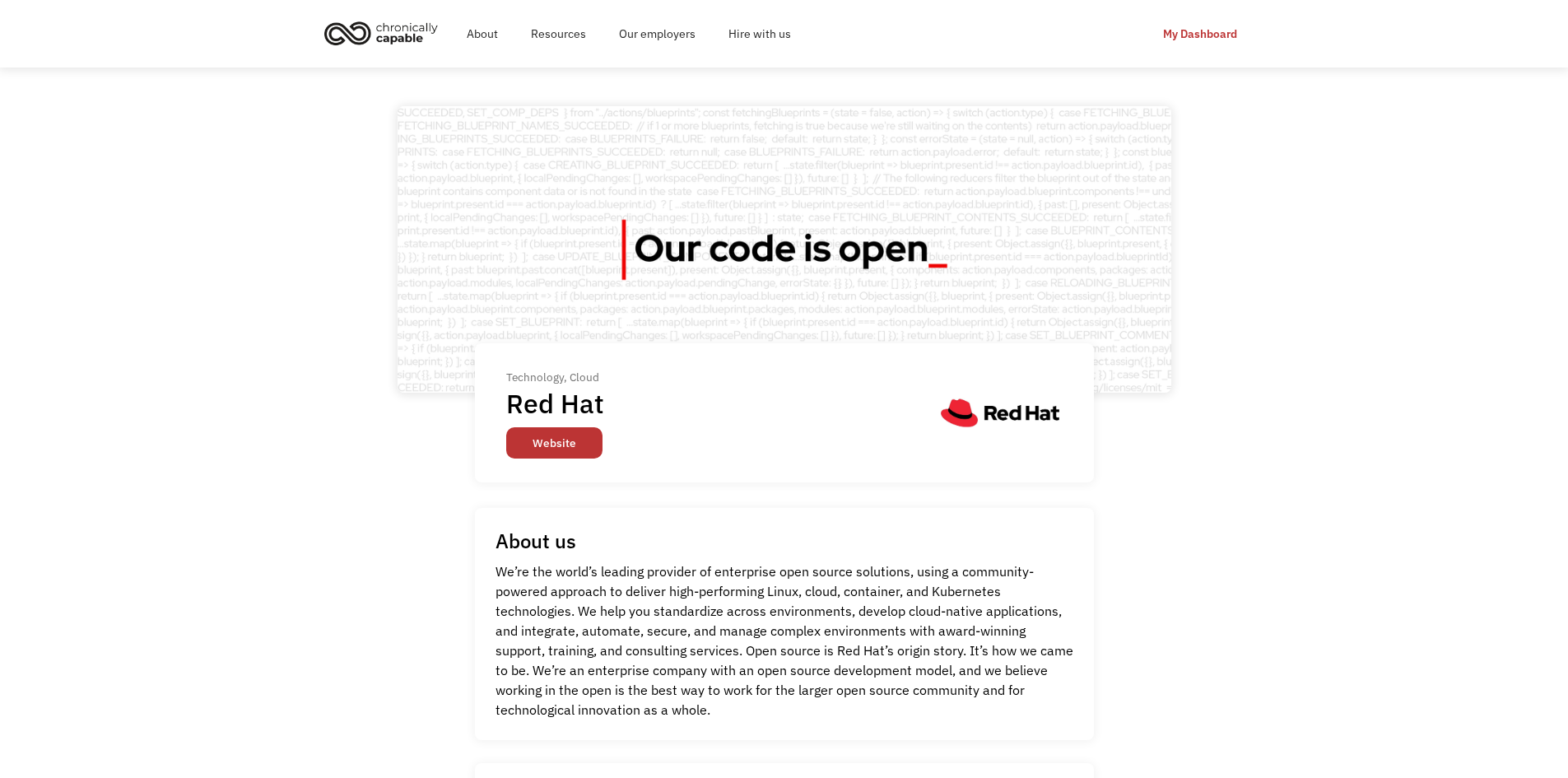
click at [566, 447] on link "Website" at bounding box center [554, 442] width 96 height 31
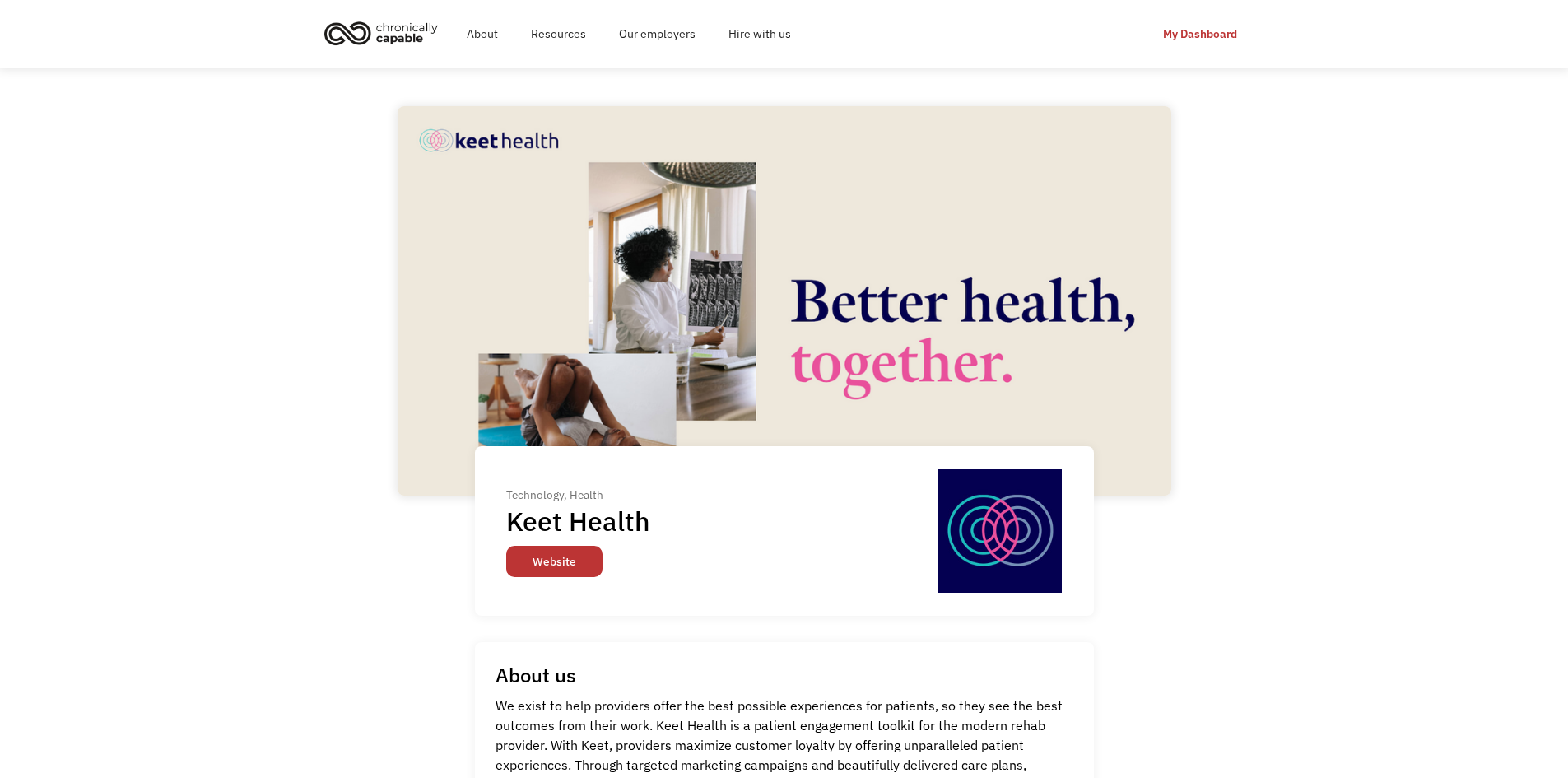
click at [570, 572] on link "Website" at bounding box center [554, 561] width 96 height 31
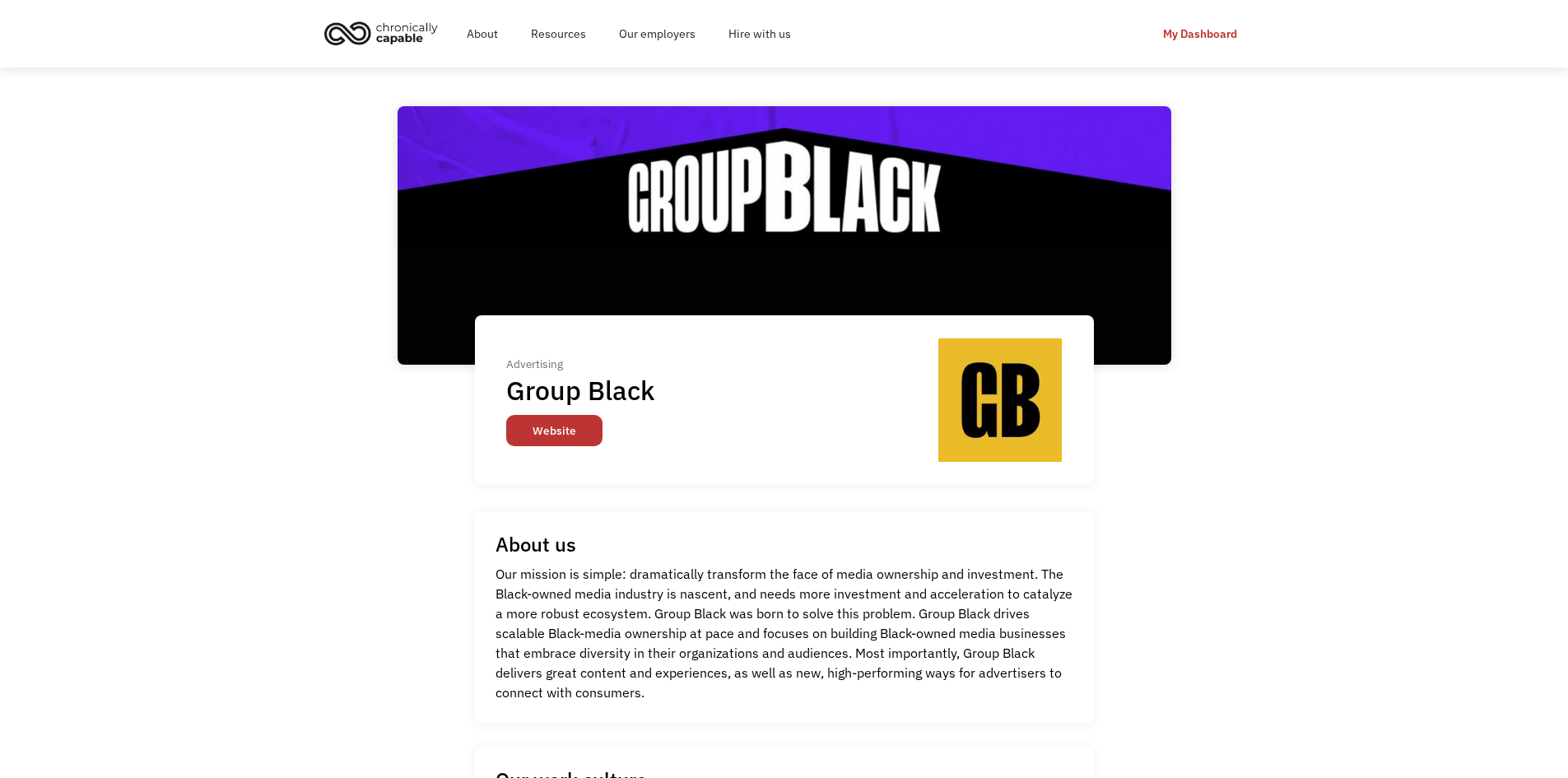
click at [528, 434] on link "Website" at bounding box center [554, 430] width 96 height 31
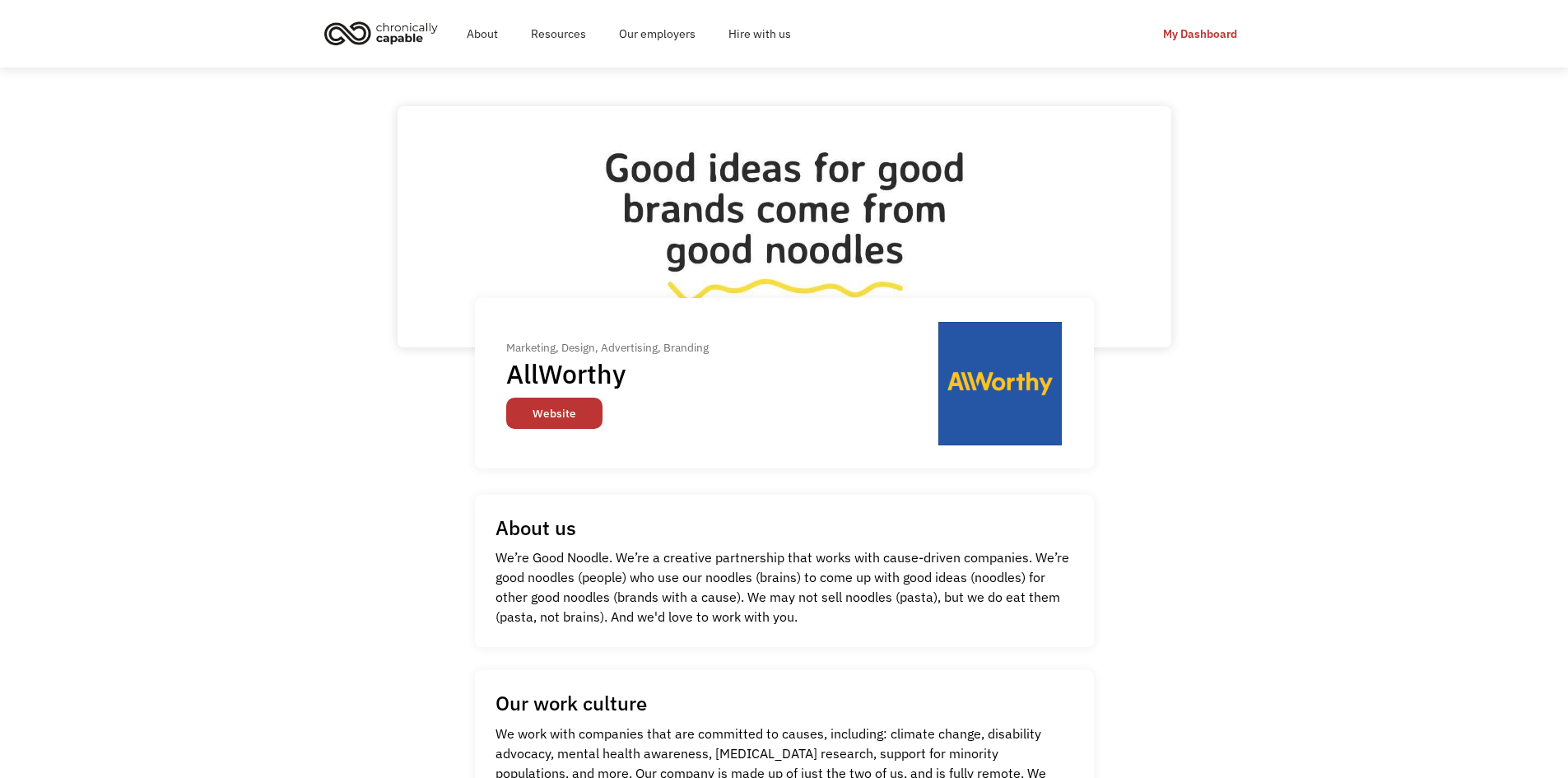
click at [588, 406] on link "Website" at bounding box center [554, 413] width 96 height 31
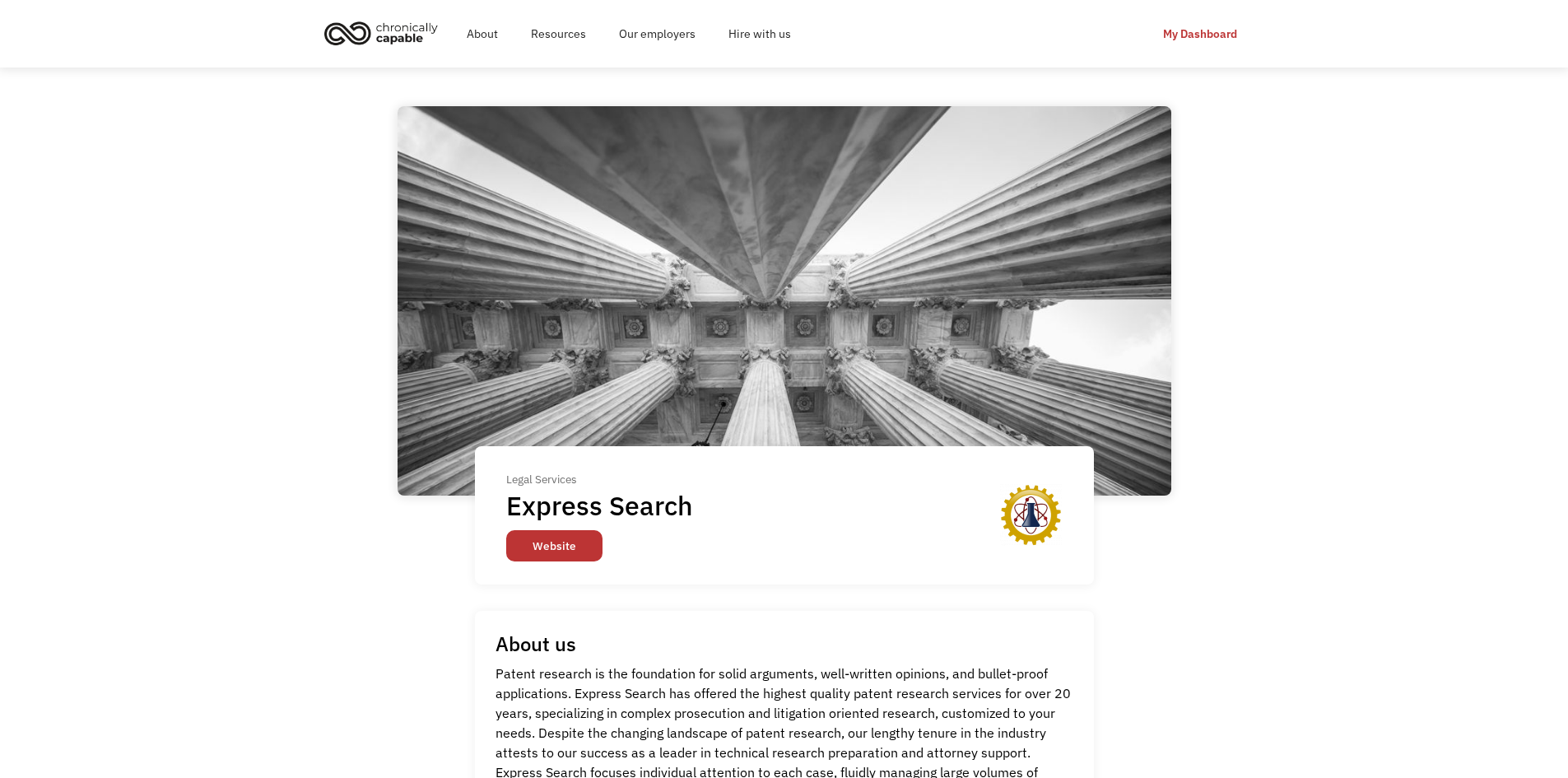
click at [552, 546] on link "Website" at bounding box center [554, 545] width 96 height 31
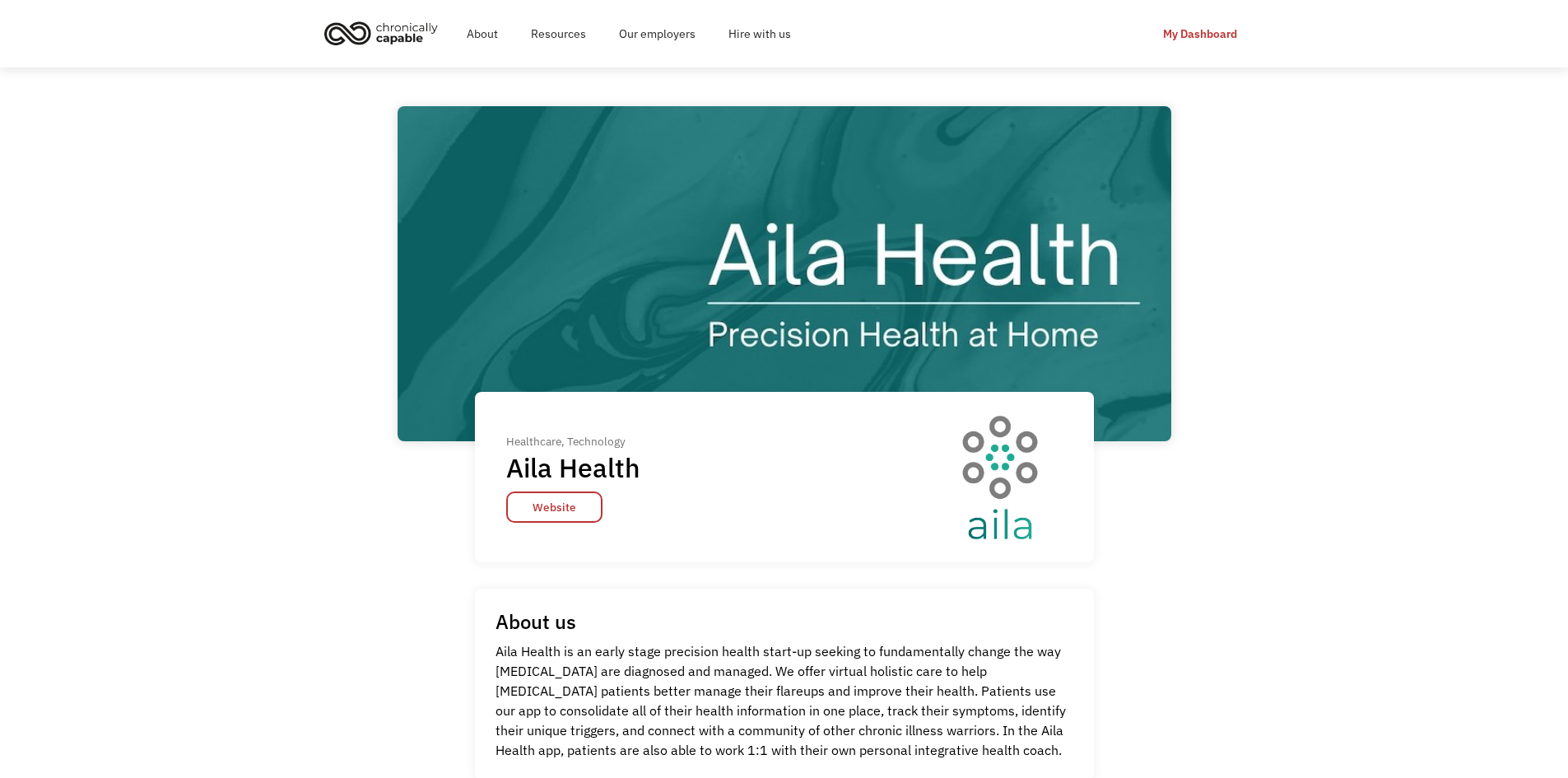
click at [538, 524] on div "Healthcare, Technology Aila Health Website" at bounding box center [784, 477] width 619 height 170
click at [558, 524] on div "Healthcare, Technology Aila Health Website" at bounding box center [784, 477] width 619 height 170
click at [562, 516] on link "Website" at bounding box center [554, 506] width 96 height 31
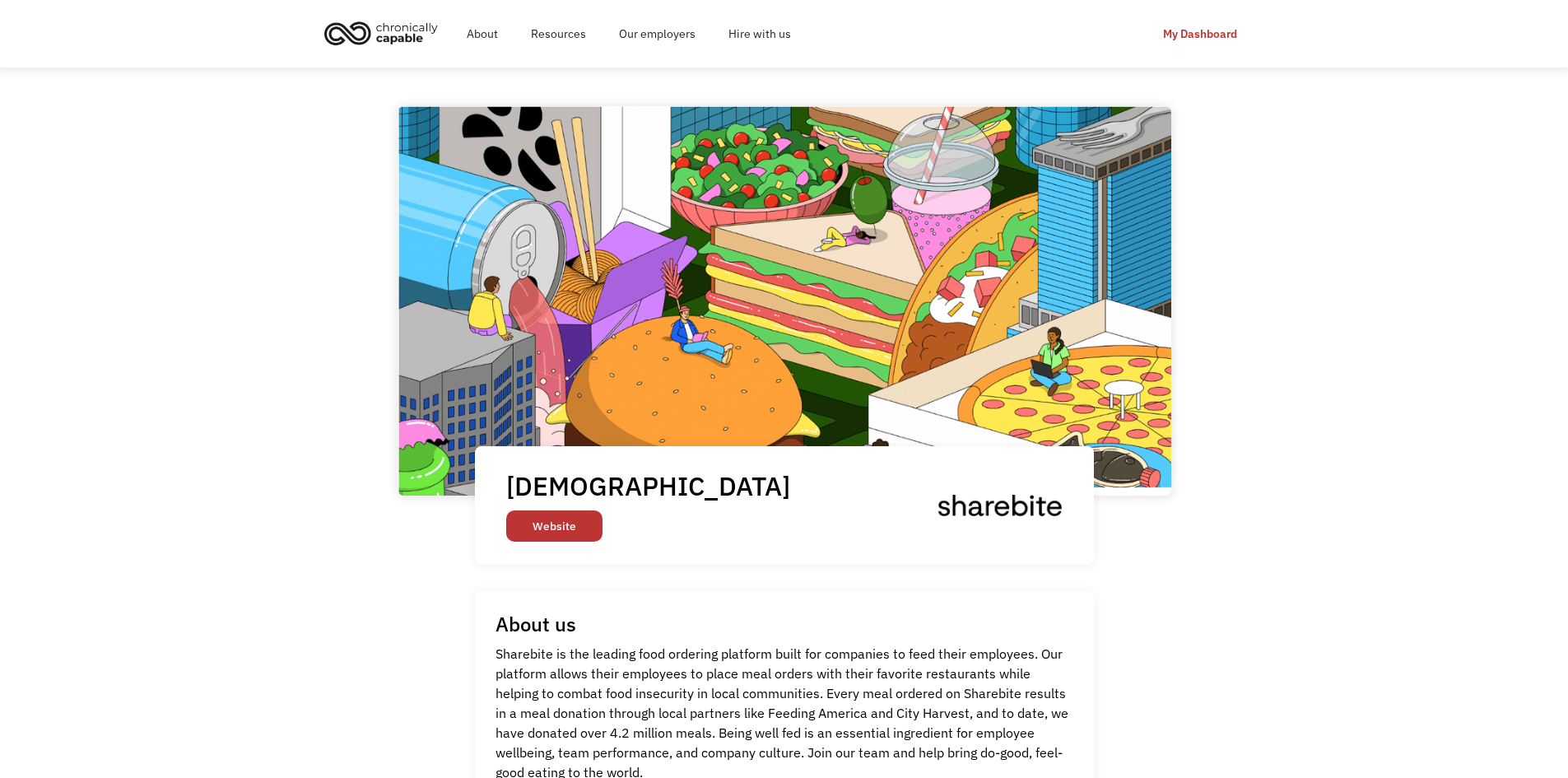
click at [556, 524] on link "Website" at bounding box center [554, 526] width 96 height 31
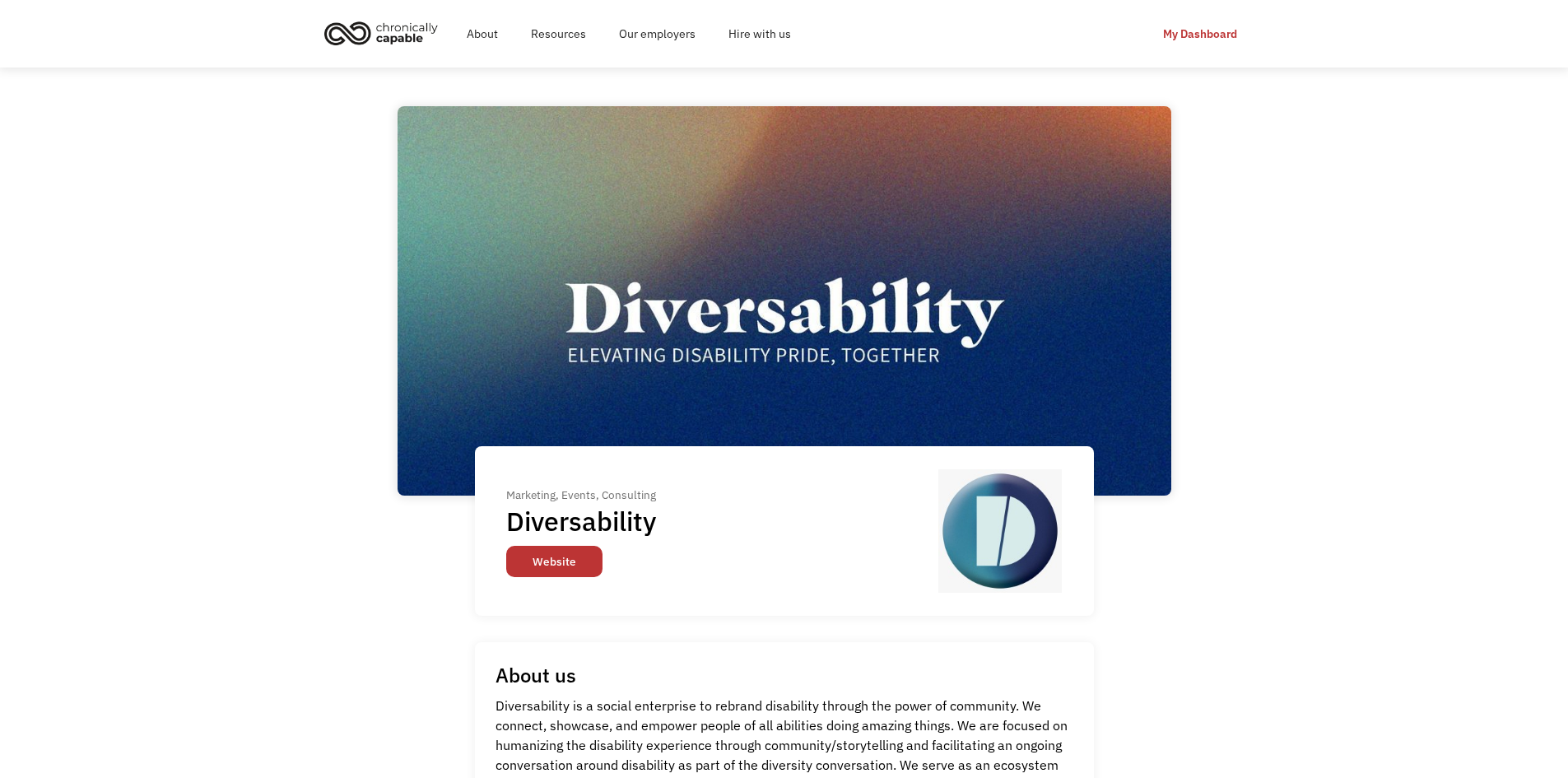
click at [570, 556] on link "Website" at bounding box center [554, 561] width 96 height 31
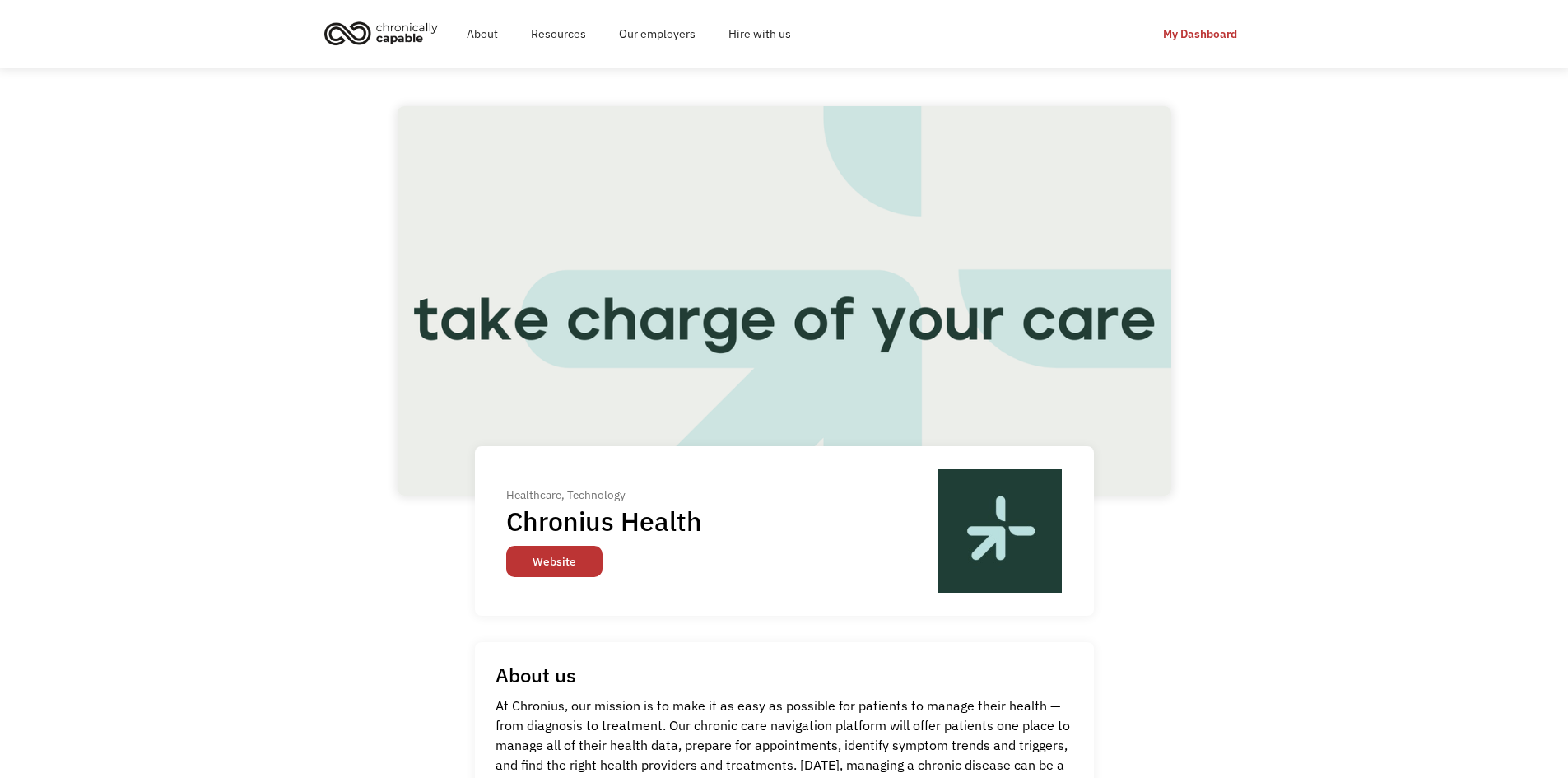
click at [532, 546] on link "Website" at bounding box center [554, 561] width 96 height 31
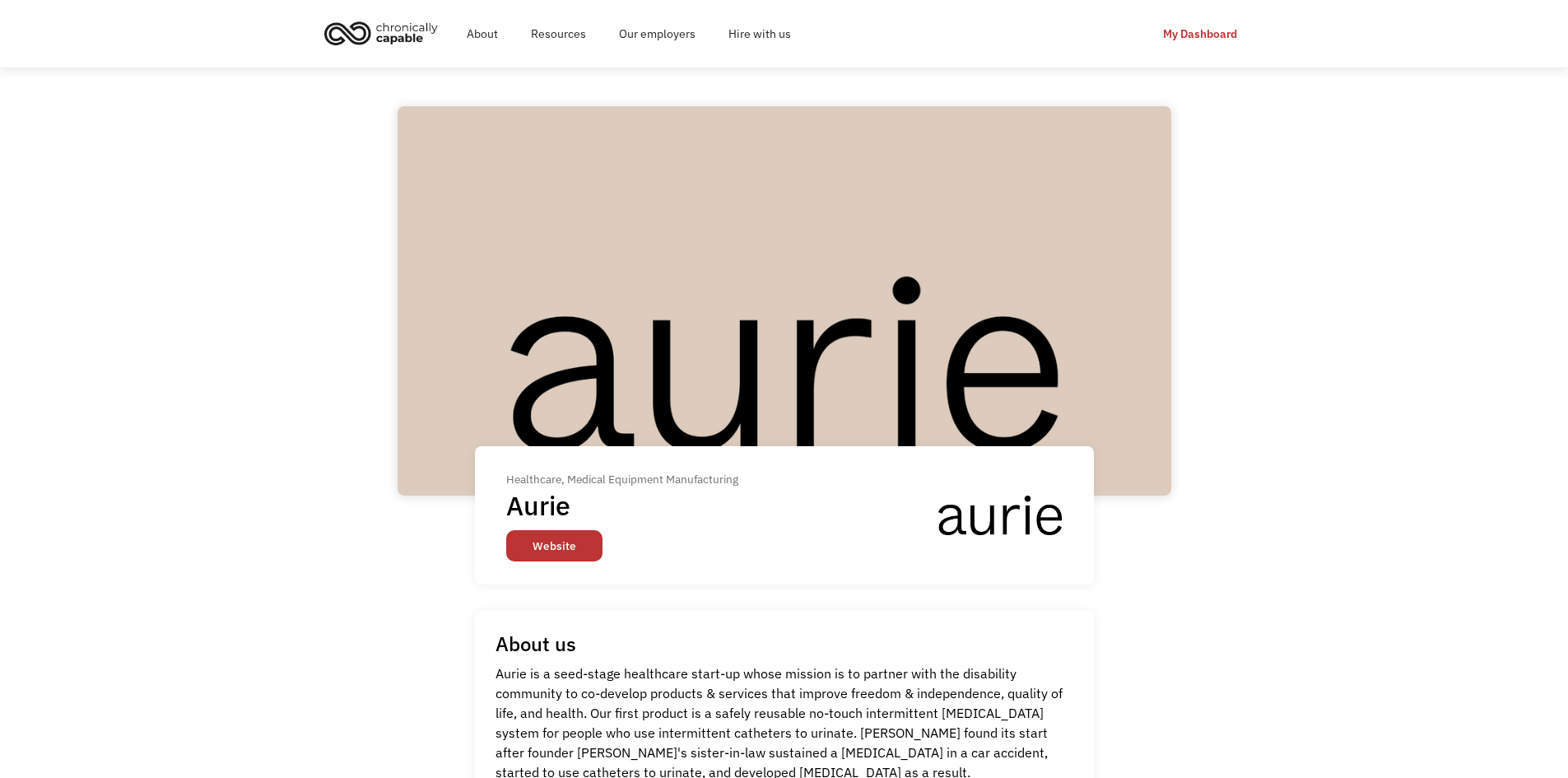
click at [552, 540] on link "Website" at bounding box center [554, 545] width 96 height 31
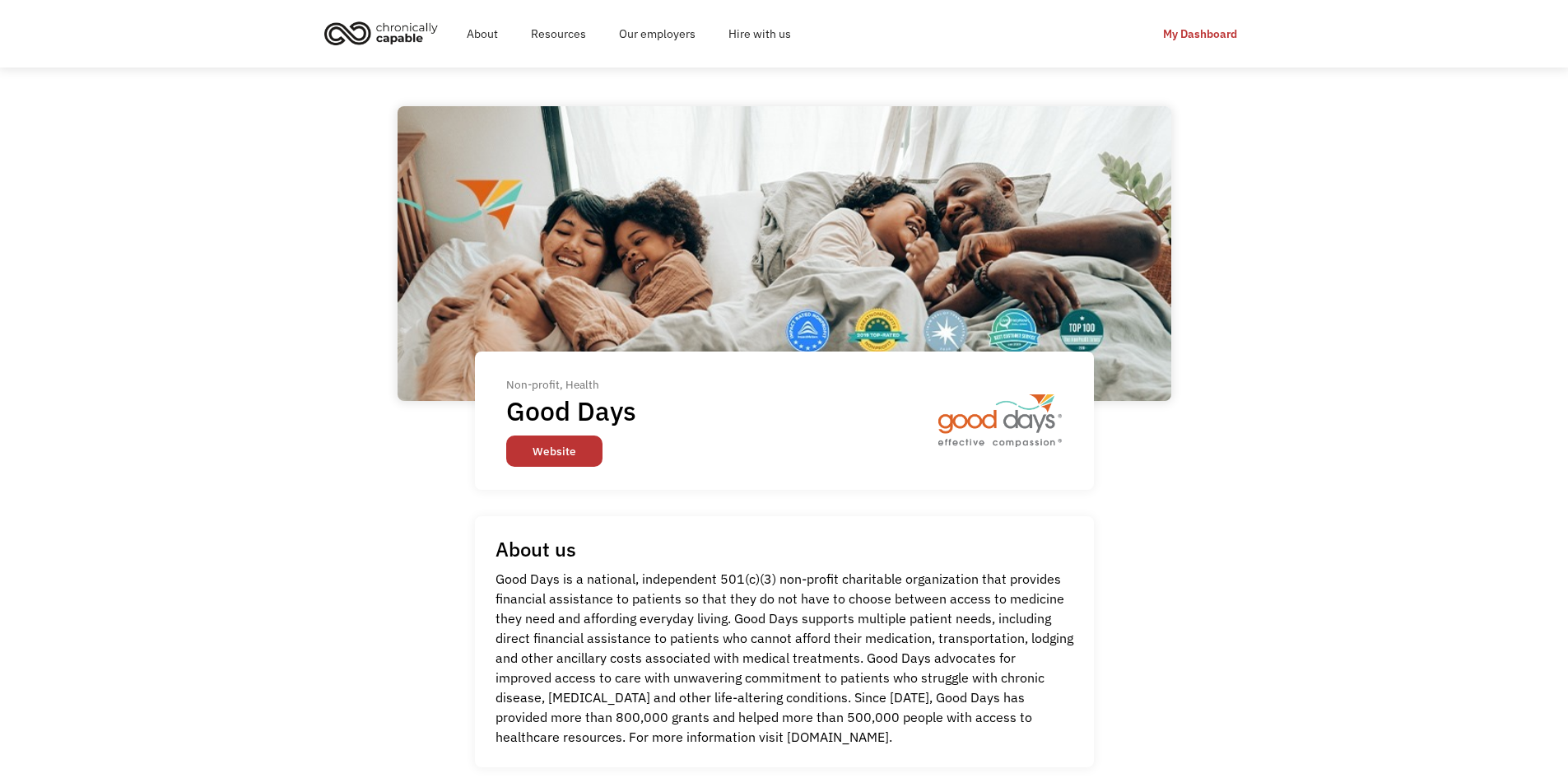
click at [555, 447] on link "Website" at bounding box center [554, 450] width 96 height 31
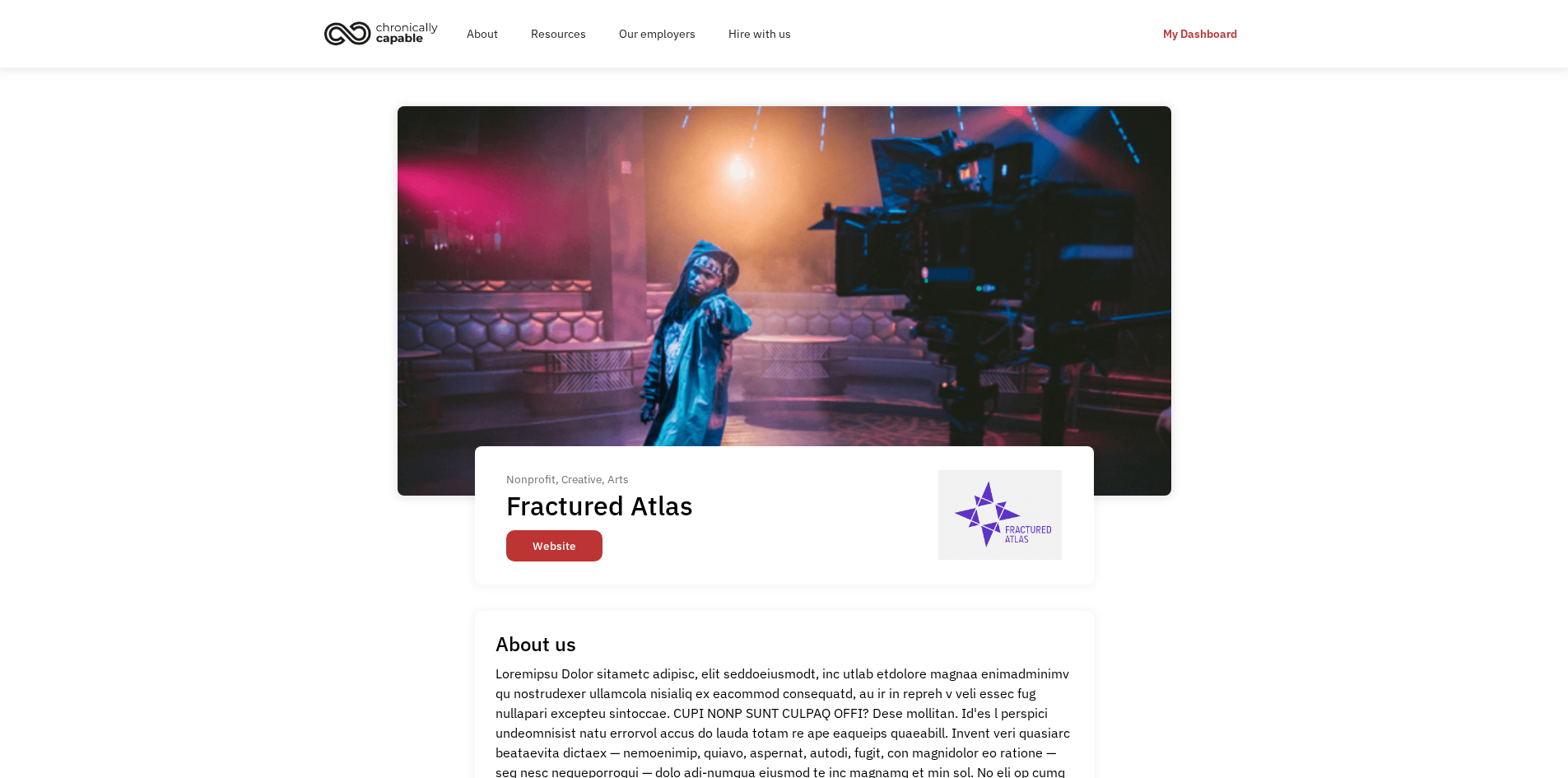
click at [567, 547] on link "Website" at bounding box center [554, 545] width 96 height 31
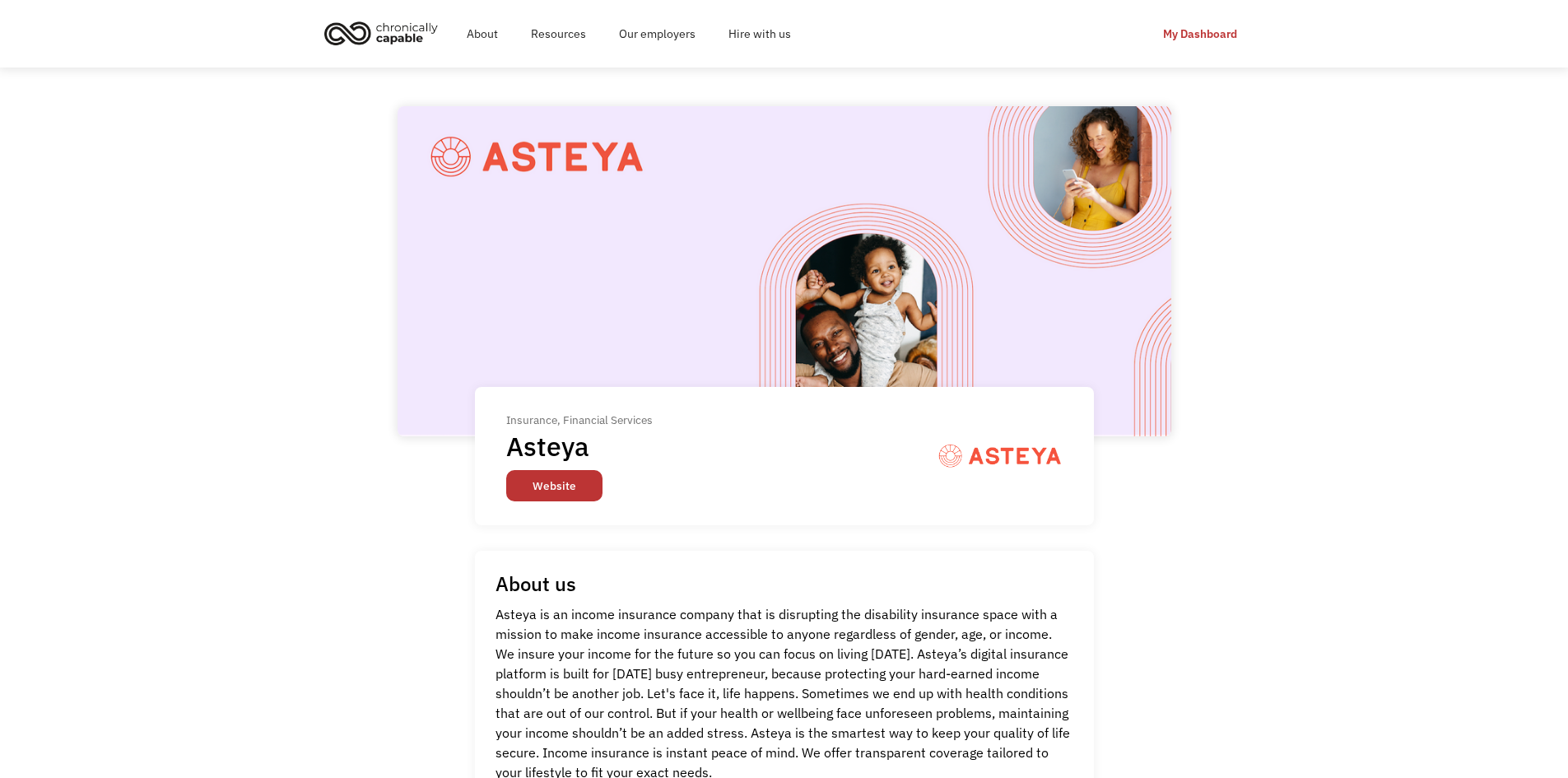
click at [566, 481] on link "Website" at bounding box center [554, 485] width 96 height 31
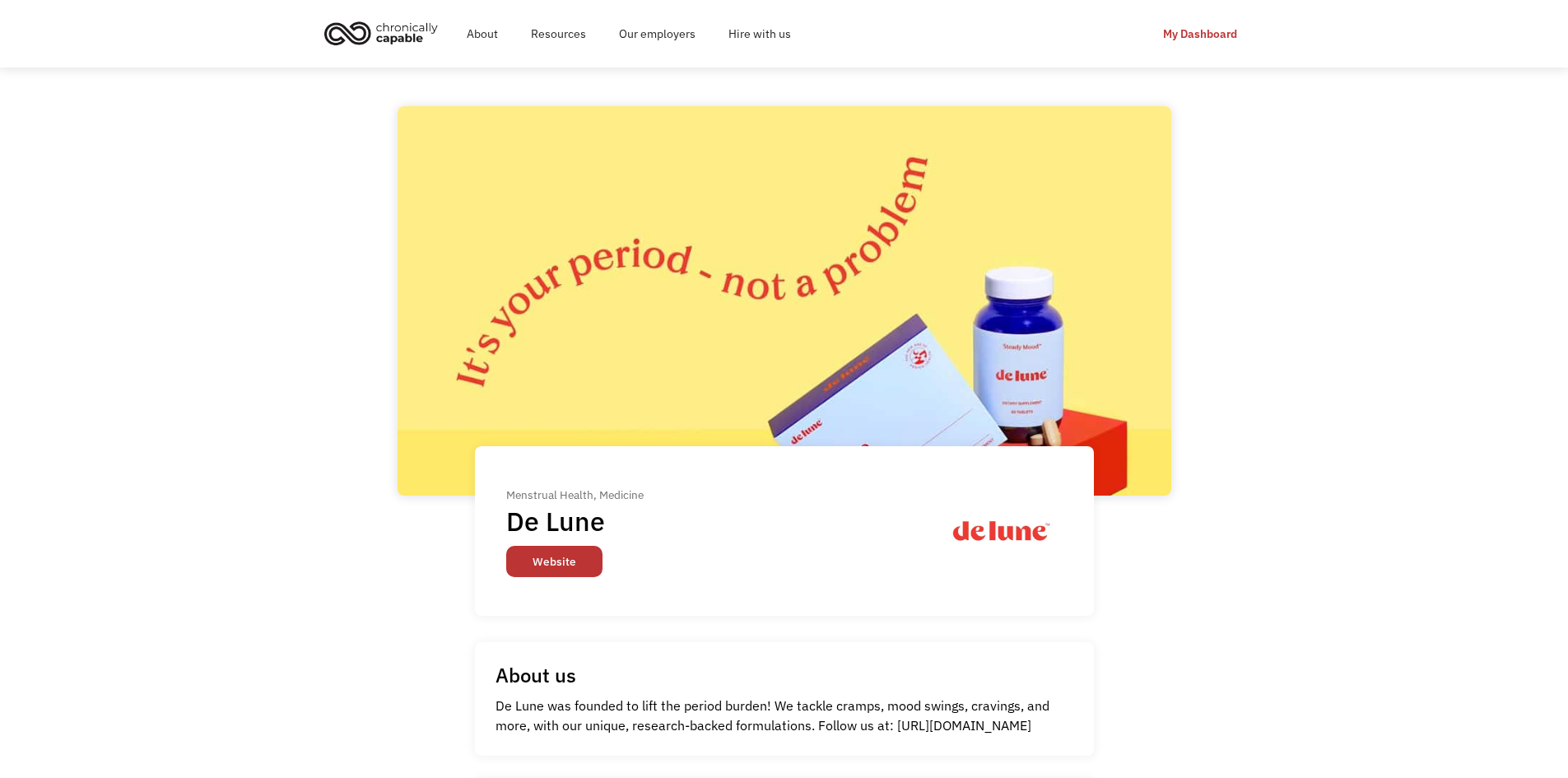
click at [578, 570] on link "Website" at bounding box center [554, 561] width 96 height 31
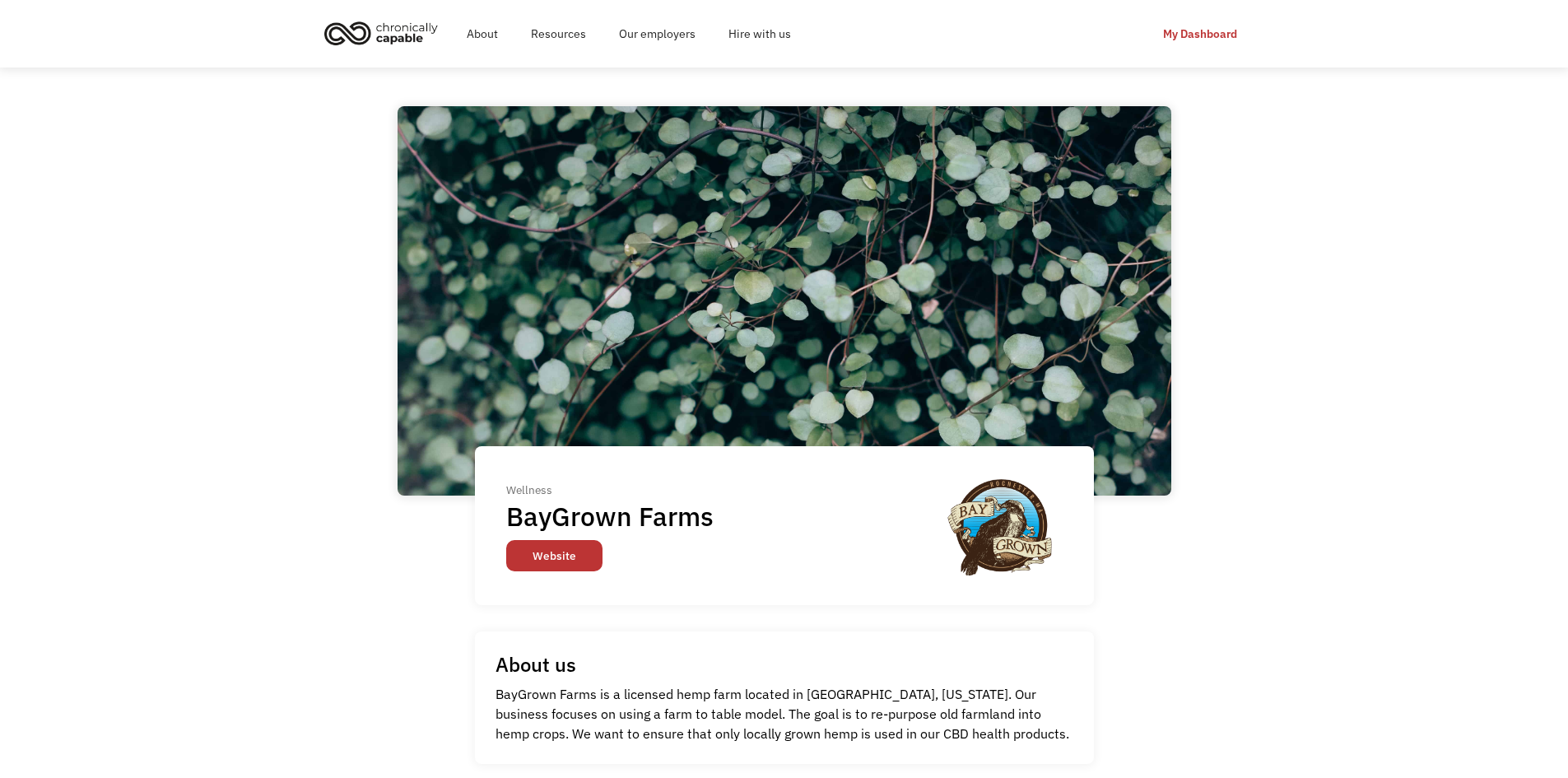
click at [556, 559] on link "Website" at bounding box center [554, 555] width 96 height 31
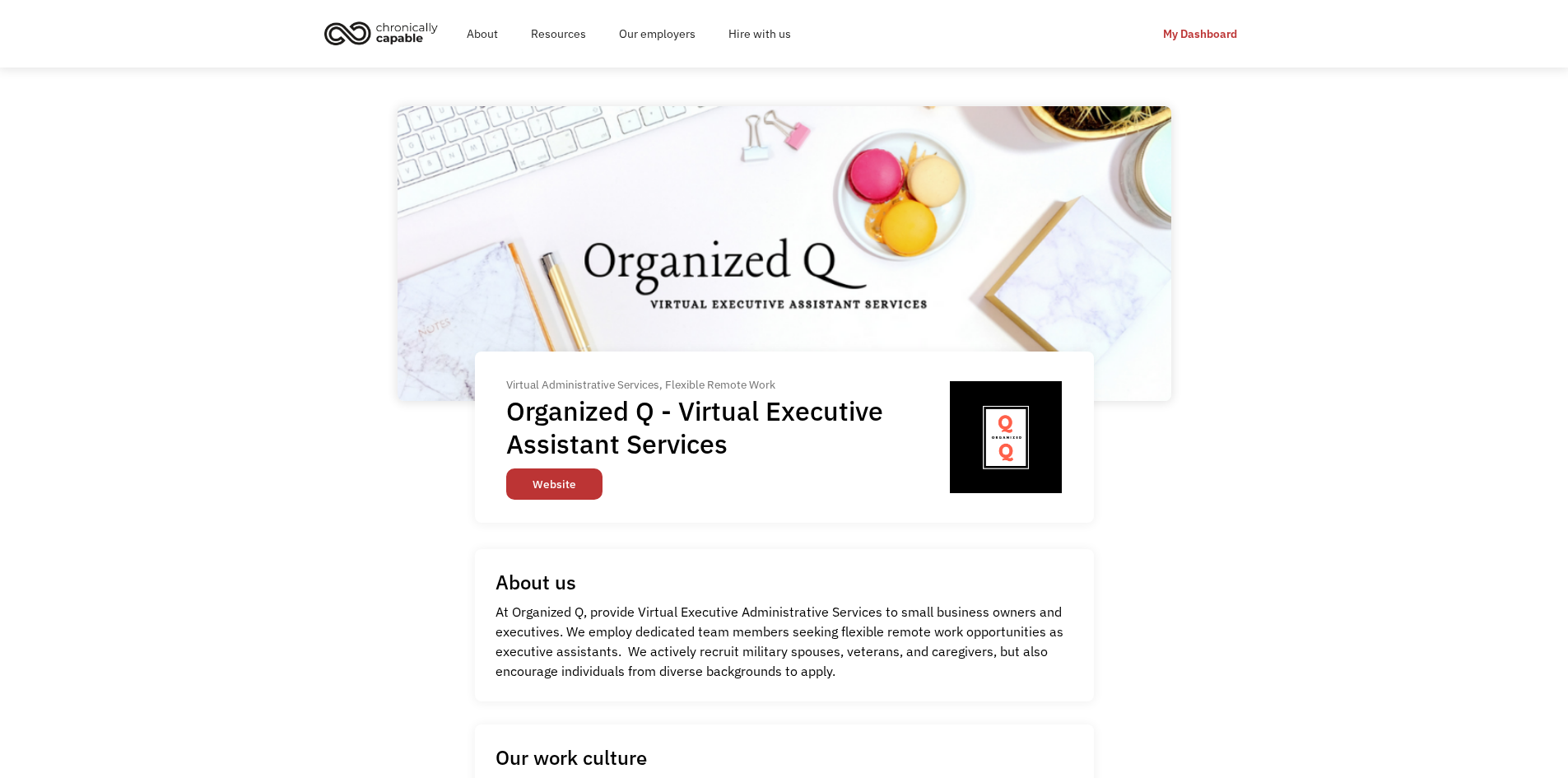
click at [536, 486] on link "Website" at bounding box center [554, 483] width 96 height 31
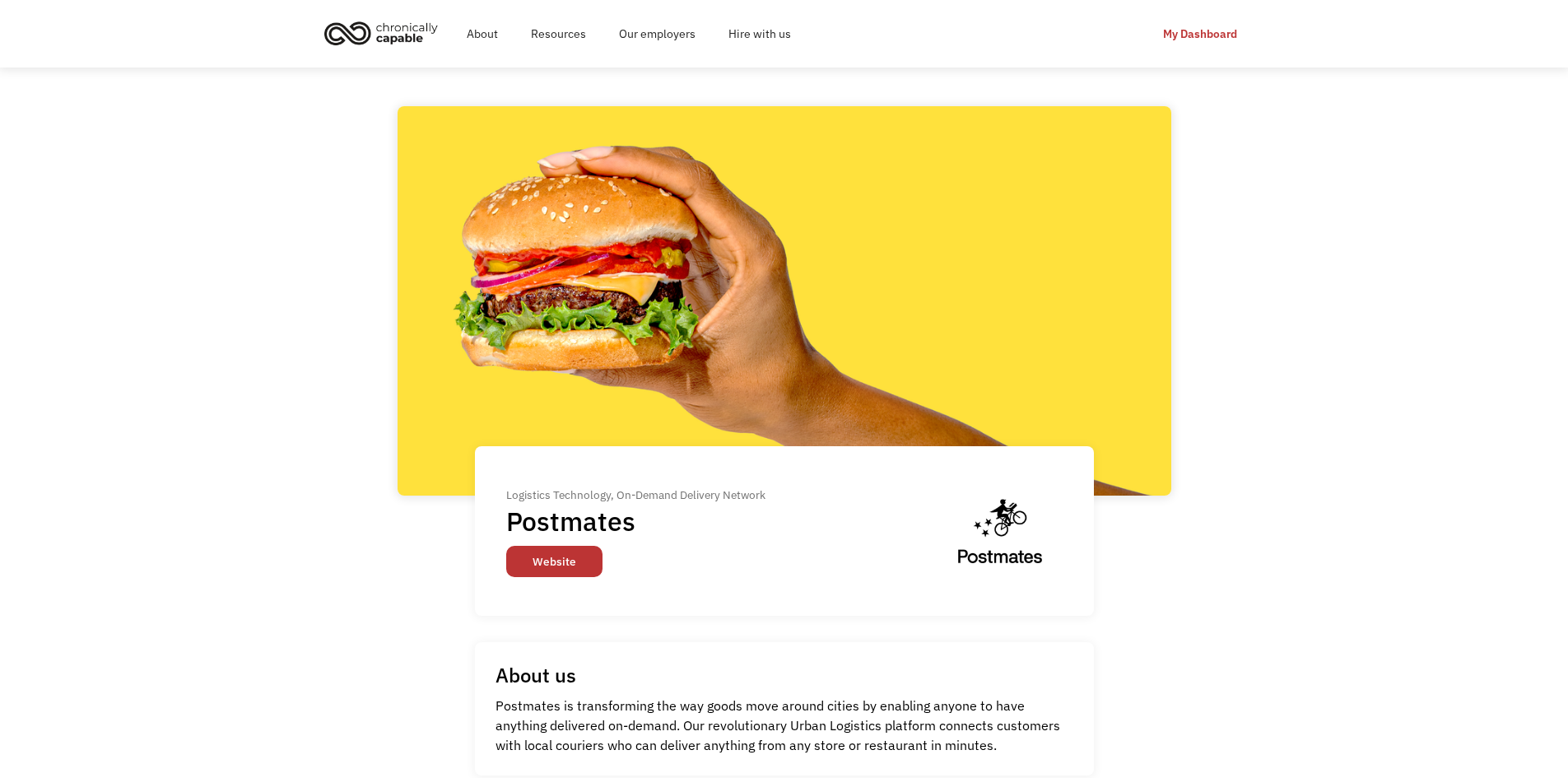
click at [563, 554] on link "Website" at bounding box center [554, 561] width 96 height 31
